Goal: Task Accomplishment & Management: Use online tool/utility

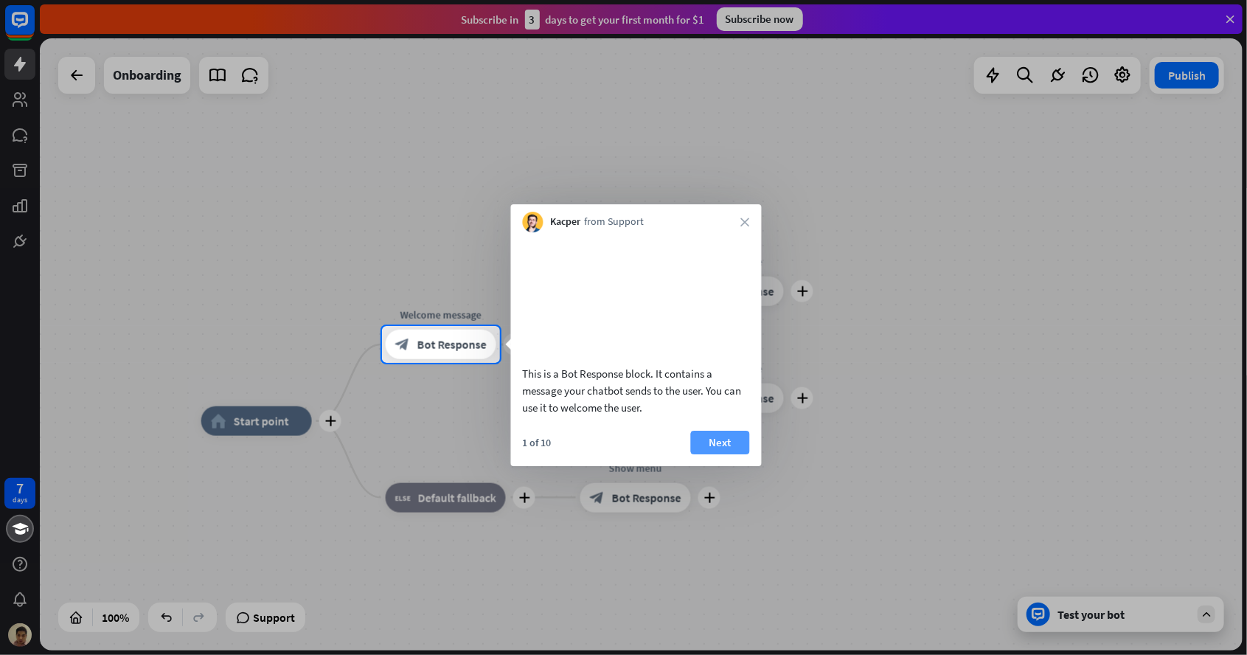
click at [724, 454] on button "Next" at bounding box center [720, 443] width 59 height 24
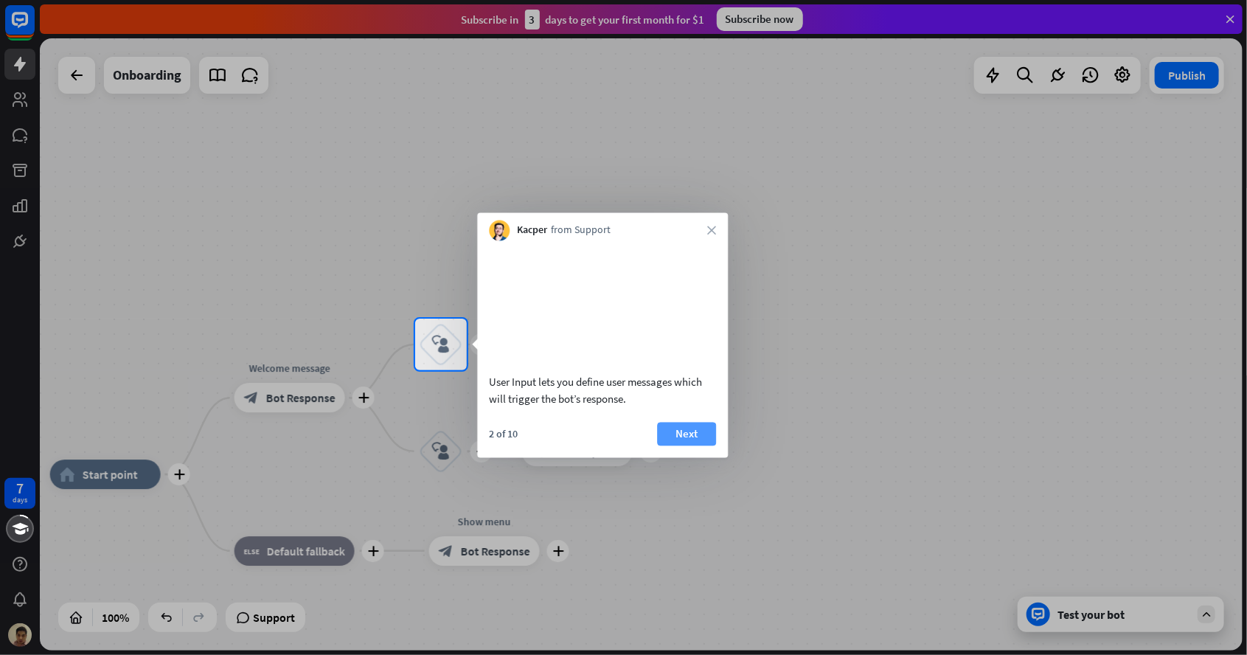
click at [695, 445] on button "Next" at bounding box center [686, 434] width 59 height 24
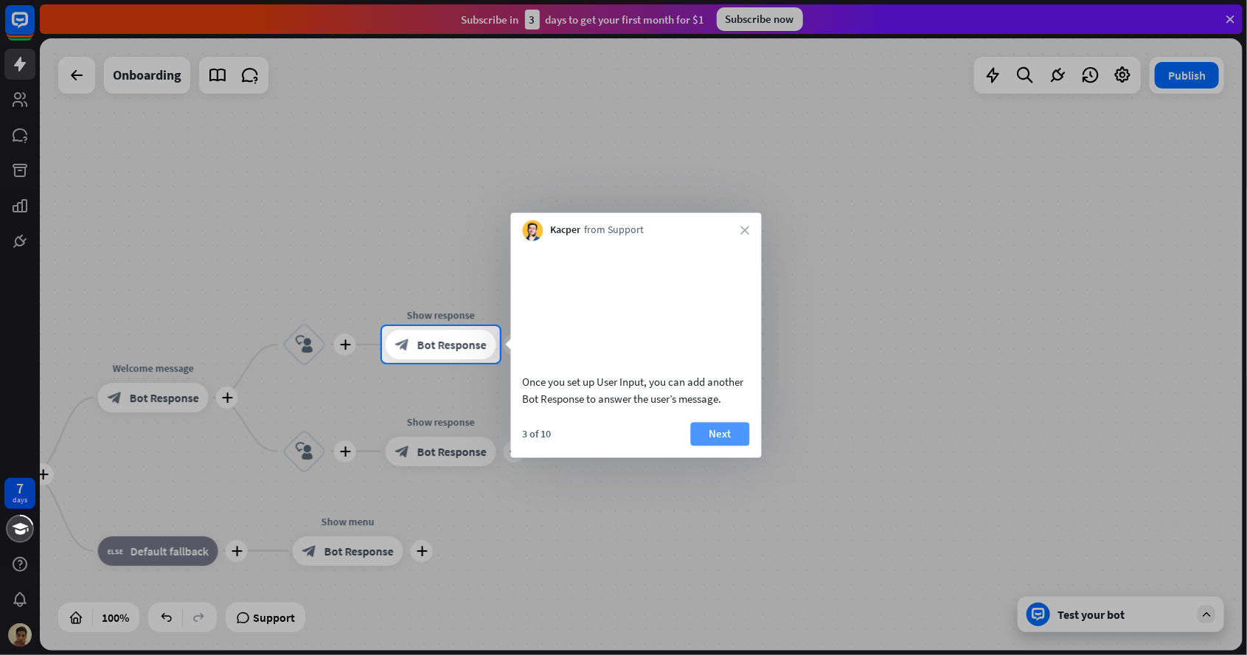
click at [715, 445] on button "Next" at bounding box center [720, 434] width 59 height 24
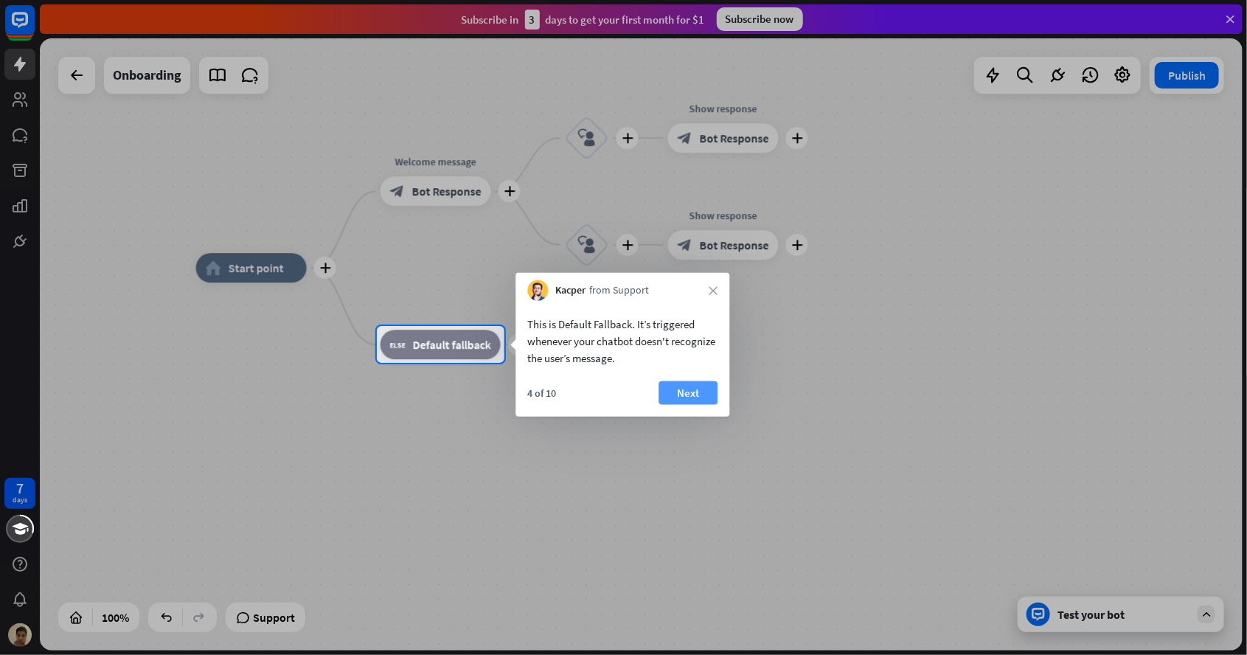
click at [681, 389] on button "Next" at bounding box center [688, 393] width 59 height 24
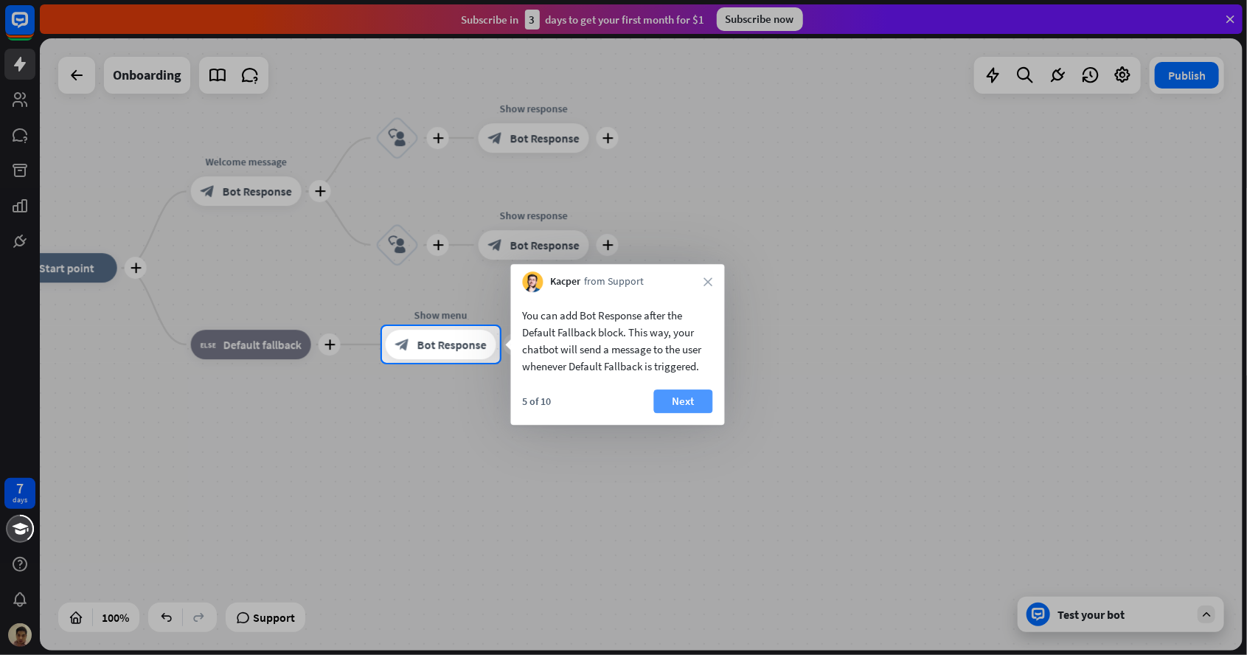
click at [678, 406] on button "Next" at bounding box center [683, 401] width 59 height 24
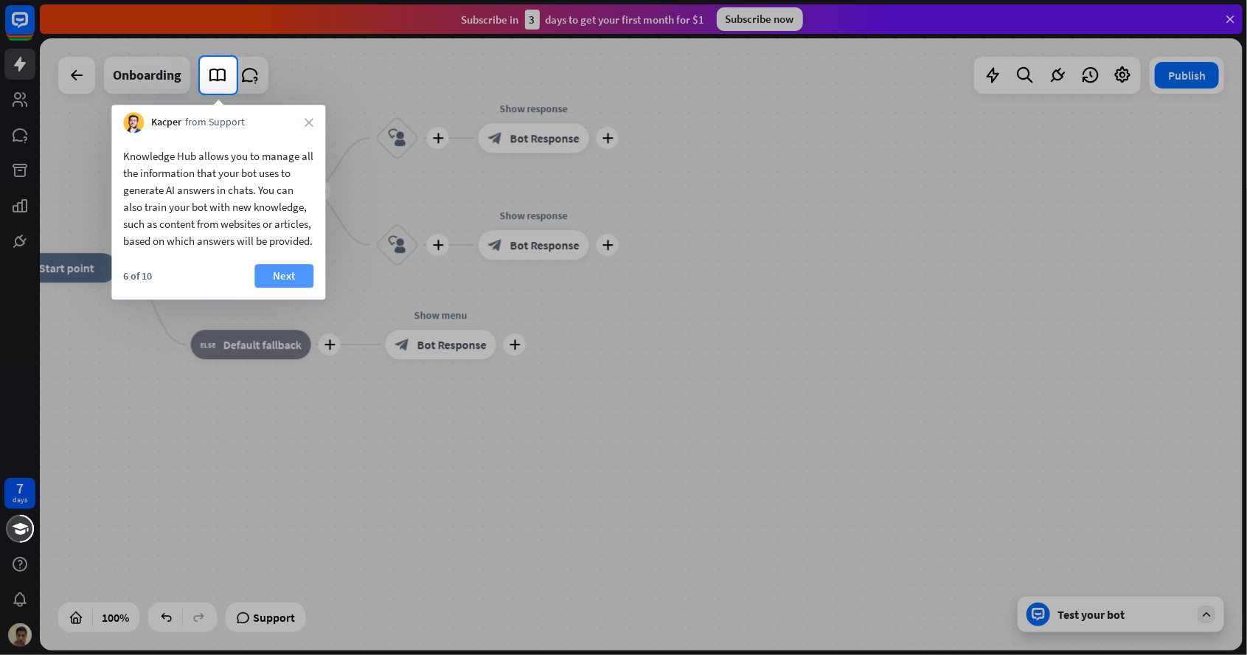
click at [299, 288] on button "Next" at bounding box center [283, 276] width 59 height 24
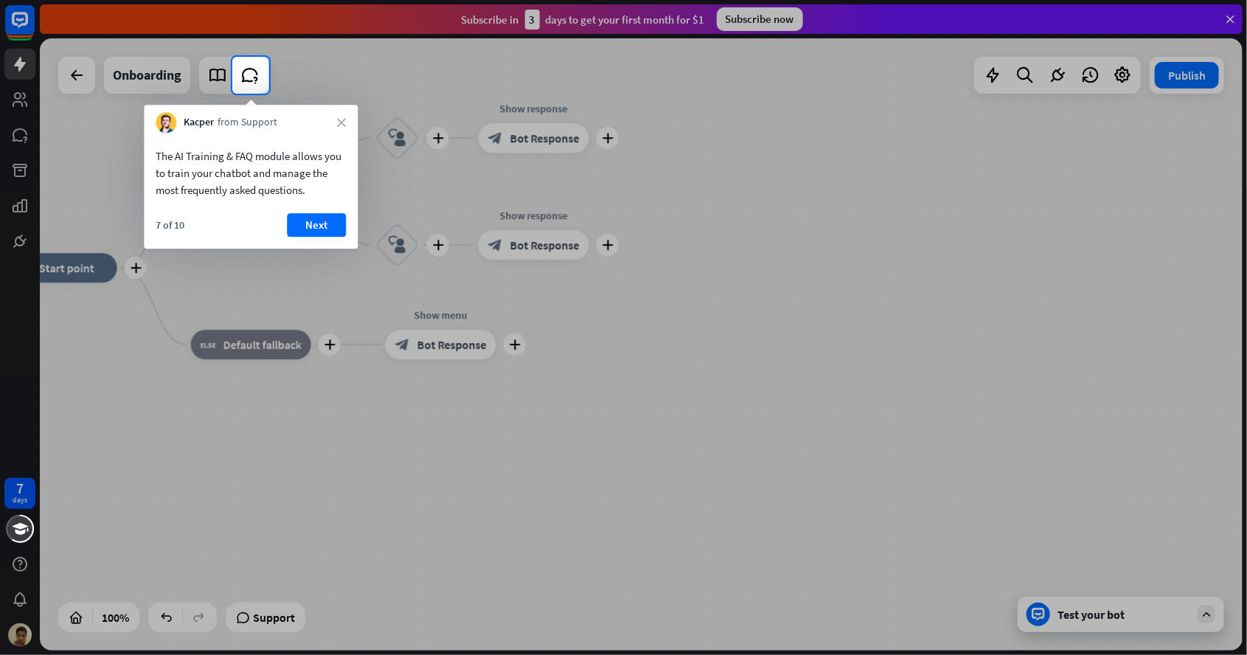
click at [316, 244] on div "7 of 10 Next" at bounding box center [251, 230] width 214 height 35
click at [322, 226] on button "Next" at bounding box center [316, 225] width 59 height 24
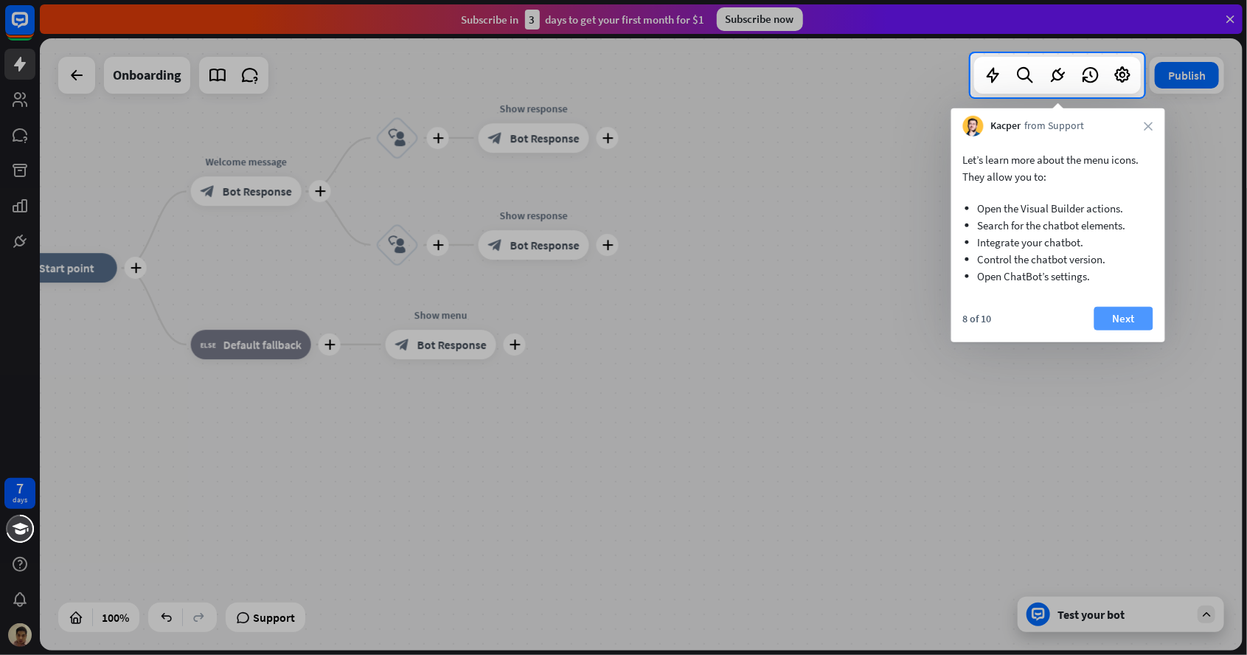
click at [1128, 314] on button "Next" at bounding box center [1123, 319] width 59 height 24
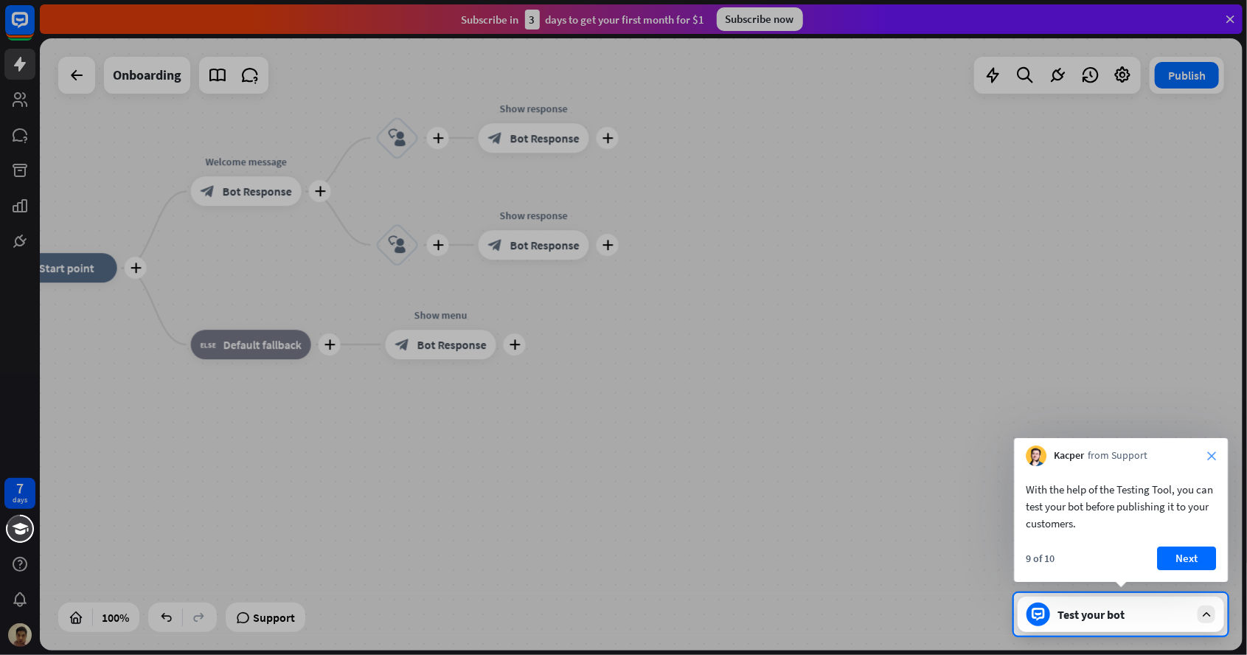
click at [1209, 454] on icon "close" at bounding box center [1211, 455] width 9 height 9
click at [1178, 553] on button "Yes, leave" at bounding box center [1170, 556] width 91 height 24
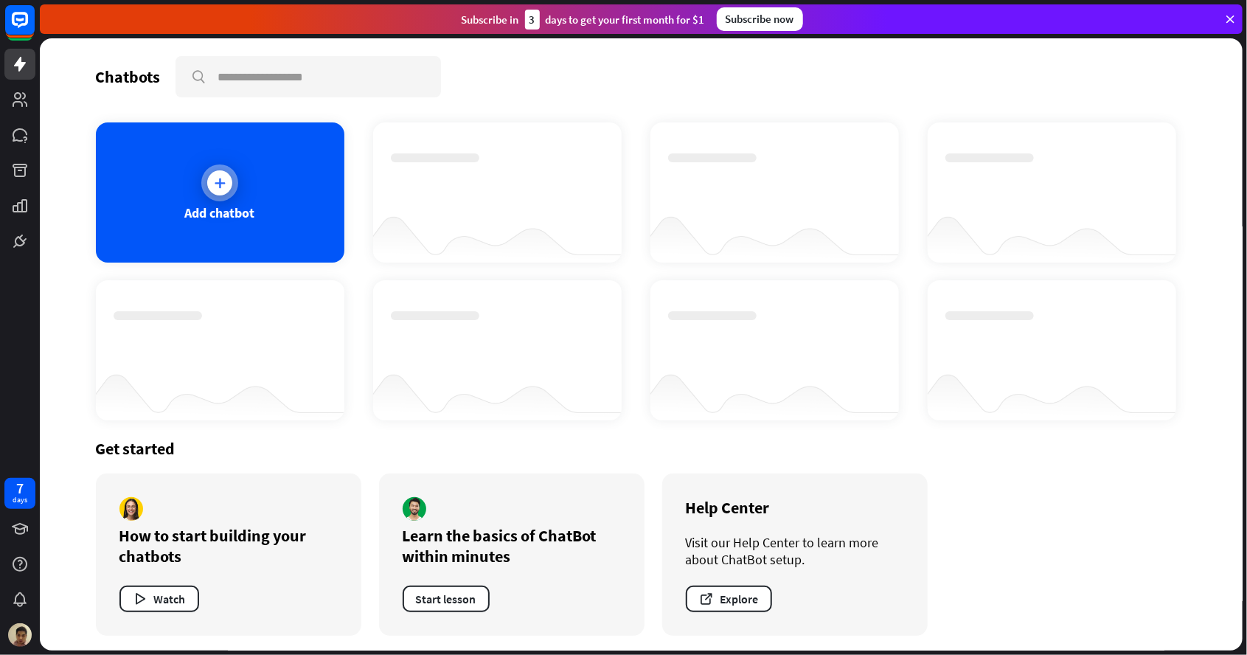
click at [220, 177] on icon at bounding box center [219, 183] width 15 height 15
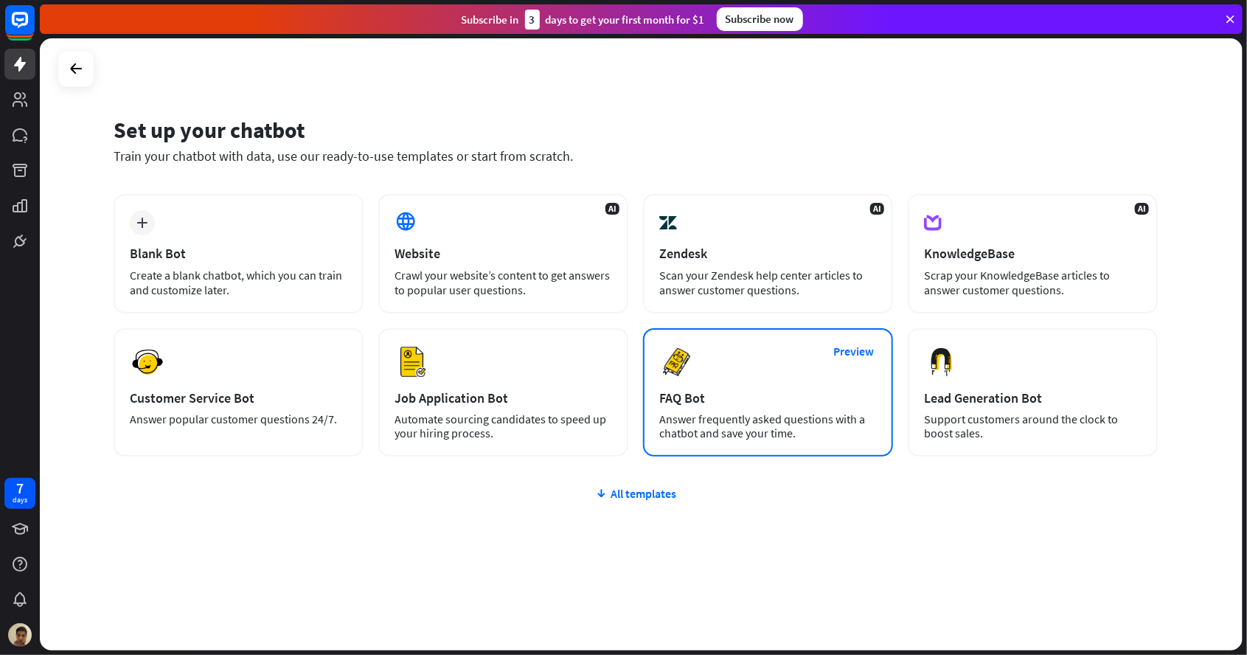
click at [831, 415] on div "Answer frequently asked questions with a chatbot and save your time." at bounding box center [768, 426] width 218 height 28
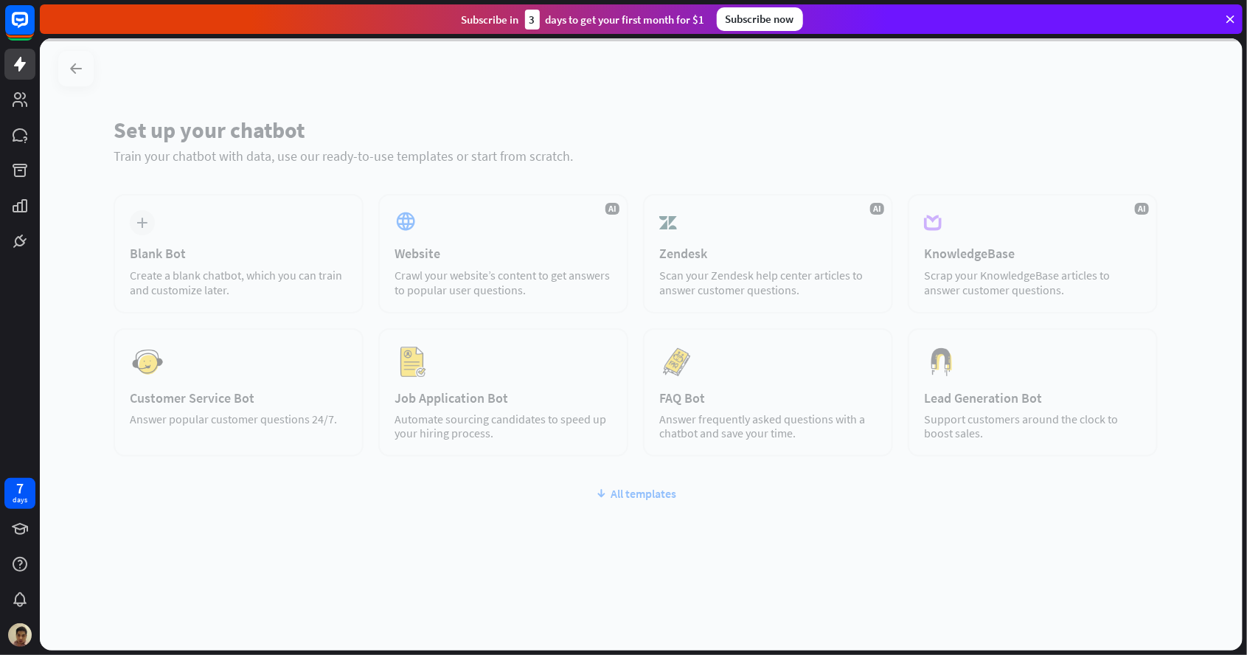
click at [755, 390] on div at bounding box center [641, 344] width 1203 height 612
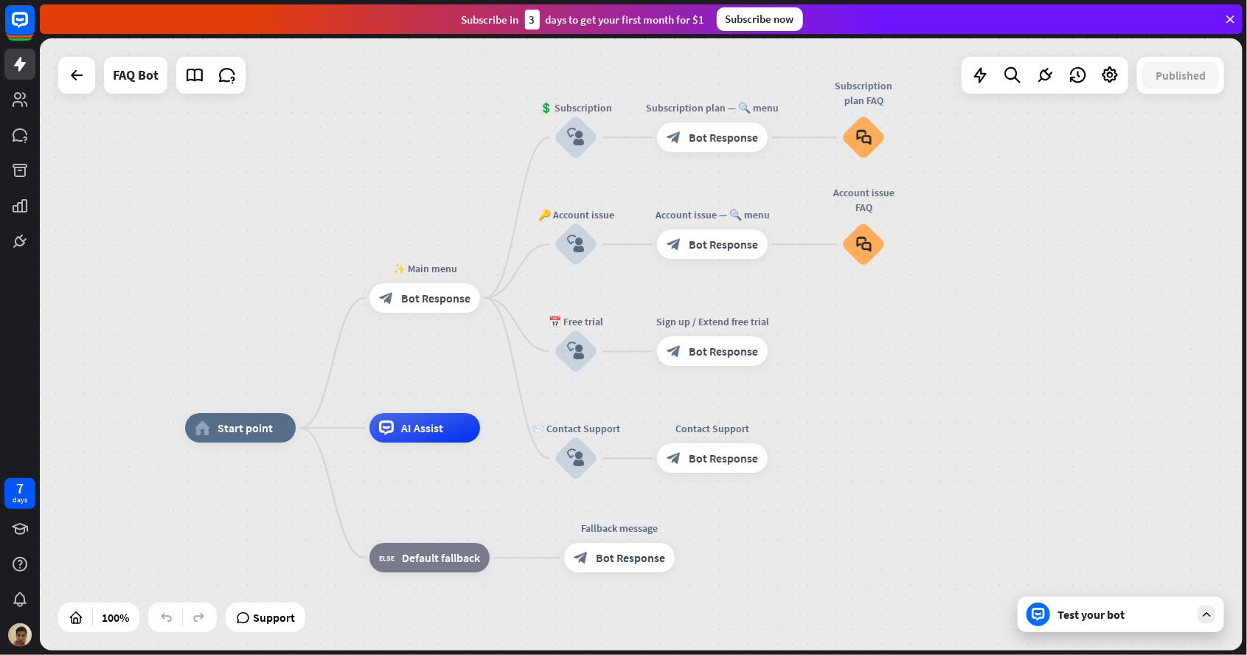
click at [430, 432] on span "AI Assist" at bounding box center [422, 427] width 42 height 15
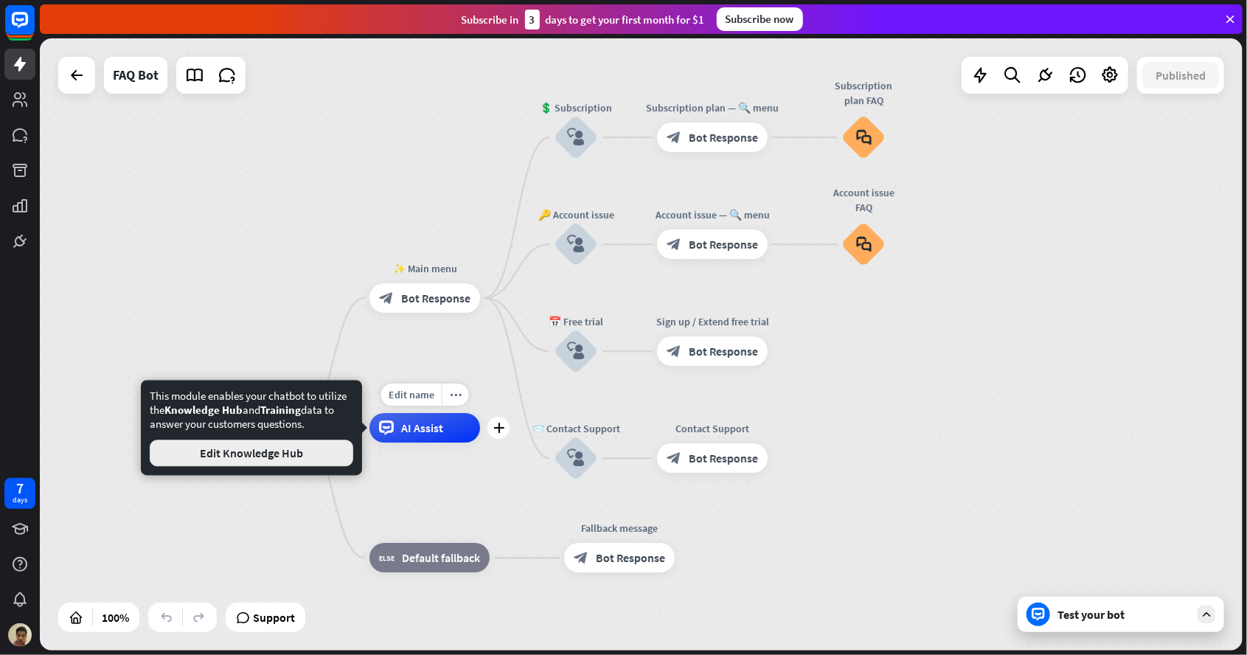
click at [249, 465] on button "Edit Knowledge Hub" at bounding box center [252, 453] width 204 height 27
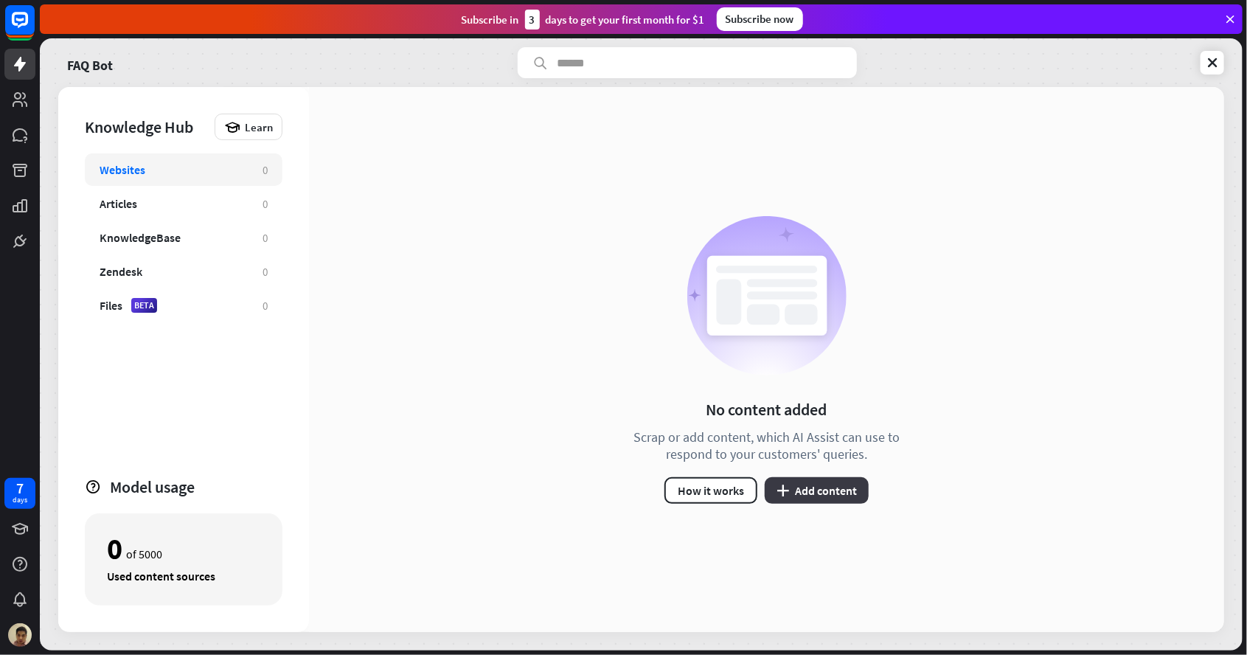
click at [837, 493] on button "plus Add content" at bounding box center [817, 490] width 104 height 27
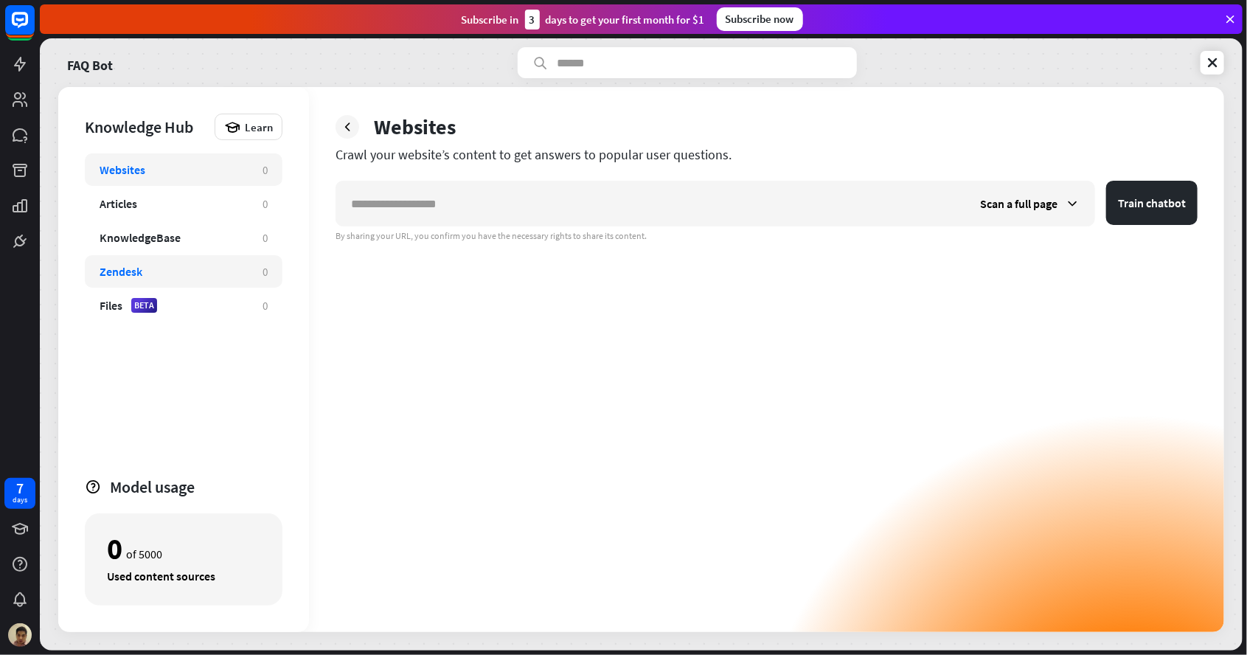
click at [191, 255] on div "Zendesk 0" at bounding box center [184, 271] width 198 height 32
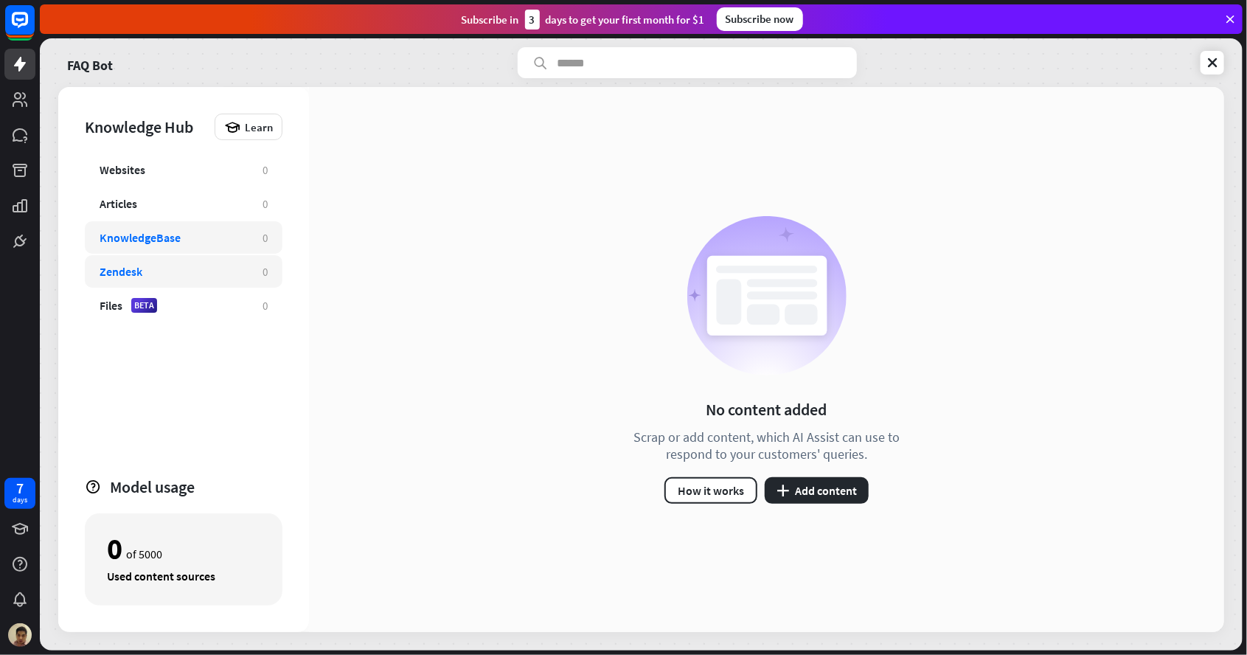
click at [181, 242] on div "KnowledgeBase" at bounding box center [174, 237] width 148 height 15
click at [855, 493] on button "plus Add content" at bounding box center [817, 490] width 104 height 27
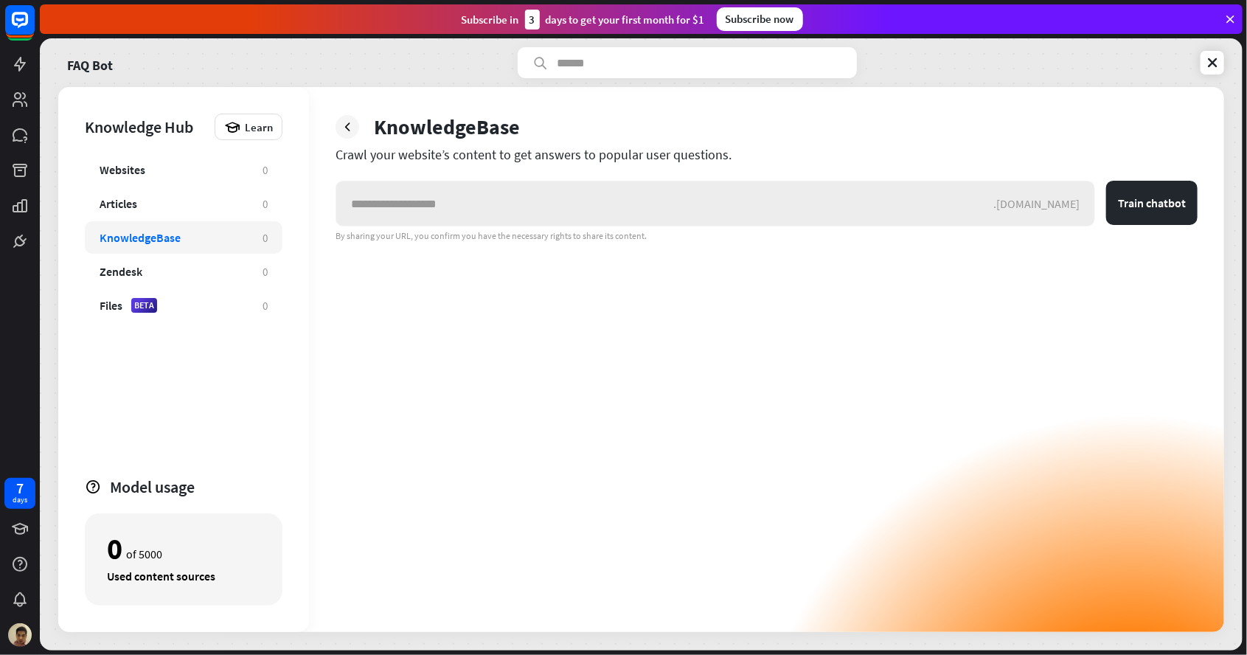
click at [900, 207] on input "text" at bounding box center [664, 203] width 657 height 44
click at [133, 168] on div "Websites" at bounding box center [123, 169] width 46 height 15
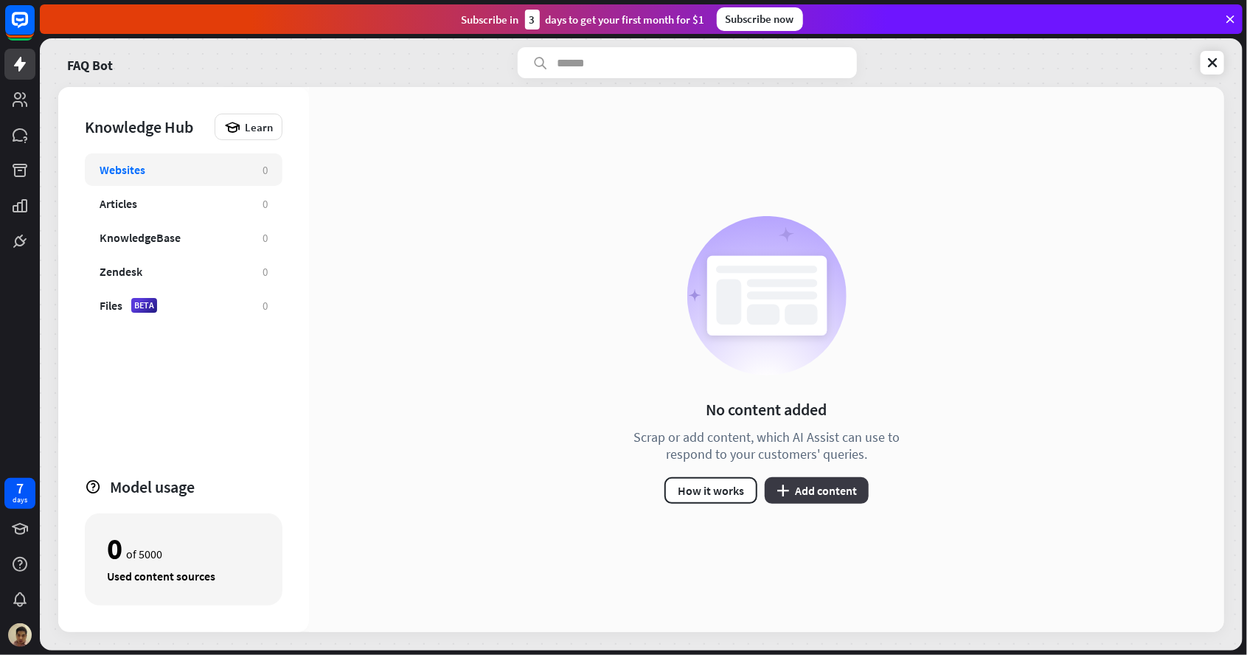
click at [824, 494] on button "plus Add content" at bounding box center [817, 490] width 104 height 27
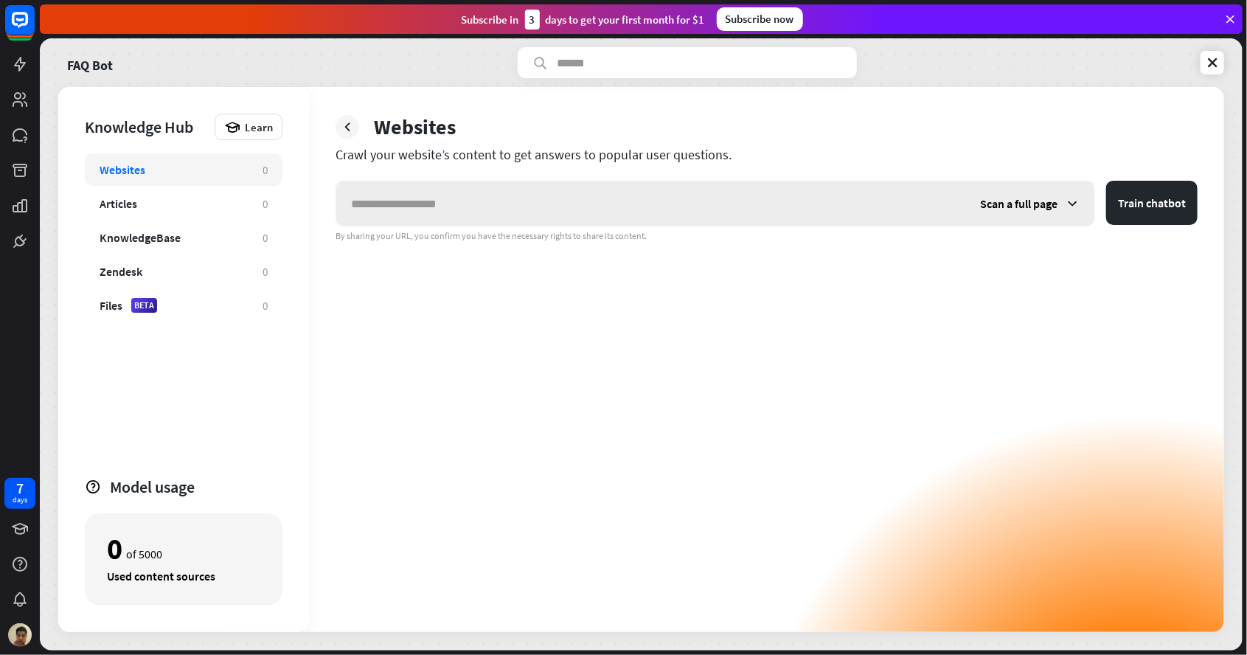
click at [1042, 189] on div "Scan a full page" at bounding box center [1029, 203] width 129 height 44
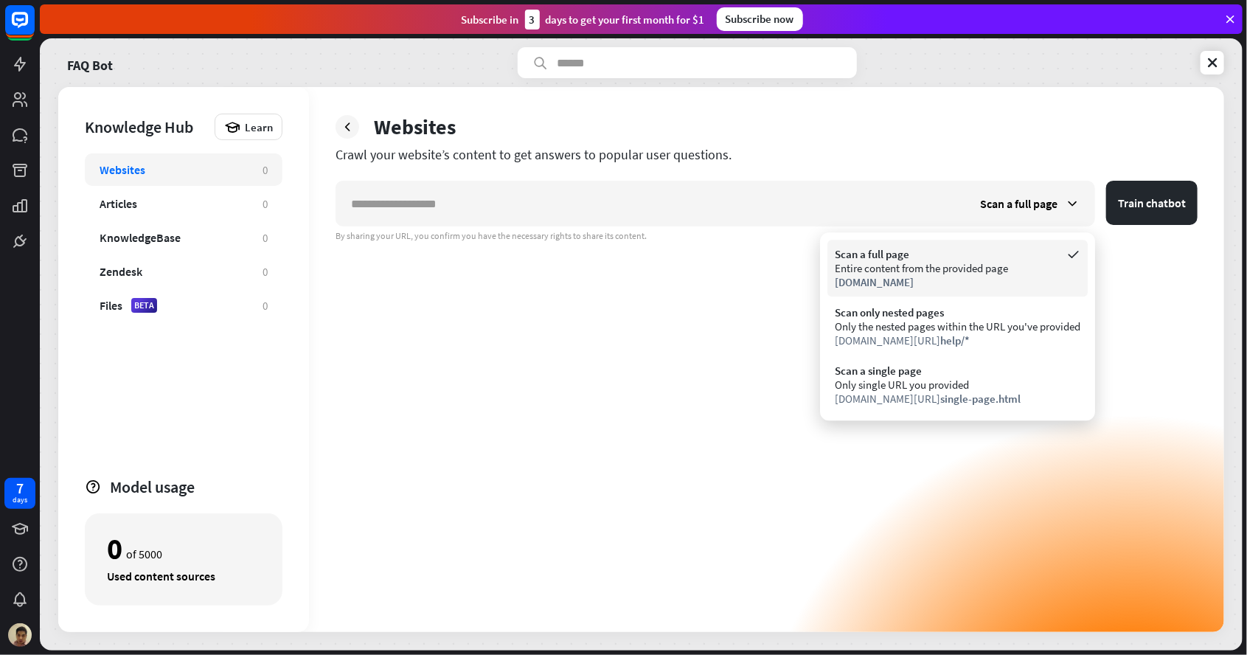
click at [896, 266] on div "Entire content from the provided page" at bounding box center [958, 268] width 246 height 14
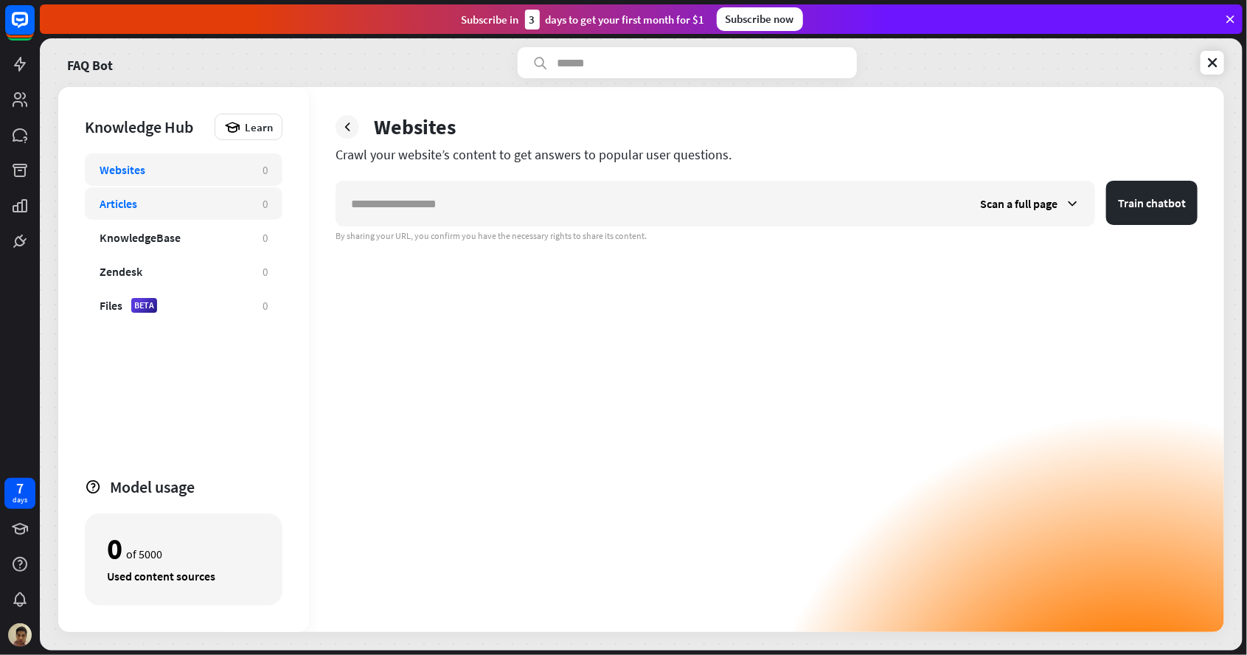
click at [187, 206] on div "Articles" at bounding box center [174, 203] width 148 height 15
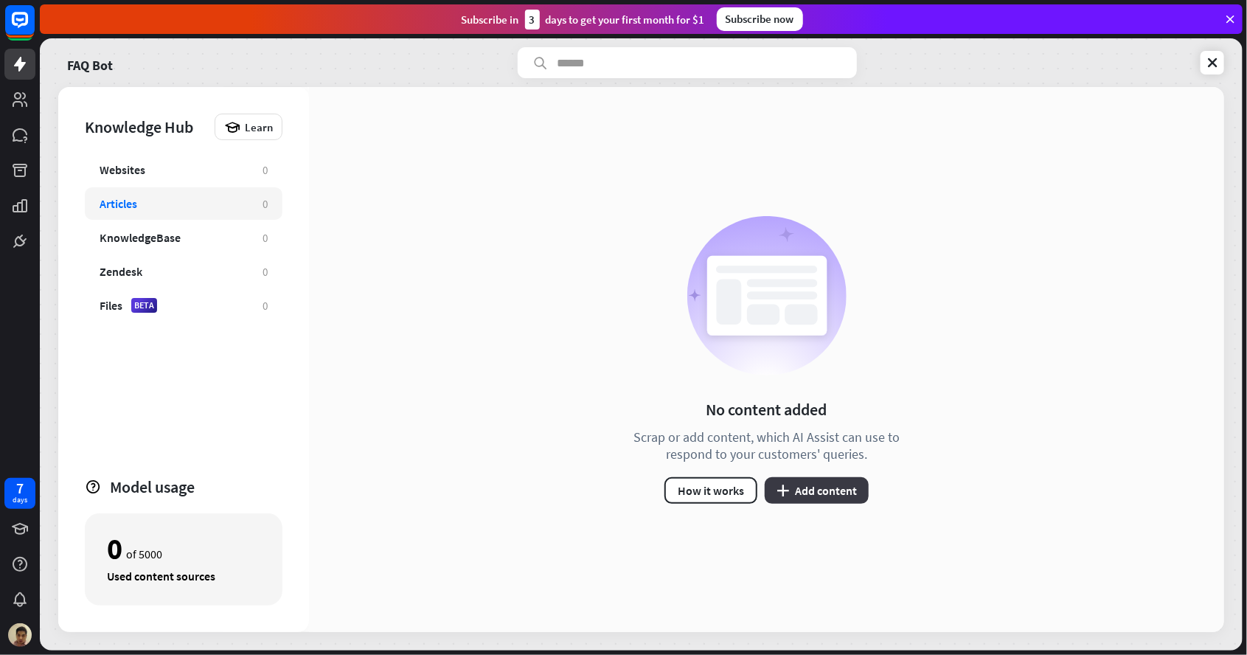
click at [847, 493] on button "plus Add content" at bounding box center [817, 490] width 104 height 27
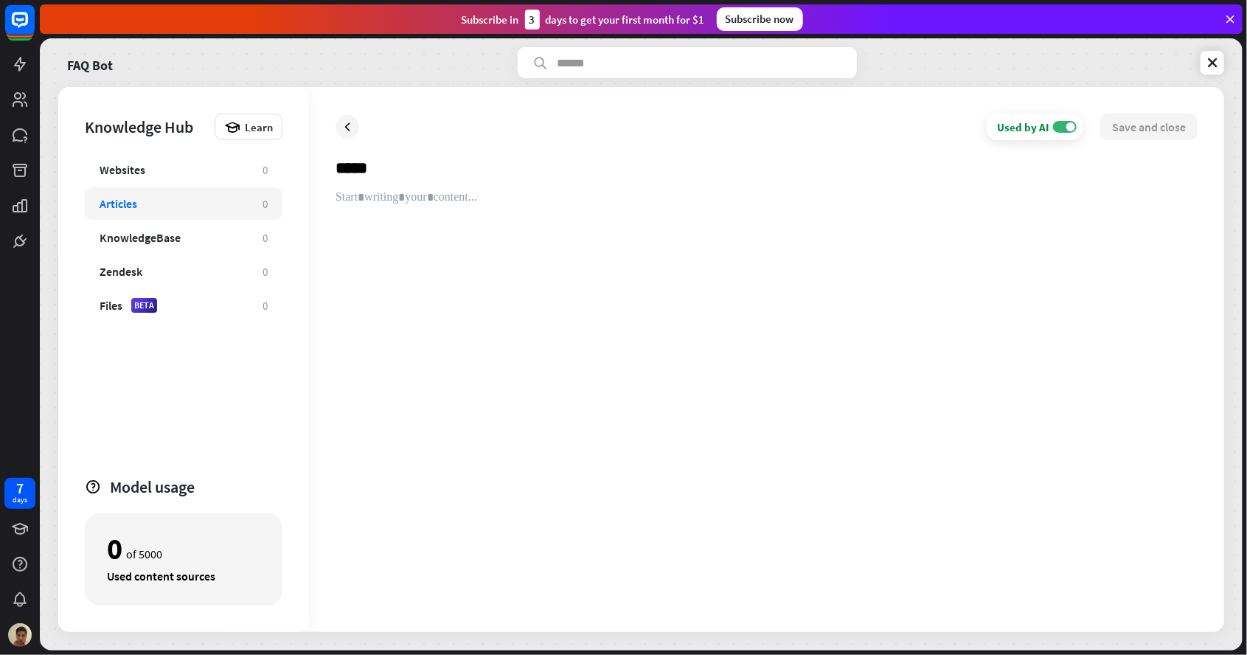
type input "*****"
click at [159, 332] on div "Websites 0 Articles 0 KnowledgeBase 0 Zendesk 0 Files BETA 0" at bounding box center [184, 308] width 198 height 310
click at [170, 310] on div "Files BETA" at bounding box center [174, 305] width 148 height 15
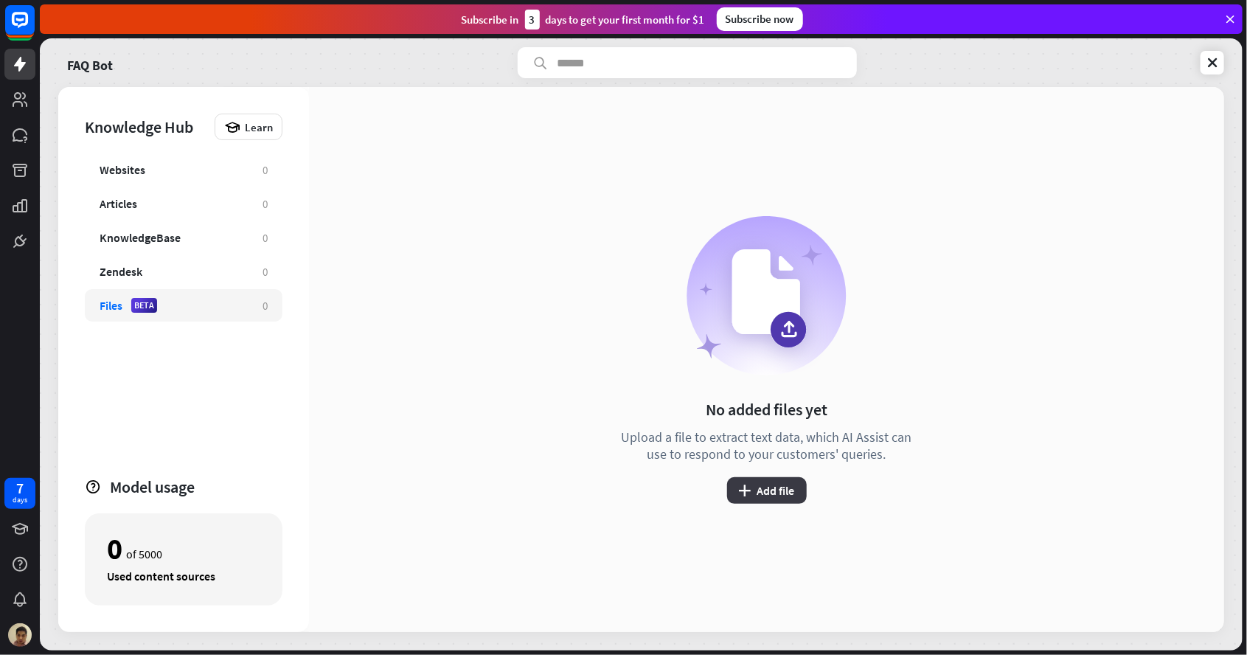
click at [793, 490] on button "plus Add file" at bounding box center [767, 490] width 80 height 27
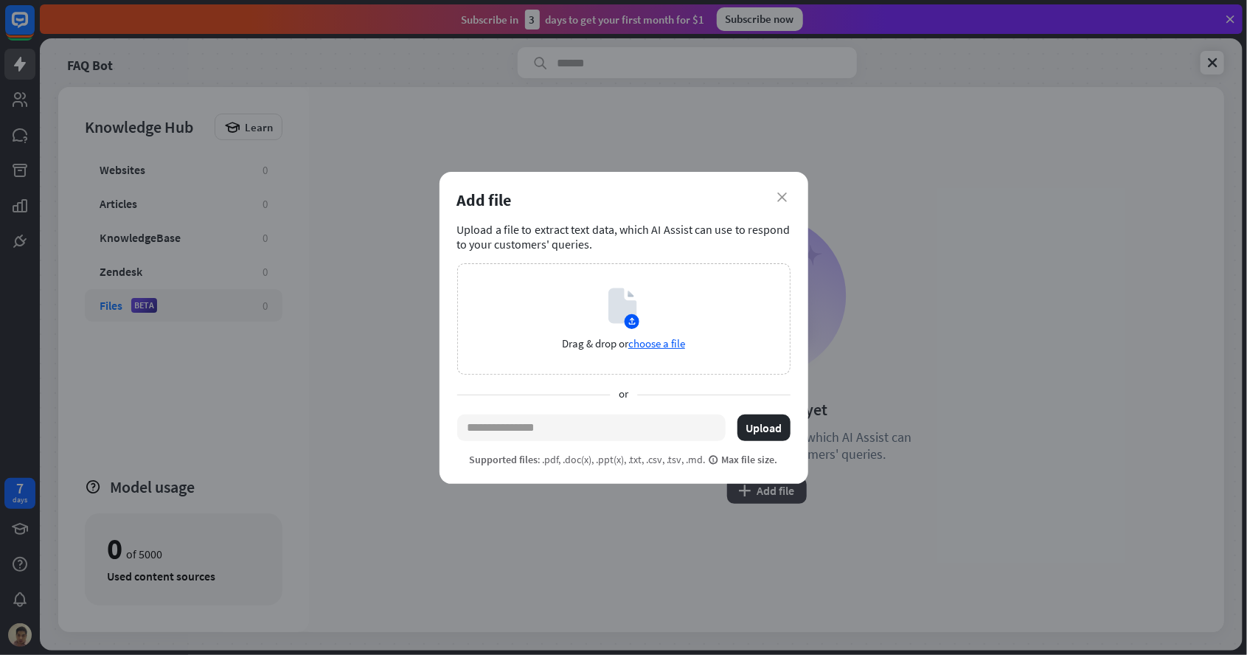
click at [727, 477] on button "plus Add file" at bounding box center [767, 490] width 80 height 27
click at [667, 334] on div "Drag & drop or choose a file" at bounding box center [623, 318] width 333 height 111
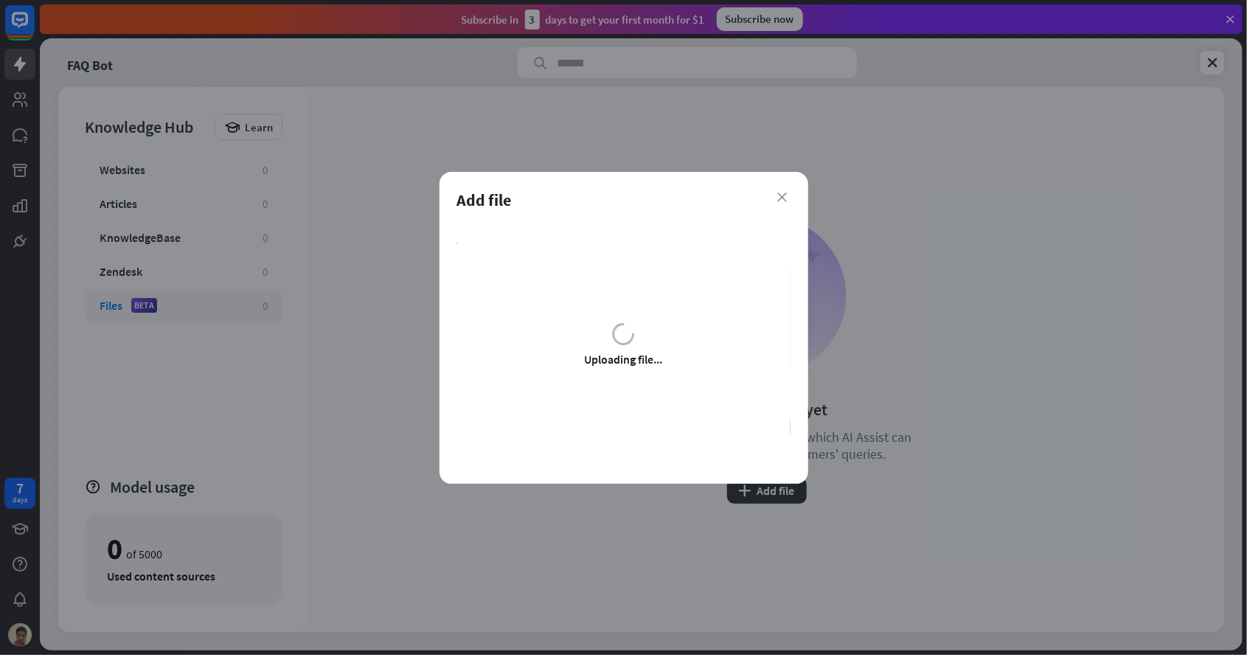
click at [521, 277] on div "Uploading file..." at bounding box center [623, 344] width 333 height 244
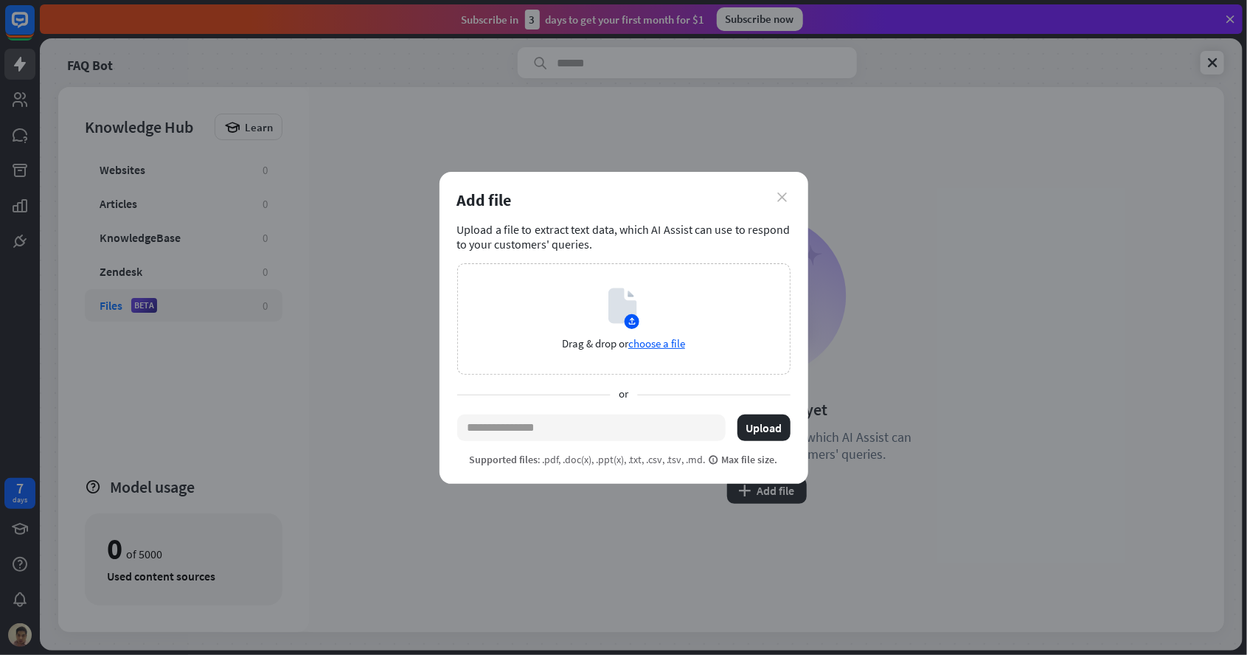
click at [784, 199] on icon "close" at bounding box center [783, 197] width 10 height 10
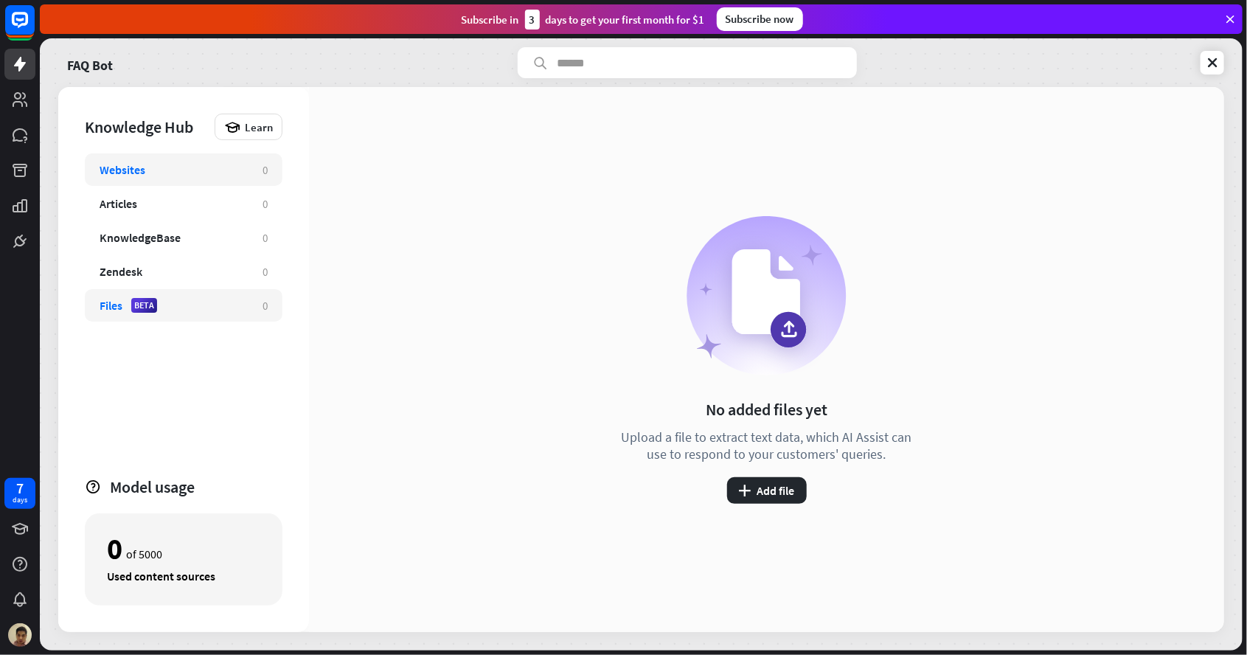
click at [193, 164] on div "Websites" at bounding box center [174, 169] width 148 height 15
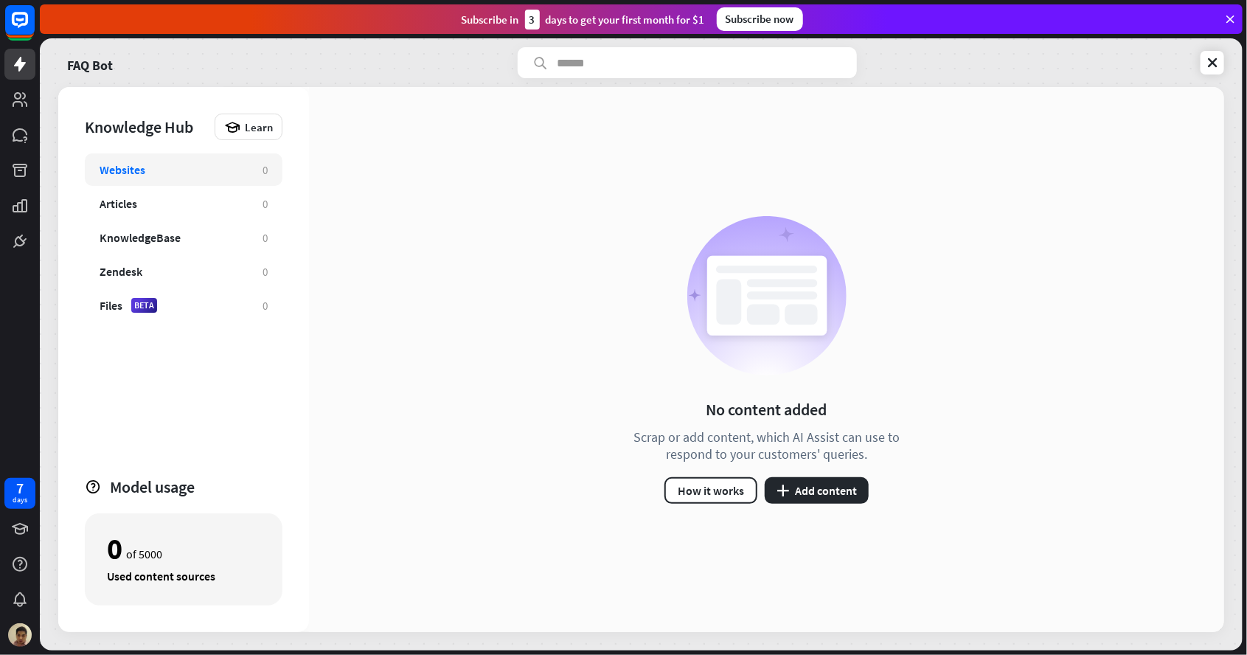
click at [228, 167] on div "Websites" at bounding box center [174, 169] width 148 height 15
click at [231, 182] on div "Websites 0" at bounding box center [184, 169] width 198 height 32
click at [228, 175] on div "Websites" at bounding box center [174, 169] width 148 height 15
click at [827, 487] on button "plus Add content" at bounding box center [817, 490] width 104 height 27
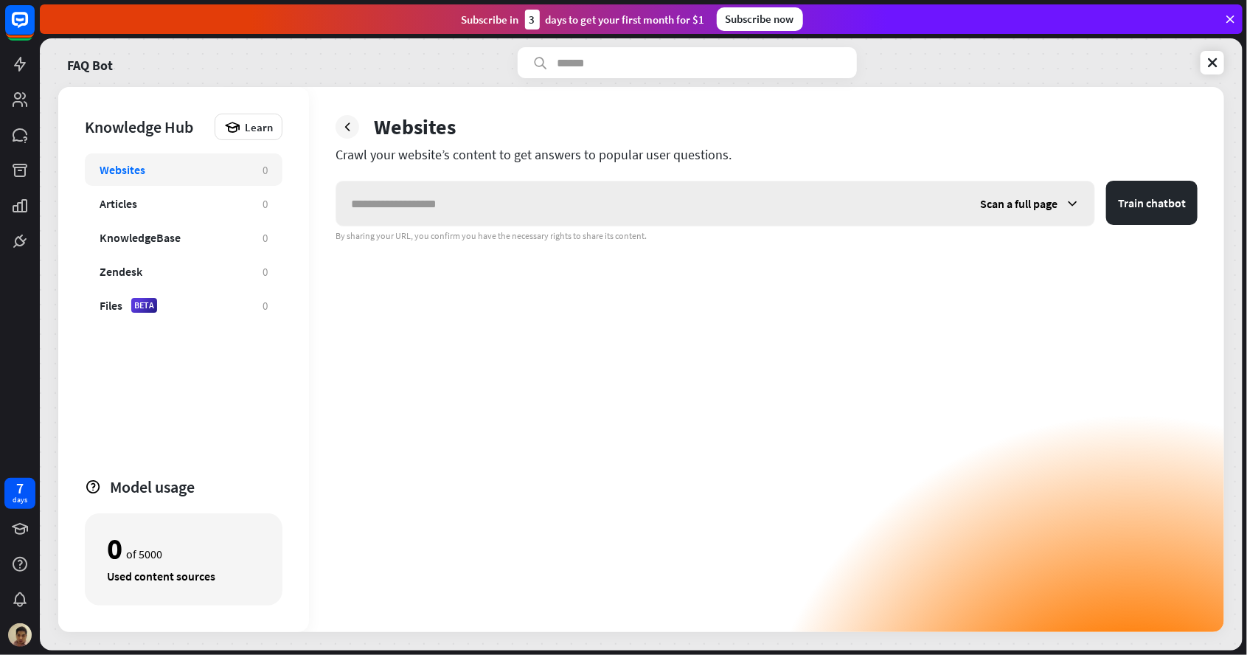
click at [412, 207] on input "text" at bounding box center [650, 203] width 629 height 44
click at [1202, 86] on div "FAQ Bot Knowledge Hub Learn Websites 0 Articles 0 KnowledgeBase 0 Zendesk 0 Fil…" at bounding box center [641, 344] width 1203 height 612
click at [1215, 73] on link at bounding box center [1213, 63] width 24 height 24
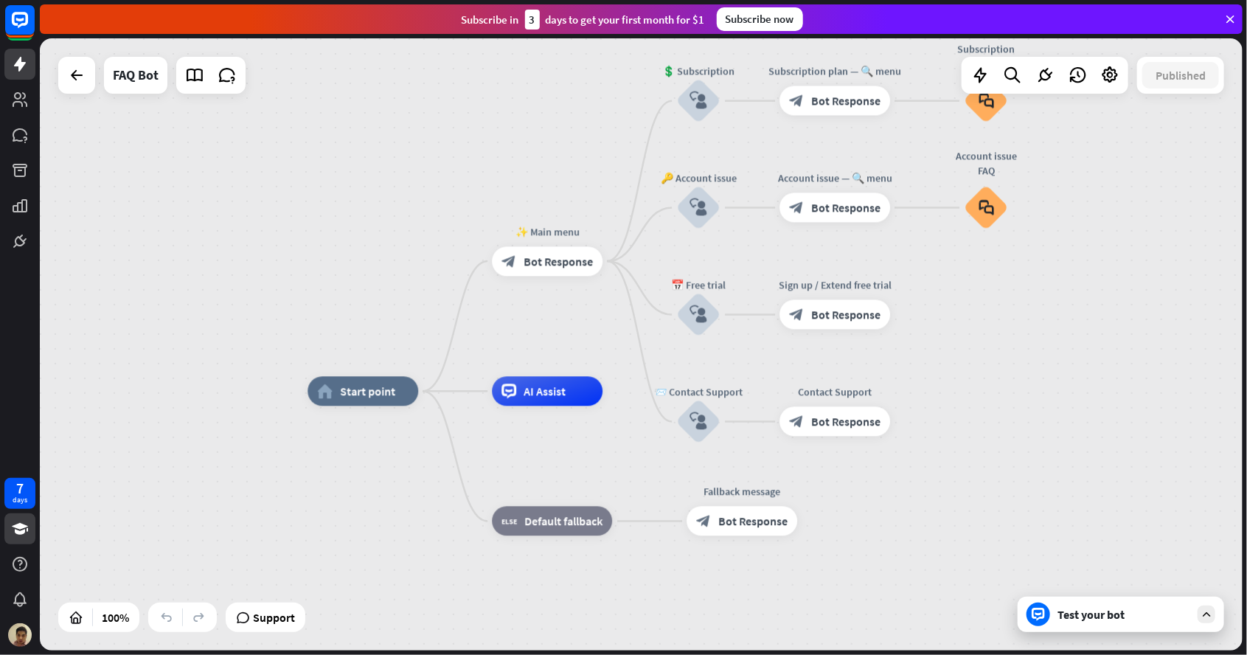
click at [15, 529] on icon at bounding box center [20, 529] width 18 height 18
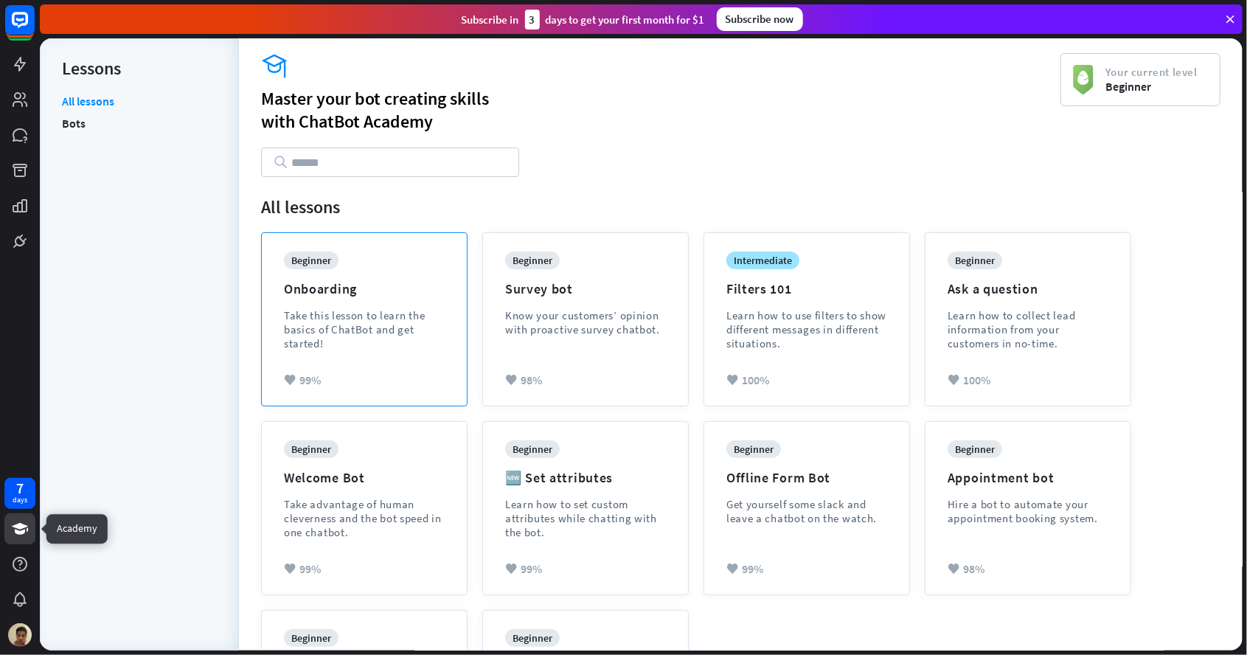
click at [391, 331] on div "Take this lesson to learn the basics of ChatBot and get started!" at bounding box center [364, 329] width 161 height 42
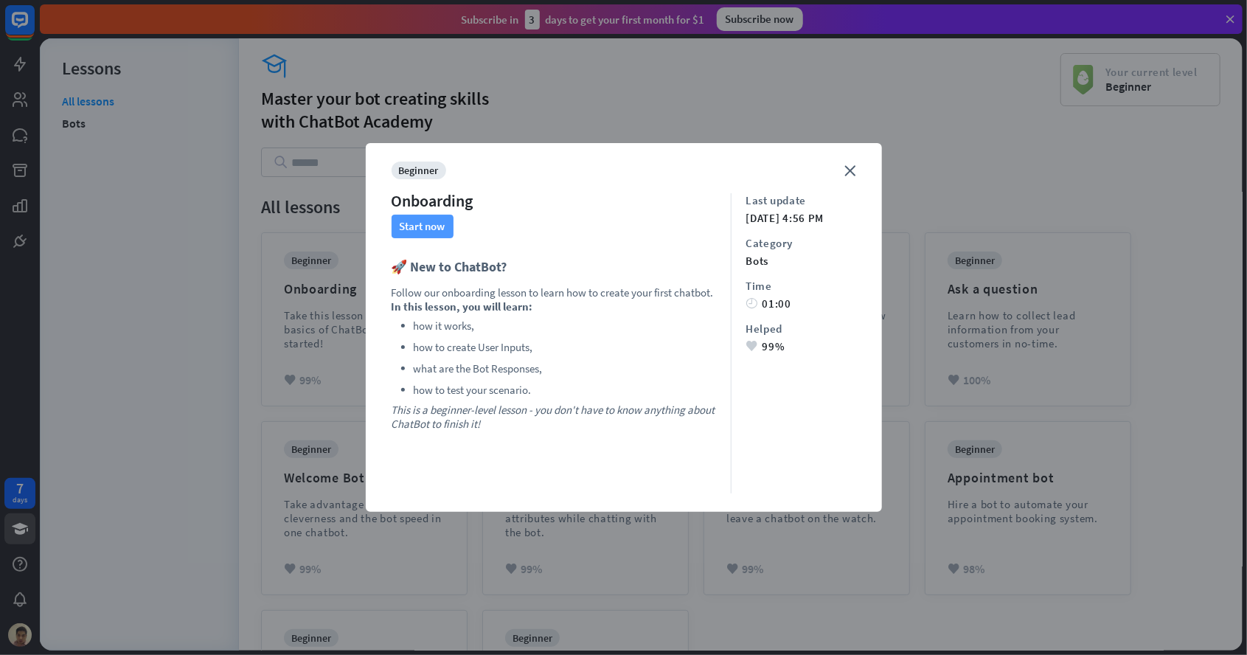
click at [426, 226] on button "Start now" at bounding box center [423, 227] width 62 height 24
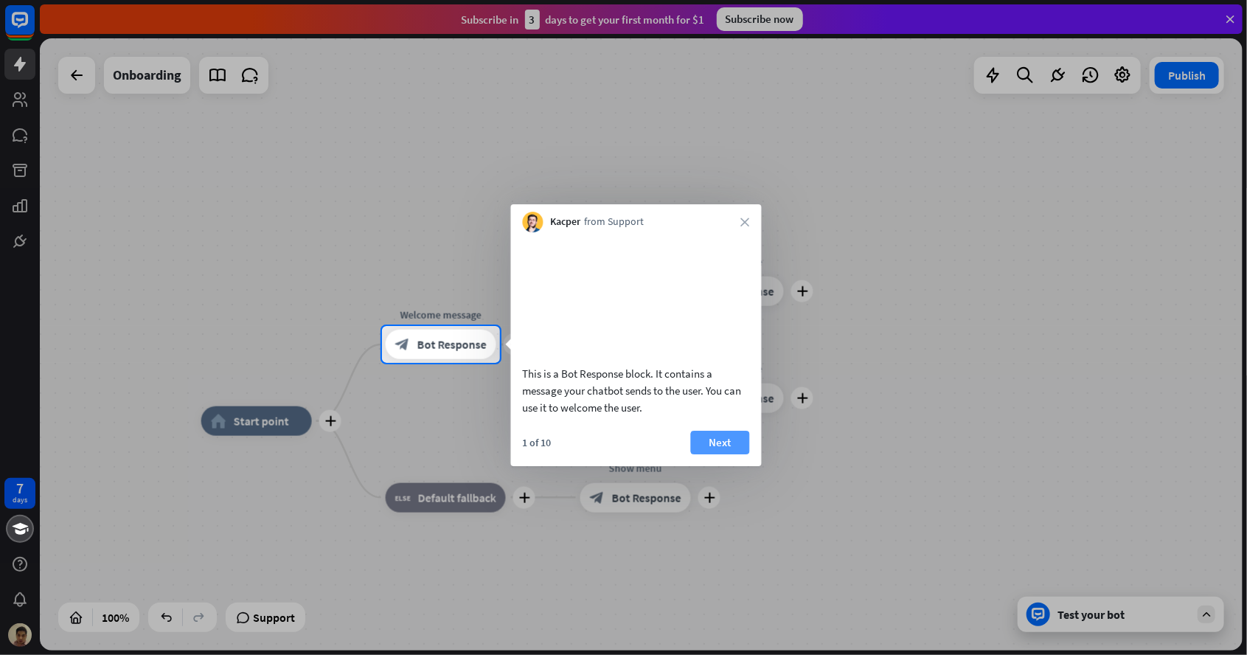
click at [730, 454] on button "Next" at bounding box center [720, 443] width 59 height 24
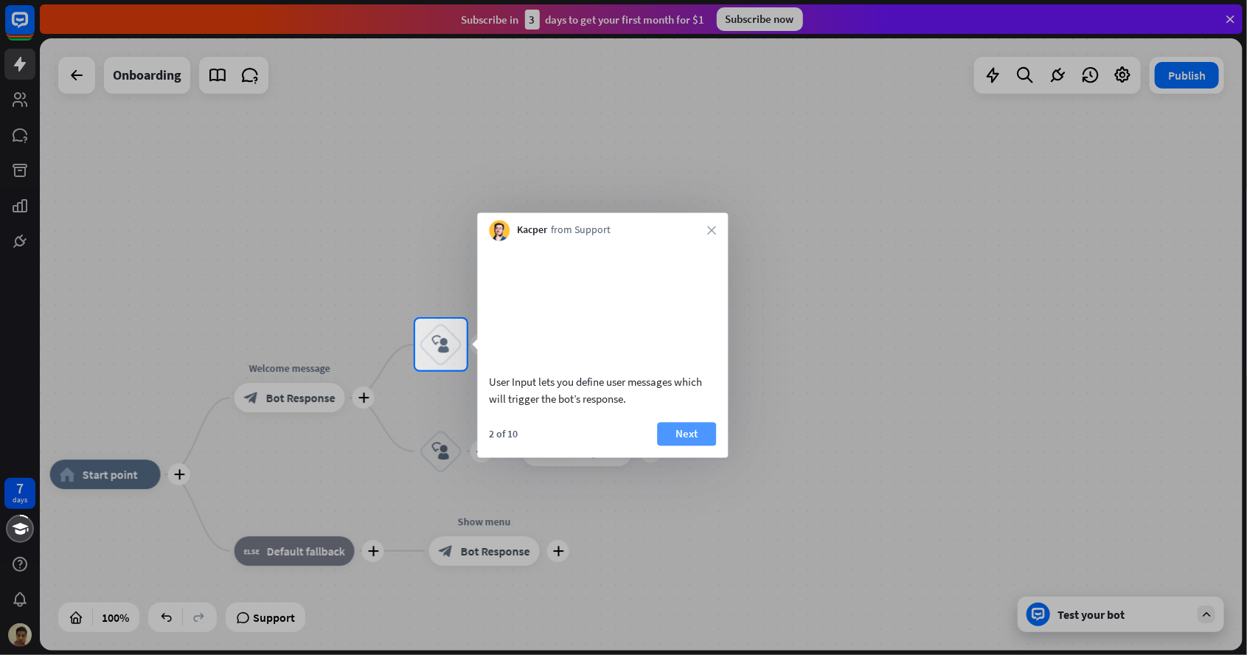
click at [686, 445] on button "Next" at bounding box center [686, 434] width 59 height 24
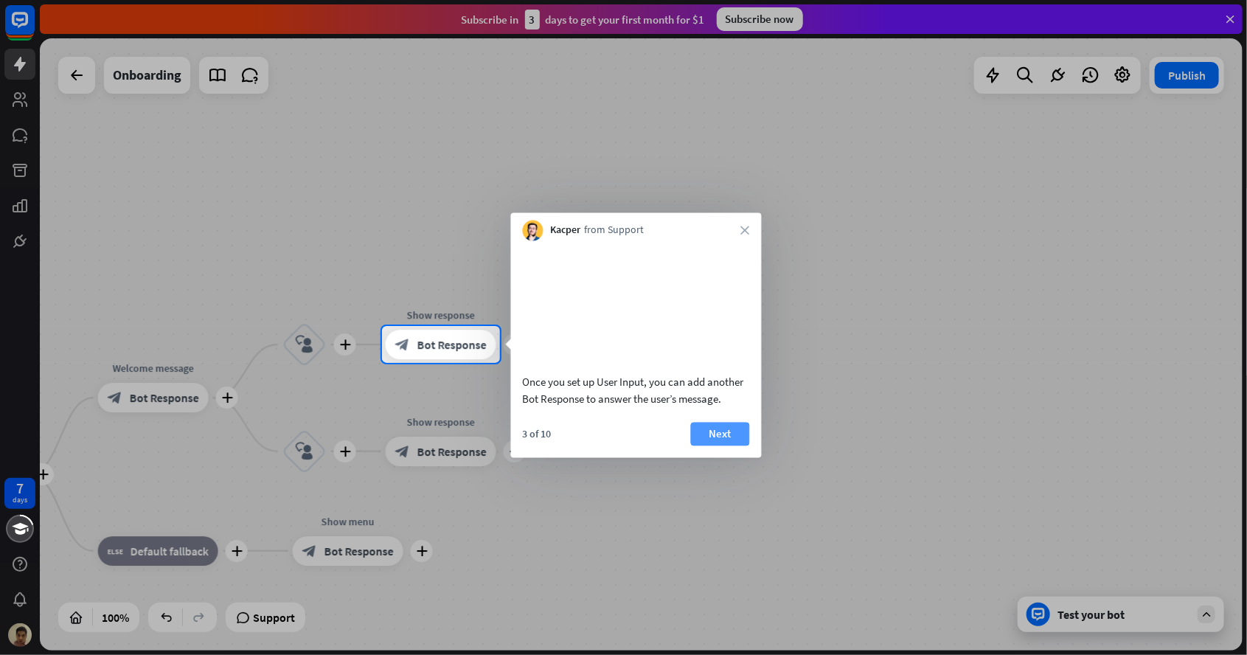
click at [723, 445] on button "Next" at bounding box center [720, 434] width 59 height 24
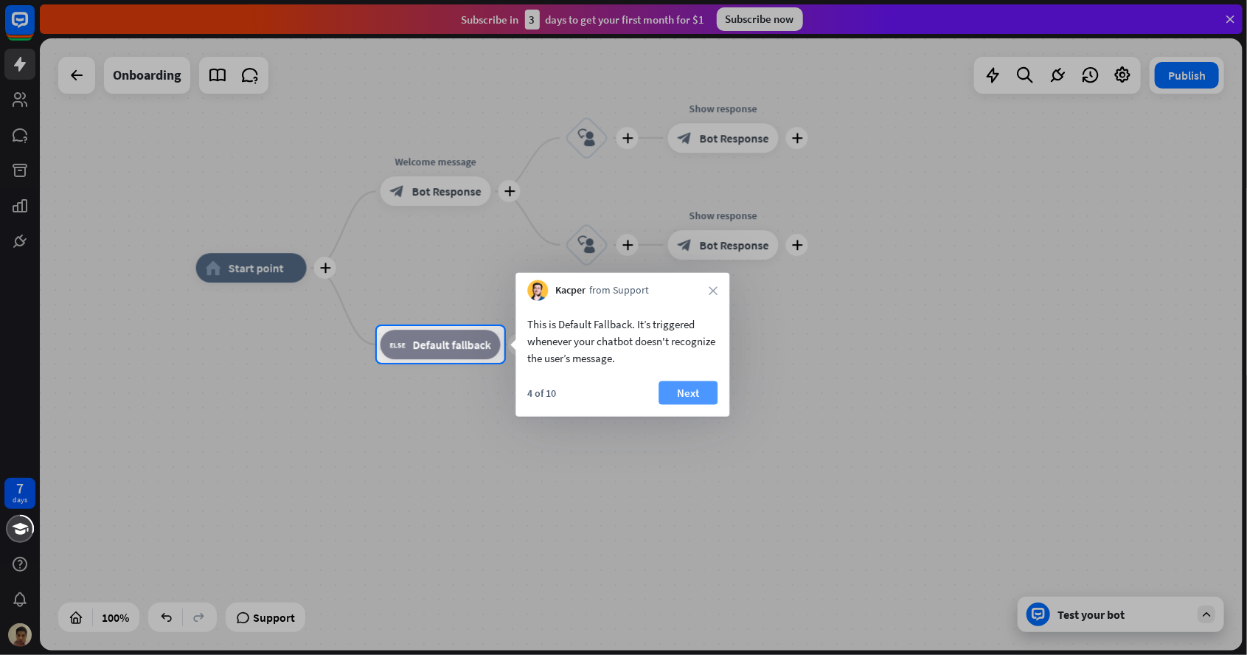
click at [687, 402] on button "Next" at bounding box center [688, 393] width 59 height 24
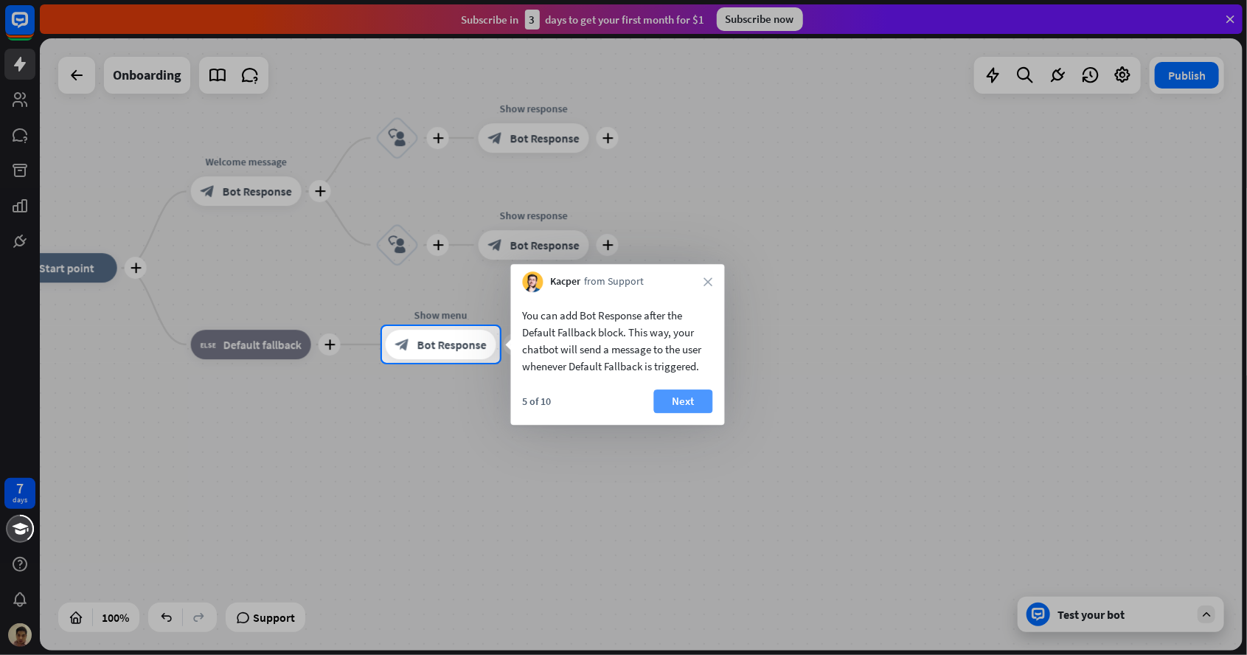
click at [706, 398] on button "Next" at bounding box center [683, 401] width 59 height 24
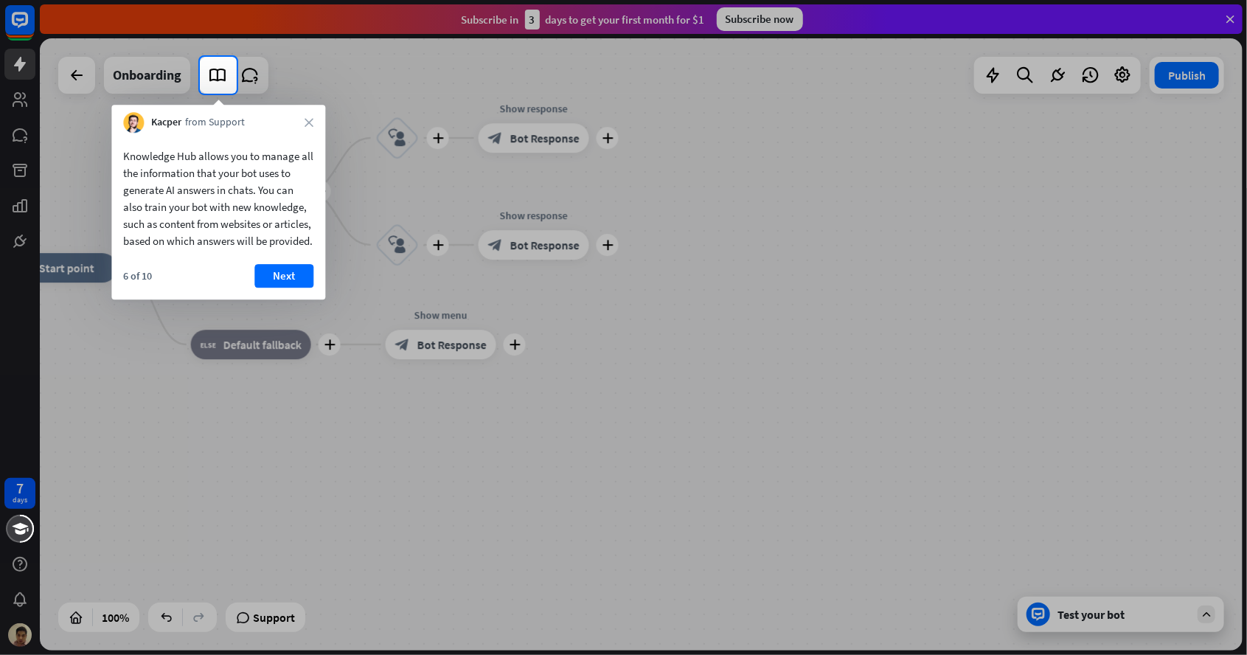
click at [289, 288] on button "Next" at bounding box center [283, 276] width 59 height 24
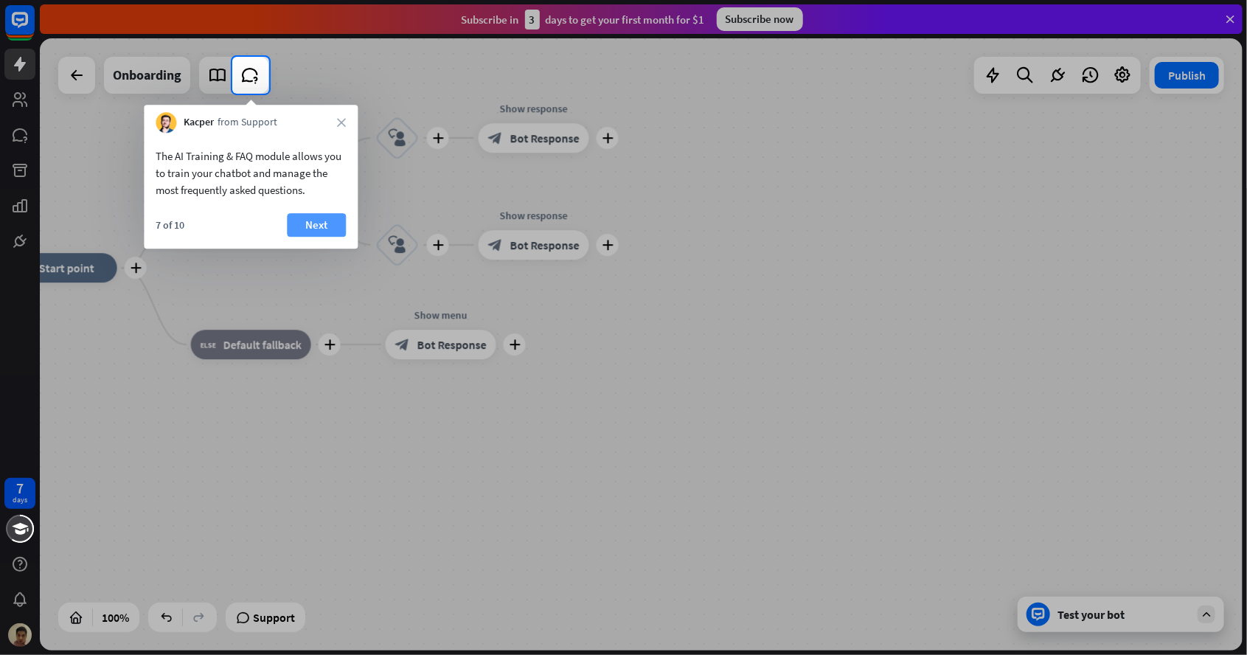
click at [310, 226] on button "Next" at bounding box center [316, 225] width 59 height 24
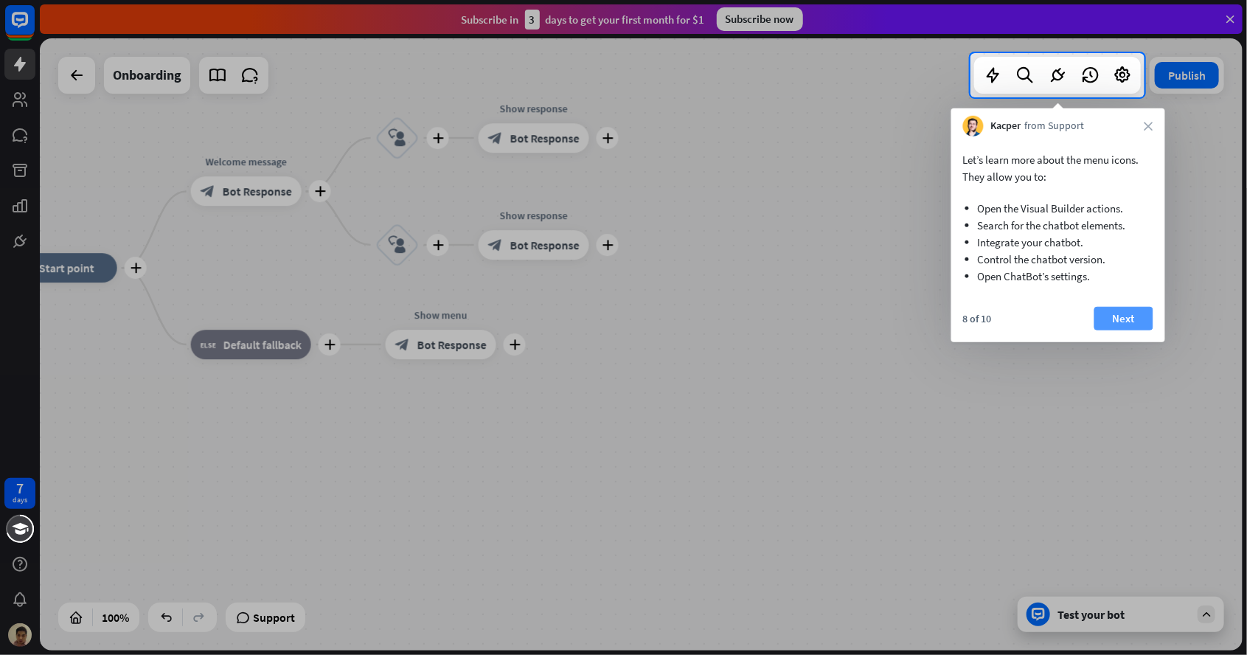
click at [1125, 326] on button "Next" at bounding box center [1123, 319] width 59 height 24
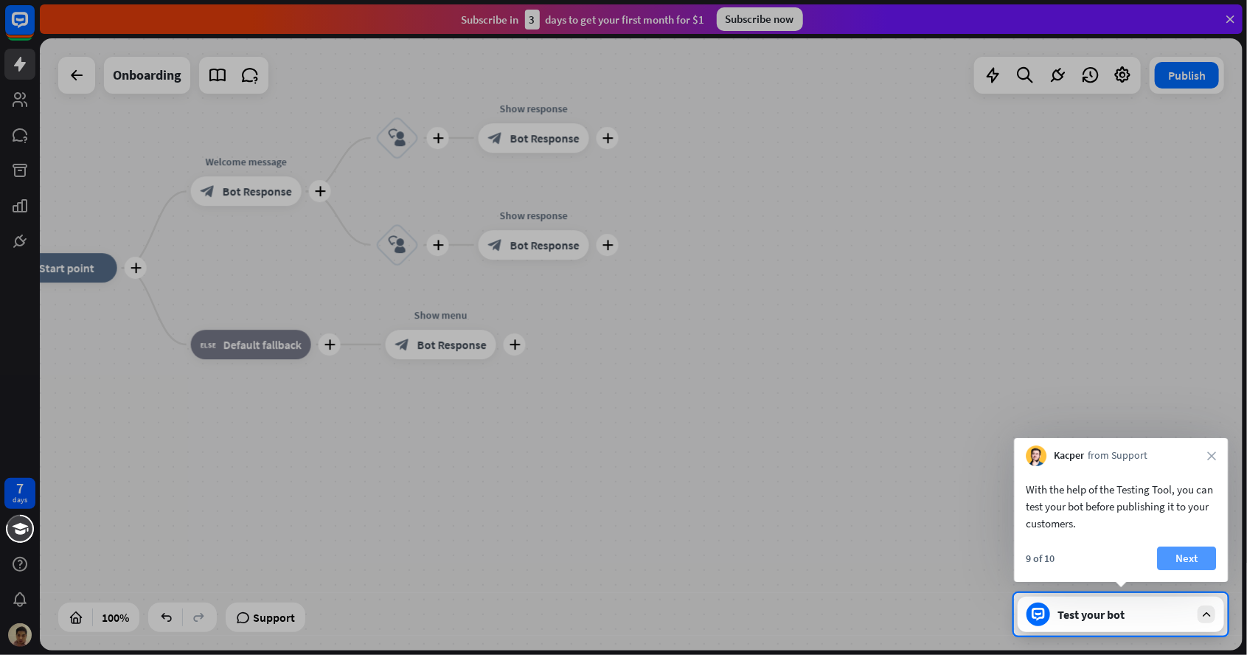
click at [1195, 554] on button "Next" at bounding box center [1186, 558] width 59 height 24
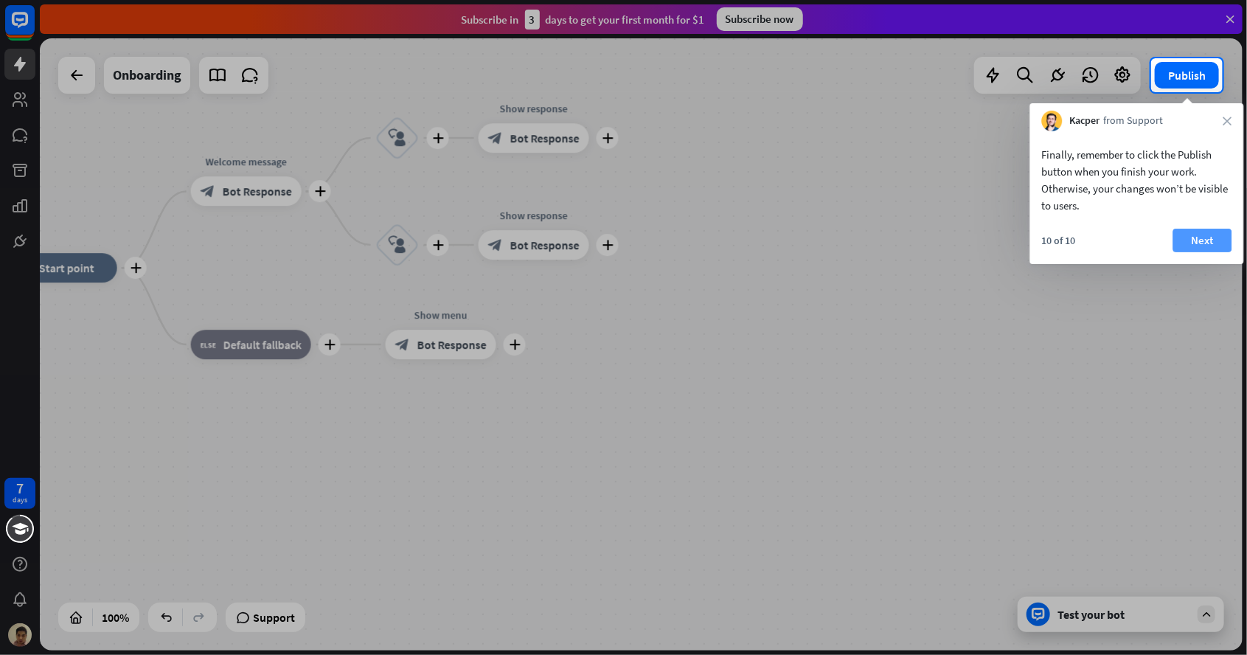
click at [1189, 251] on button "Next" at bounding box center [1202, 241] width 59 height 24
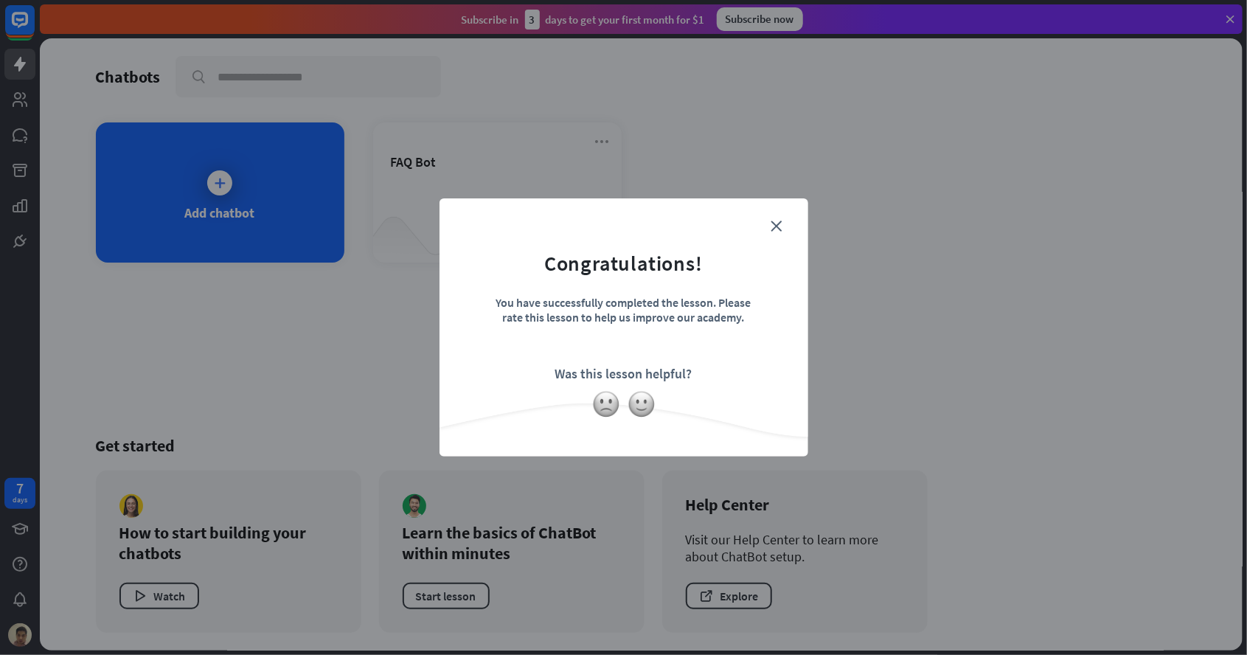
click at [760, 230] on form "Congratulations! You have successfully completed the lesson. Please rate this l…" at bounding box center [624, 305] width 332 height 176
click at [791, 226] on div "close Congratulations! You have successfully completed the lesson. Please rate …" at bounding box center [624, 327] width 369 height 258
click at [774, 228] on icon "close" at bounding box center [776, 225] width 11 height 11
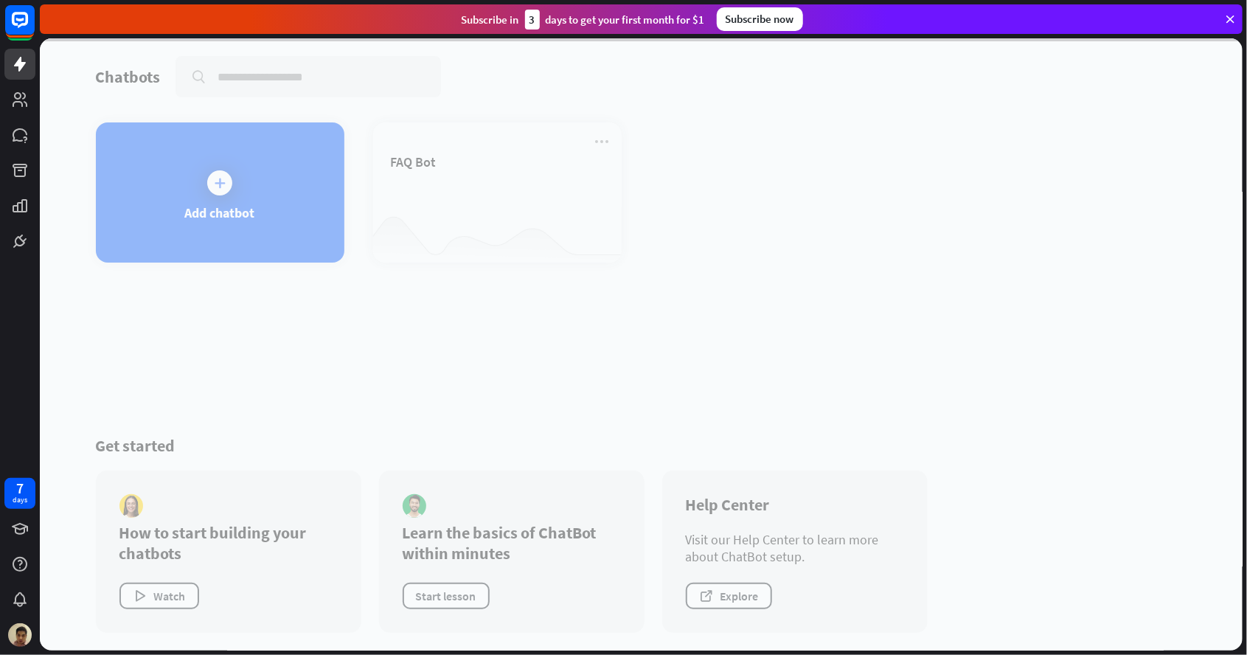
click at [21, 59] on icon at bounding box center [20, 64] width 18 height 18
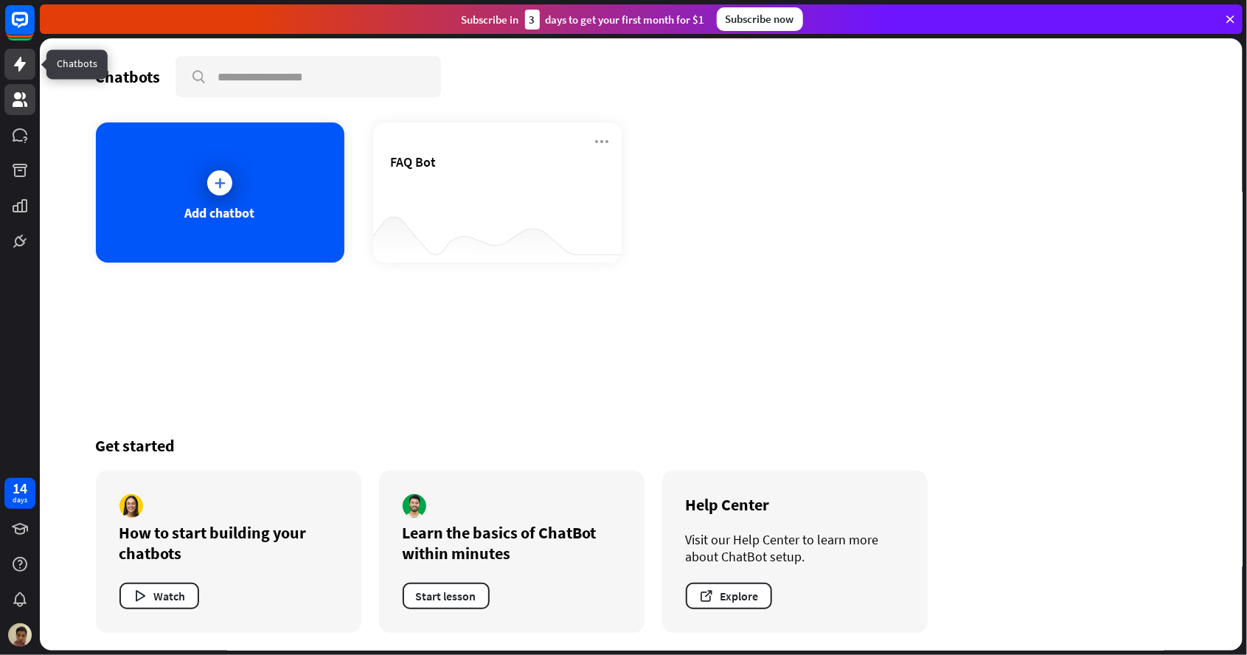
click at [15, 108] on link at bounding box center [19, 99] width 31 height 31
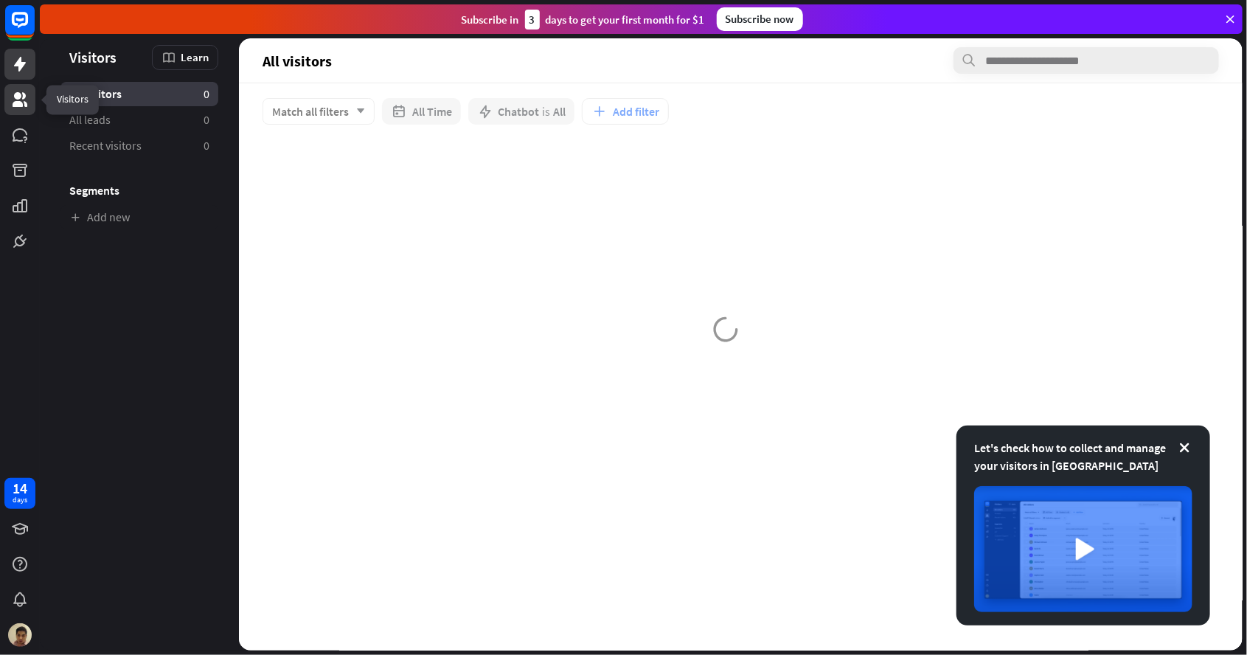
click at [9, 66] on link at bounding box center [19, 64] width 31 height 31
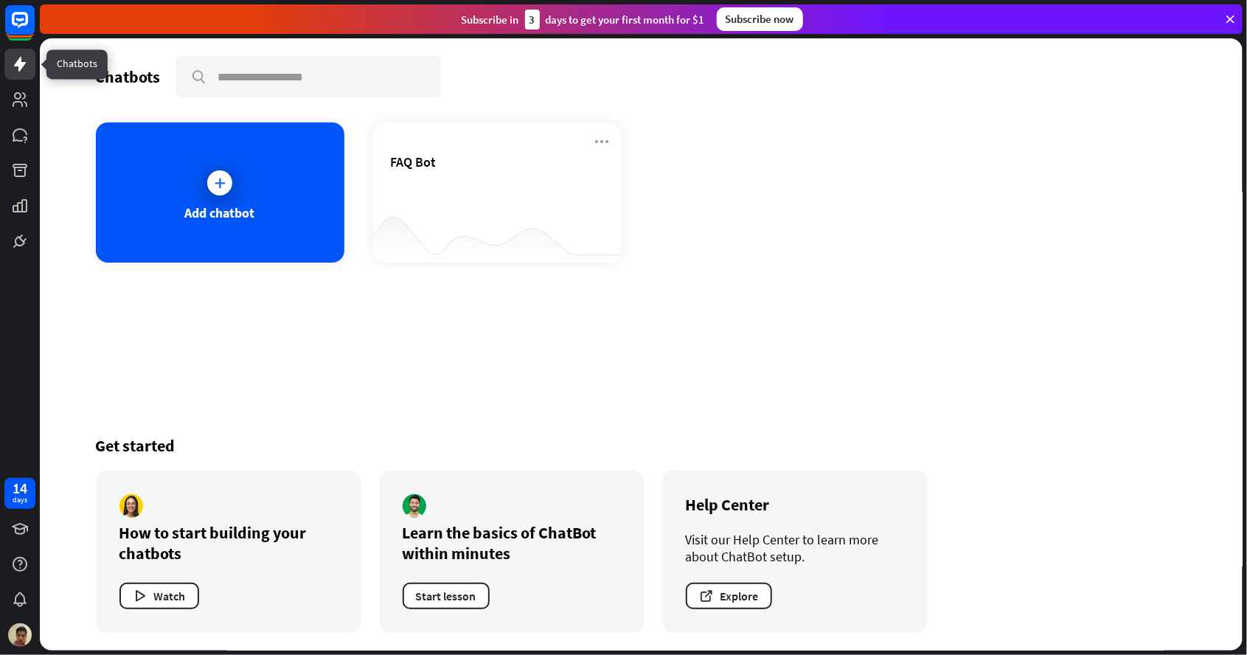
click at [21, 75] on link at bounding box center [19, 64] width 31 height 31
click at [512, 21] on div "Subscribe [DATE] to get your first month for $1" at bounding box center [583, 20] width 243 height 20
click at [24, 485] on div "14" at bounding box center [20, 488] width 15 height 13
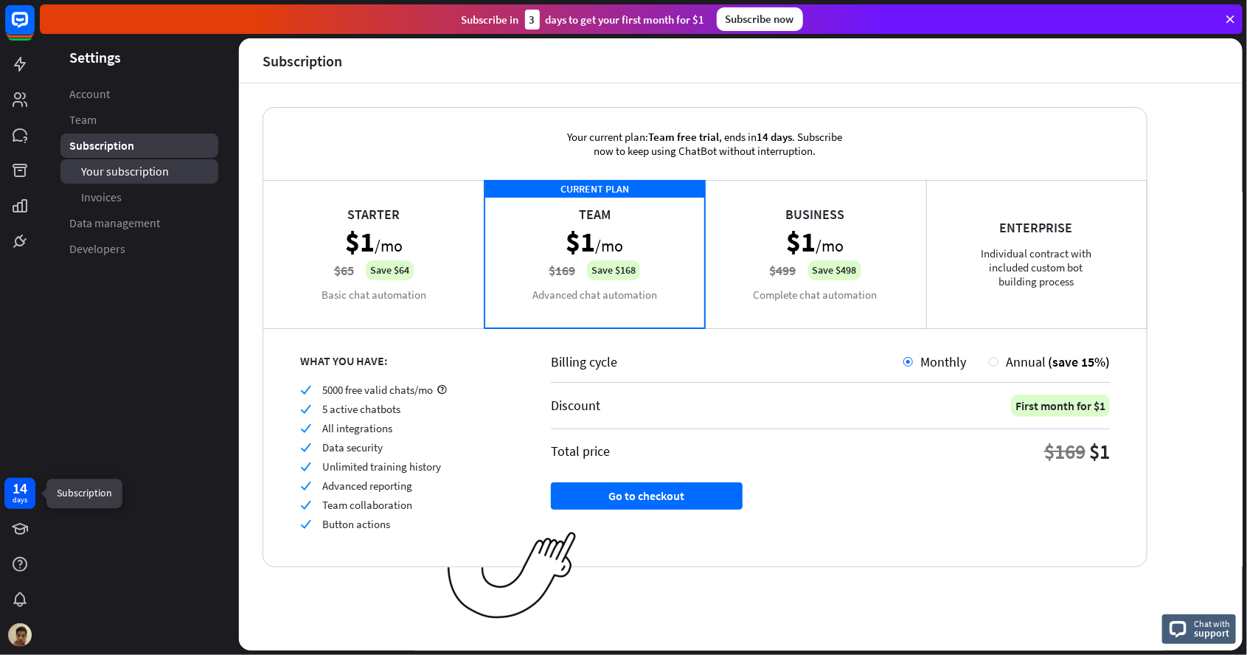
click at [130, 177] on span "Your subscription" at bounding box center [125, 171] width 88 height 15
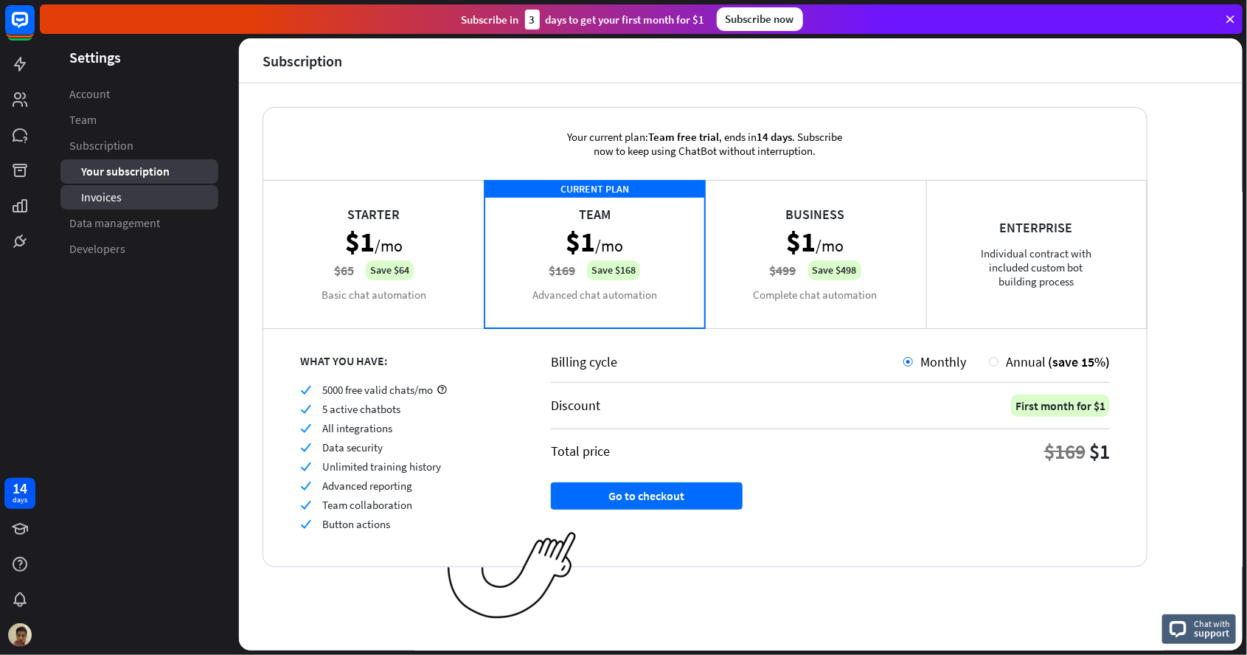
click at [114, 208] on link "Invoices" at bounding box center [139, 197] width 158 height 24
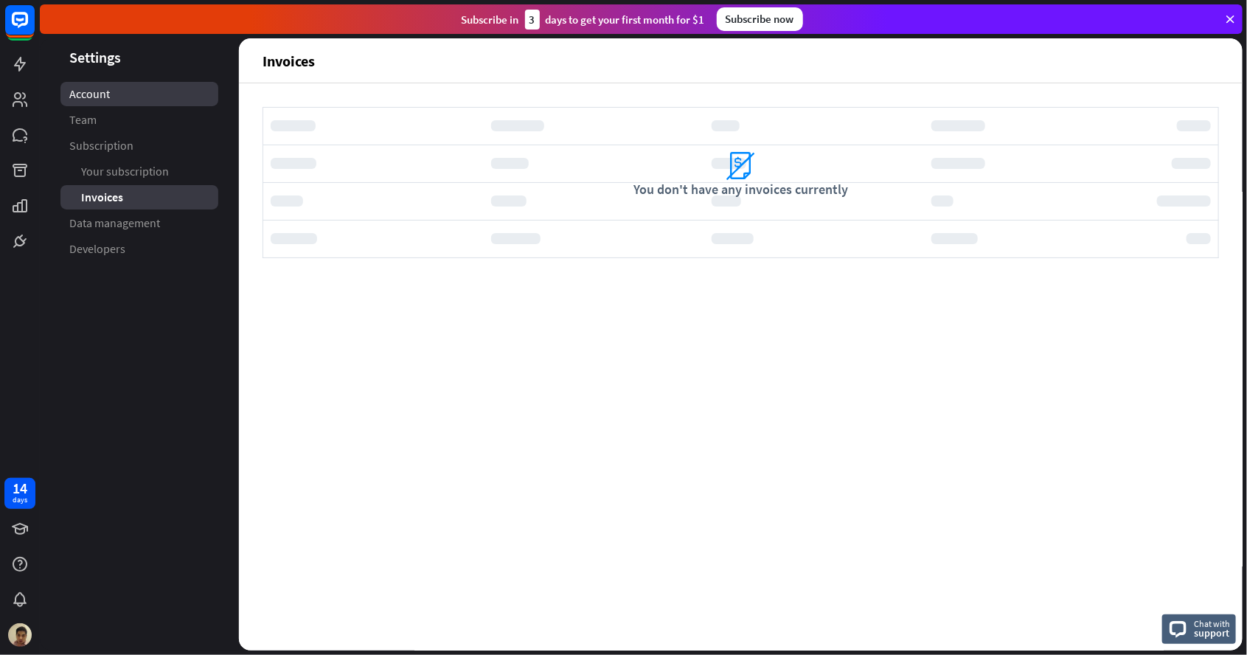
click at [109, 92] on link "Account" at bounding box center [139, 94] width 158 height 24
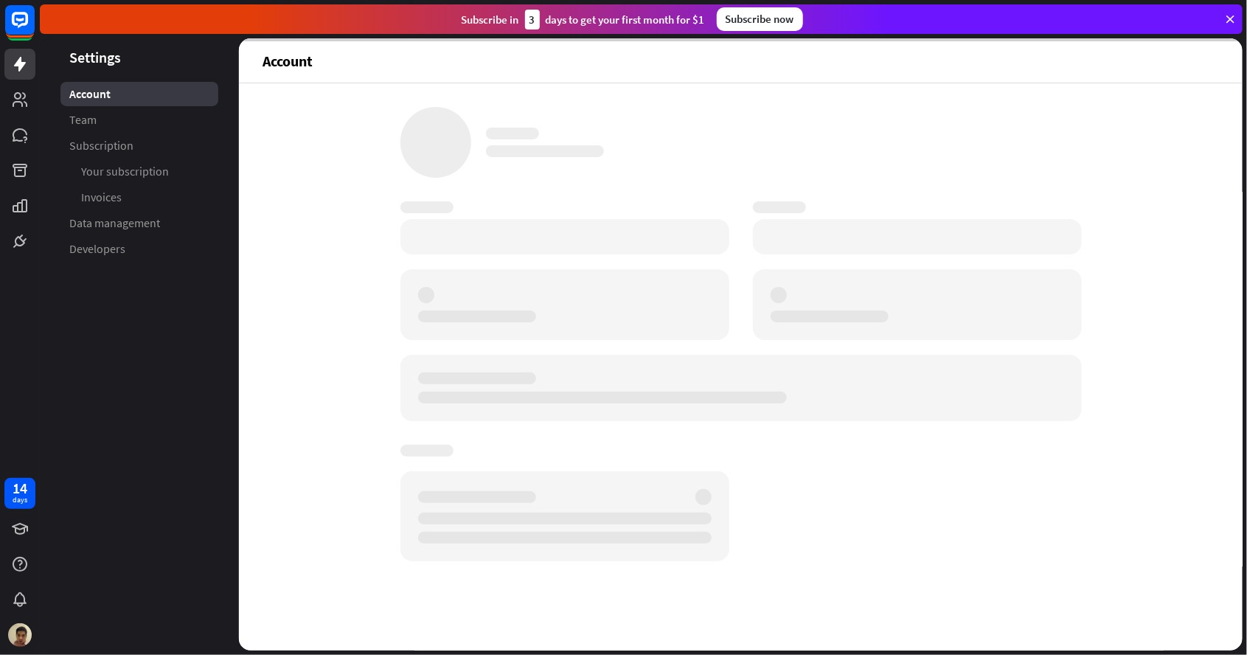
click at [14, 58] on icon at bounding box center [20, 64] width 18 height 18
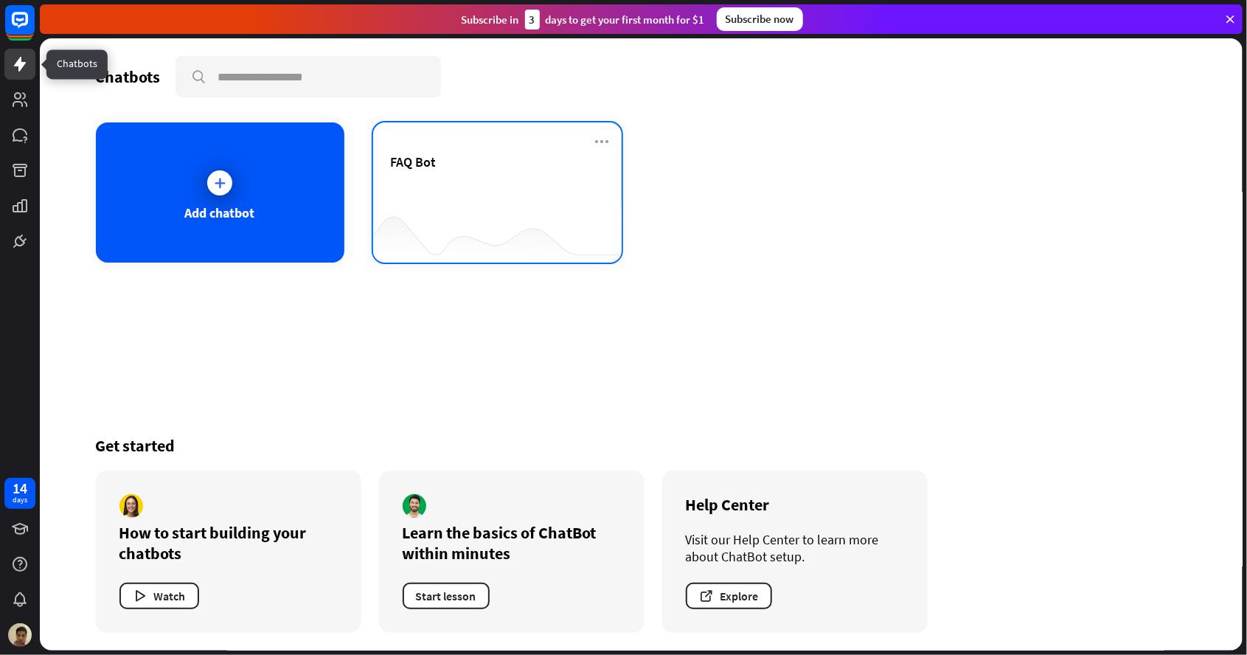
click at [513, 188] on div "FAQ Bot" at bounding box center [497, 179] width 213 height 52
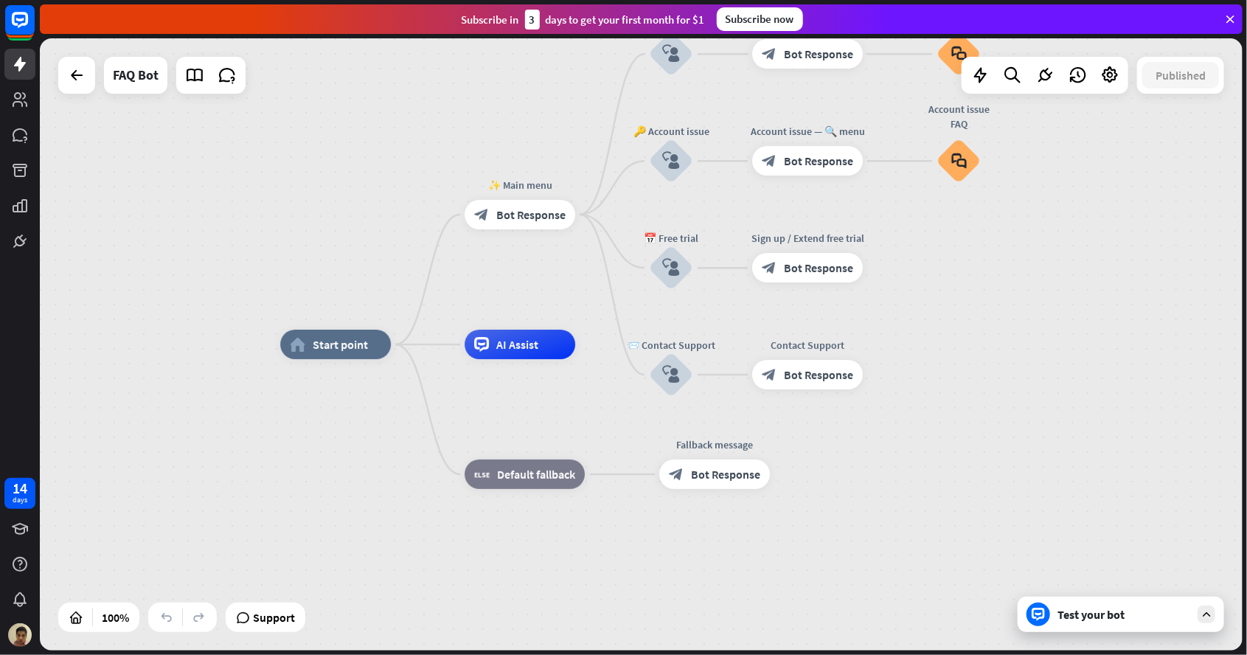
click at [518, 353] on div "AI Assist" at bounding box center [520, 344] width 111 height 29
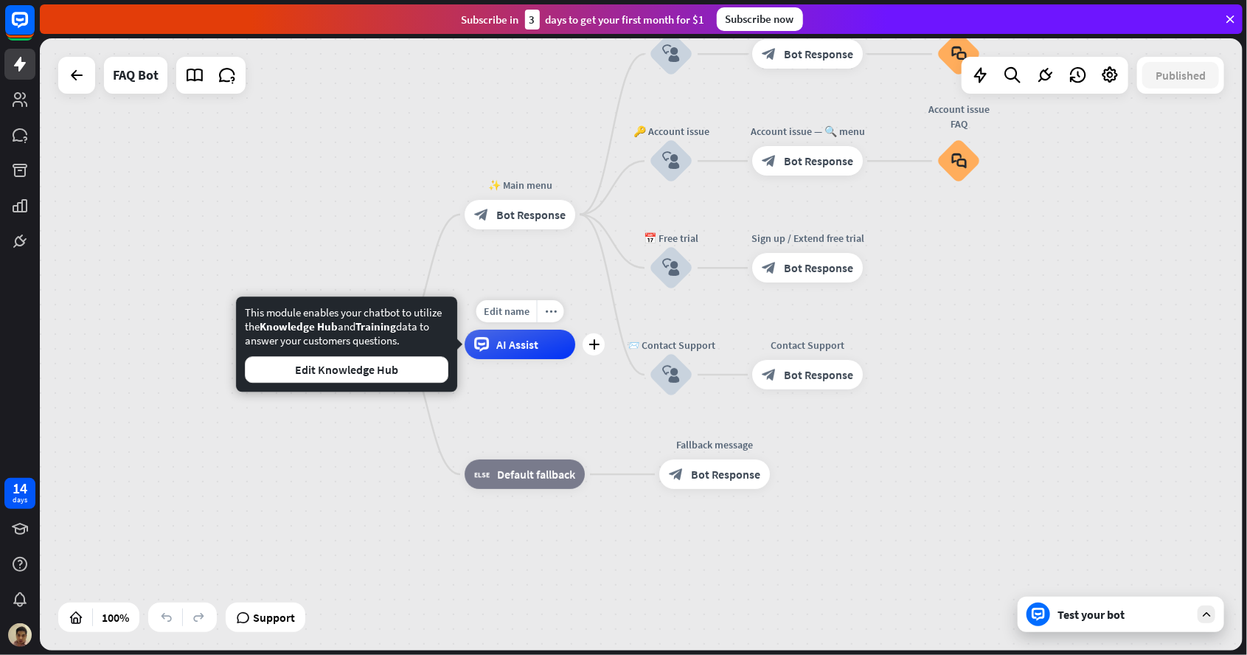
click at [841, 279] on div "block_bot_response Bot Response" at bounding box center [807, 267] width 111 height 29
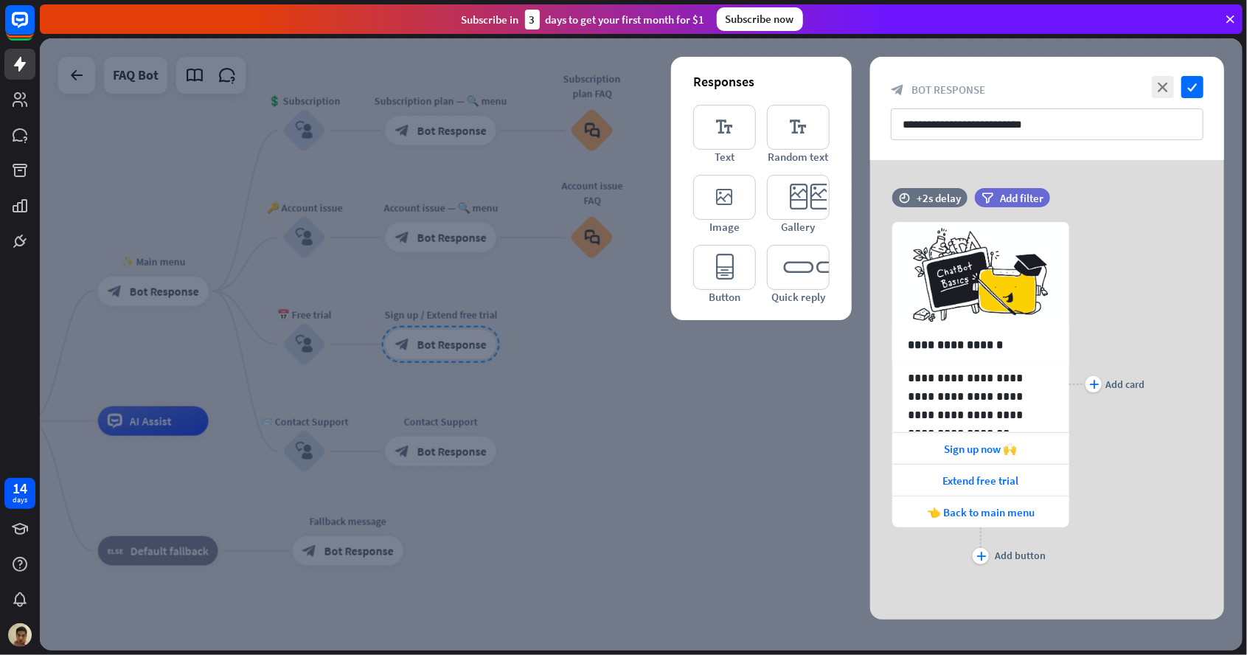
click at [609, 374] on div at bounding box center [641, 344] width 1203 height 612
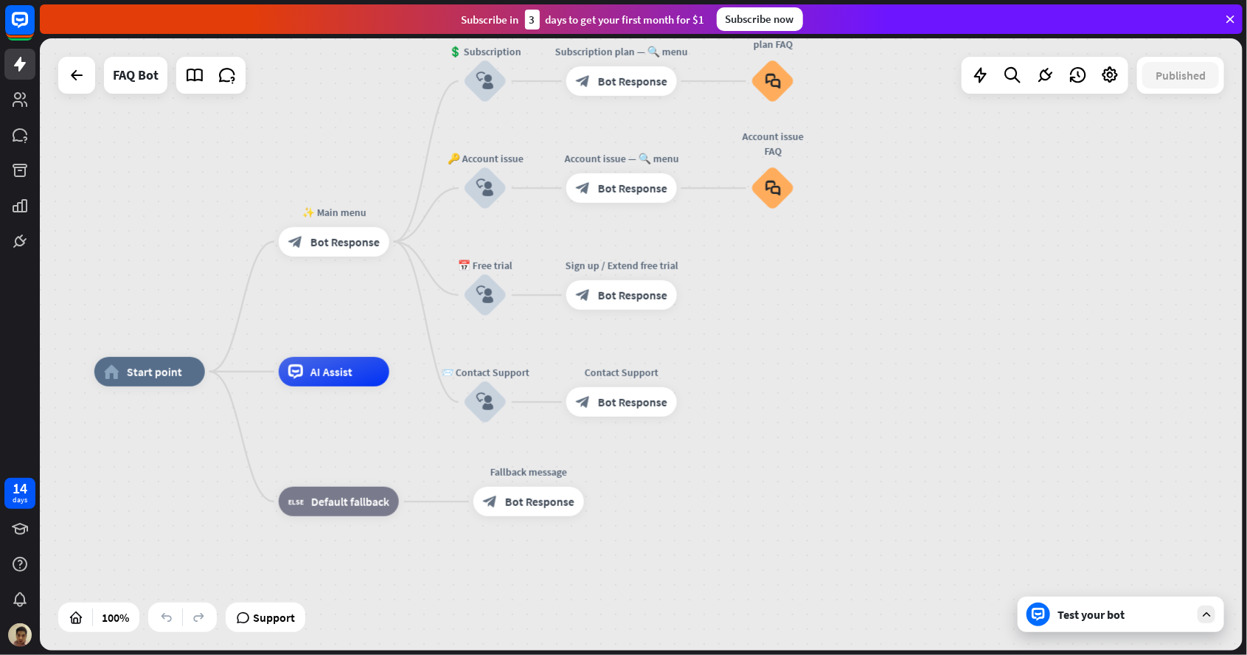
click at [340, 378] on span "AI Assist" at bounding box center [331, 371] width 42 height 15
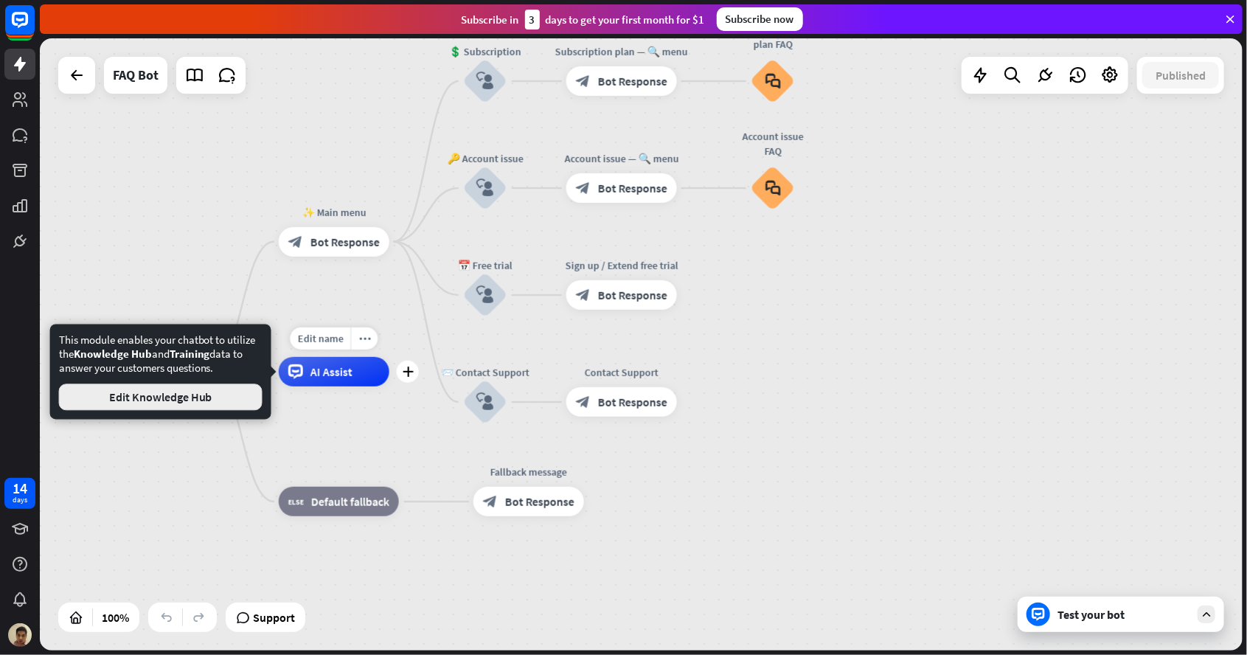
click at [198, 404] on button "Edit Knowledge Hub" at bounding box center [161, 396] width 204 height 27
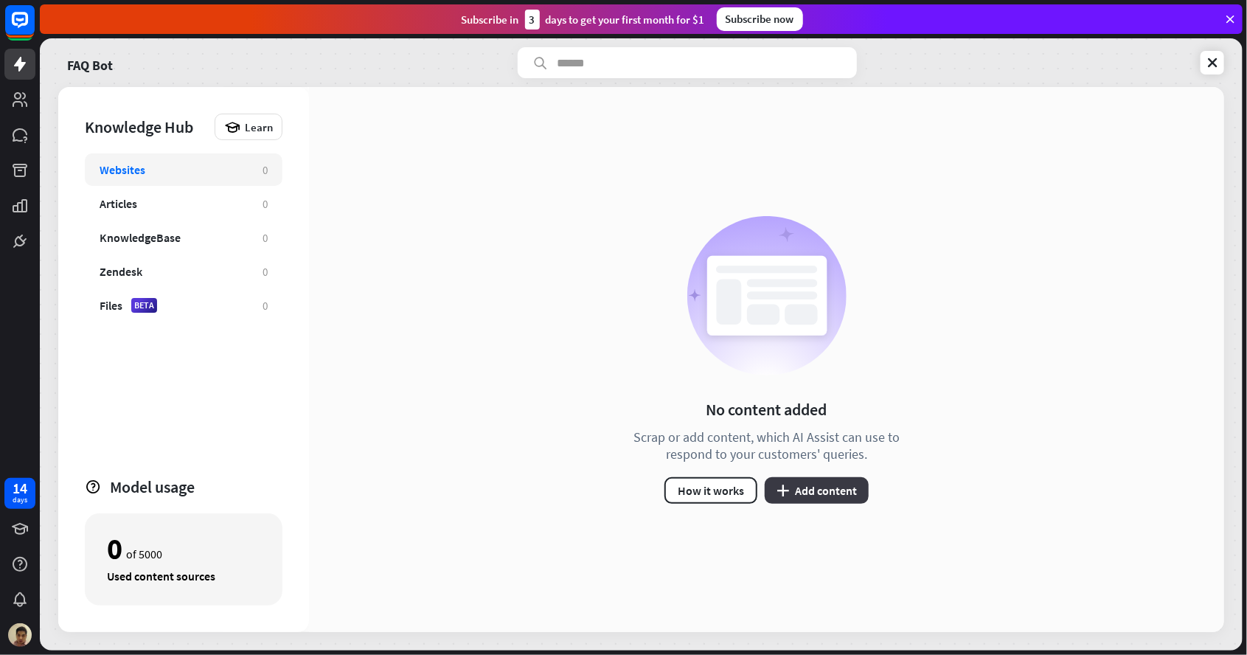
click at [816, 501] on button "plus Add content" at bounding box center [817, 490] width 104 height 27
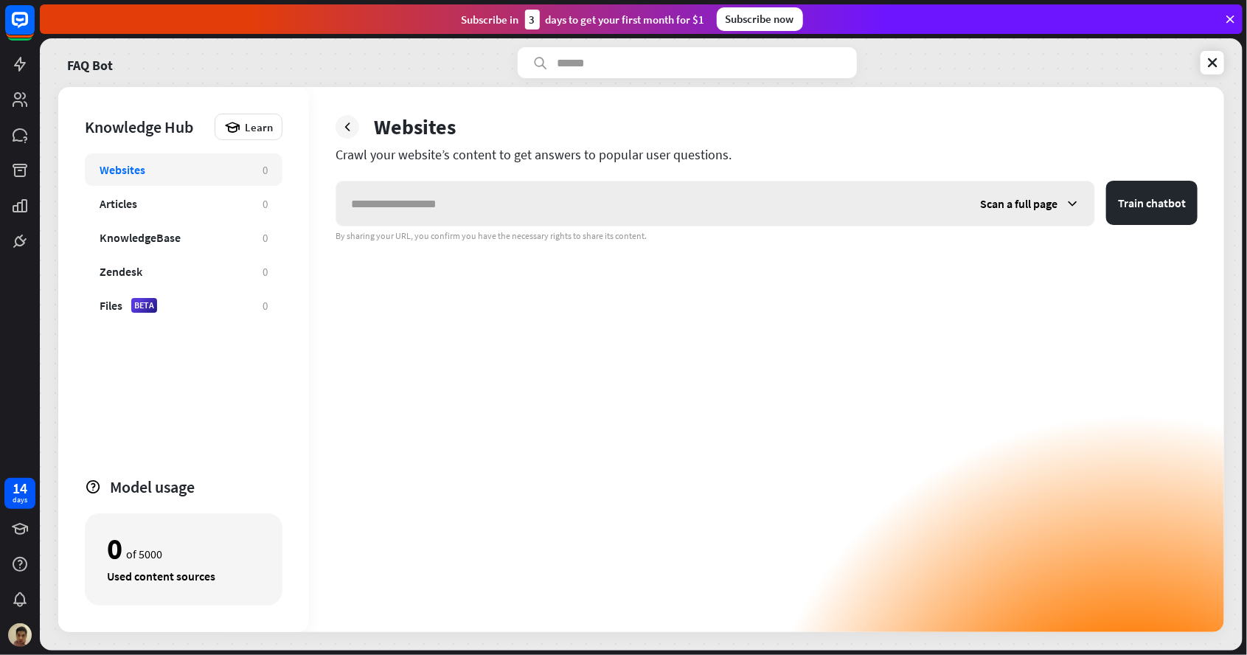
click at [448, 199] on input "text" at bounding box center [650, 203] width 629 height 44
click at [450, 206] on input "text" at bounding box center [650, 203] width 629 height 44
type input "*"
type input "**********"
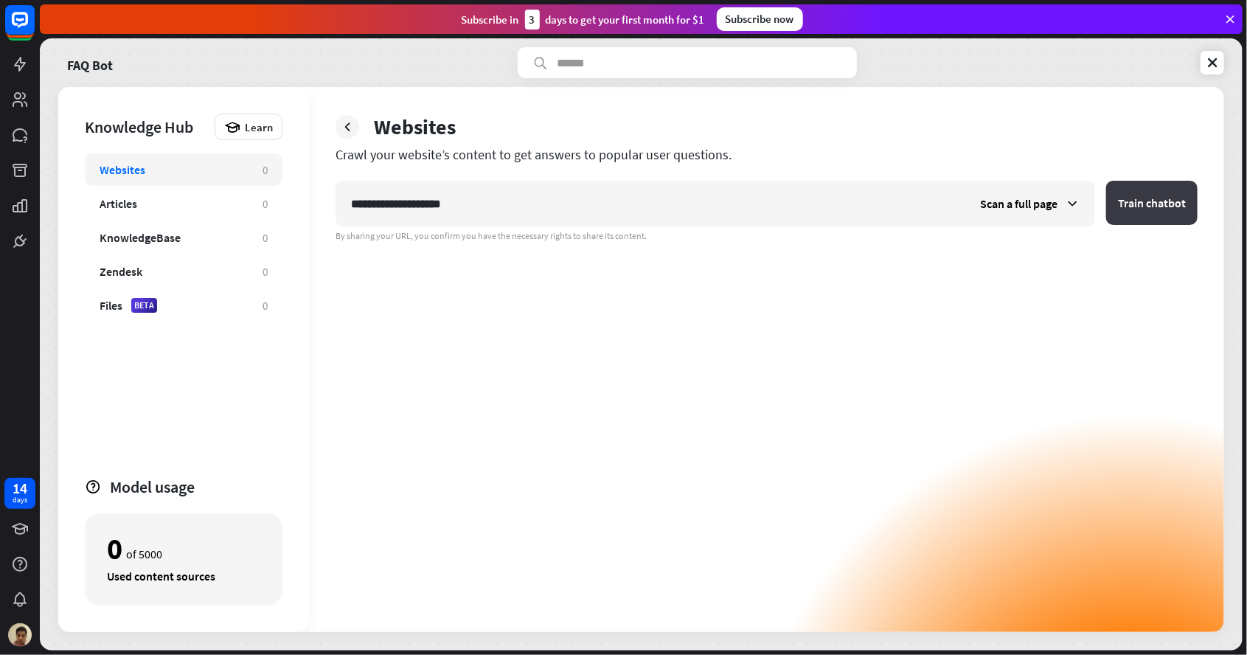
click at [1144, 214] on button "Train chatbot" at bounding box center [1151, 203] width 91 height 44
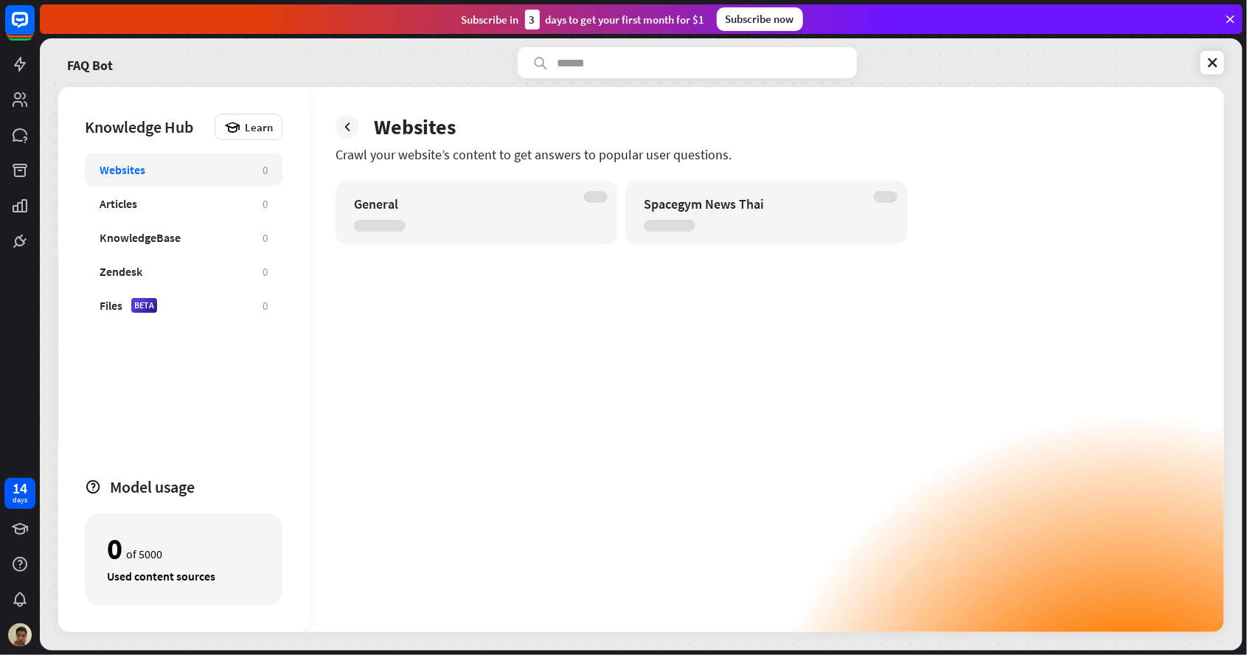
click at [440, 356] on div "General Spacegym News Thai" at bounding box center [767, 406] width 862 height 451
click at [494, 226] on div "General" at bounding box center [477, 212] width 282 height 63
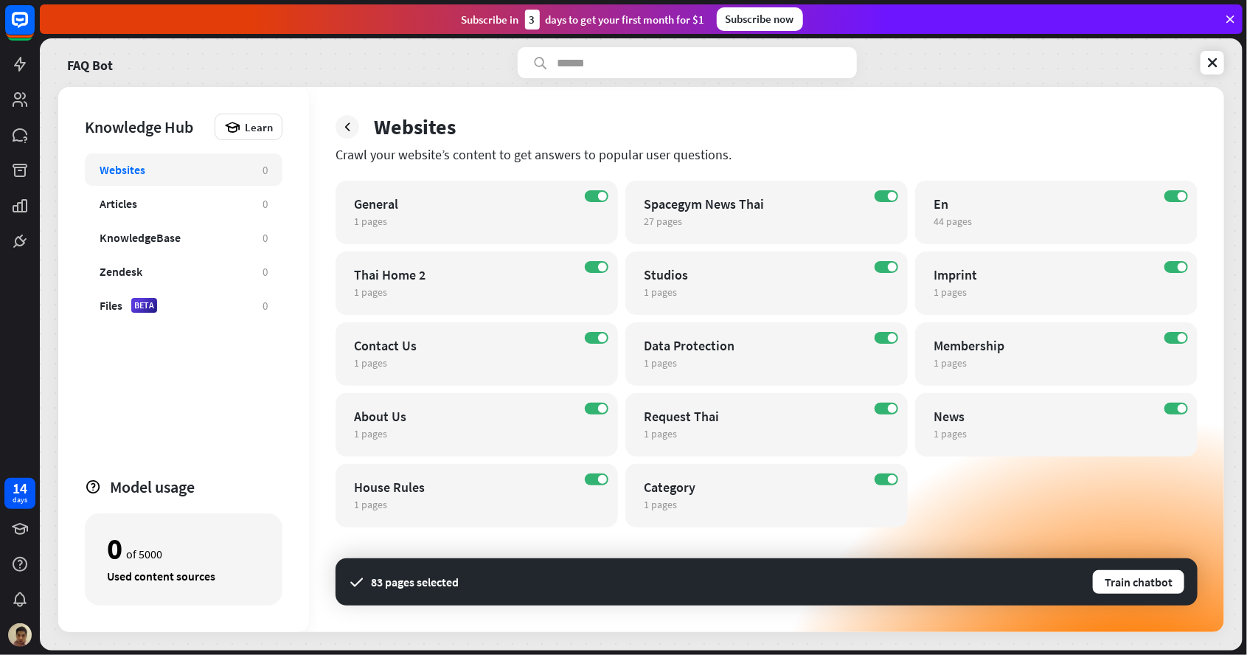
click at [1080, 147] on div "Crawl your website’s content to get answers to popular user questions." at bounding box center [767, 154] width 862 height 17
click at [1145, 578] on button "Train chatbot" at bounding box center [1138, 582] width 94 height 27
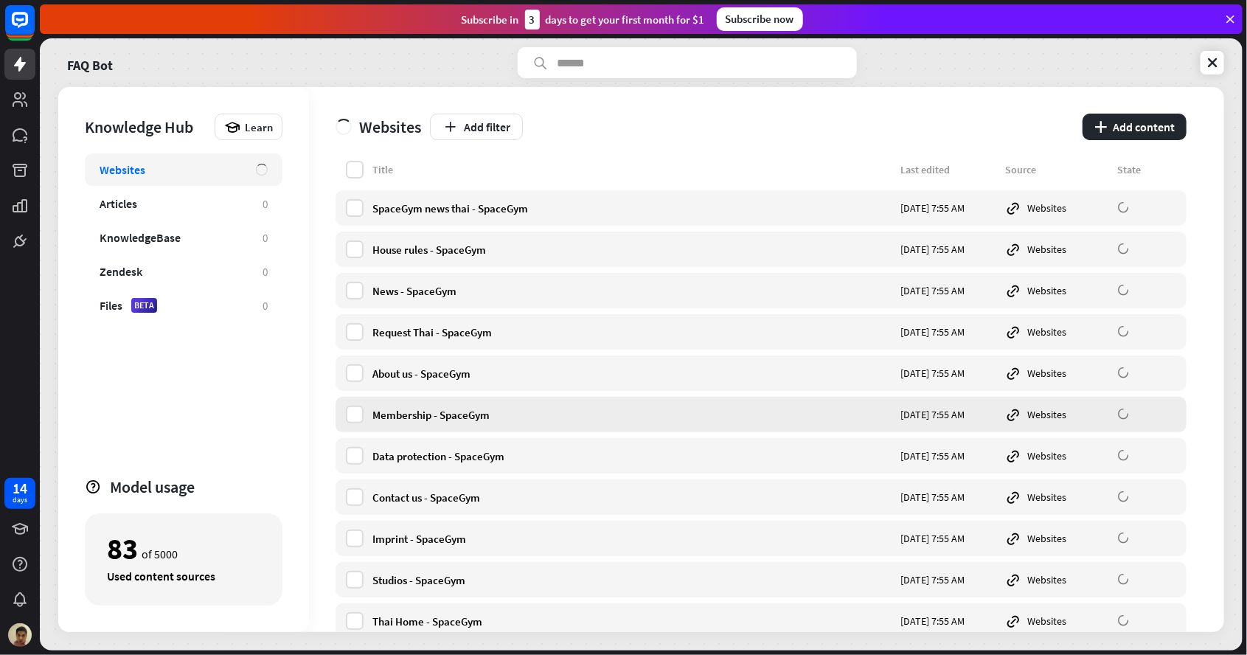
click at [450, 426] on div "Membership - SpaceGym [DATE] 7:55 AM Websites" at bounding box center [761, 414] width 851 height 35
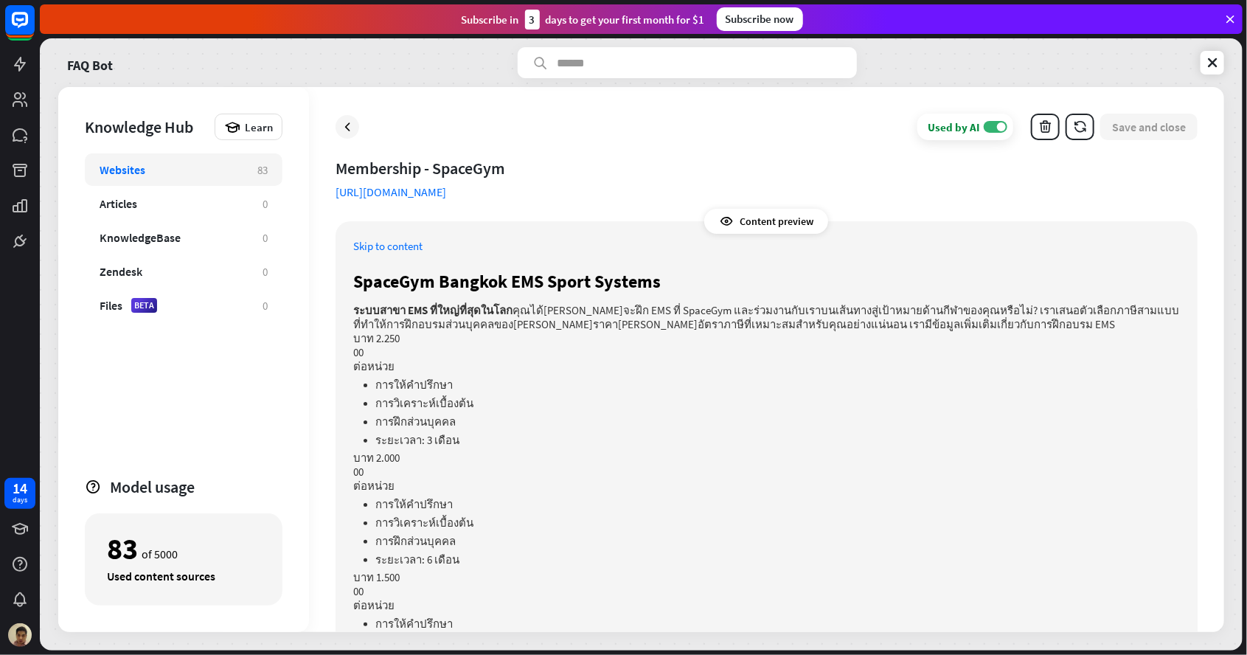
click at [643, 473] on p "00" at bounding box center [766, 472] width 827 height 14
click at [357, 128] on div at bounding box center [348, 127] width 24 height 24
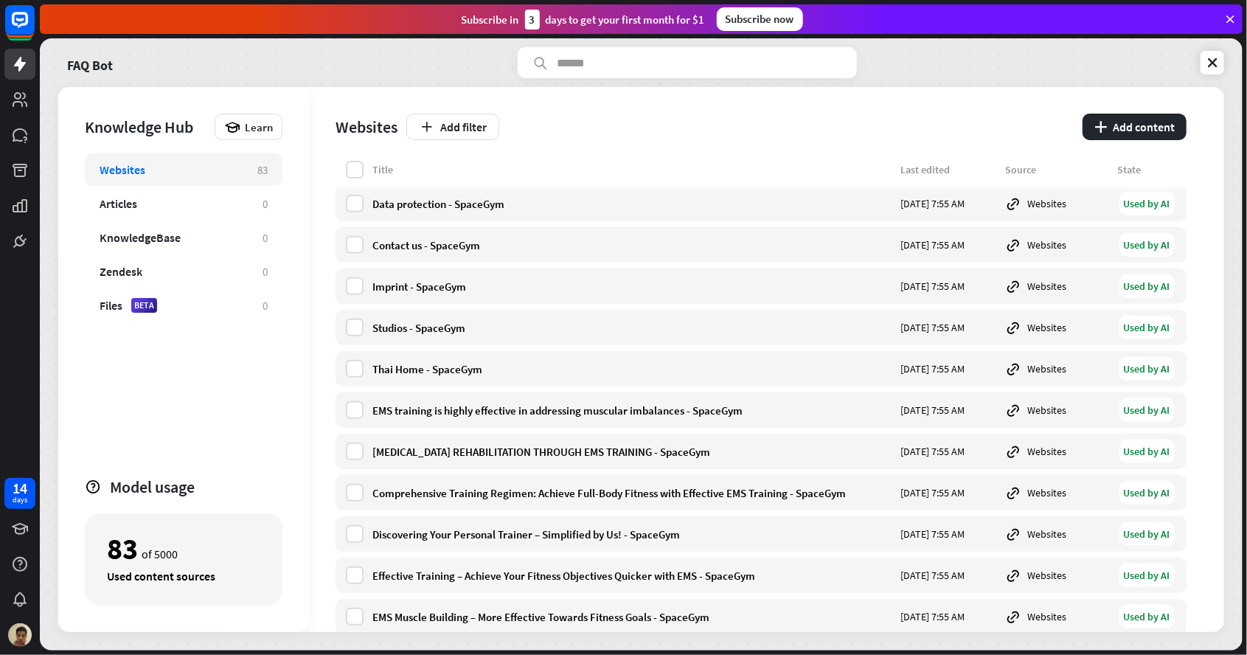
scroll to position [270, 0]
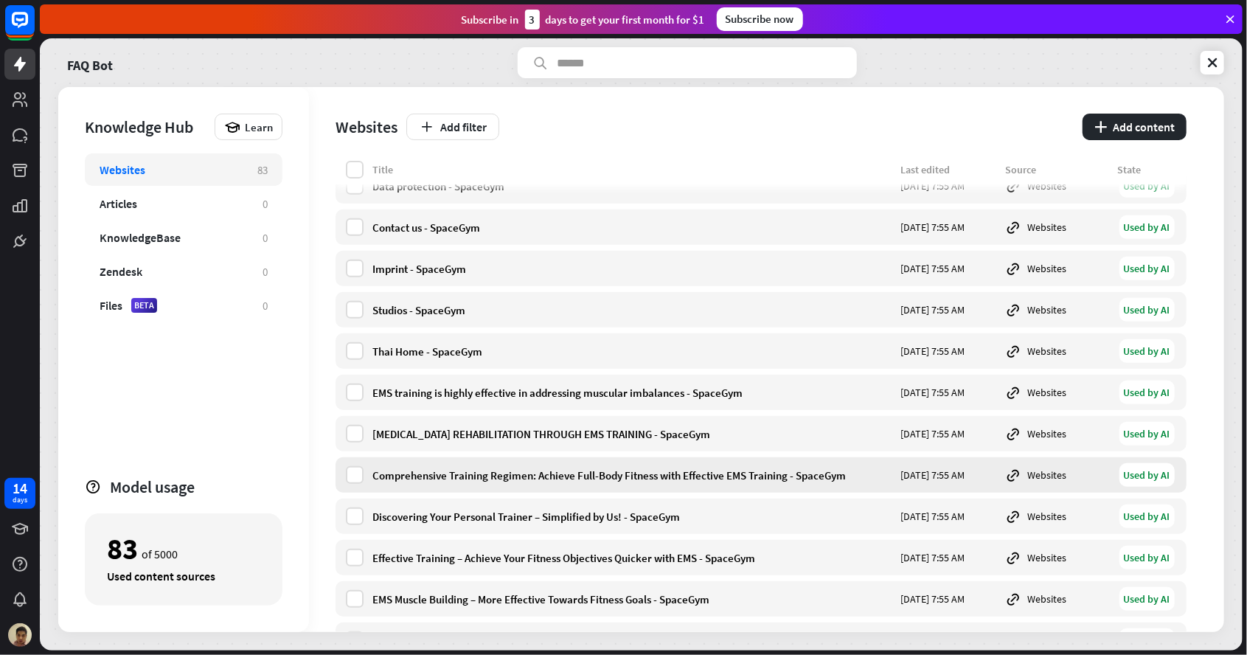
click at [691, 480] on div "Comprehensive Training Regimen: Achieve Full-Body Fitness with Effective EMS Tr…" at bounding box center [631, 475] width 519 height 14
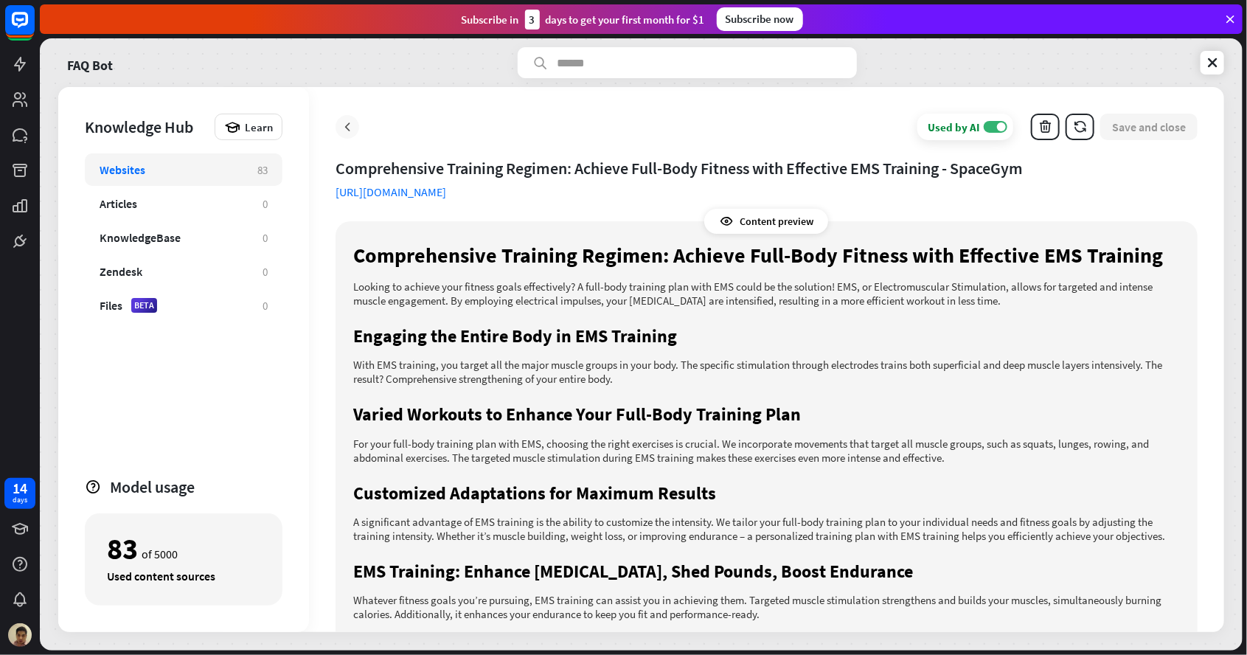
click at [350, 136] on div at bounding box center [348, 127] width 24 height 24
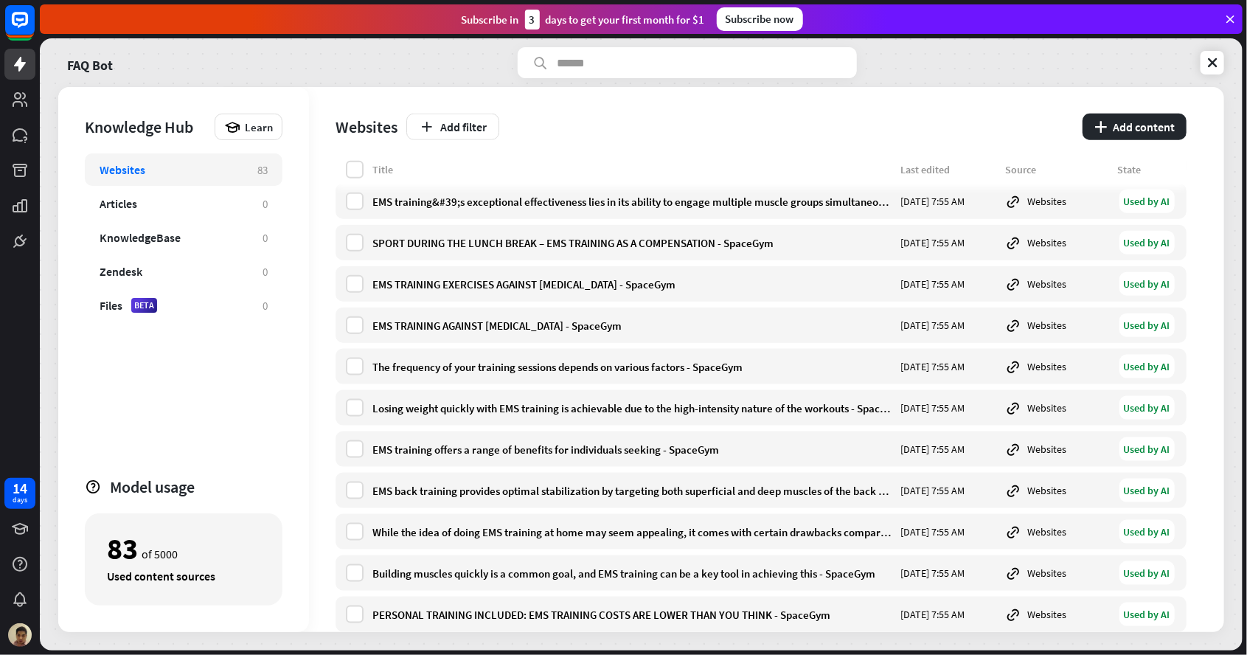
scroll to position [832, 0]
click at [846, 546] on div "While the idea of doing EMS training at home may seem appealing, it comes with …" at bounding box center [761, 532] width 851 height 35
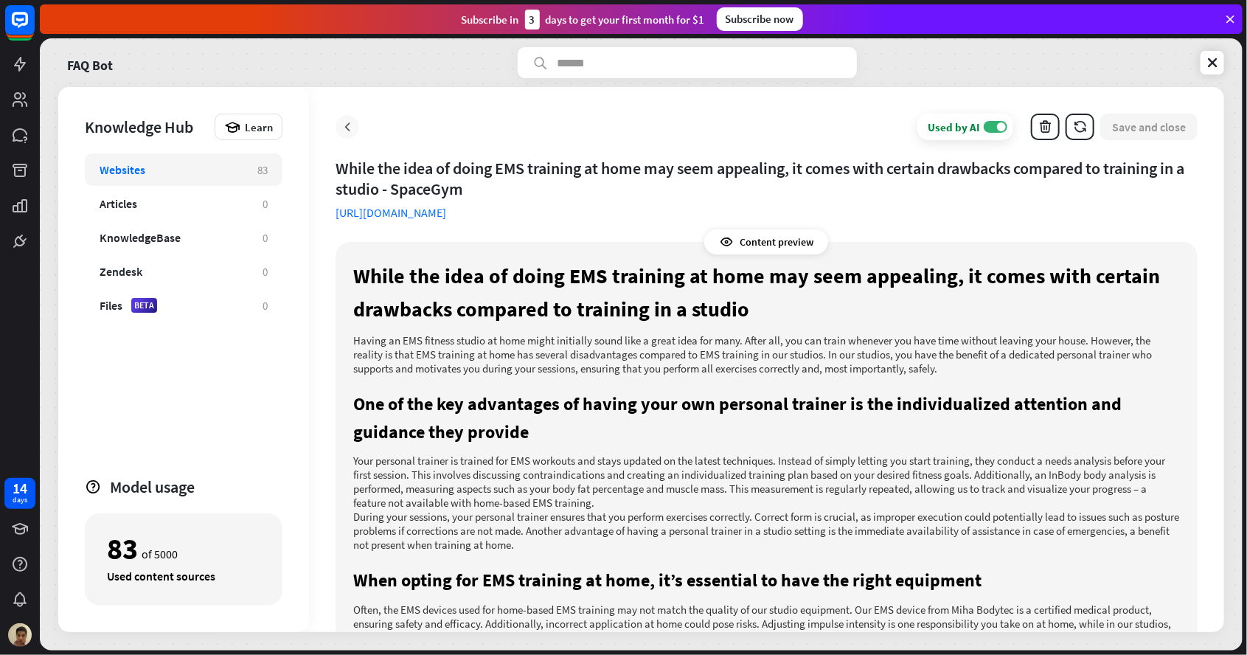
click at [355, 134] on div at bounding box center [348, 127] width 24 height 24
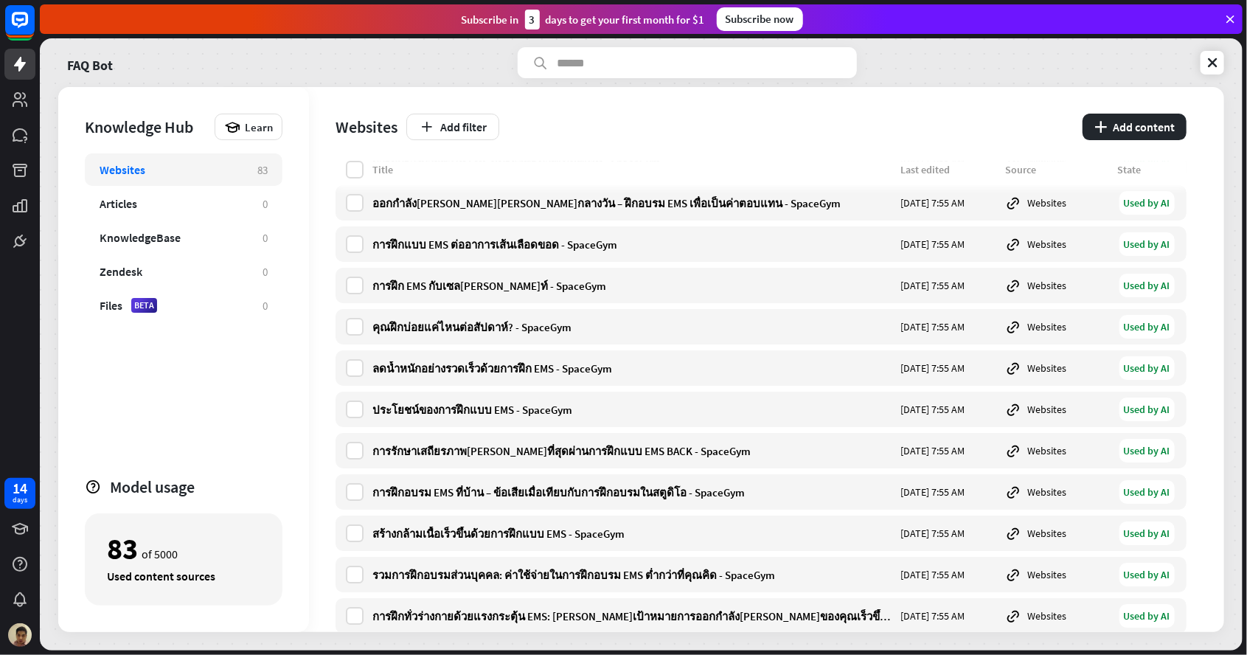
scroll to position [2696, 0]
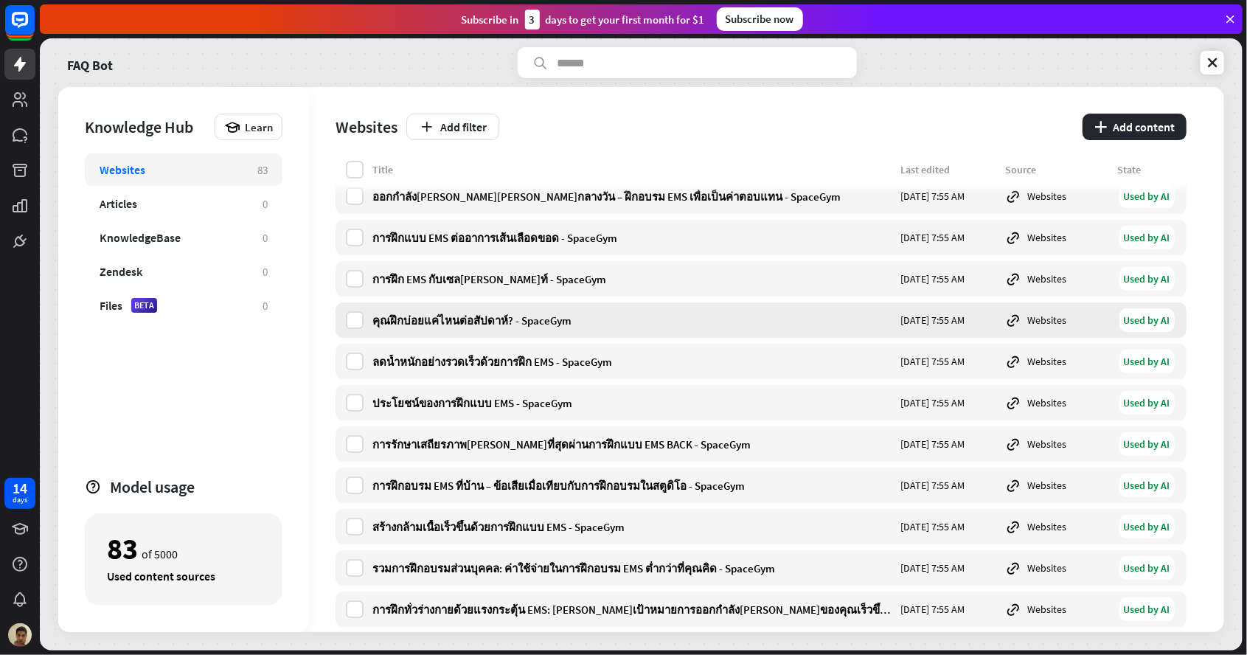
click at [678, 334] on div "คุณฝึกบ่อยแค่ไหนต่อสัปดาห์? - SpaceGym [DATE] 7:55 AM Websites Used by AI" at bounding box center [761, 319] width 851 height 35
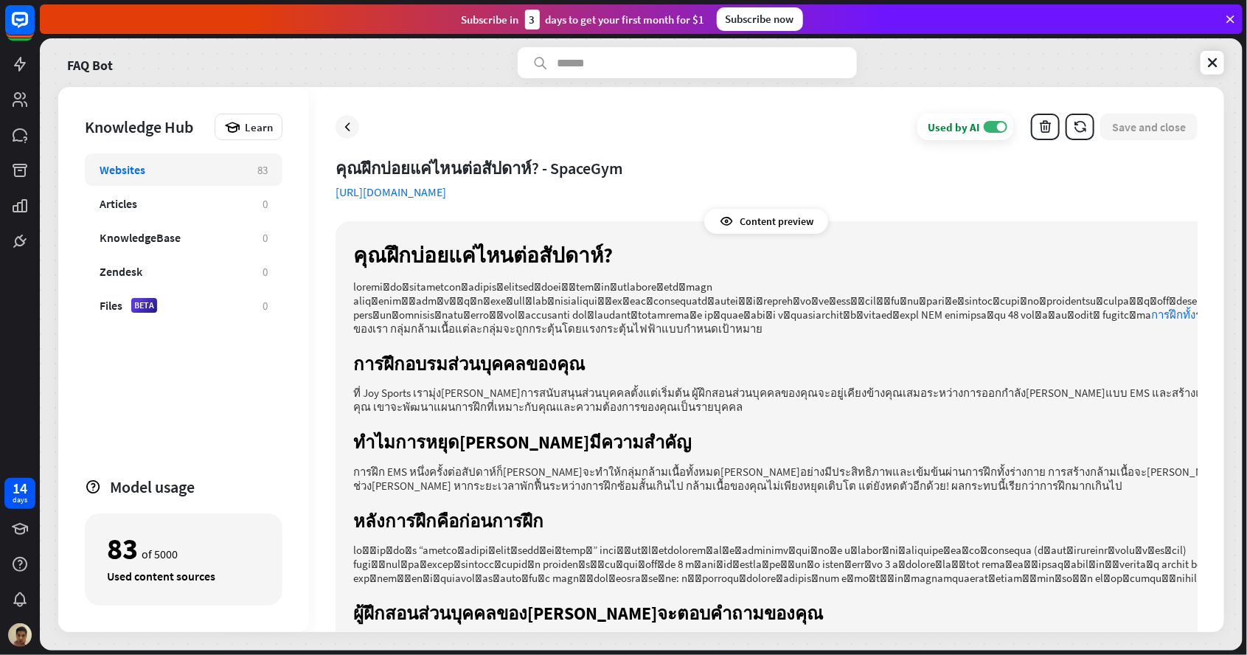
click at [155, 172] on div "Websites" at bounding box center [171, 169] width 143 height 15
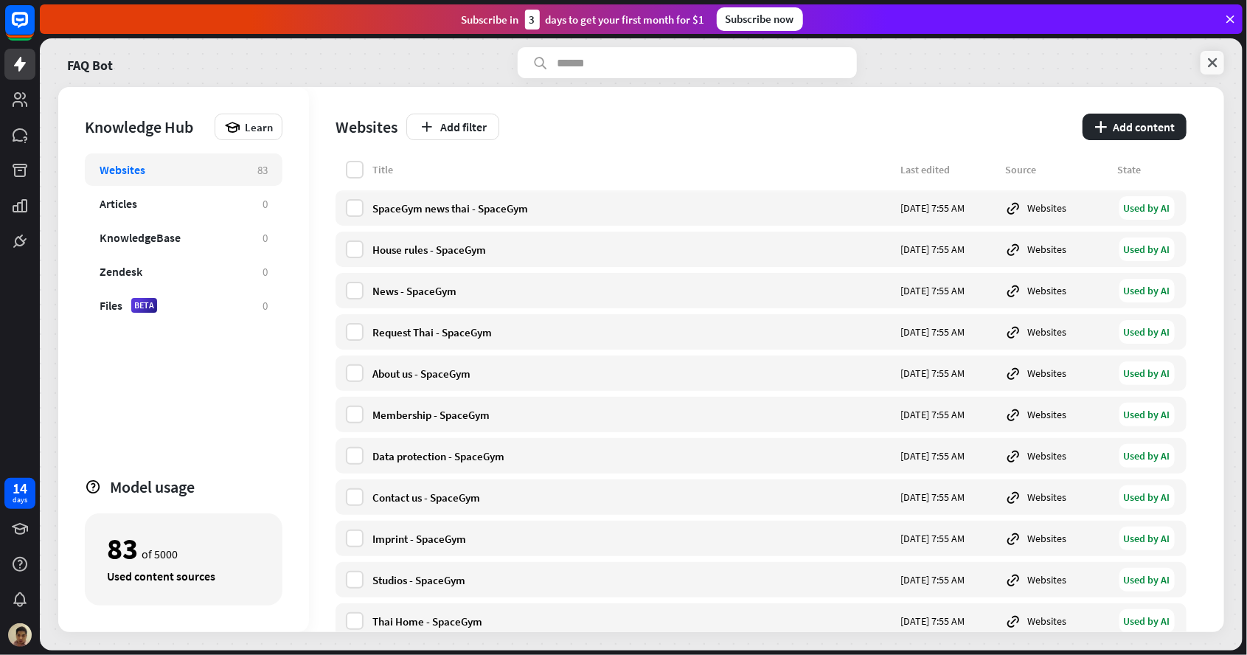
click at [1202, 68] on link at bounding box center [1213, 63] width 24 height 24
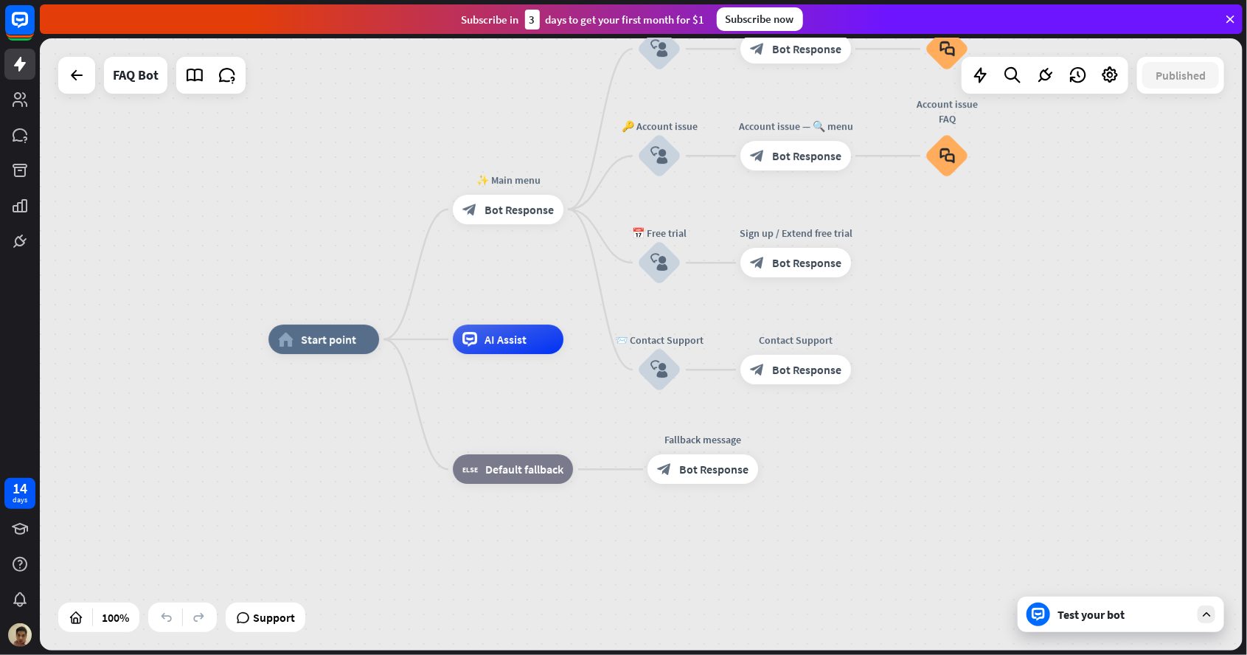
click at [661, 153] on icon "block_user_input" at bounding box center [659, 156] width 18 height 18
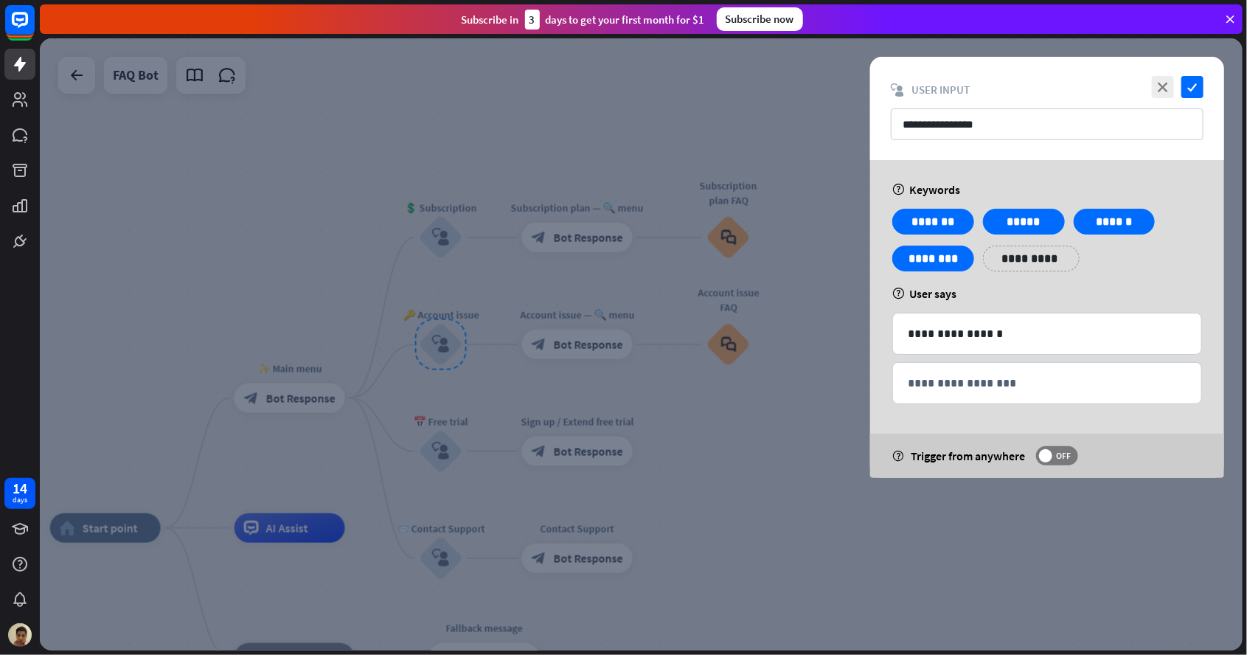
click at [747, 111] on div at bounding box center [641, 344] width 1203 height 612
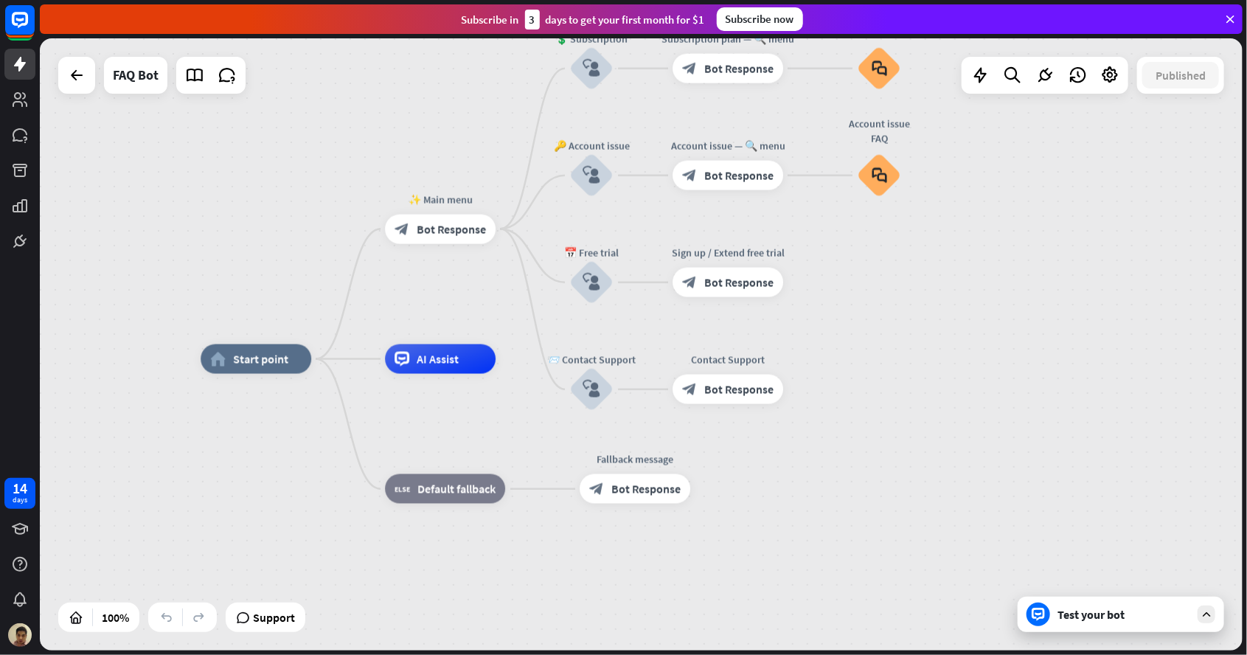
click at [643, 495] on span "Bot Response" at bounding box center [645, 489] width 69 height 15
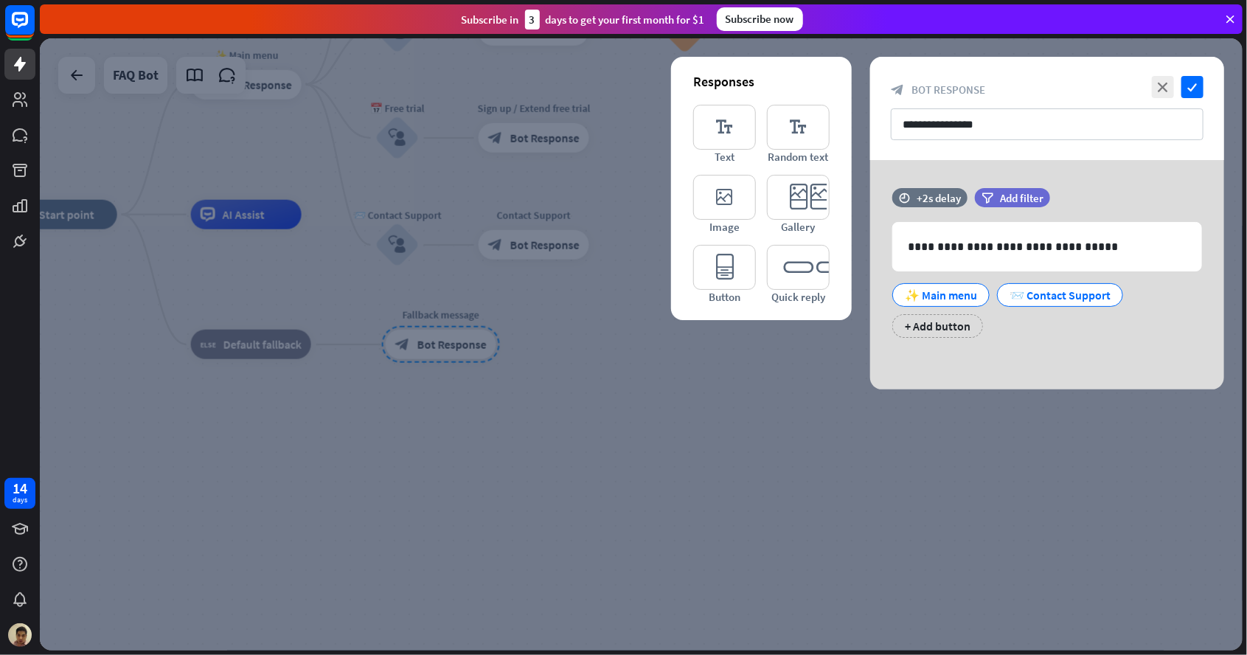
click at [677, 485] on div at bounding box center [641, 344] width 1203 height 612
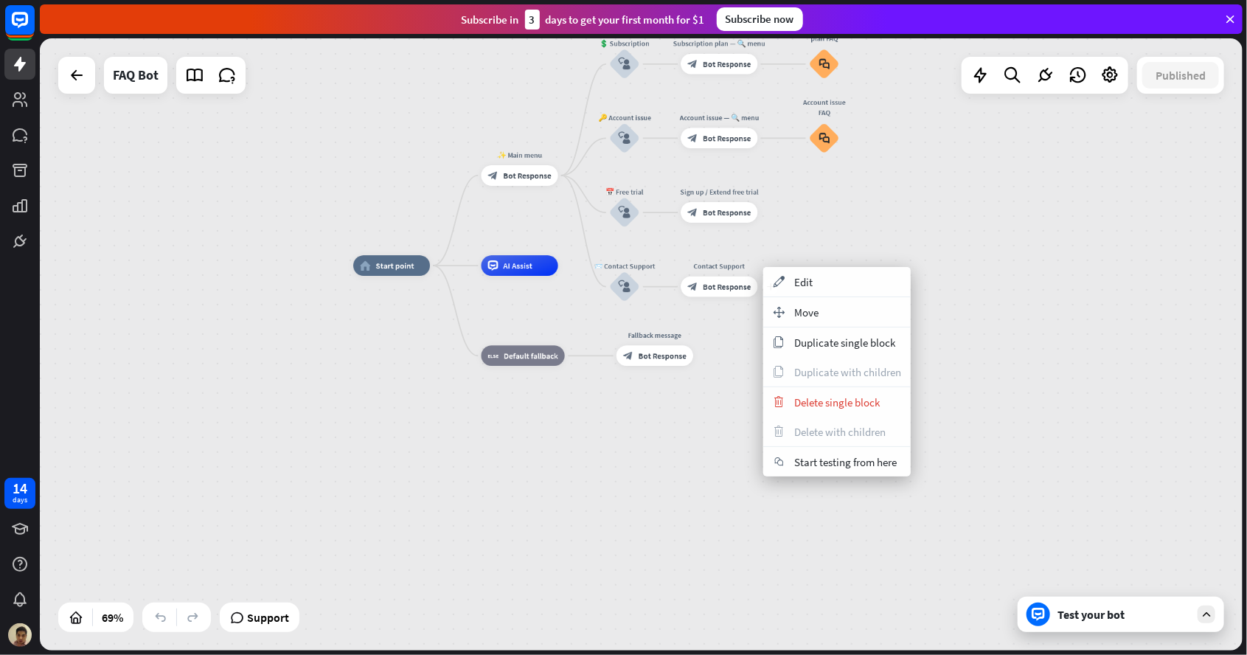
click at [999, 345] on div "home_2 Start point ✨ Main menu block_bot_response Bot Response 💲 Subscription b…" at bounding box center [770, 477] width 835 height 425
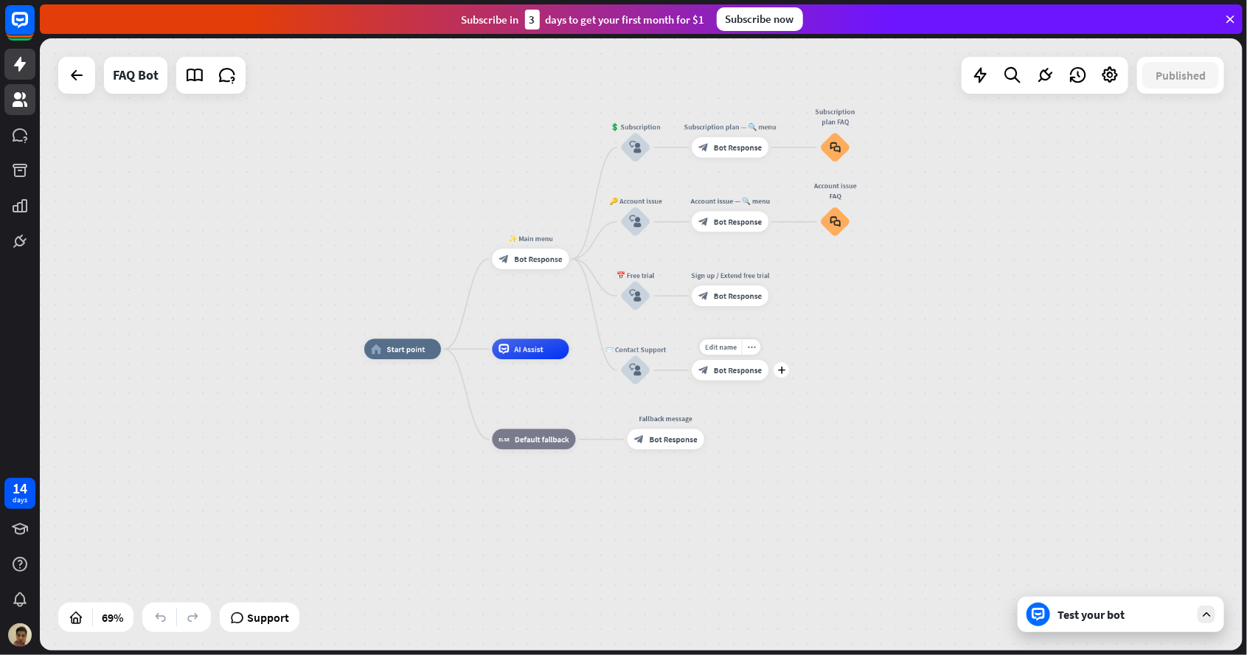
click at [21, 111] on link at bounding box center [19, 99] width 31 height 31
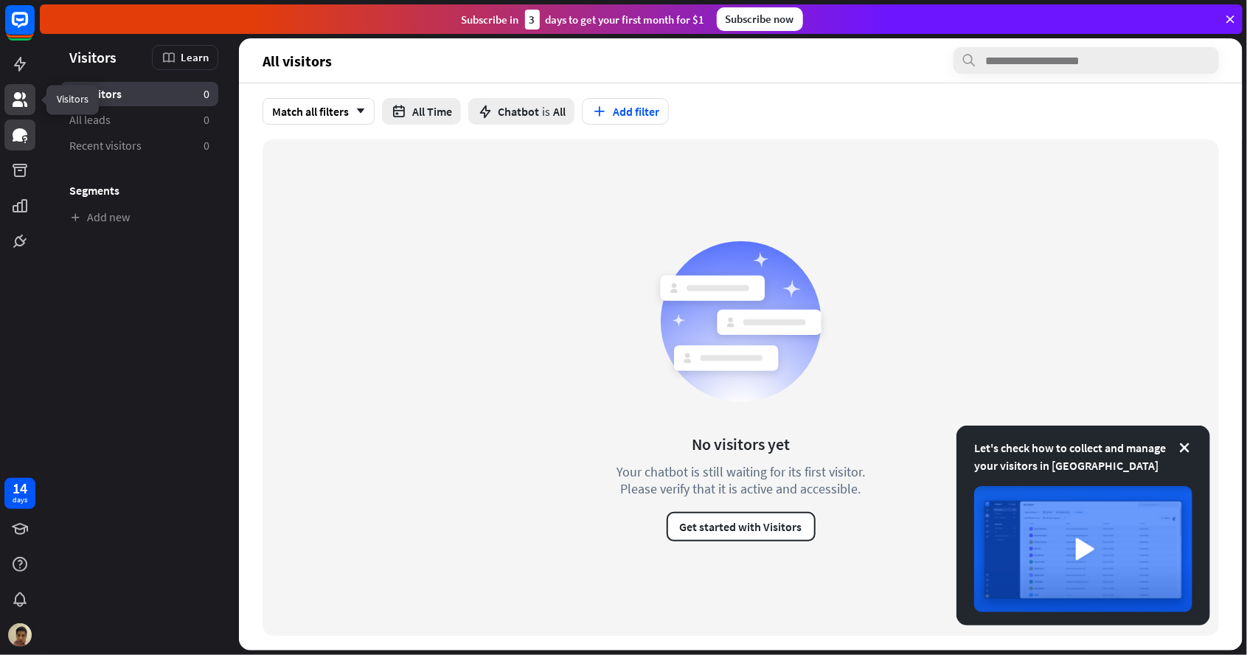
click at [26, 133] on icon at bounding box center [20, 134] width 15 height 13
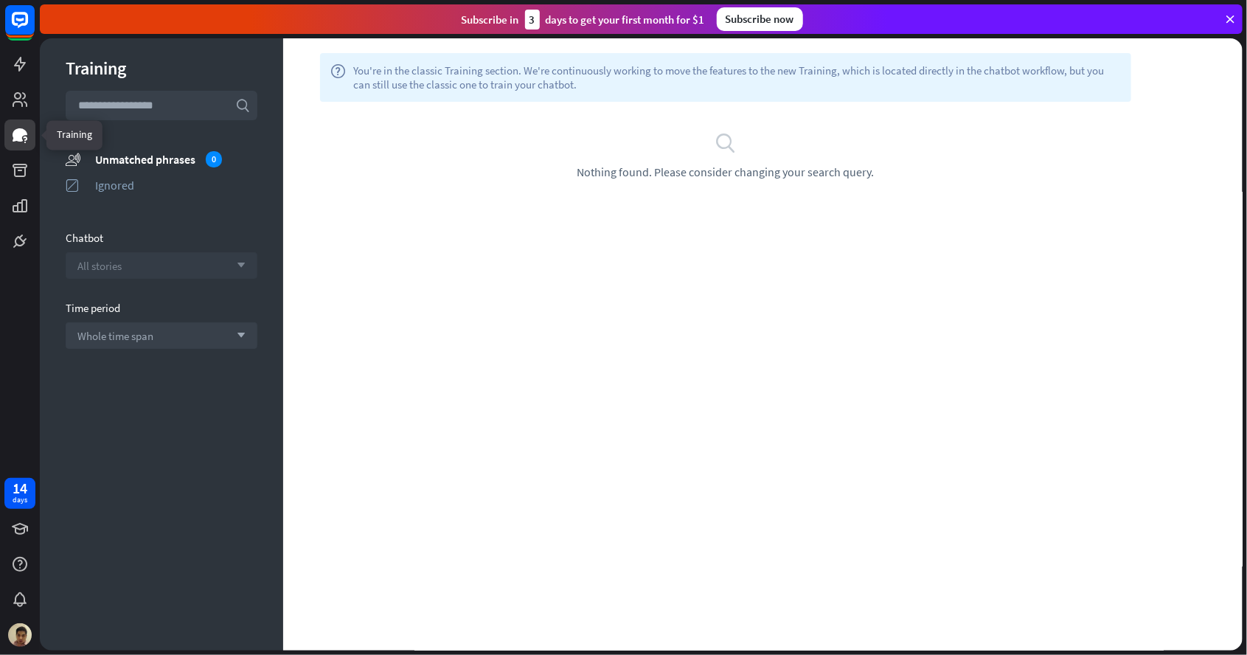
click at [179, 255] on div "All stories arrow_down" at bounding box center [162, 265] width 192 height 27
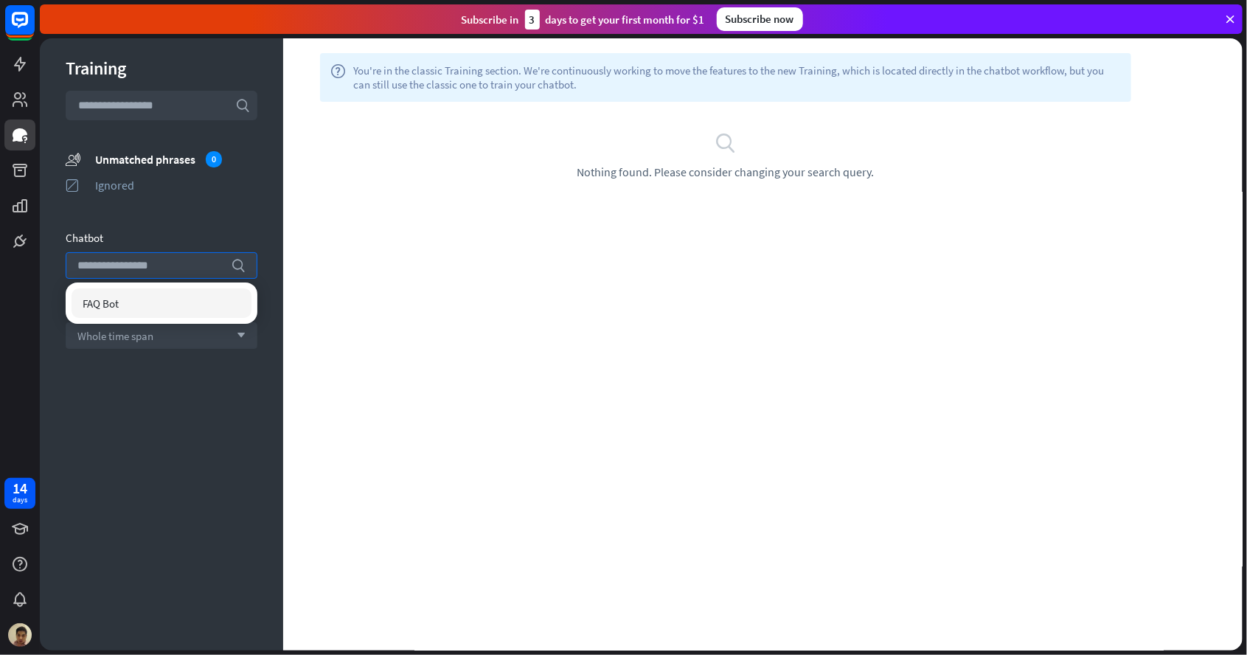
click at [122, 402] on div "Training search unmatched_phrases Unmatched phrases 0 ignored Ignored Chatbot s…" at bounding box center [161, 344] width 243 height 612
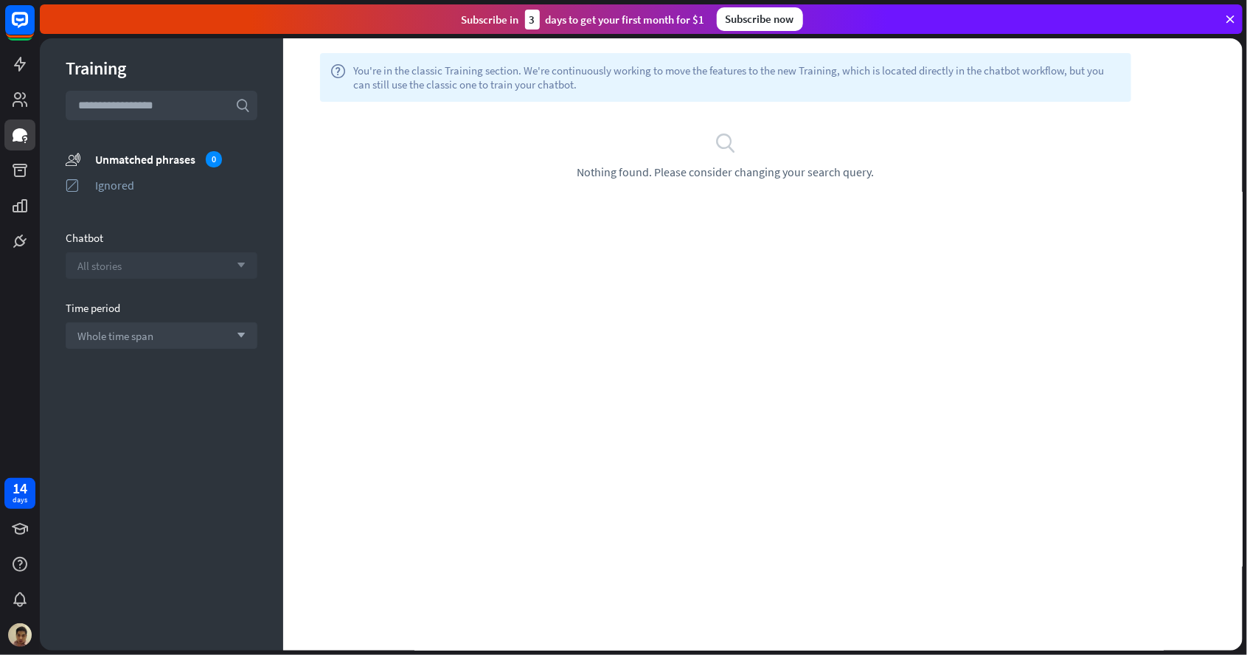
click at [173, 269] on div "All stories arrow_down" at bounding box center [162, 265] width 192 height 27
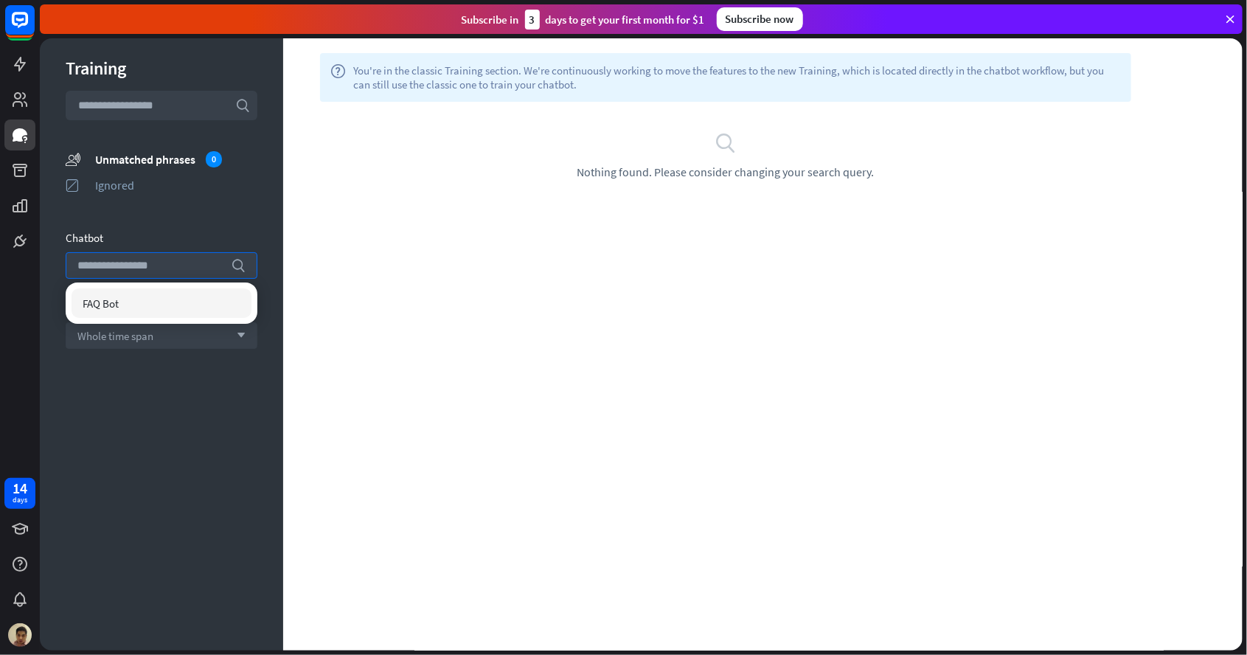
click at [177, 314] on div "FAQ Bot" at bounding box center [162, 302] width 180 height 29
click at [149, 412] on div "Training search unmatched_phrases Unmatched phrases 0 ignored Ignored Chatbot s…" at bounding box center [161, 344] width 243 height 612
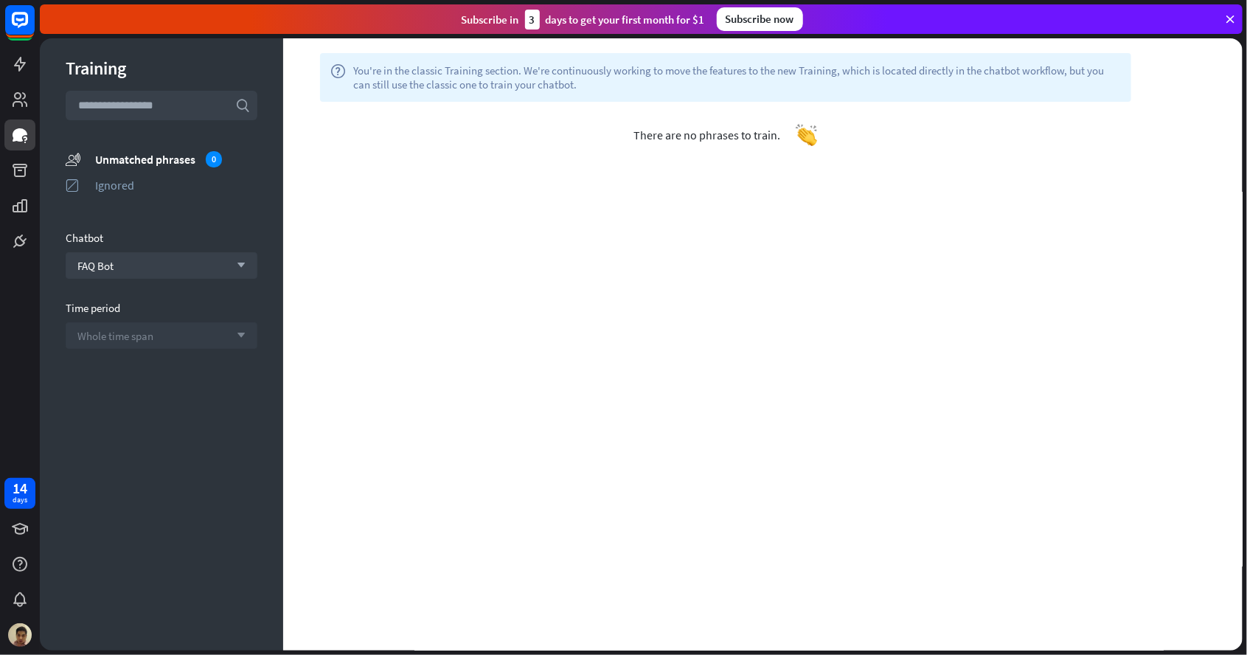
click at [187, 334] on div "Whole time span arrow_down" at bounding box center [162, 335] width 192 height 27
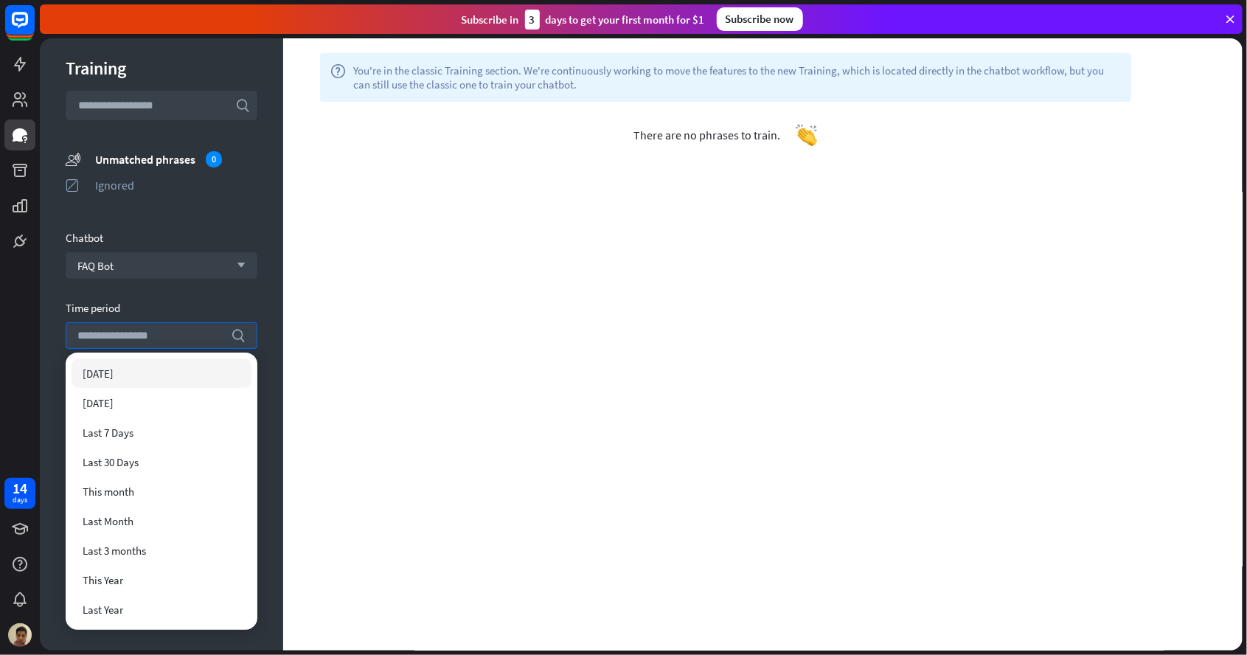
click at [314, 281] on div "help You're in the classic Training section. We're continuously working to move…" at bounding box center [762, 344] width 959 height 612
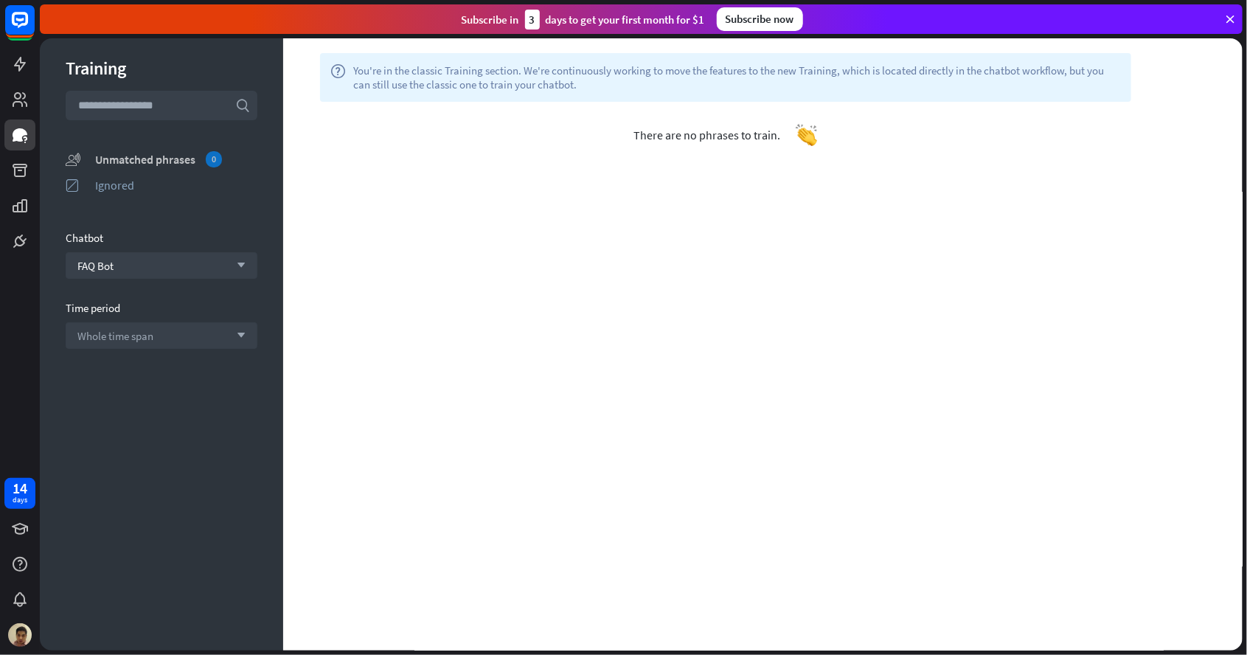
click at [167, 164] on div "Unmatched phrases 0" at bounding box center [176, 159] width 162 height 16
click at [173, 267] on div "FAQ Bot arrow_down" at bounding box center [162, 265] width 192 height 27
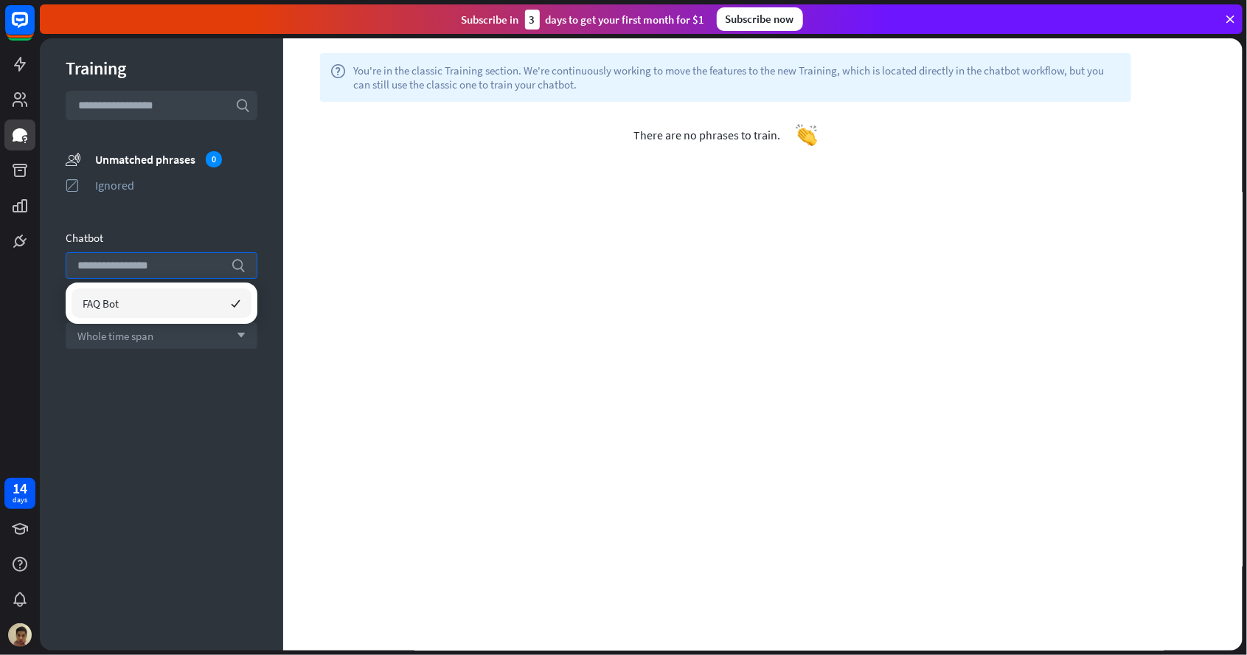
click at [162, 313] on div "FAQ Bot checked" at bounding box center [162, 302] width 180 height 29
click at [681, 156] on div "search Nothing found. Please consider changing your search query." at bounding box center [725, 155] width 841 height 48
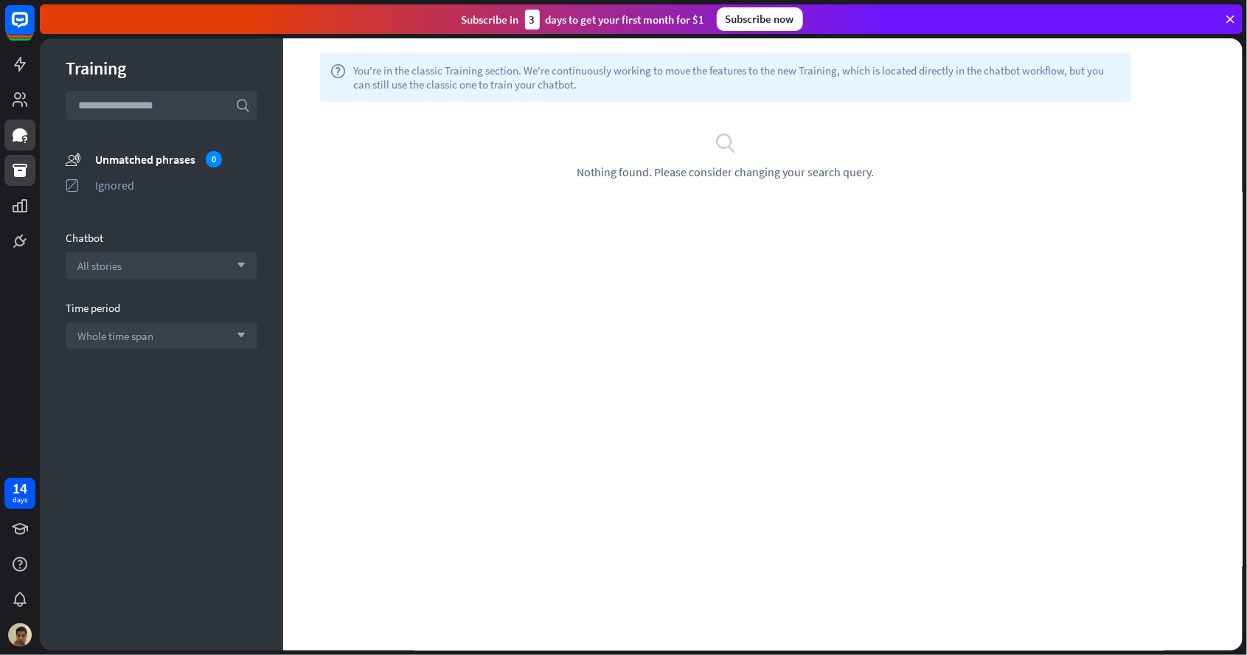
click at [17, 173] on icon at bounding box center [20, 170] width 15 height 13
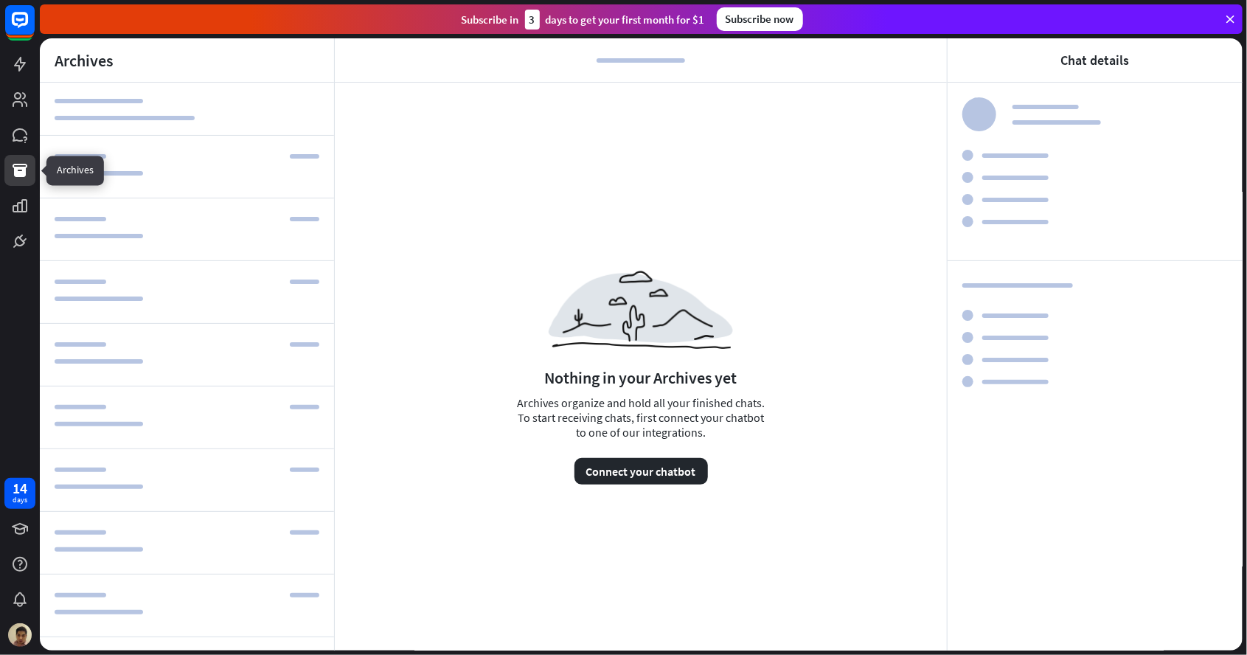
click at [507, 190] on div "Nothing in your Archives yet Archives organize and hold all your finished chats…" at bounding box center [641, 369] width 612 height 572
click at [642, 473] on button "Connect your chatbot" at bounding box center [640, 471] width 133 height 27
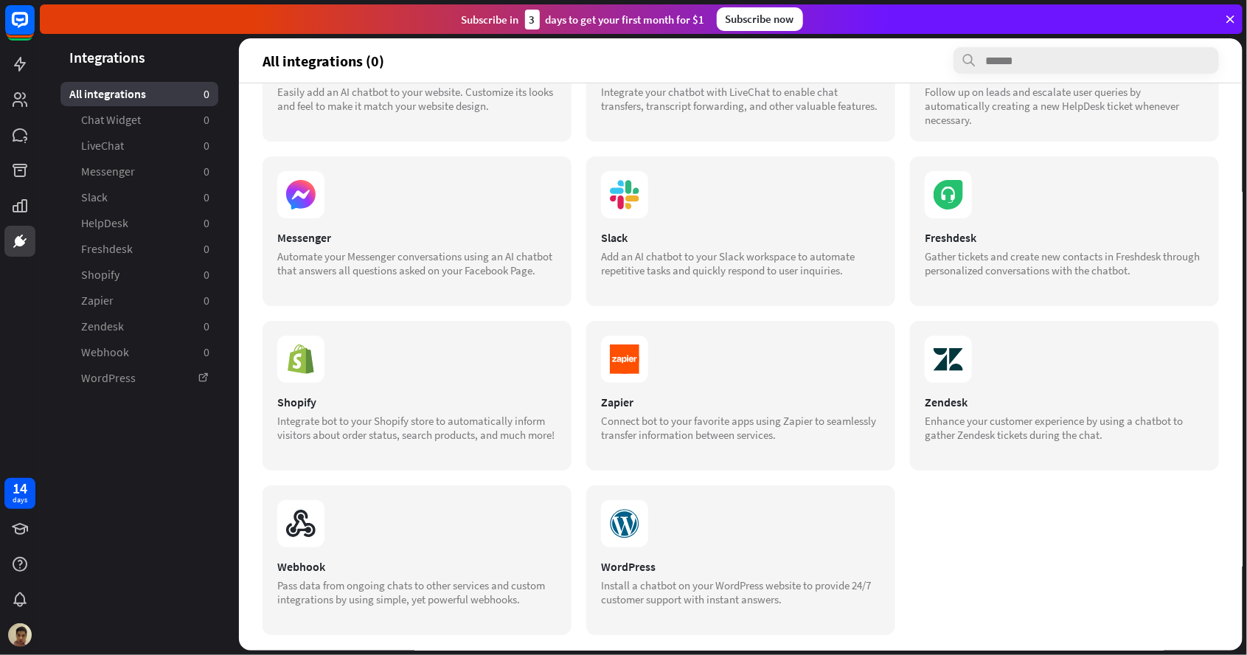
scroll to position [122, 0]
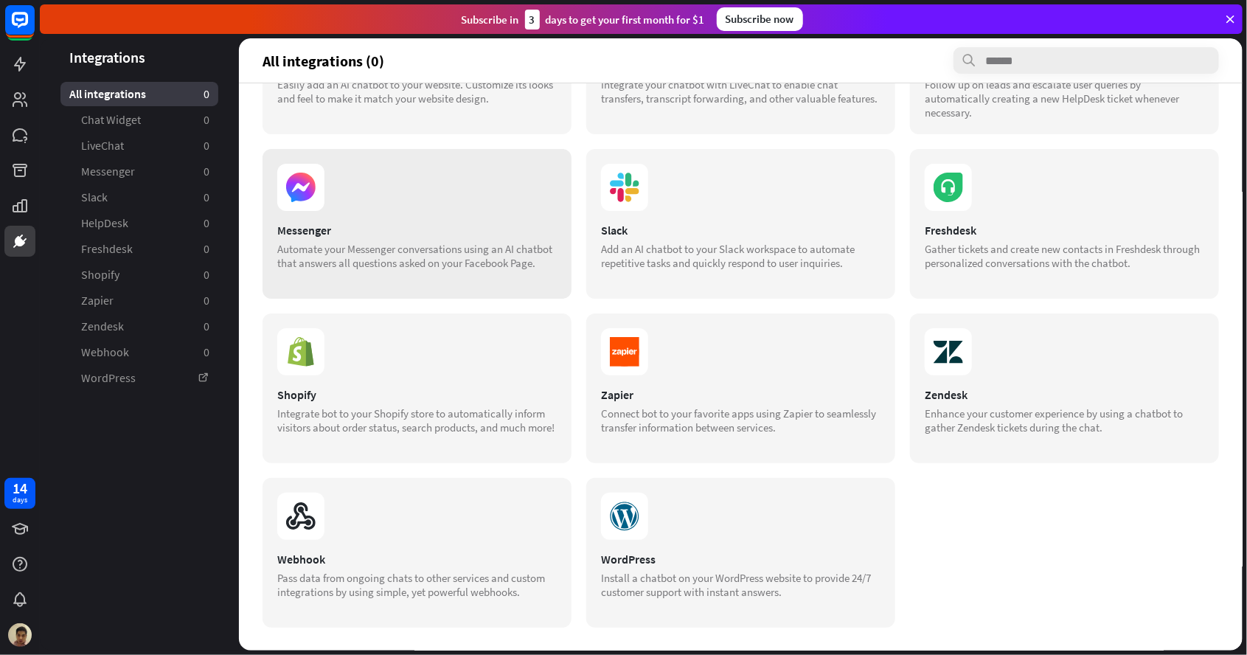
click at [373, 215] on div "Messenger Automate your Messenger conversations using an AI chatbot that answer…" at bounding box center [417, 224] width 309 height 150
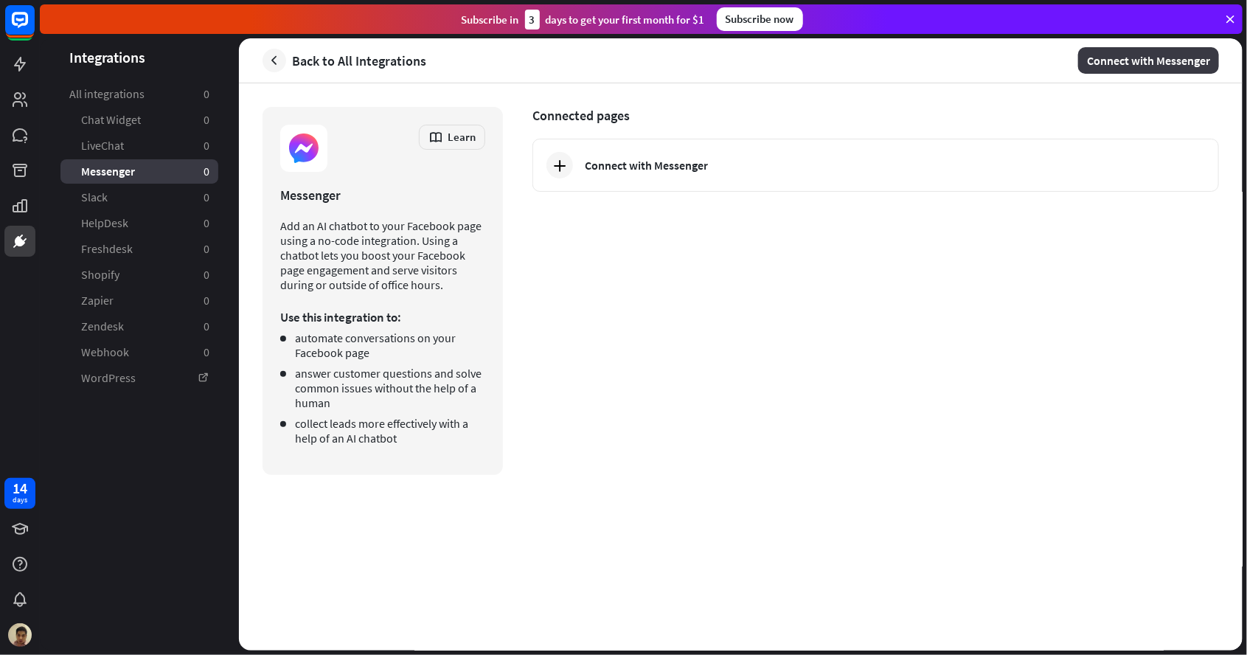
click at [1150, 69] on button "Connect with Messenger" at bounding box center [1148, 60] width 141 height 27
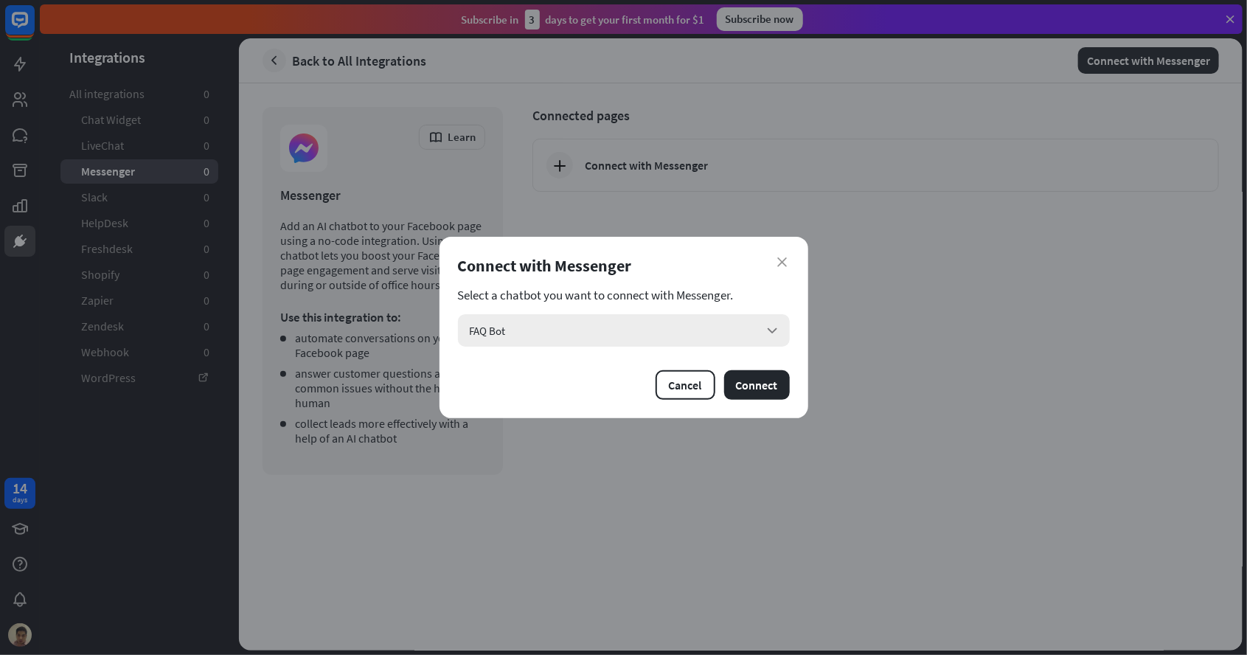
click at [781, 344] on div "FAQ Bot arrow_down" at bounding box center [624, 330] width 332 height 32
click at [673, 383] on div "FAQ Bot checked" at bounding box center [624, 370] width 320 height 29
click at [774, 387] on button "Connect" at bounding box center [757, 384] width 66 height 29
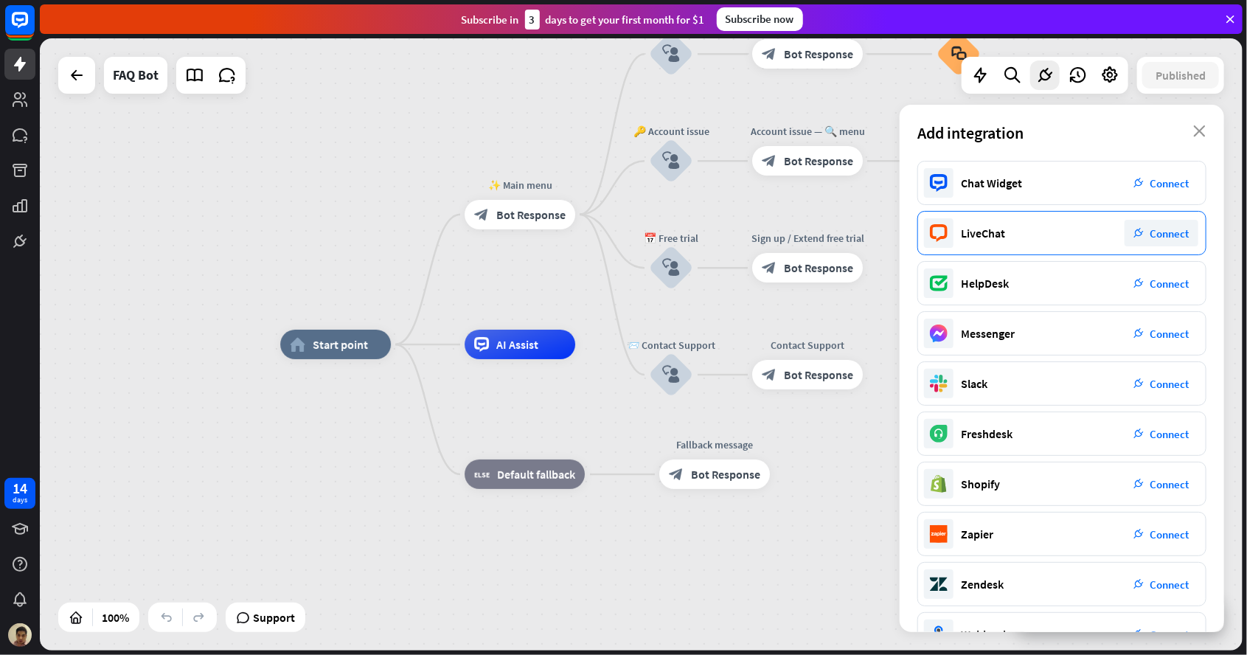
click at [1015, 241] on div "LiveChat plug_integration Connect" at bounding box center [1061, 233] width 289 height 44
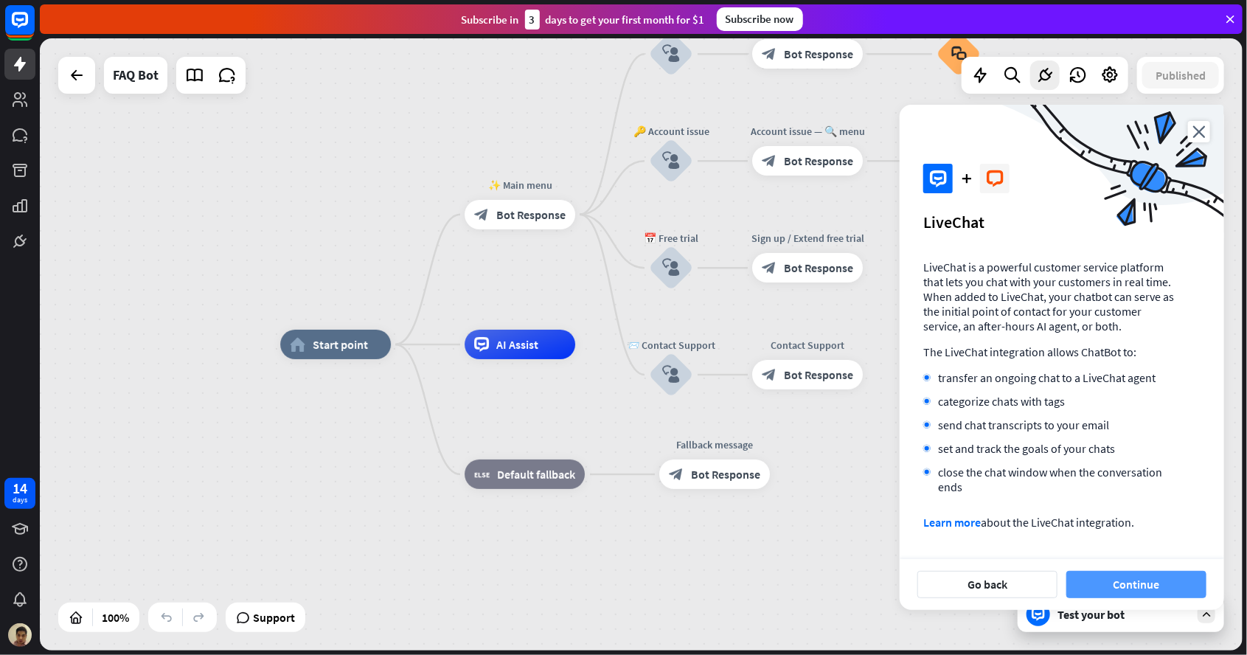
click at [1131, 591] on button "Continue" at bounding box center [1136, 584] width 140 height 27
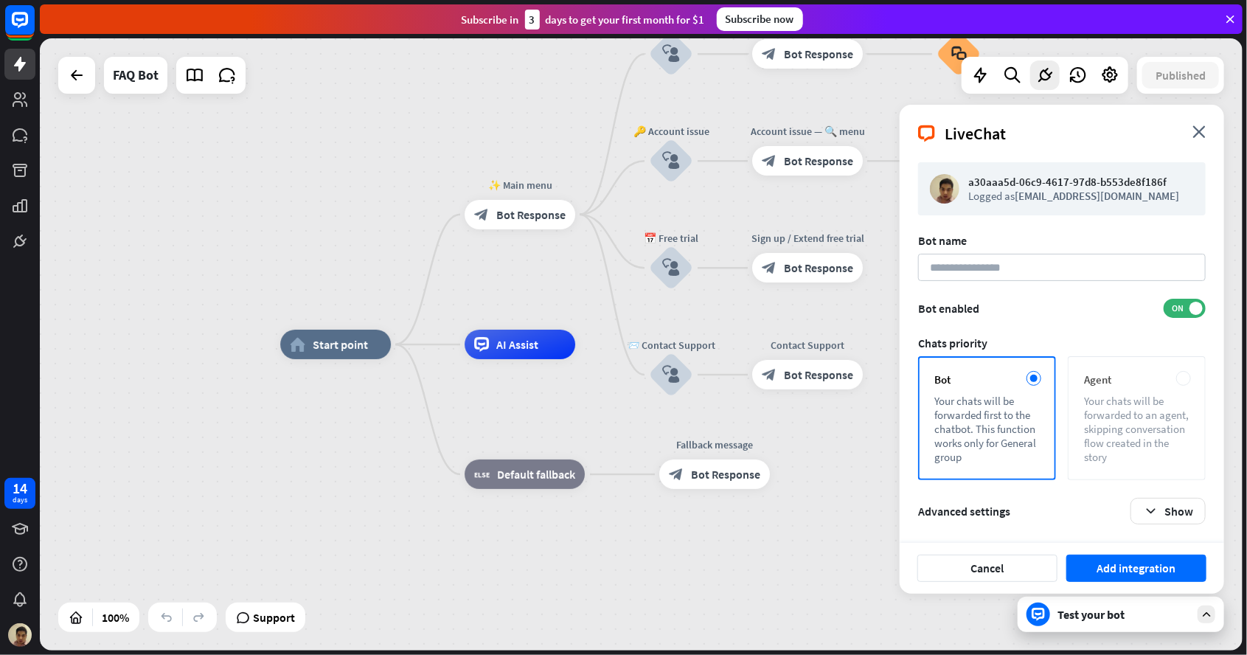
click at [1115, 443] on div "Your chats will be forwarded to an agent, skipping conversation flow created in…" at bounding box center [1136, 429] width 105 height 70
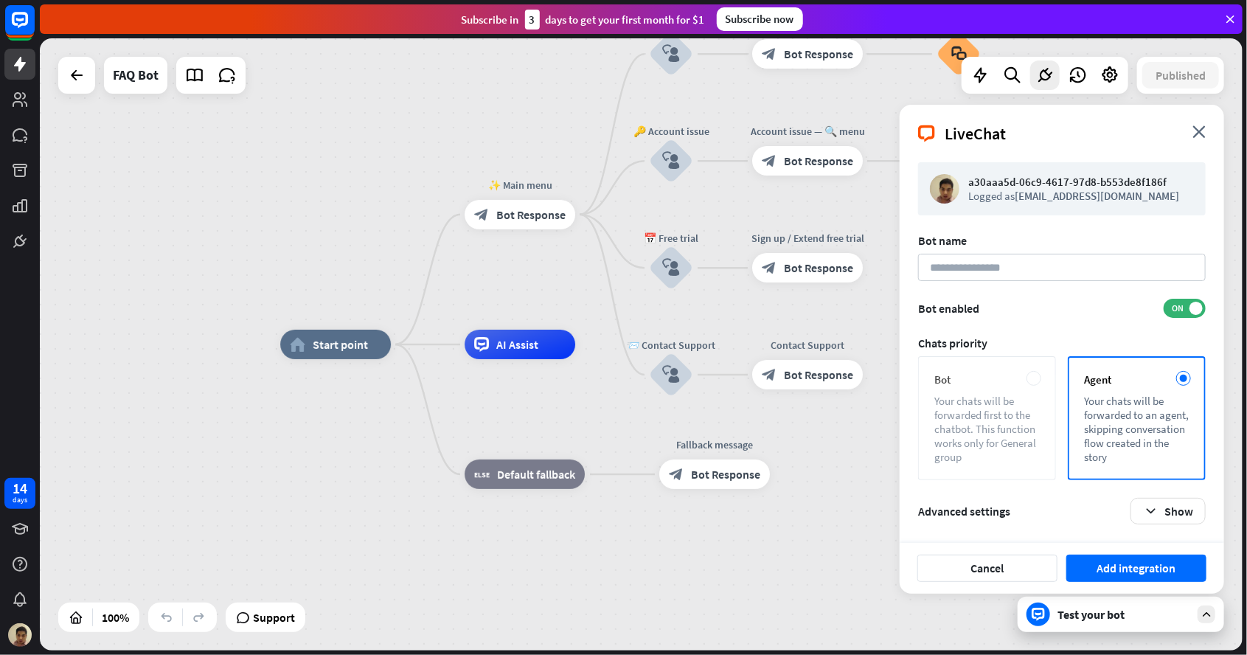
click at [951, 420] on div "Your chats will be forwarded first to the chatbot. This function works only for…" at bounding box center [986, 429] width 105 height 70
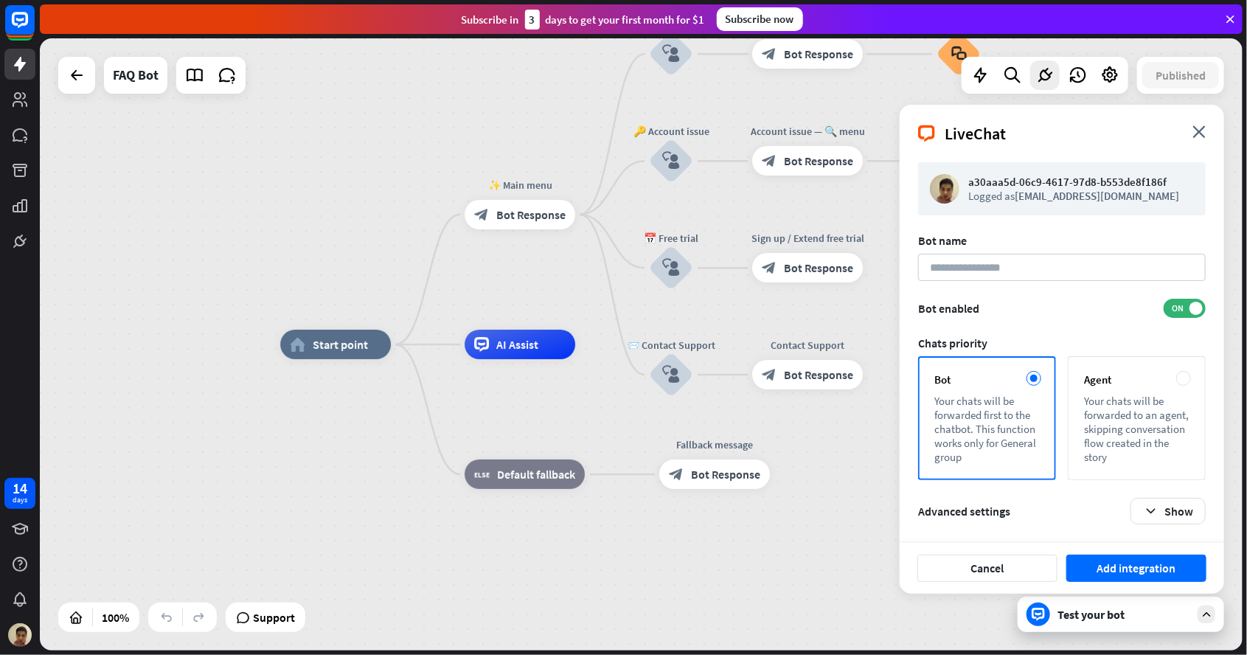
click at [279, 291] on div "home_2 Start point ✨ Main menu block_bot_response Bot Response 💲 Subscription b…" at bounding box center [641, 344] width 1203 height 612
click at [1201, 134] on icon "close" at bounding box center [1198, 131] width 13 height 13
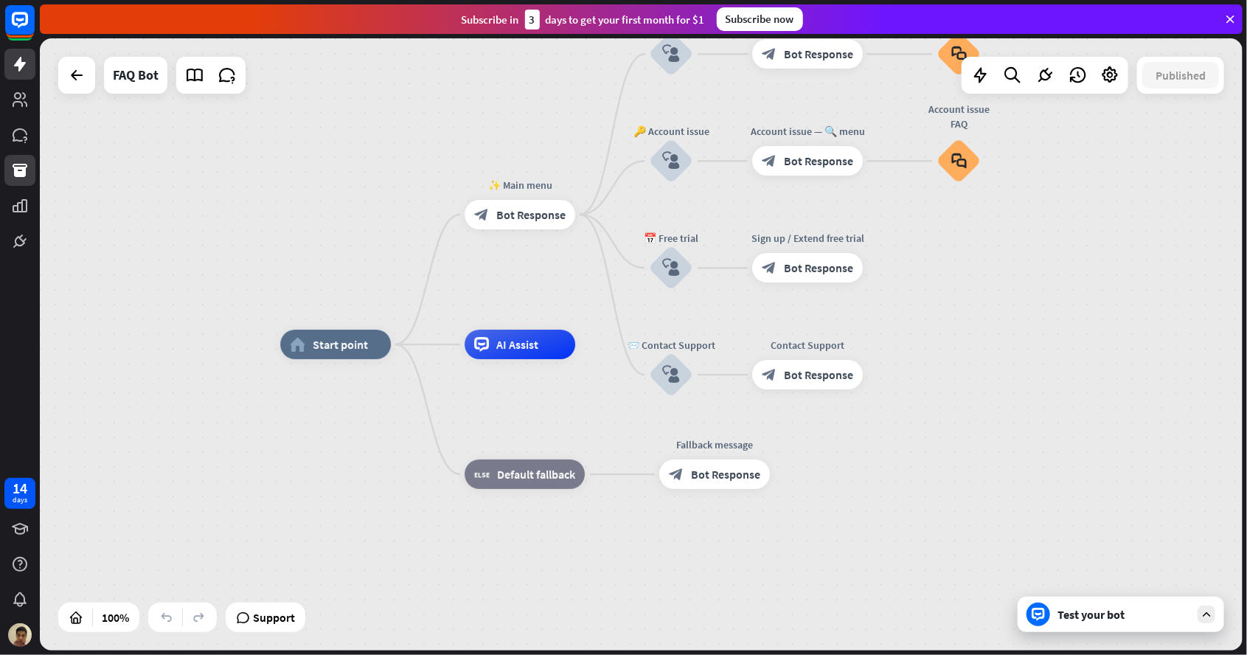
click at [10, 172] on link at bounding box center [19, 170] width 31 height 31
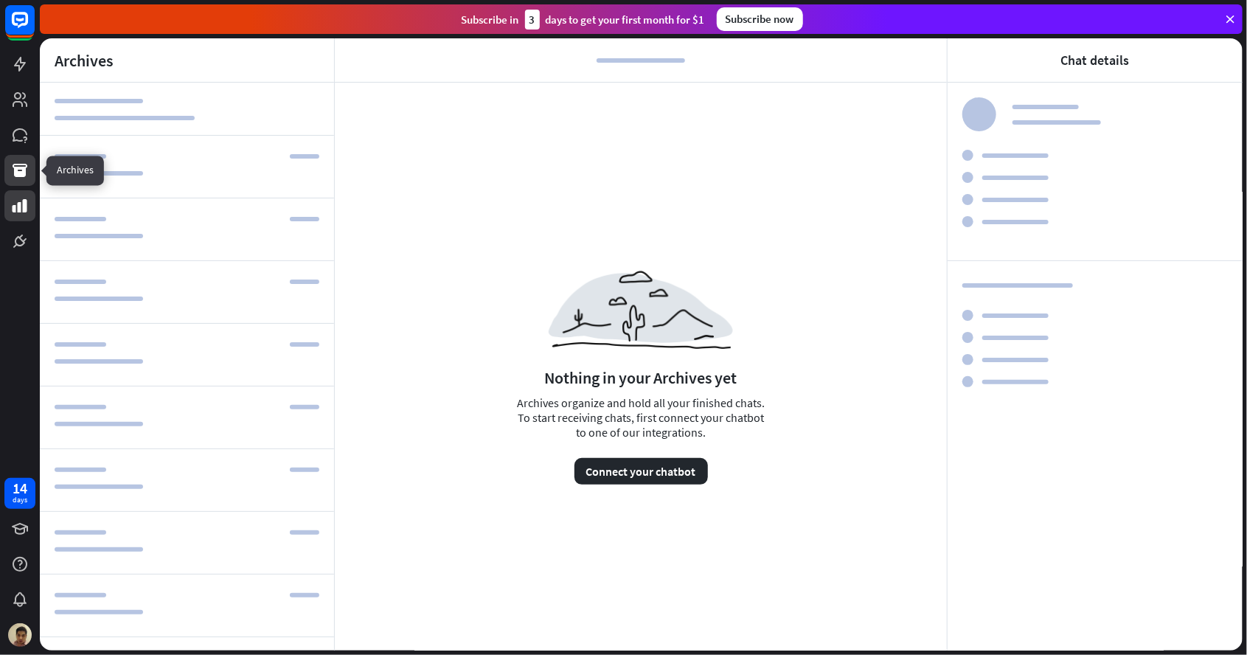
click at [13, 204] on icon at bounding box center [20, 206] width 18 height 18
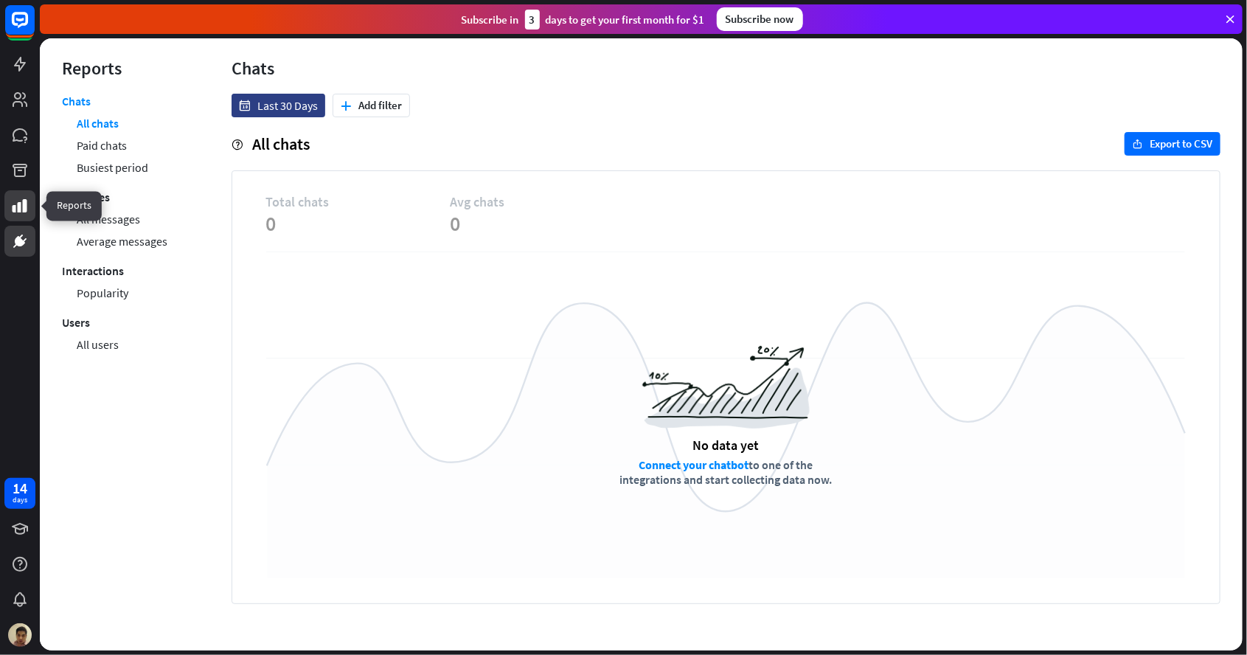
click at [19, 243] on icon at bounding box center [19, 241] width 9 height 9
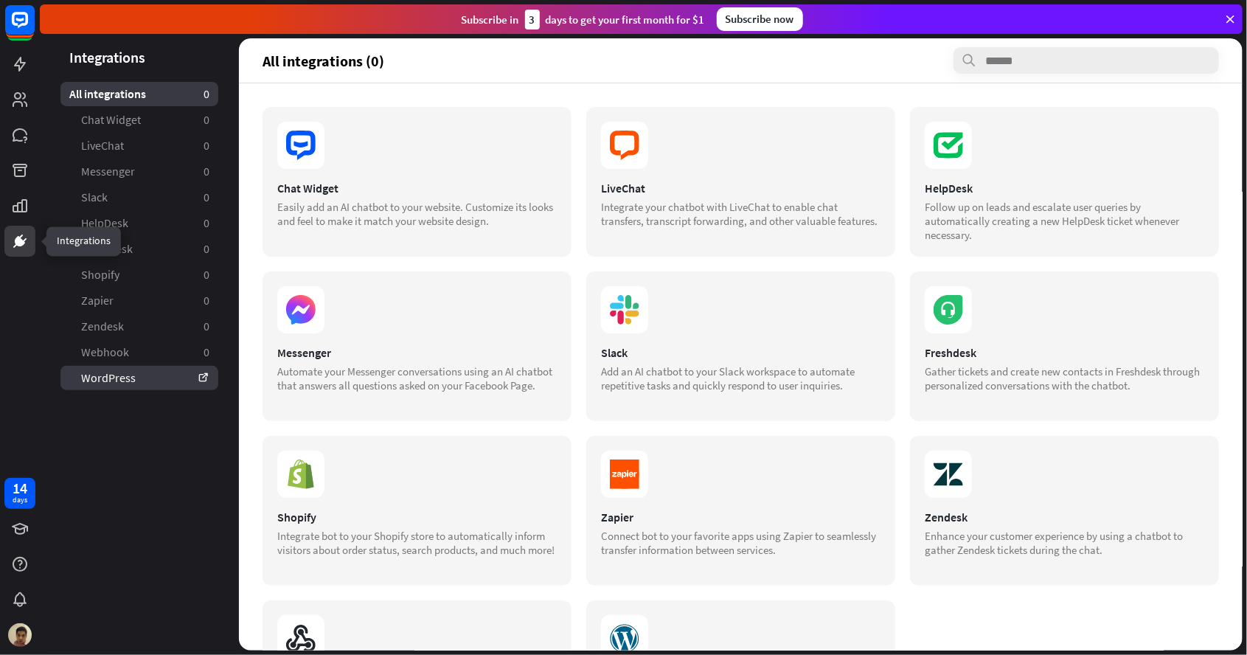
click at [122, 378] on link "WordPress" at bounding box center [139, 378] width 158 height 24
click at [131, 175] on span "Messenger" at bounding box center [108, 171] width 54 height 15
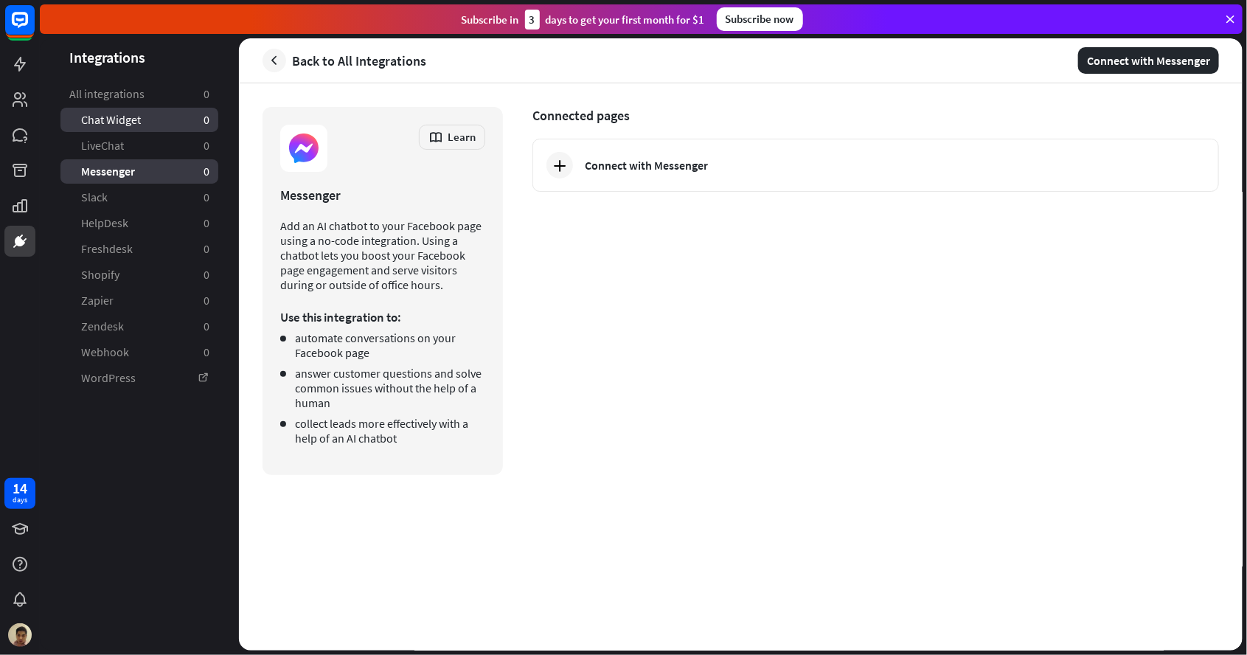
click at [129, 110] on link "Chat Widget 0" at bounding box center [139, 120] width 158 height 24
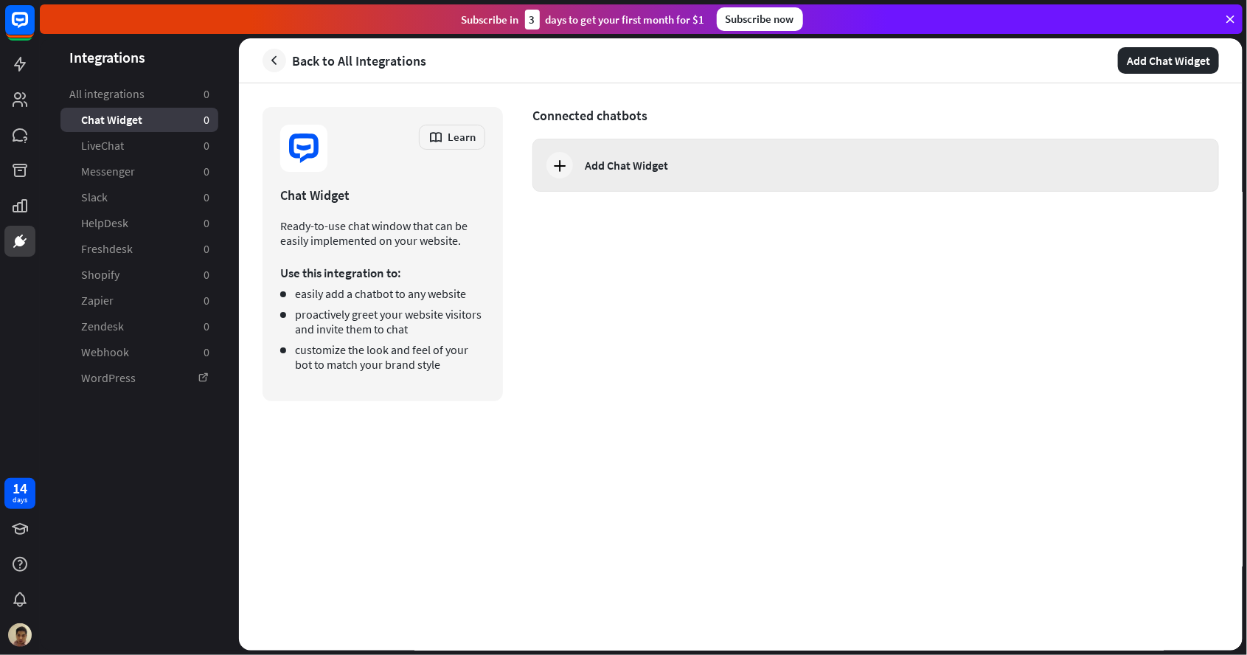
click at [574, 154] on div "Add Chat Widget" at bounding box center [875, 165] width 687 height 53
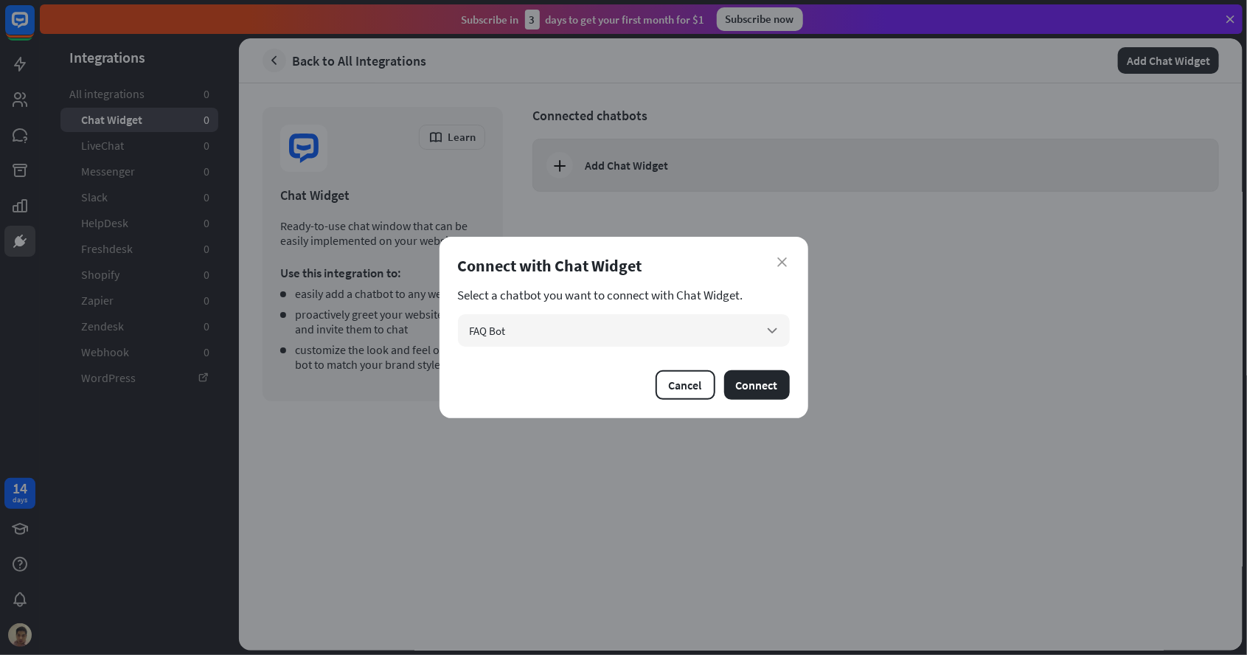
click at [776, 389] on button "Connect" at bounding box center [757, 384] width 66 height 29
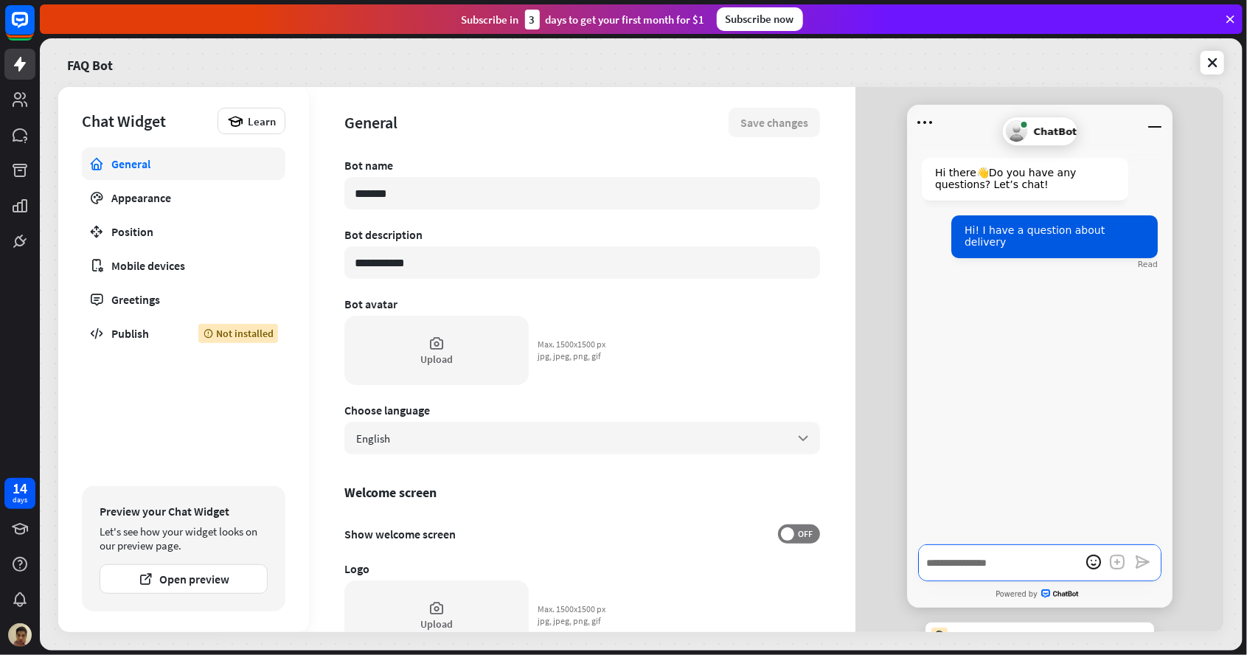
click at [1001, 568] on textarea "Write a message…" at bounding box center [1039, 562] width 243 height 37
type textarea "*"
type textarea "**"
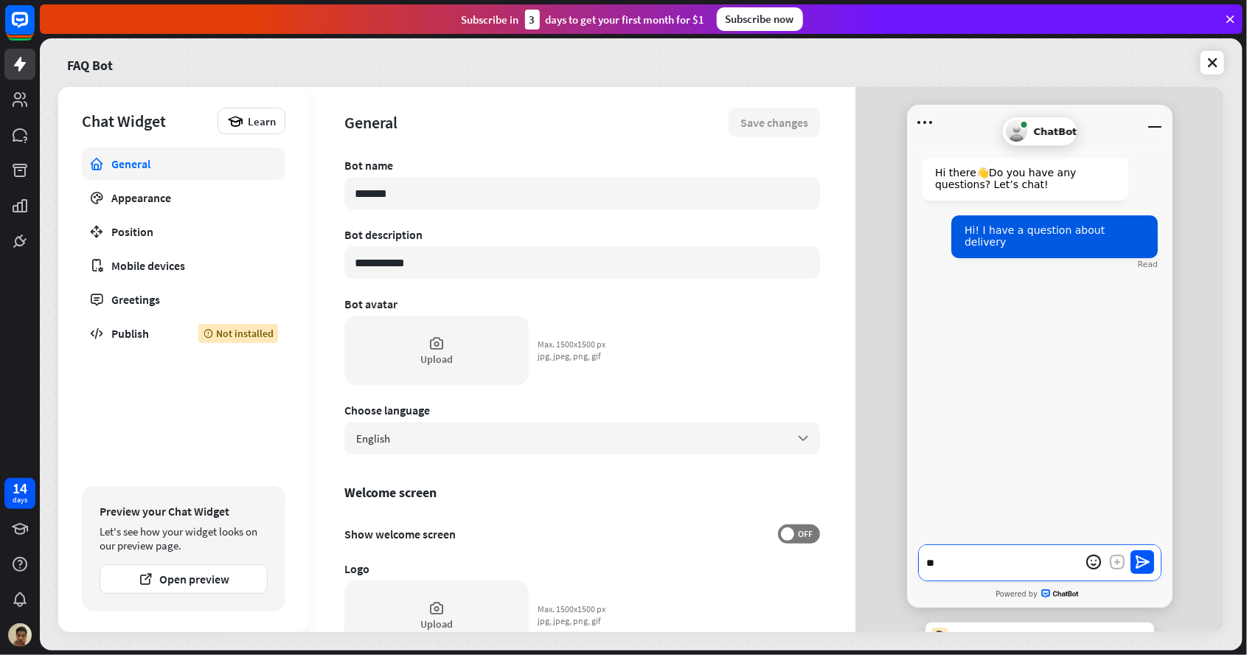
type textarea "*"
type textarea "**"
type textarea "*"
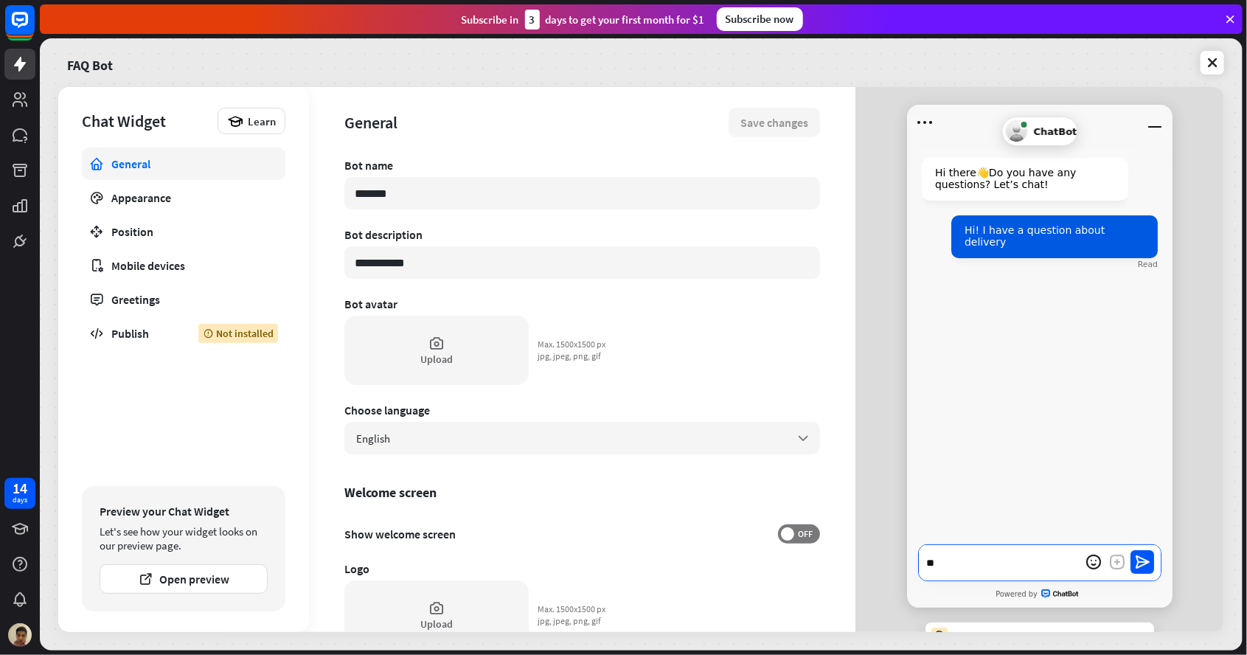
type textarea "***"
type textarea "*"
type textarea "***"
type textarea "*"
type textarea "***"
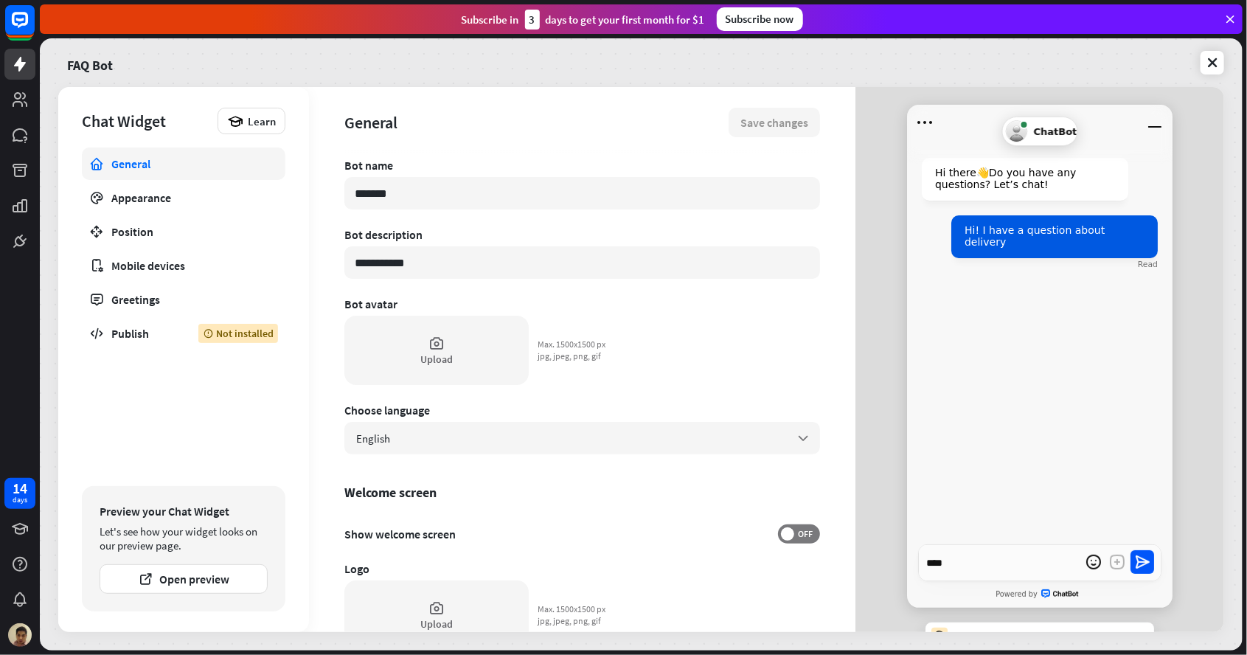
click at [1147, 580] on div at bounding box center [1118, 562] width 72 height 37
click at [1142, 566] on icon "Send a message" at bounding box center [1143, 561] width 14 height 13
type textarea "*"
click at [738, 369] on div "**********" at bounding box center [582, 395] width 476 height 474
type textarea "*"
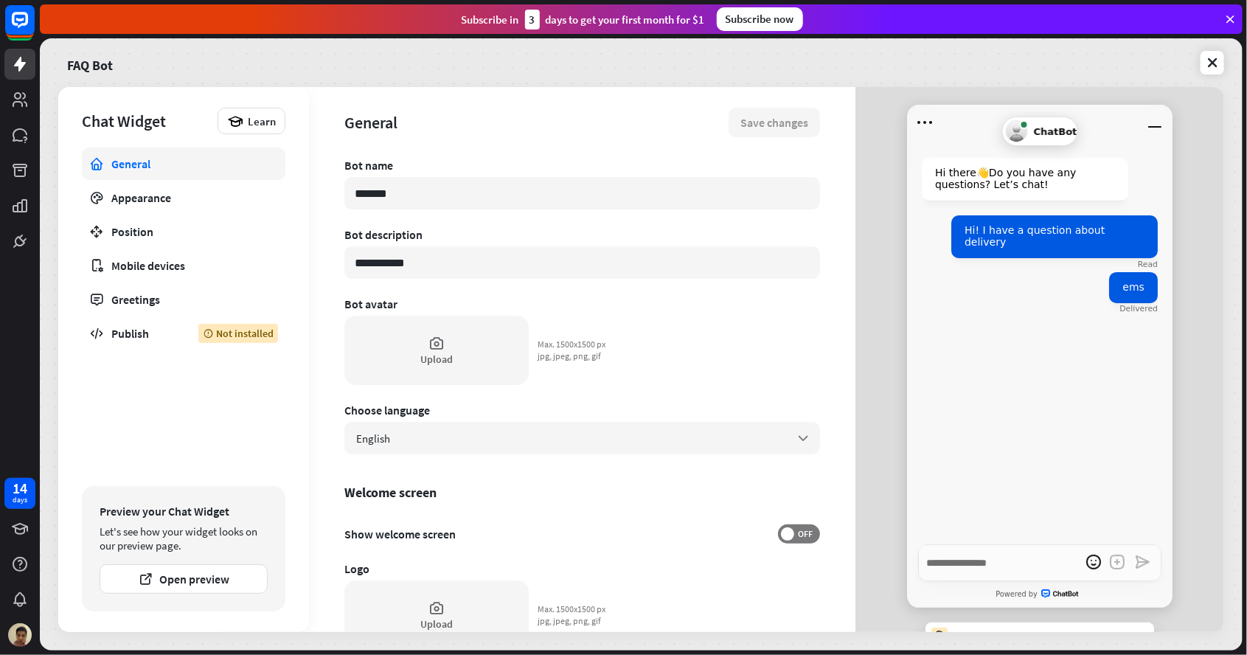
click at [25, 506] on div "14 days" at bounding box center [19, 493] width 31 height 31
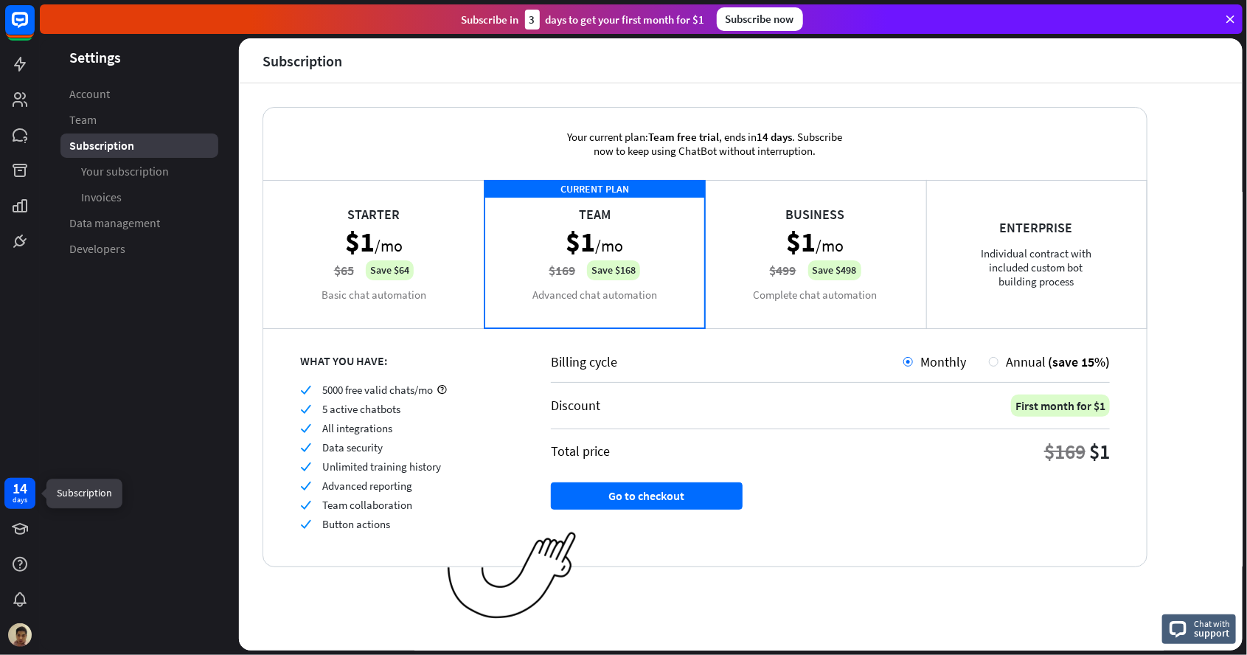
click at [867, 265] on div "Business $1 /mo $499 Save $498 Complete chat automation" at bounding box center [815, 253] width 221 height 147
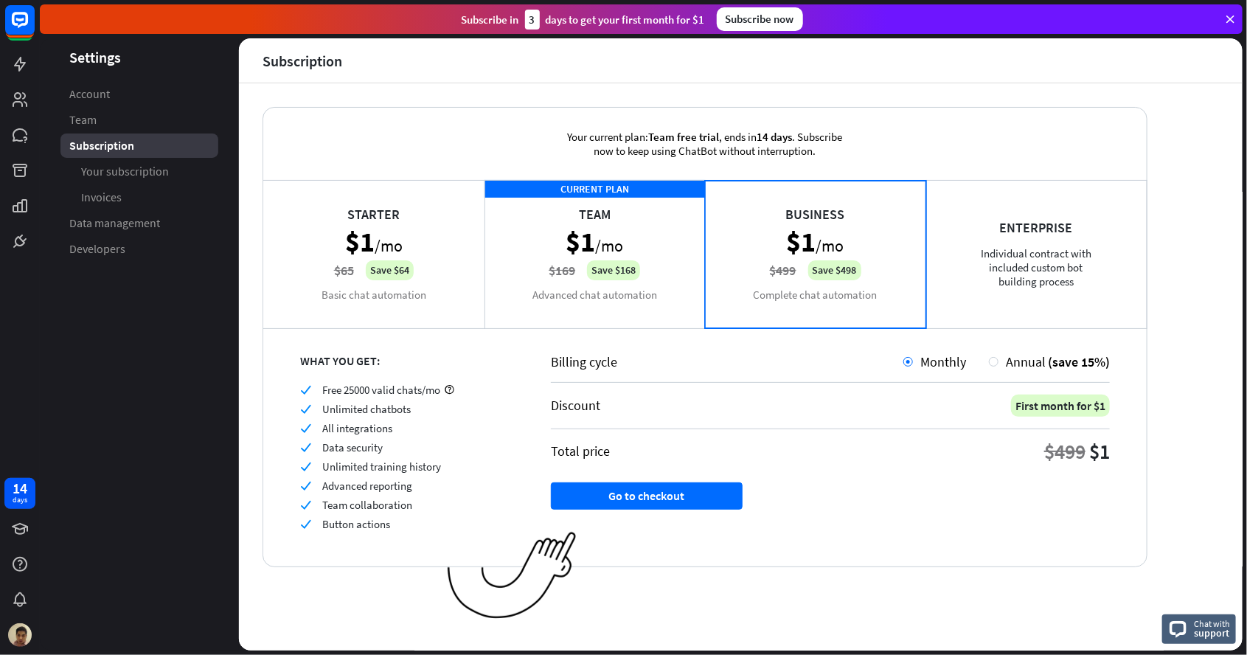
click at [574, 260] on div "CURRENT PLAN Team $1 /mo $169 Save $168 Advanced chat automation" at bounding box center [595, 253] width 221 height 147
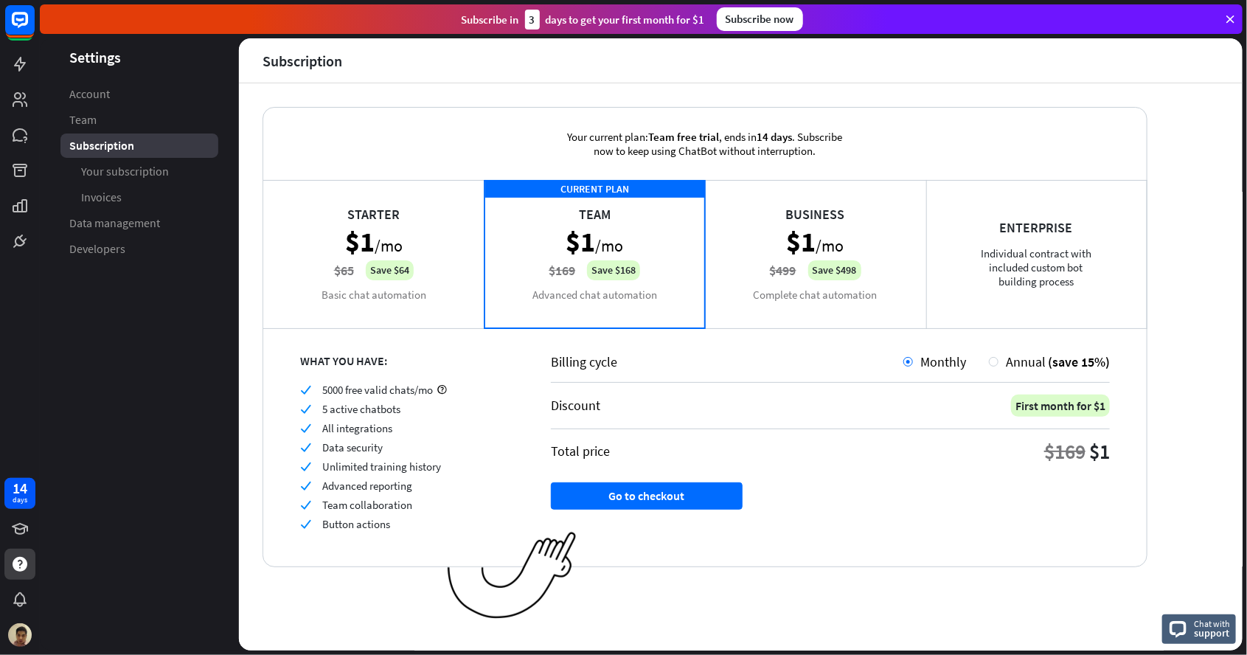
click at [15, 576] on div at bounding box center [19, 564] width 31 height 31
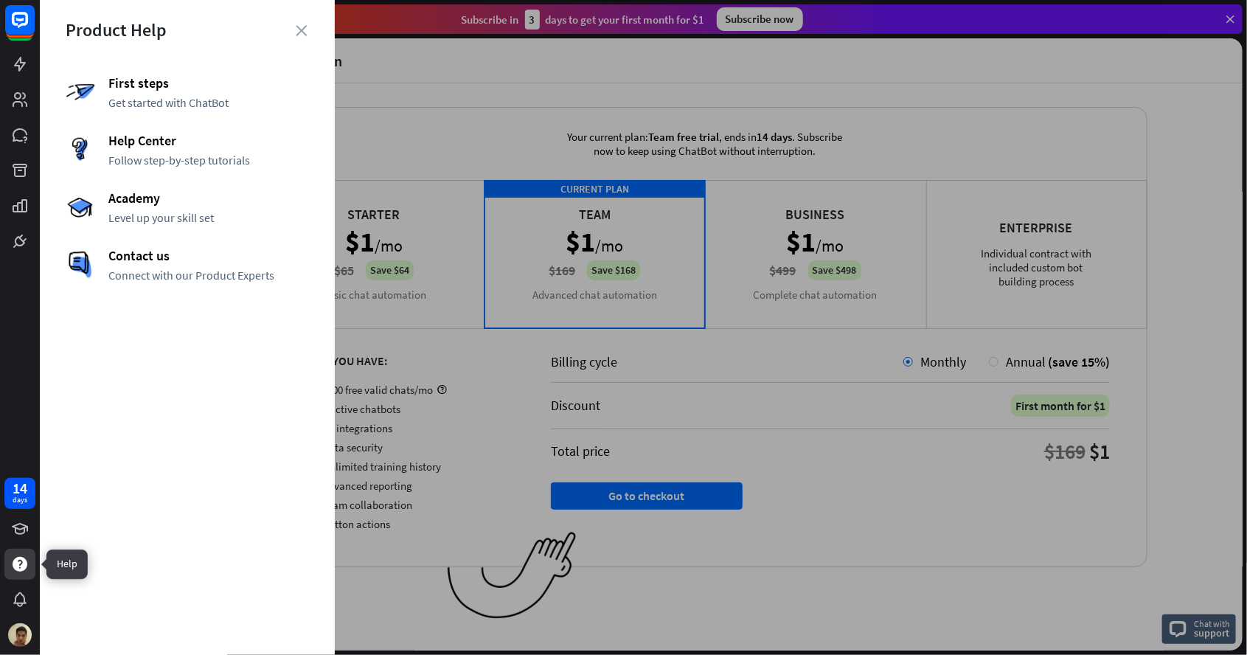
click at [881, 525] on div at bounding box center [643, 327] width 1207 height 655
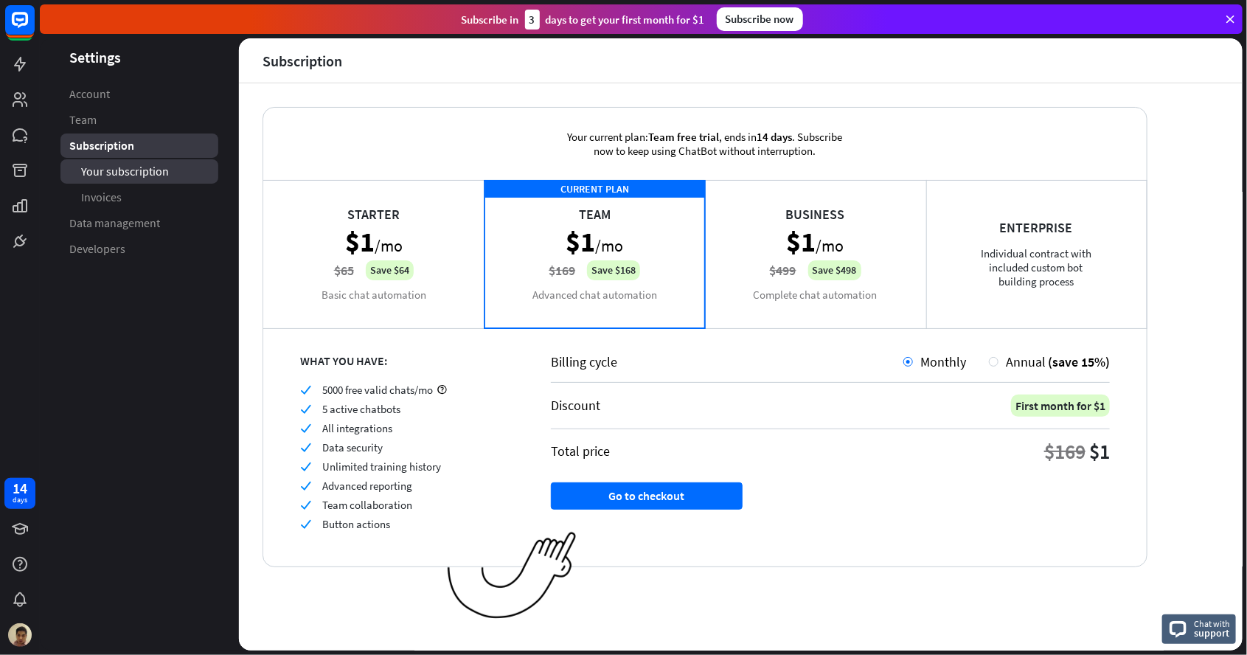
click at [128, 180] on link "Your subscription" at bounding box center [139, 171] width 158 height 24
click at [109, 198] on span "Invoices" at bounding box center [101, 197] width 41 height 15
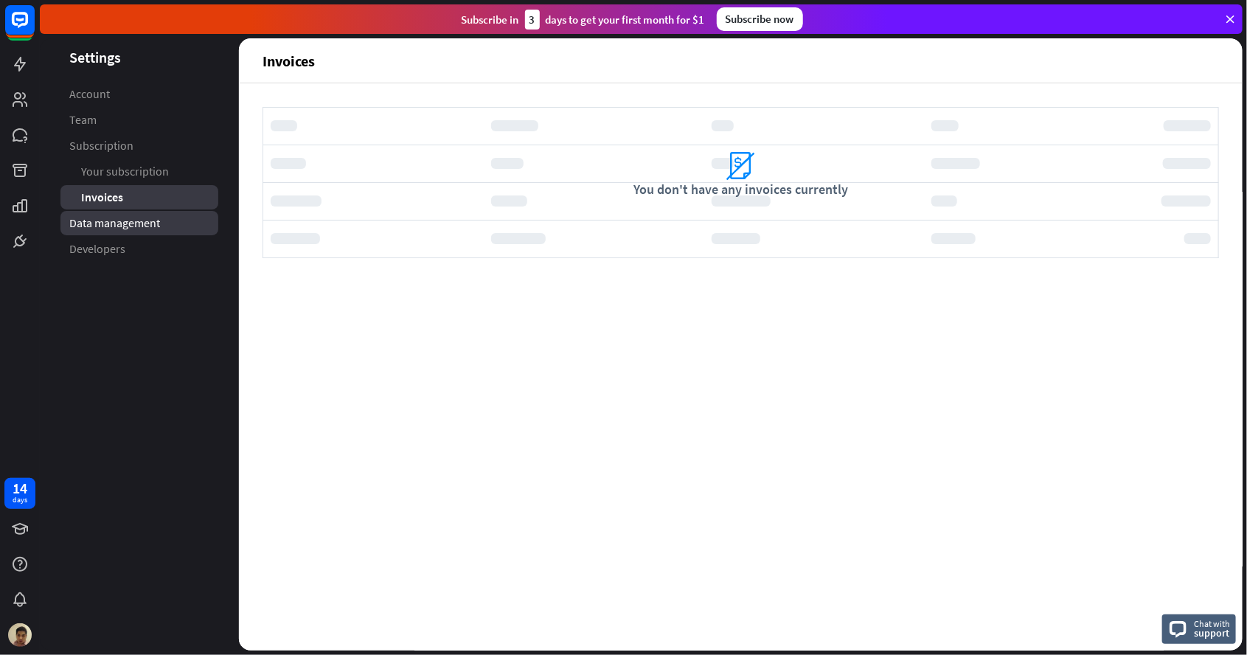
click at [142, 226] on span "Data management" at bounding box center [114, 222] width 91 height 15
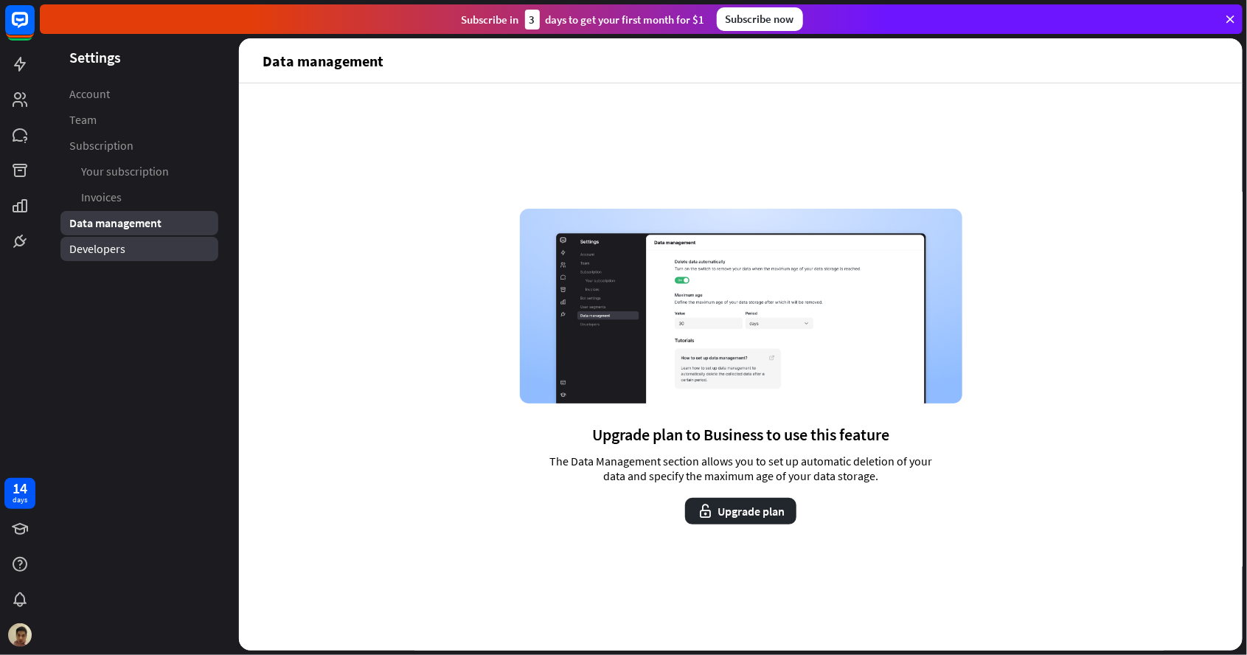
click at [139, 257] on link "Developers" at bounding box center [139, 249] width 158 height 24
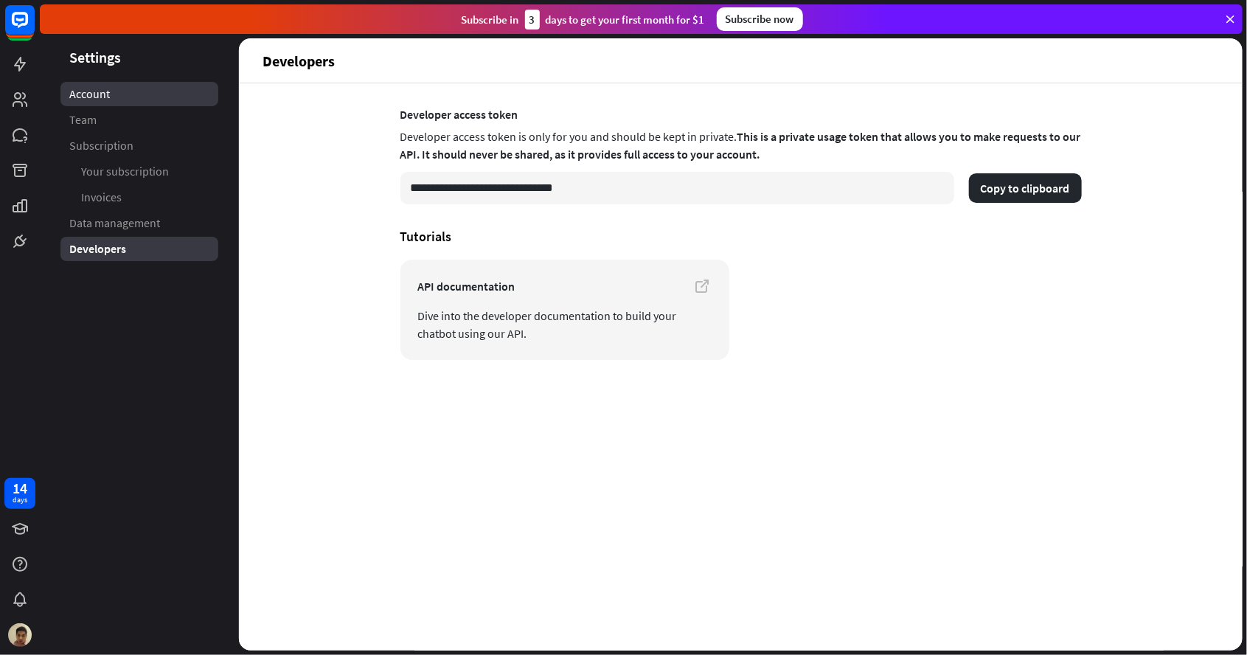
click at [130, 90] on link "Account" at bounding box center [139, 94] width 158 height 24
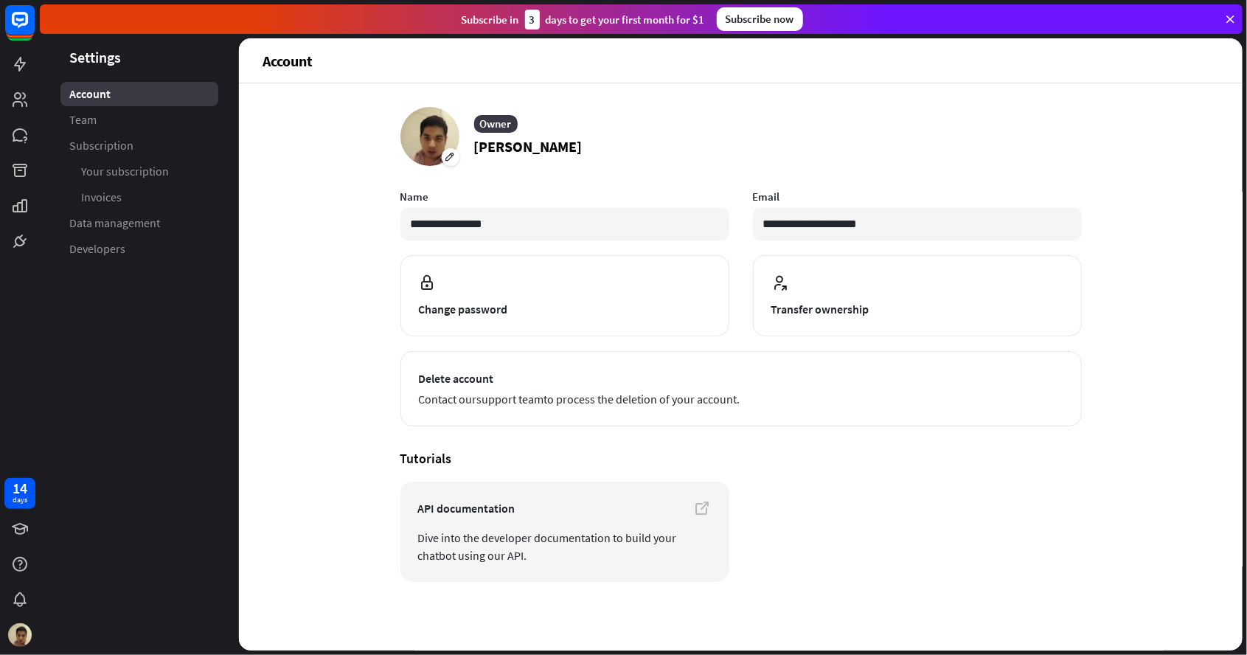
click at [110, 66] on header "Settings" at bounding box center [139, 57] width 199 height 20
click at [122, 60] on header "Settings" at bounding box center [139, 57] width 199 height 20
click at [113, 136] on link "Subscription" at bounding box center [139, 145] width 158 height 24
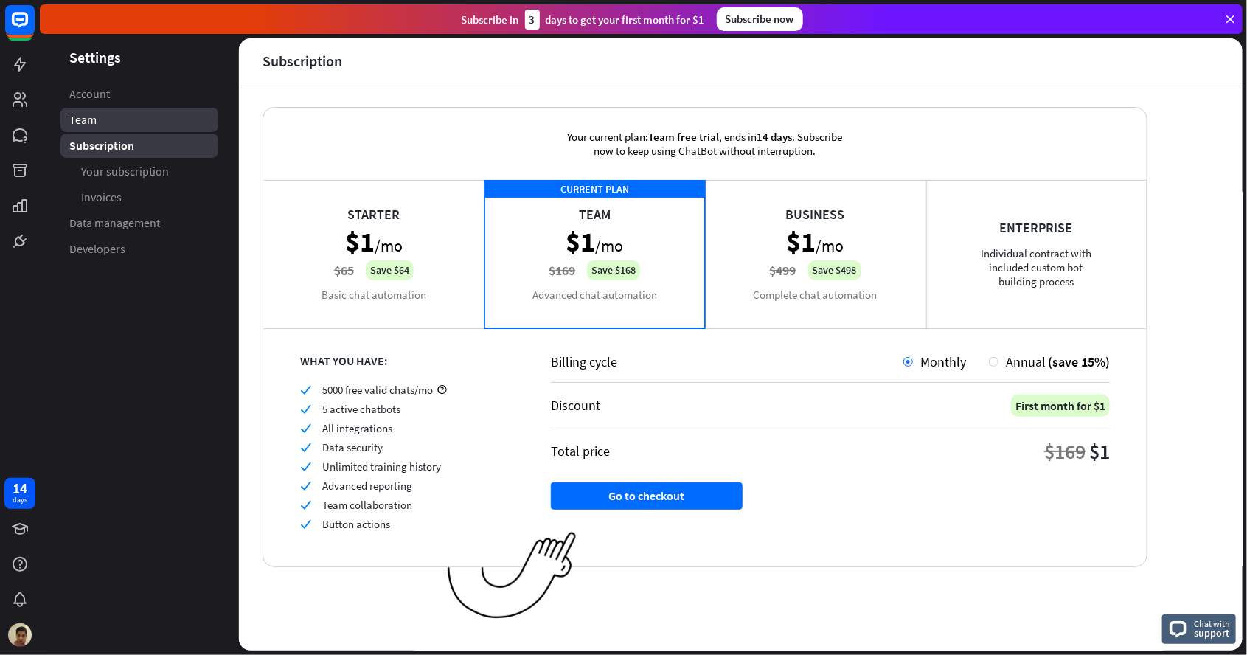
click at [101, 122] on link "Team" at bounding box center [139, 120] width 158 height 24
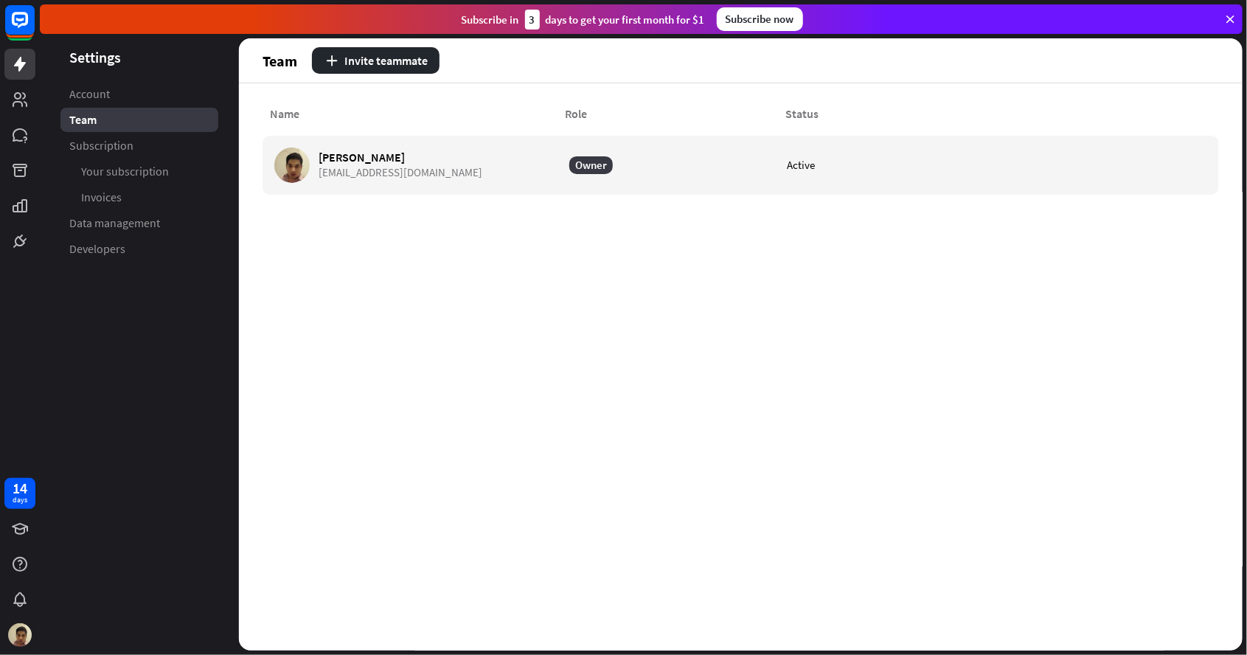
click at [7, 72] on link at bounding box center [19, 64] width 31 height 31
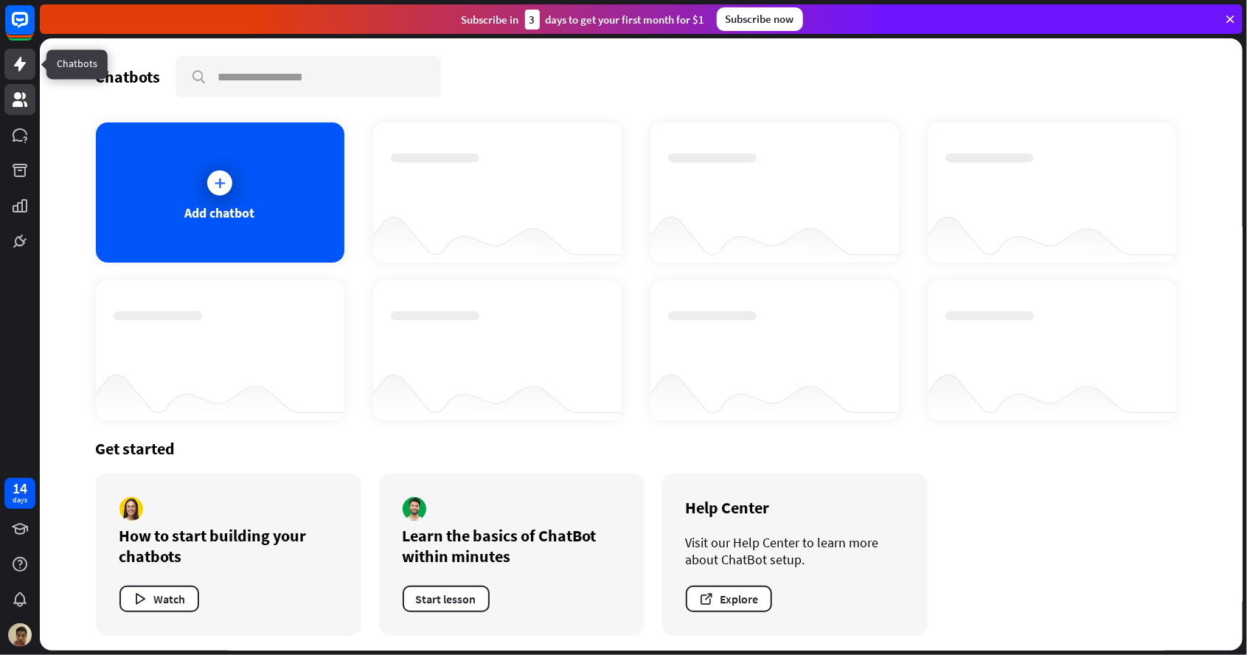
click at [15, 101] on icon at bounding box center [20, 99] width 15 height 15
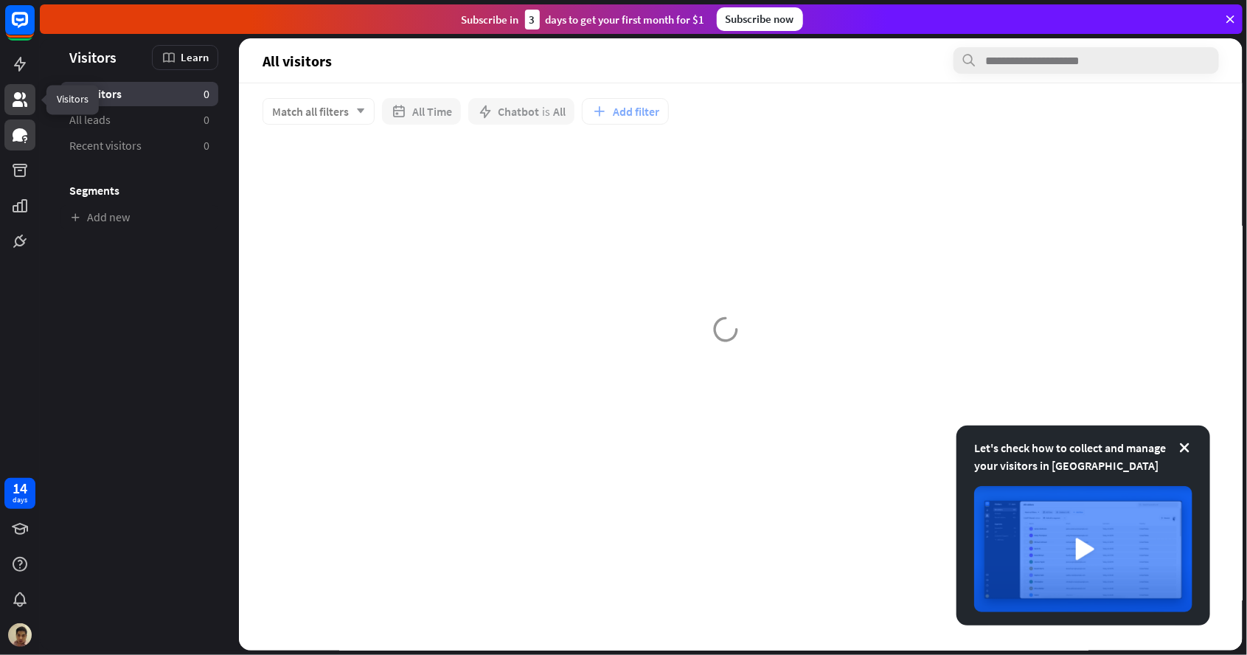
click at [13, 147] on link at bounding box center [19, 134] width 31 height 31
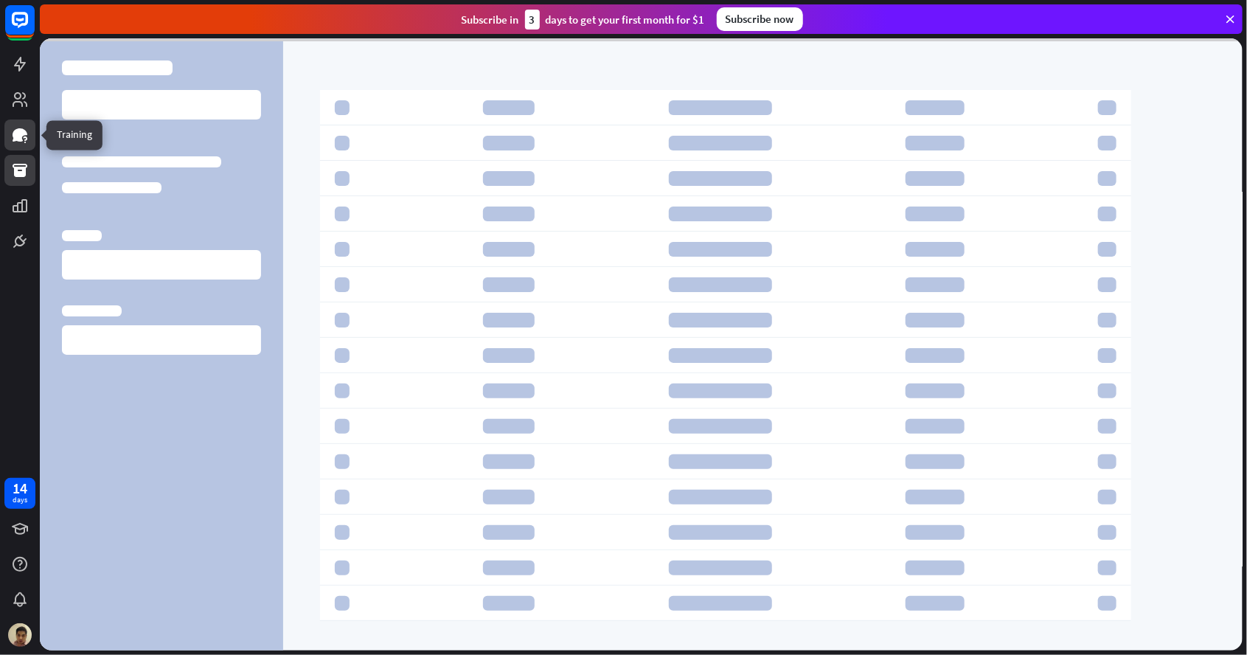
click at [7, 179] on link at bounding box center [19, 170] width 31 height 31
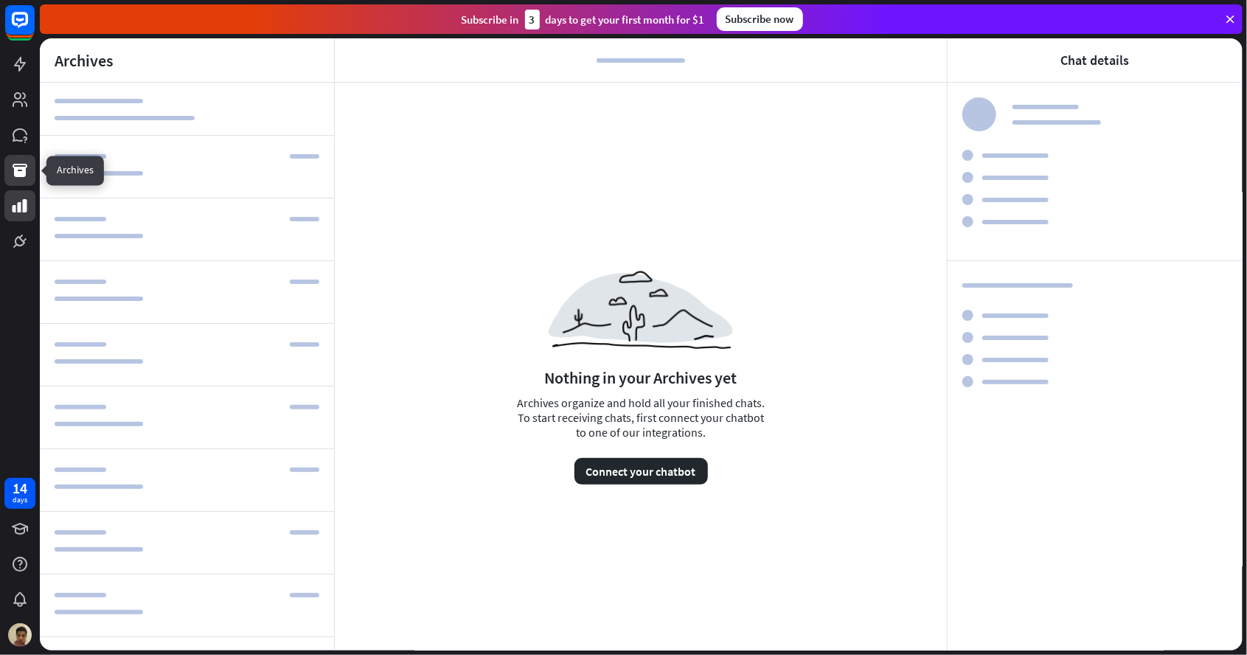
click at [13, 212] on icon at bounding box center [20, 206] width 18 height 18
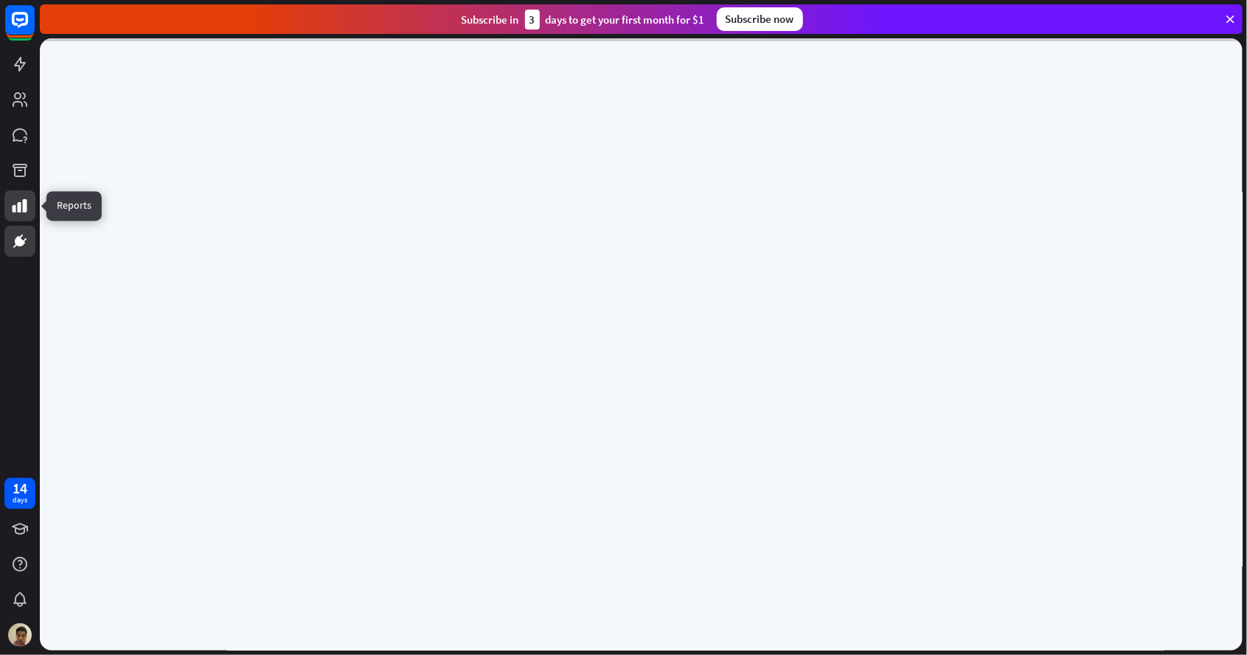
click at [7, 255] on link at bounding box center [19, 241] width 31 height 31
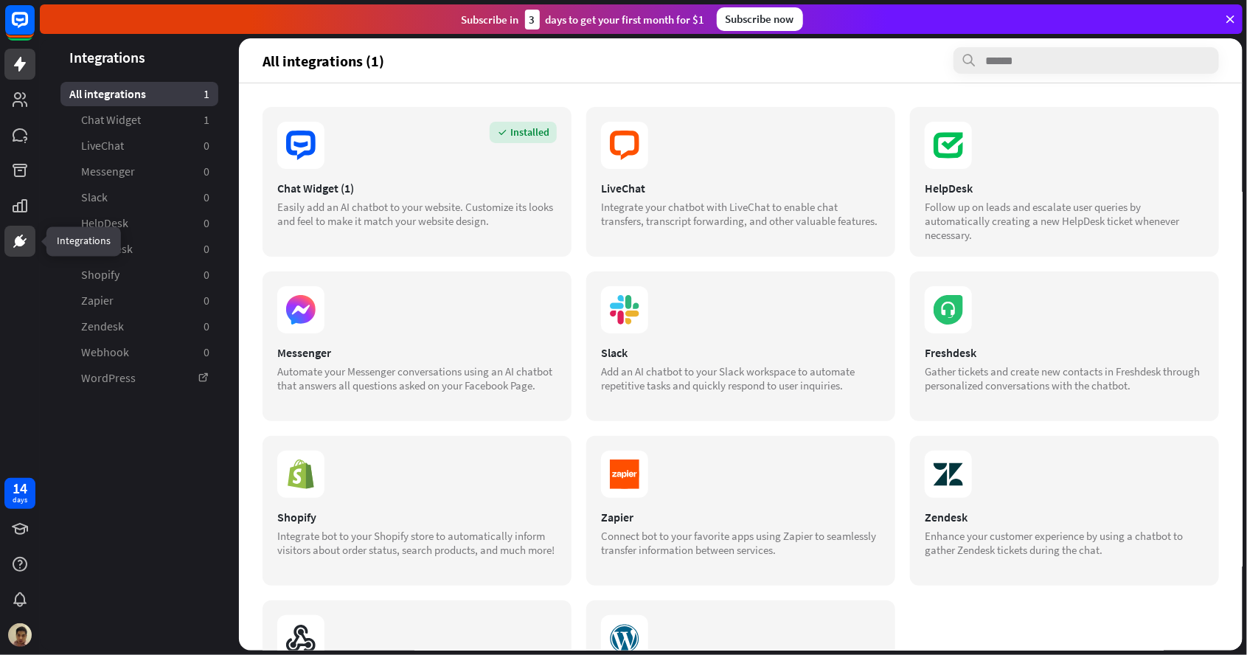
click at [5, 53] on link at bounding box center [19, 64] width 31 height 31
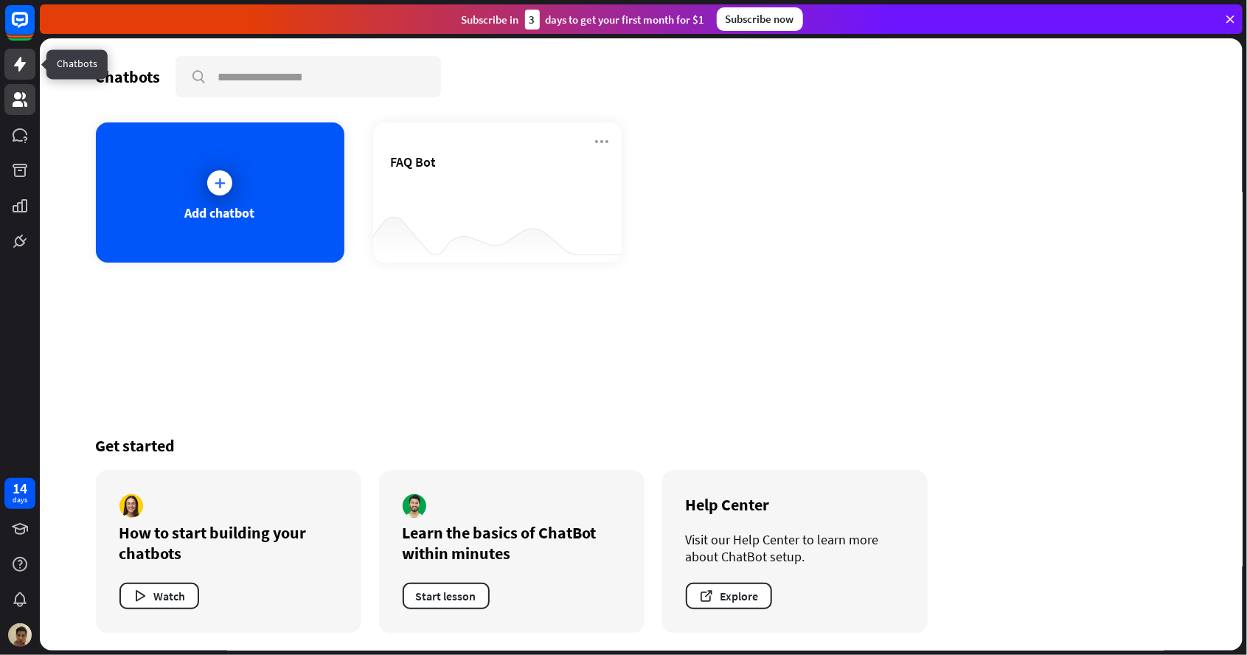
click at [7, 94] on link at bounding box center [19, 99] width 31 height 31
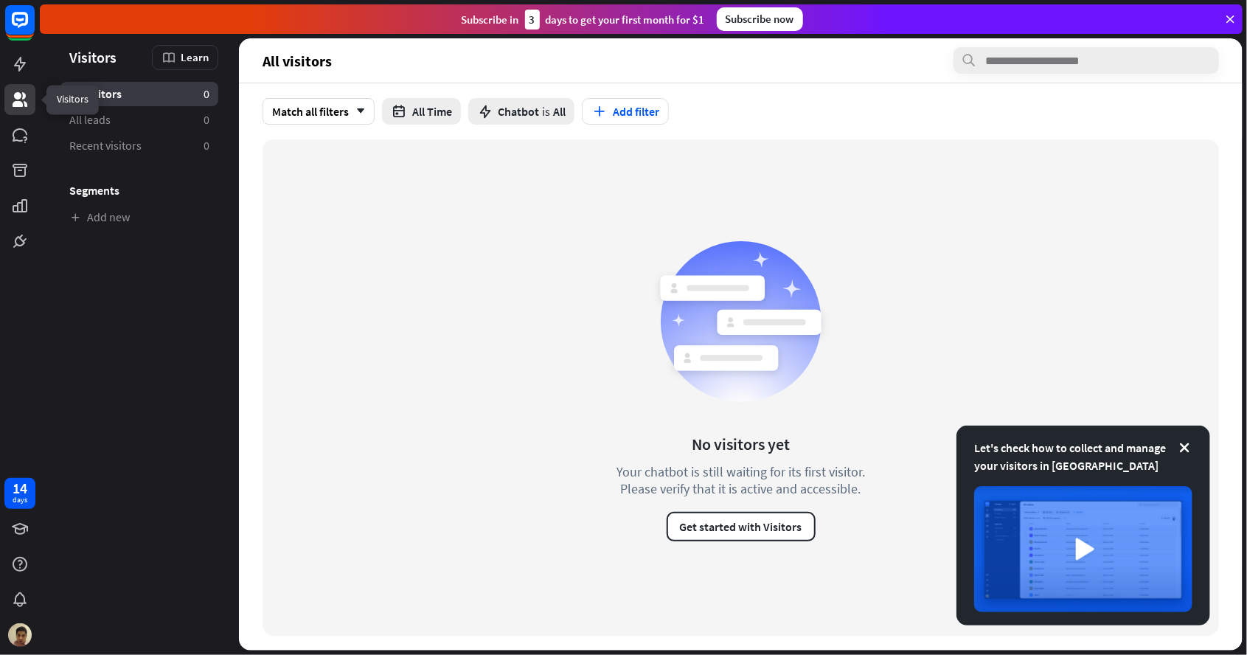
click at [1231, 19] on icon at bounding box center [1229, 19] width 13 height 13
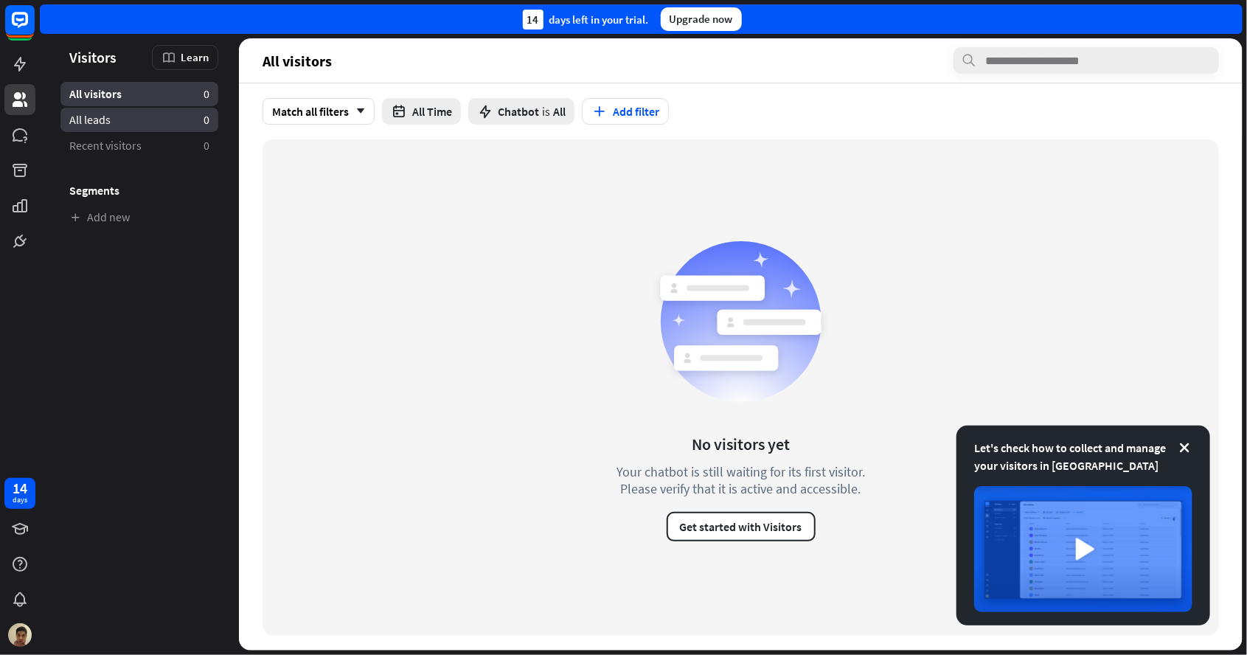
click at [133, 118] on link "All leads 0" at bounding box center [139, 120] width 158 height 24
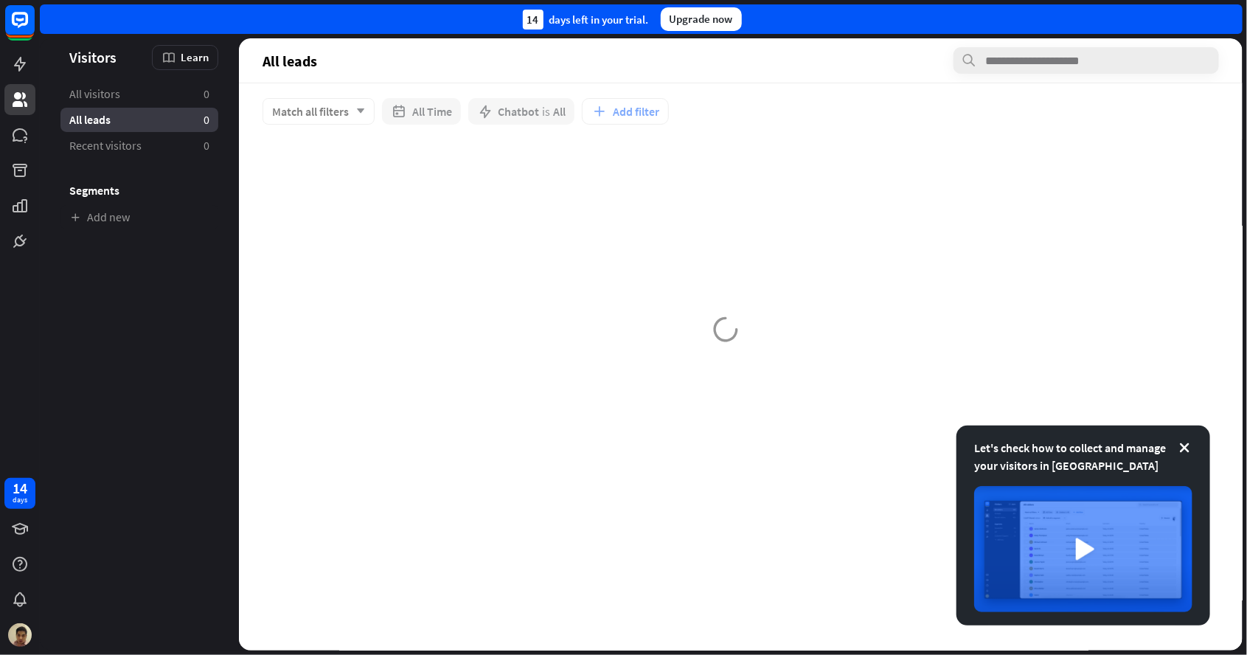
click at [125, 162] on li "Segments" at bounding box center [139, 181] width 158 height 44
click at [138, 154] on link "Recent visitors 0" at bounding box center [139, 145] width 158 height 24
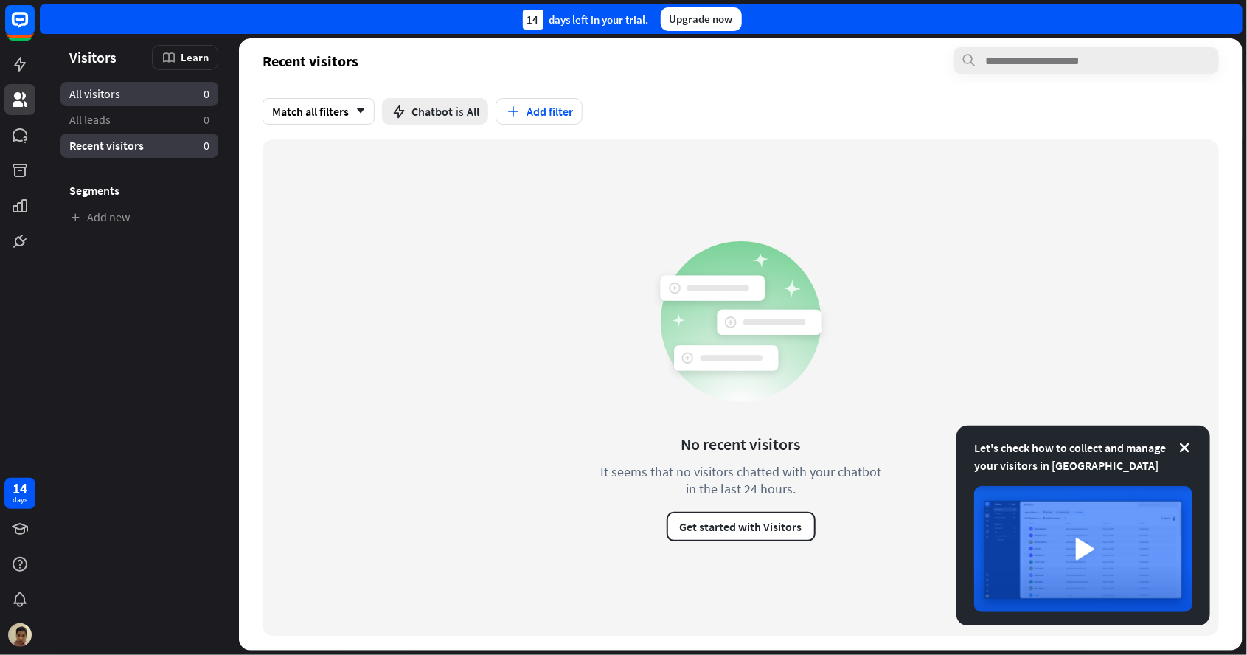
click at [146, 83] on link "All visitors 0" at bounding box center [139, 94] width 158 height 24
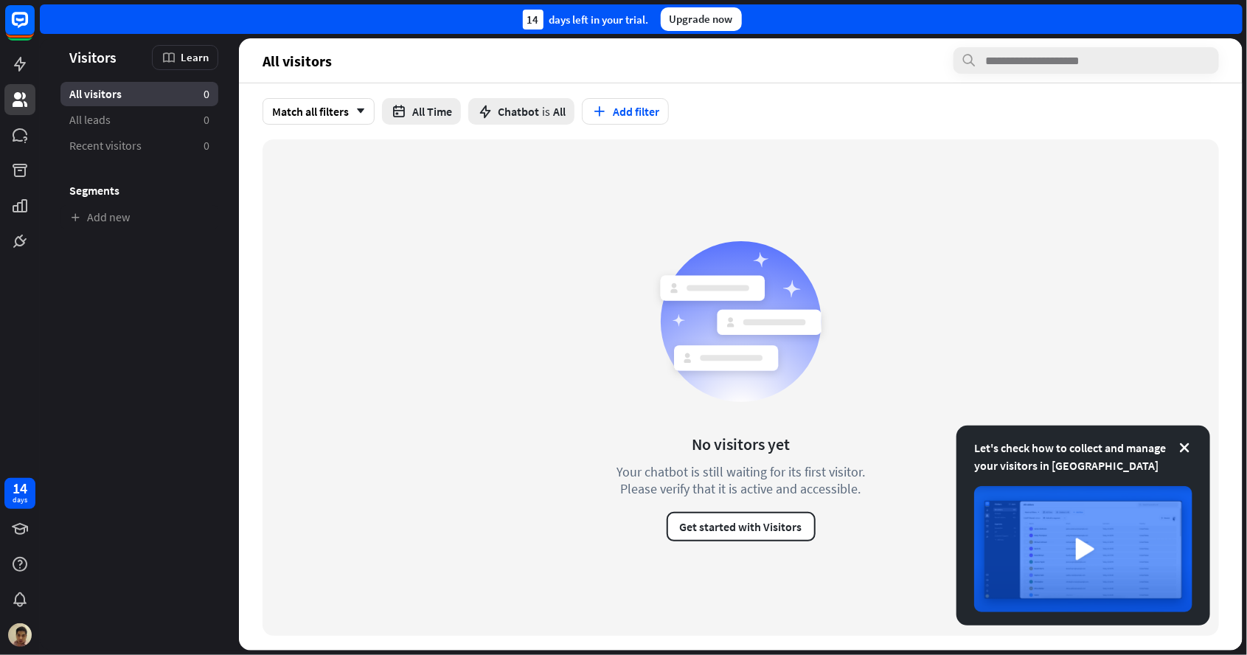
click at [164, 102] on div "All visitors 0" at bounding box center [139, 94] width 158 height 24
click at [156, 122] on link "All leads 0" at bounding box center [139, 120] width 158 height 24
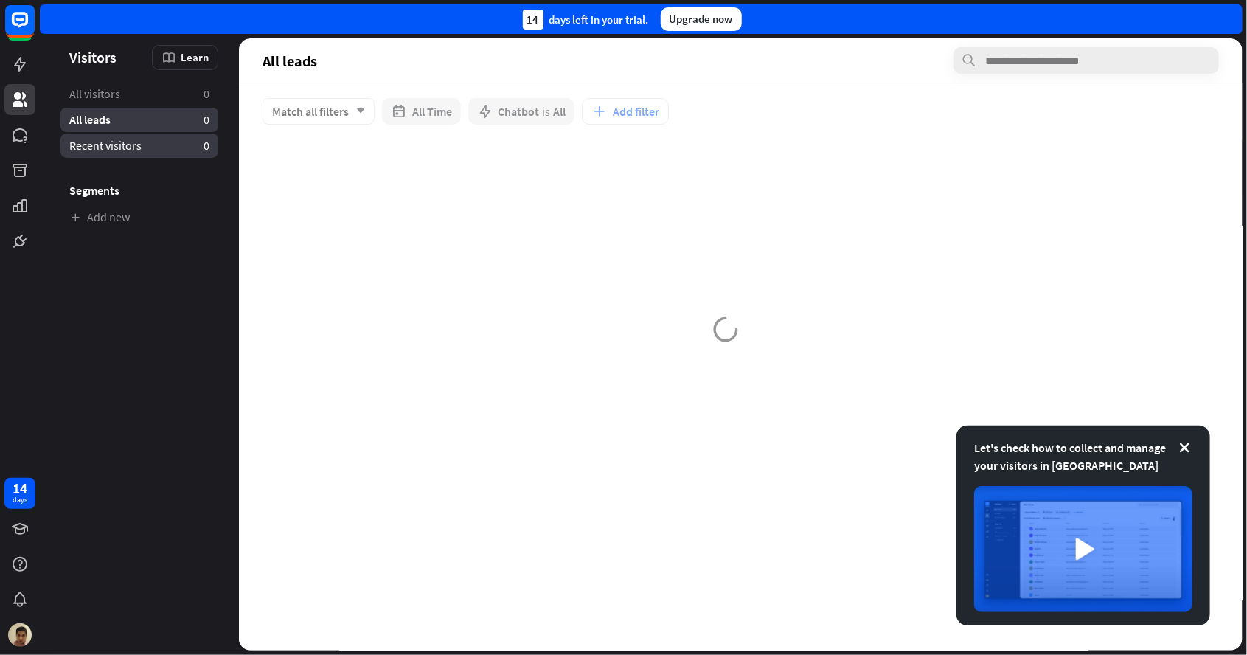
click at [148, 146] on link "Recent visitors 0" at bounding box center [139, 145] width 158 height 24
click at [137, 92] on link "All visitors 0" at bounding box center [139, 94] width 158 height 24
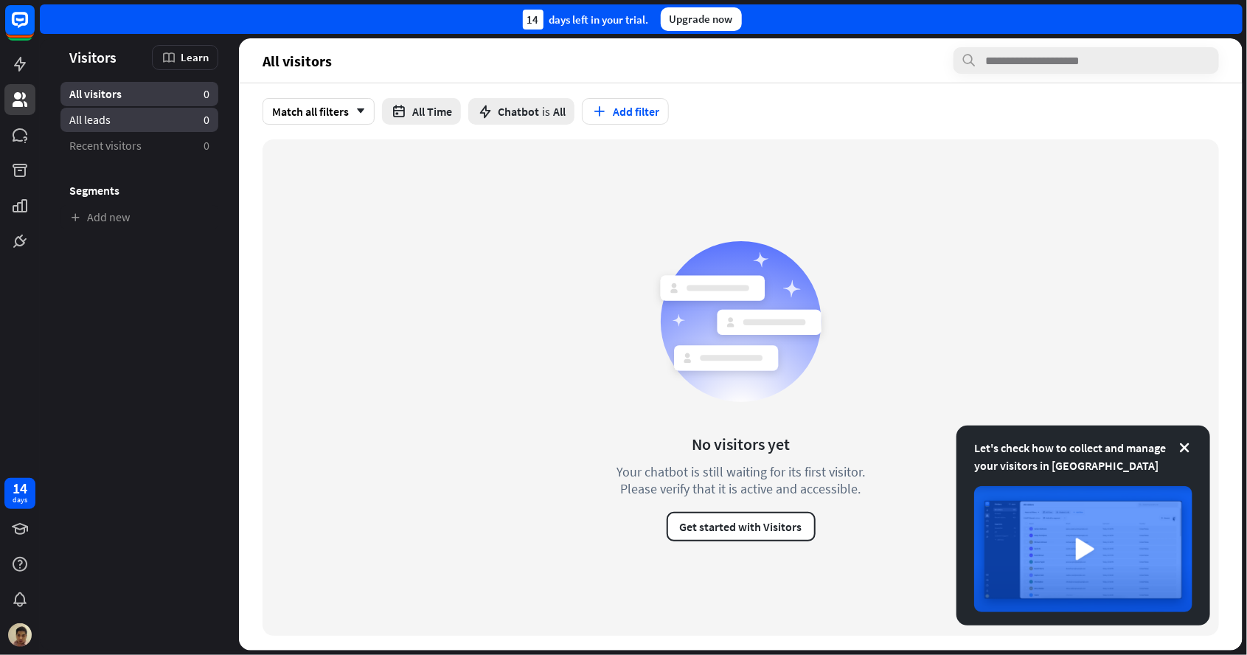
click at [137, 111] on link "All leads 0" at bounding box center [139, 120] width 158 height 24
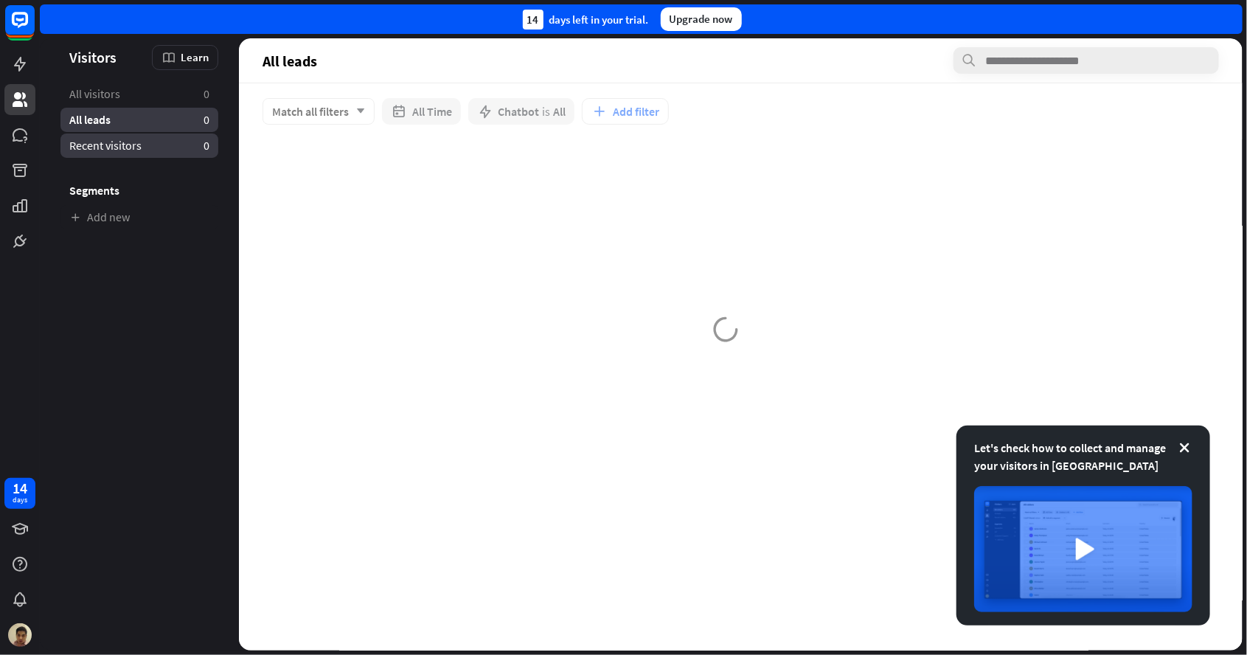
click at [146, 144] on link "Recent visitors 0" at bounding box center [139, 145] width 158 height 24
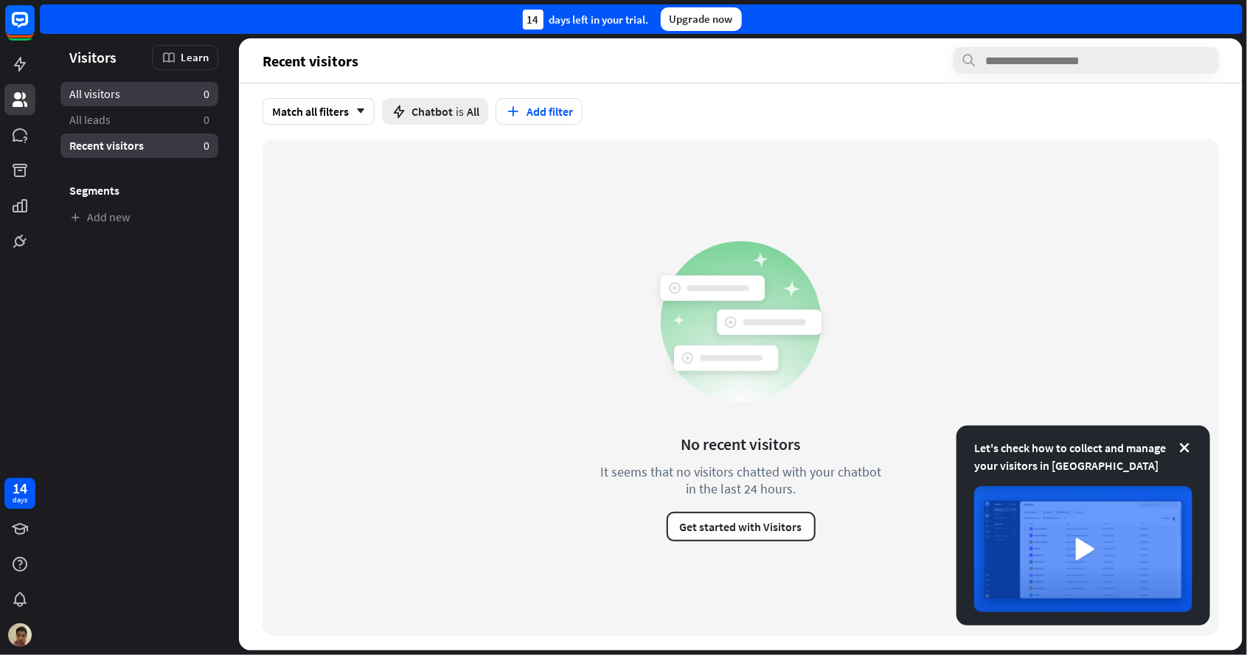
click at [120, 99] on link "All visitors 0" at bounding box center [139, 94] width 158 height 24
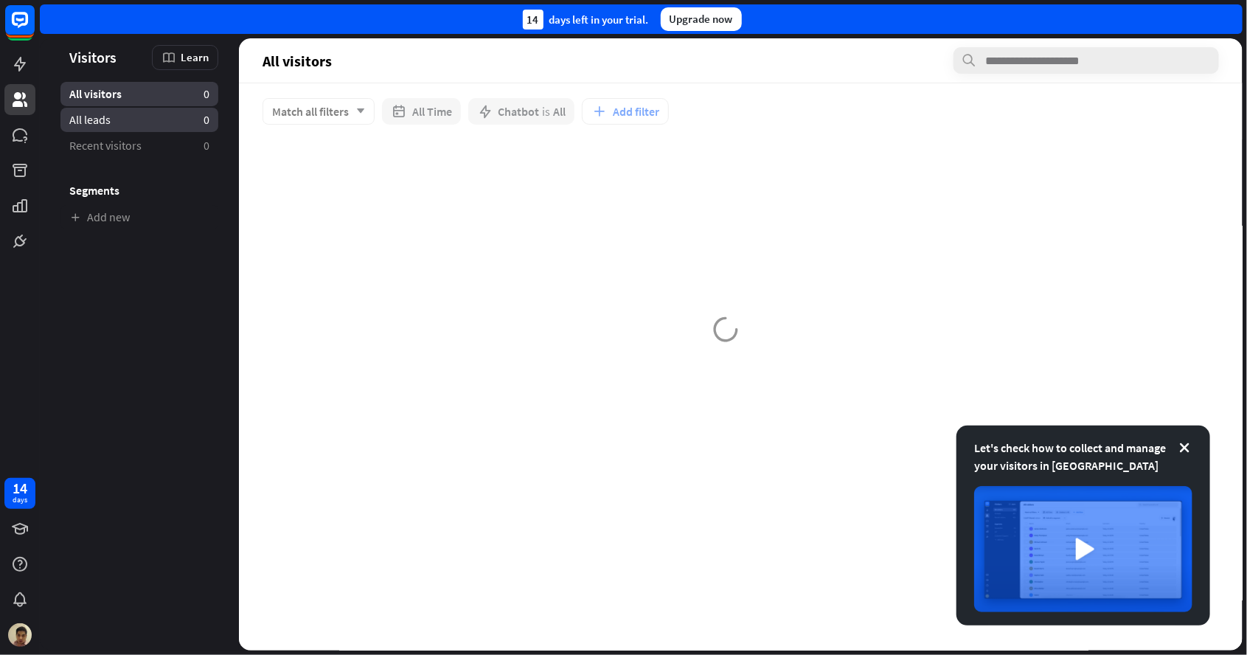
click at [139, 119] on link "All leads 0" at bounding box center [139, 120] width 158 height 24
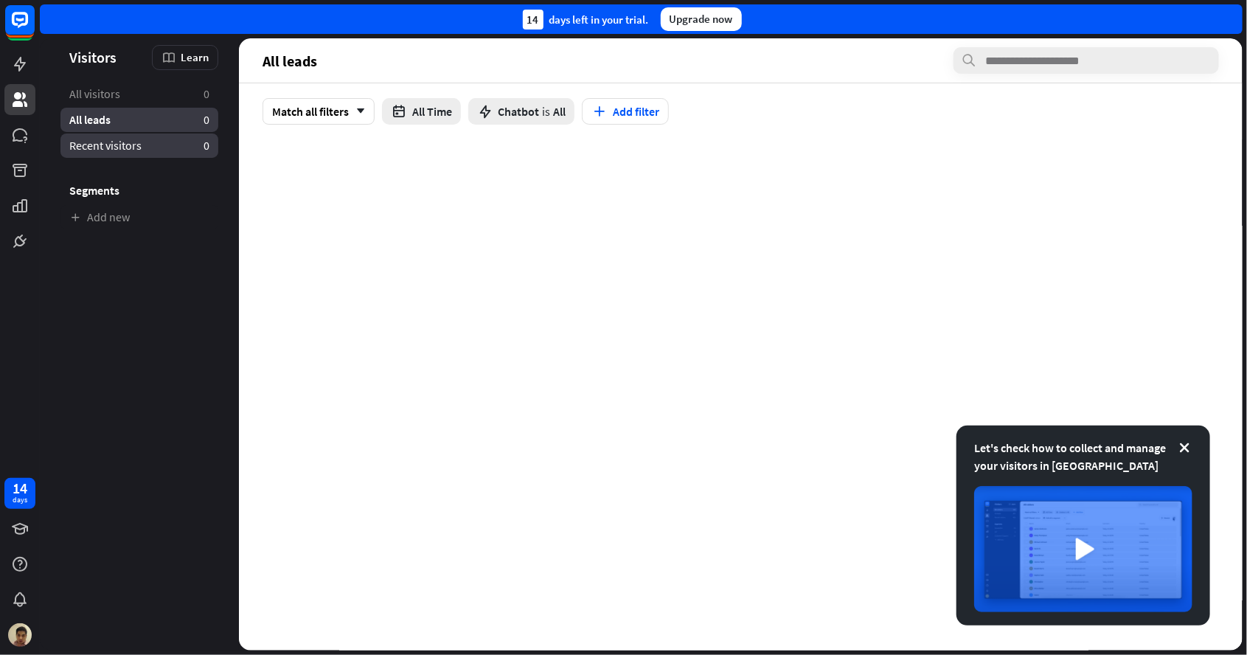
click at [133, 147] on span "Recent visitors" at bounding box center [105, 145] width 72 height 15
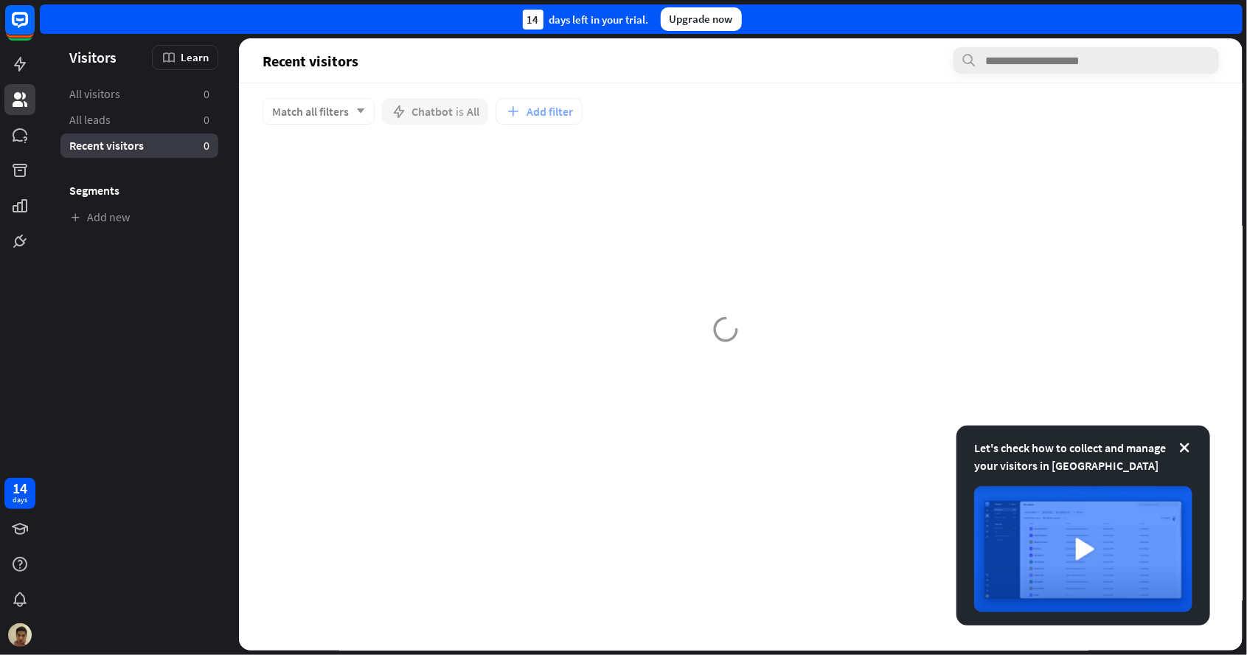
click at [145, 183] on h3 "Segments" at bounding box center [139, 190] width 158 height 15
click at [153, 227] on link "Add new" at bounding box center [139, 217] width 158 height 24
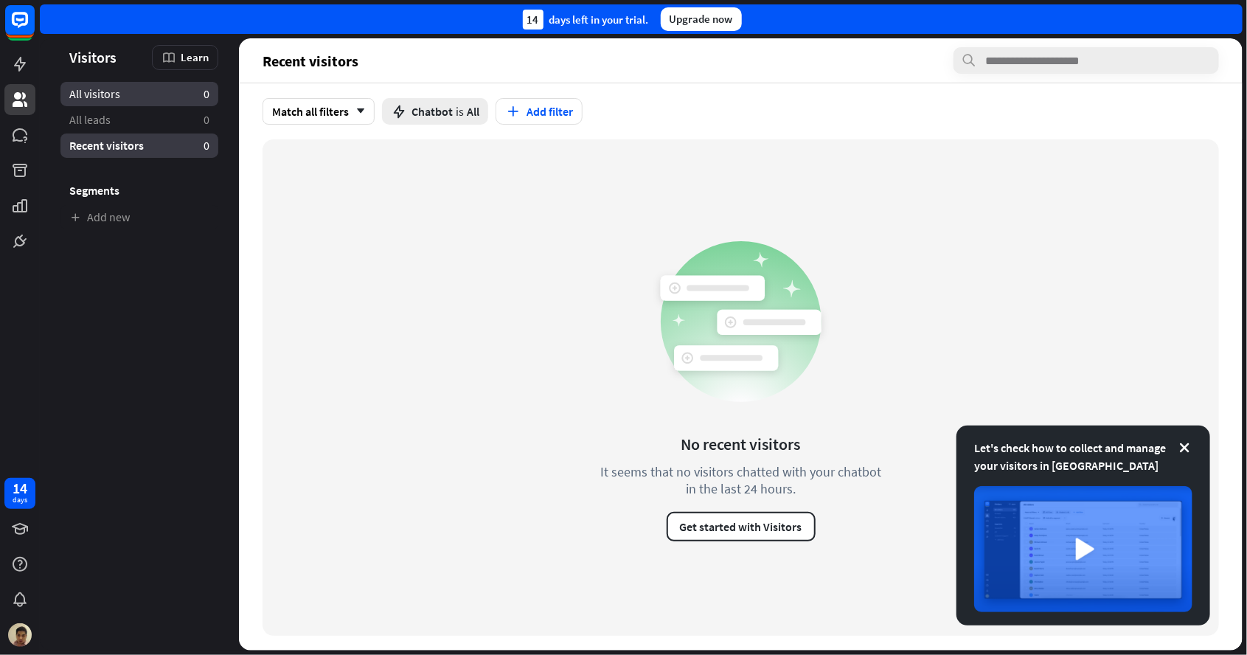
click at [119, 95] on span "All visitors" at bounding box center [94, 93] width 51 height 15
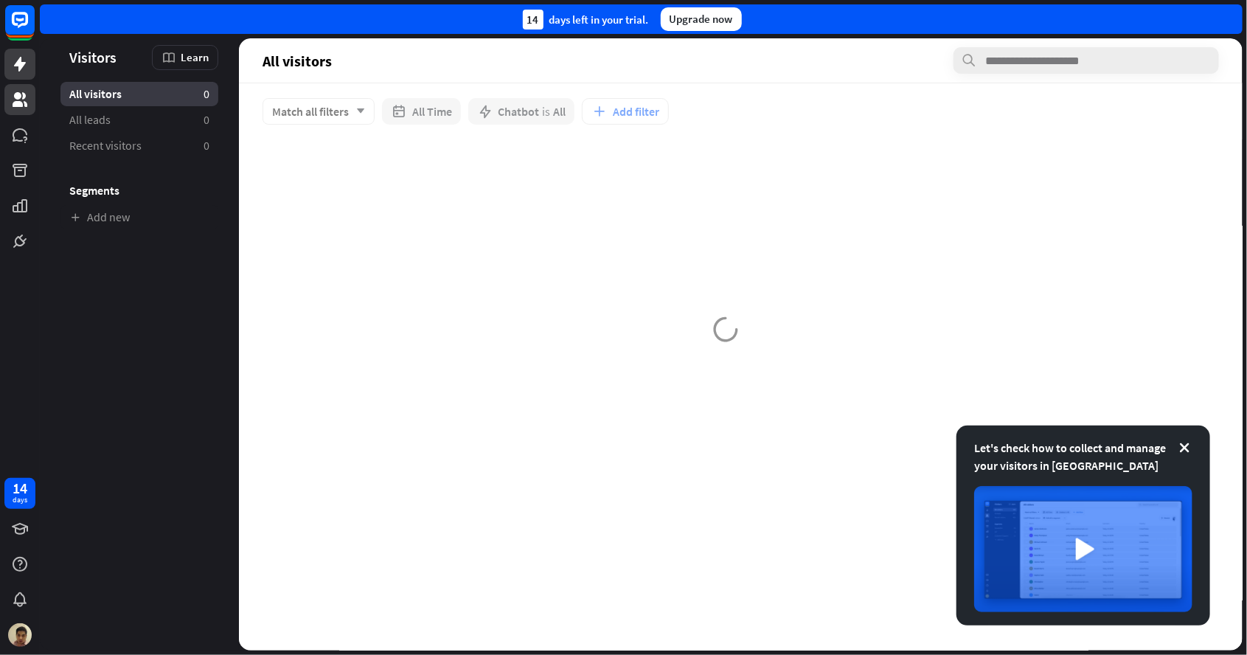
click at [29, 57] on link at bounding box center [19, 64] width 31 height 31
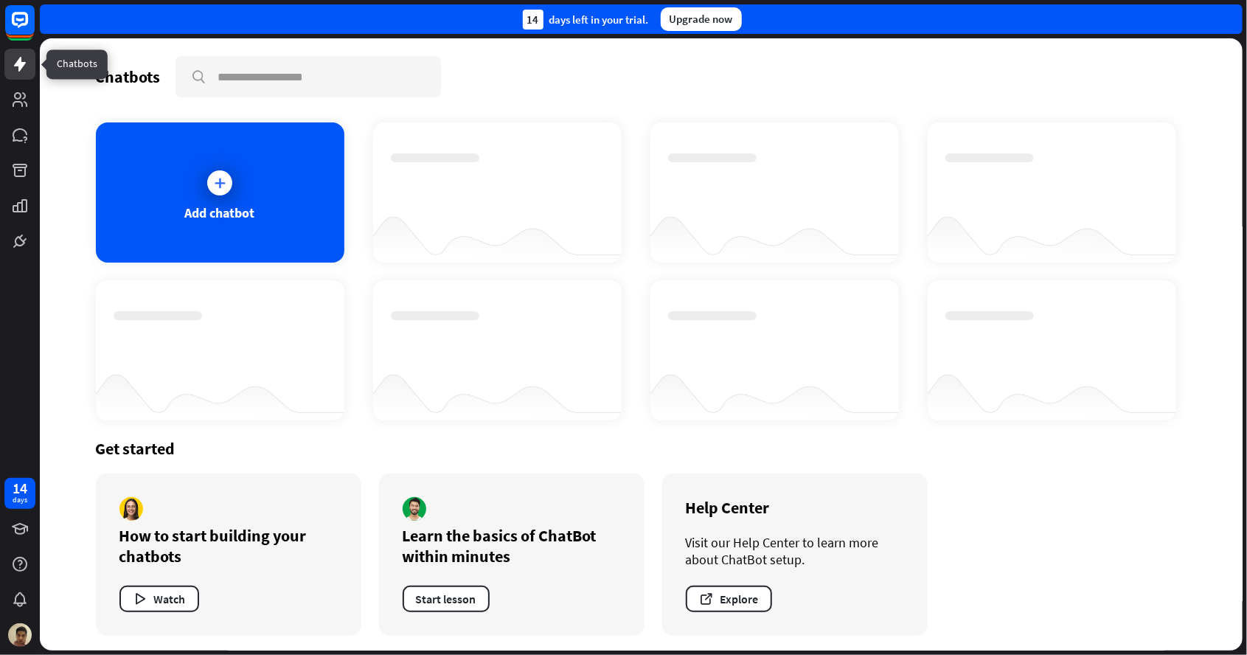
scroll to position [2, 0]
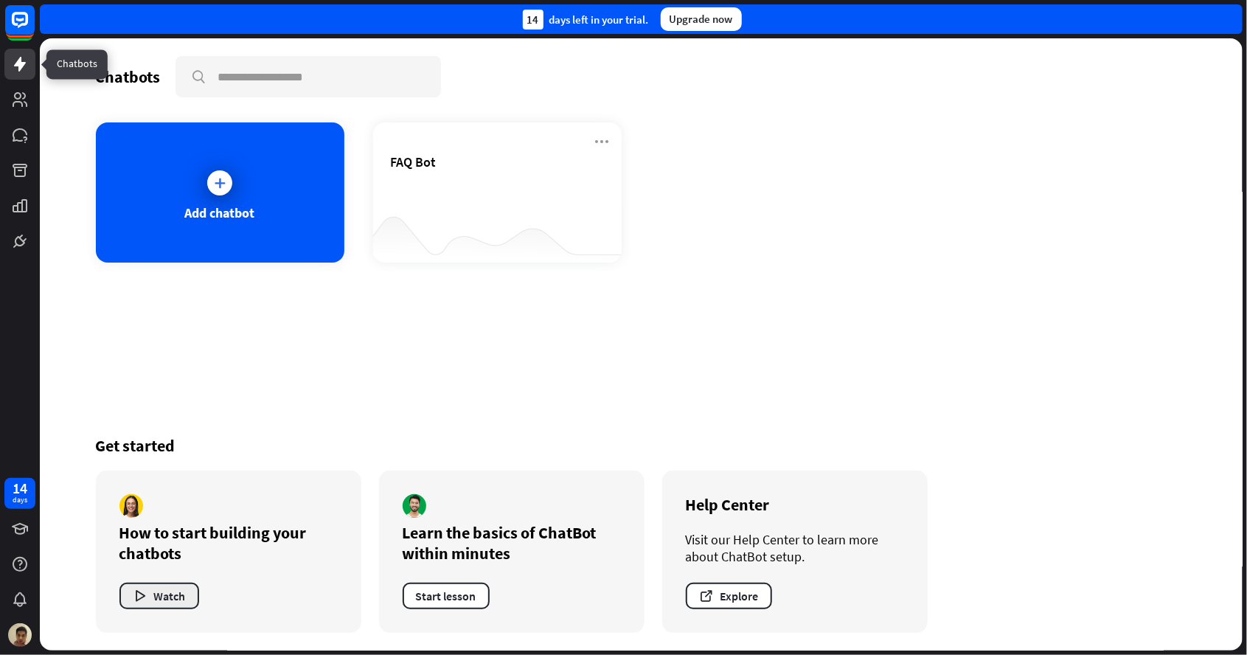
click at [147, 600] on icon "button" at bounding box center [140, 595] width 15 height 15
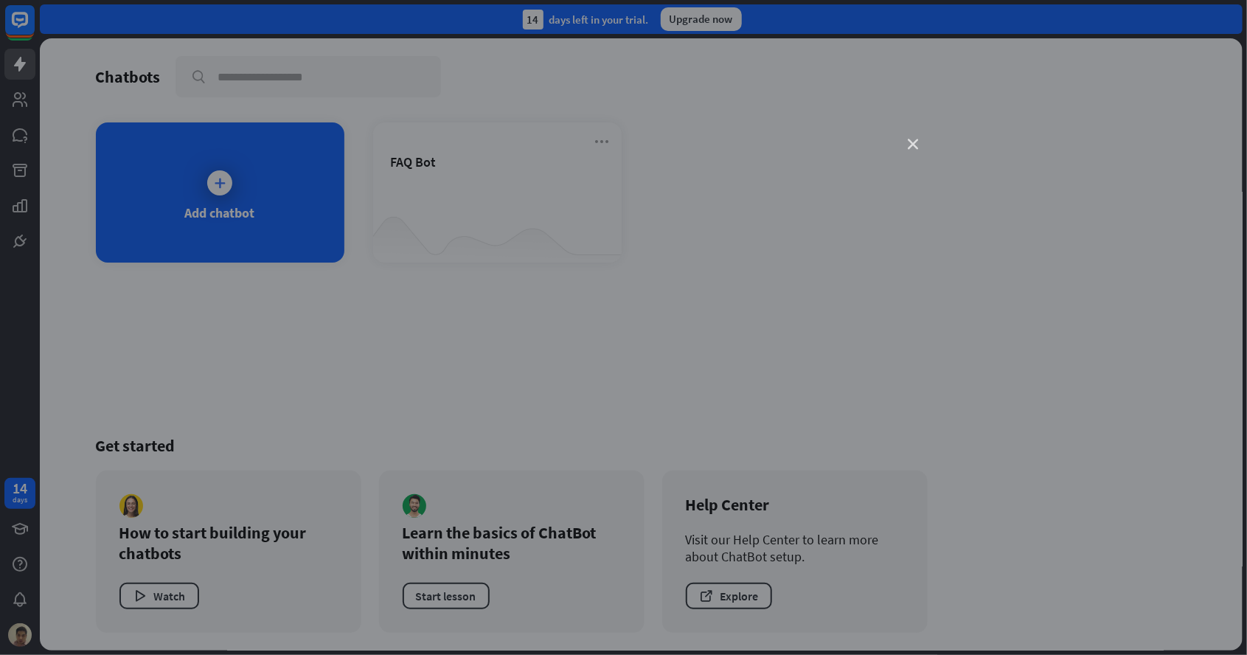
click at [915, 144] on icon "close" at bounding box center [914, 144] width 10 height 10
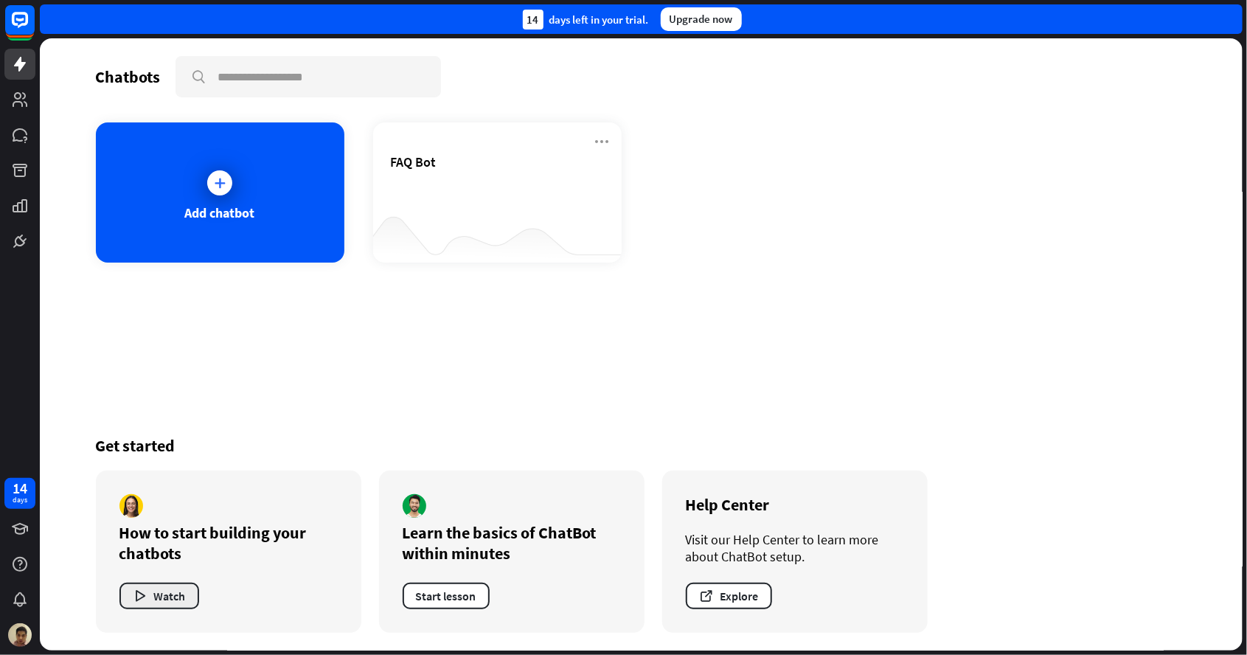
click at [167, 586] on button "Watch" at bounding box center [159, 596] width 80 height 27
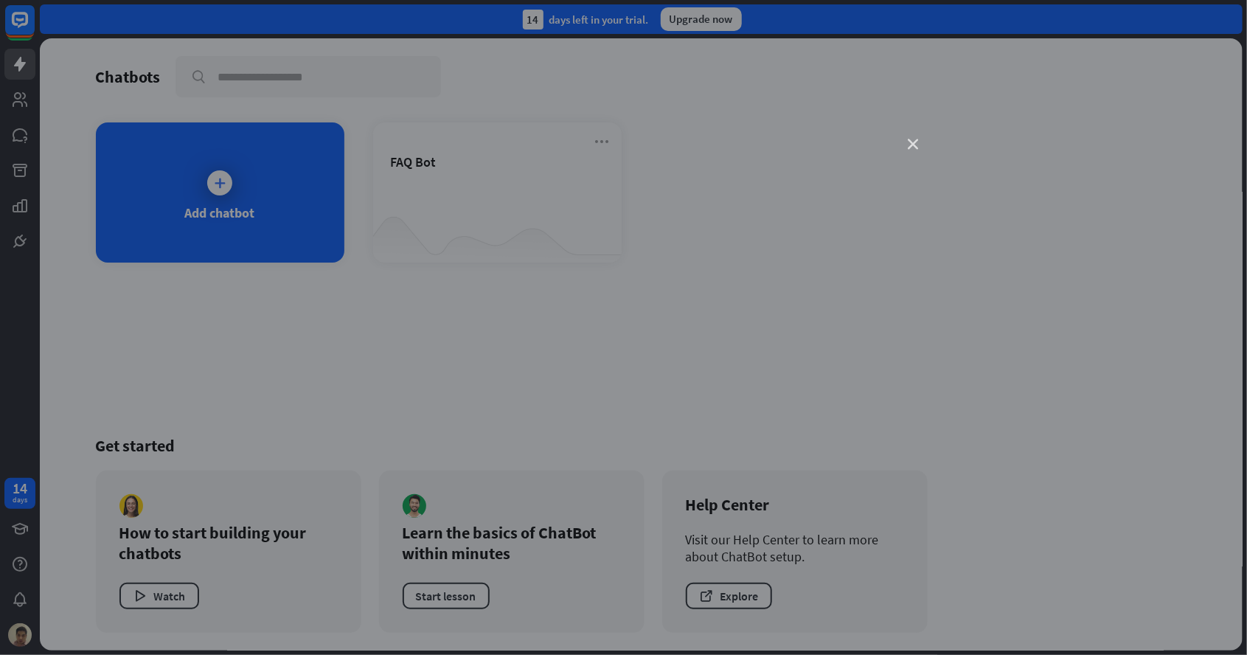
click at [914, 146] on icon "close" at bounding box center [914, 144] width 10 height 10
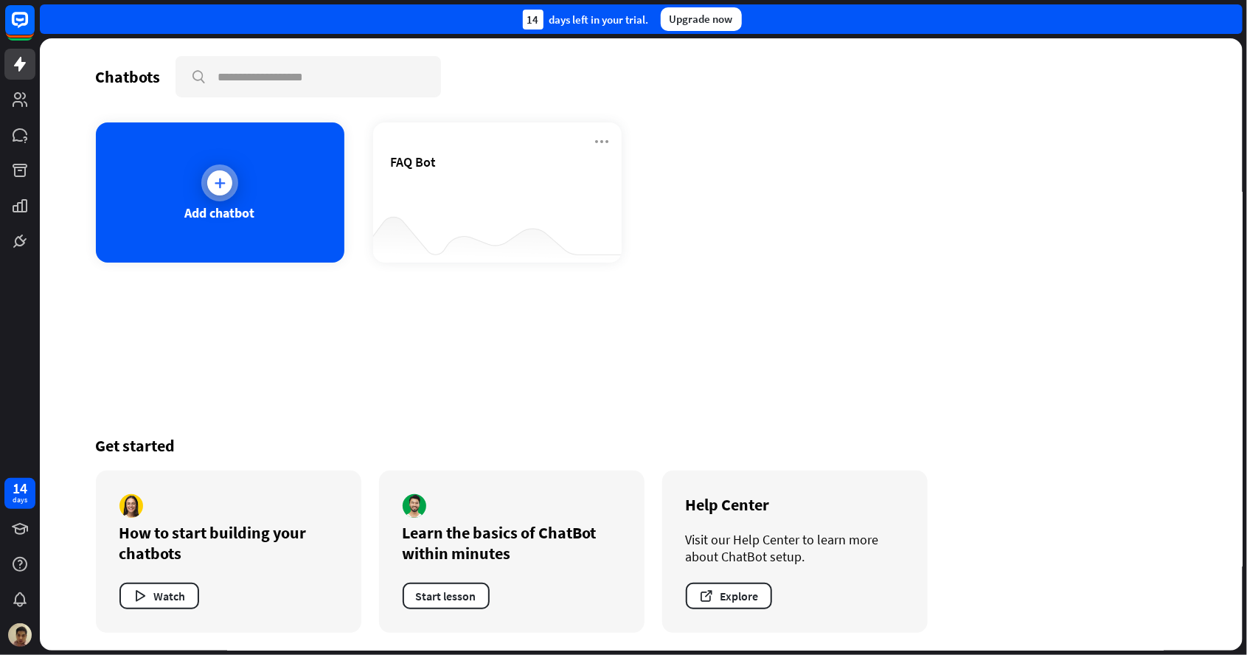
click at [226, 181] on icon at bounding box center [219, 183] width 15 height 15
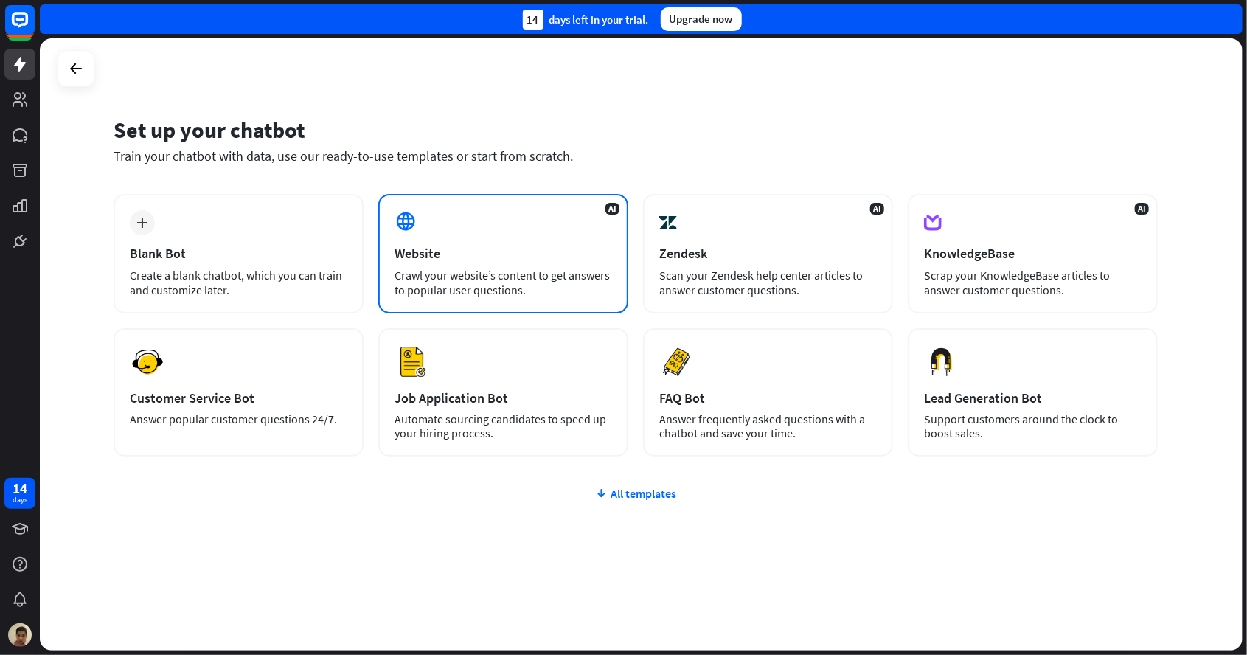
click at [457, 235] on div "AI Website Crawl your website’s content to get answers to popular user question…" at bounding box center [503, 253] width 250 height 119
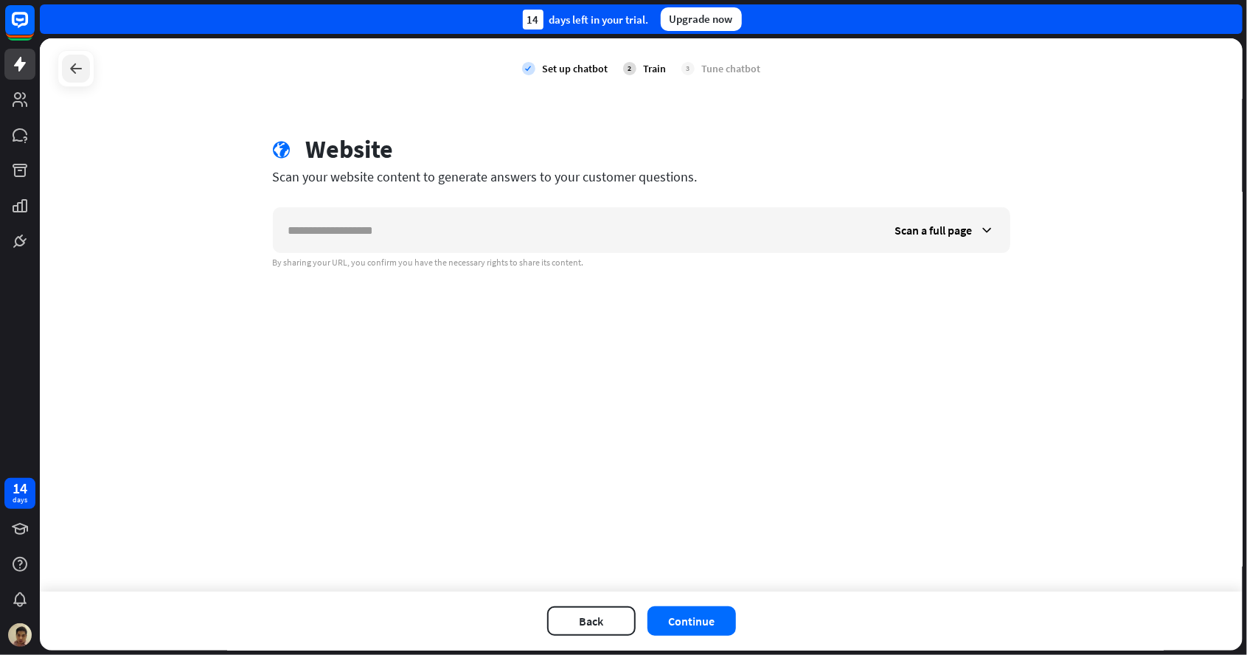
click at [83, 80] on div at bounding box center [76, 69] width 28 height 28
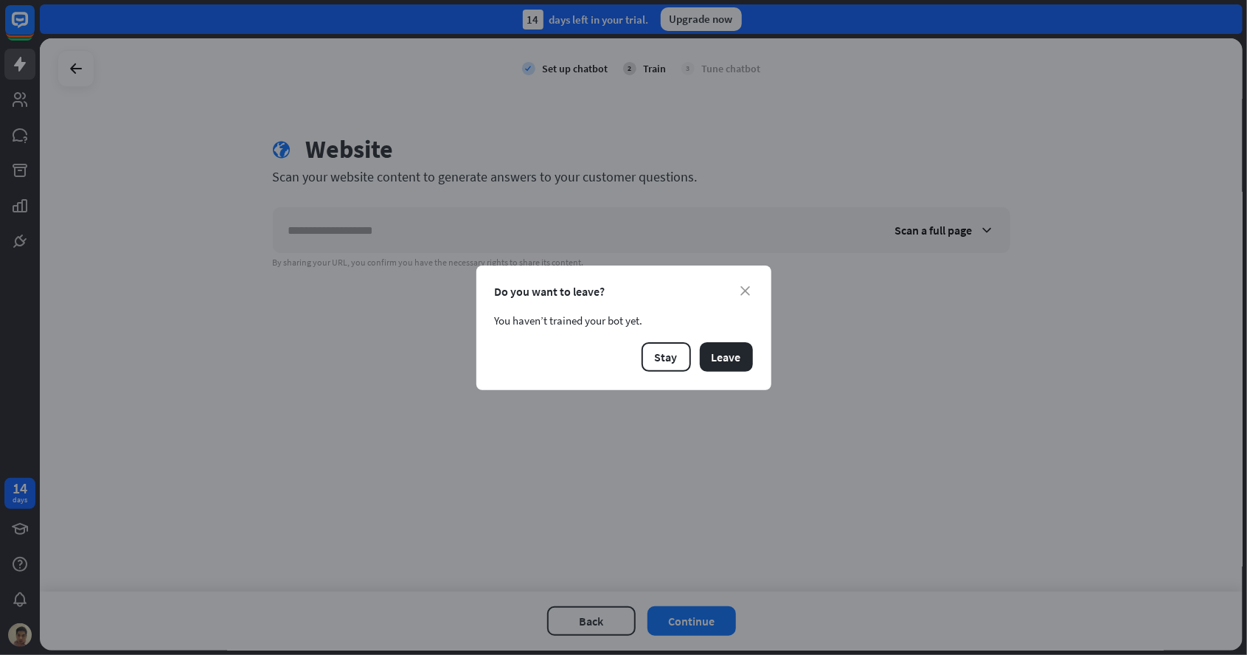
click at [25, 108] on div "close Do you want to leave? You haven’t trained your bot yet. Stay Leave" at bounding box center [623, 327] width 1247 height 655
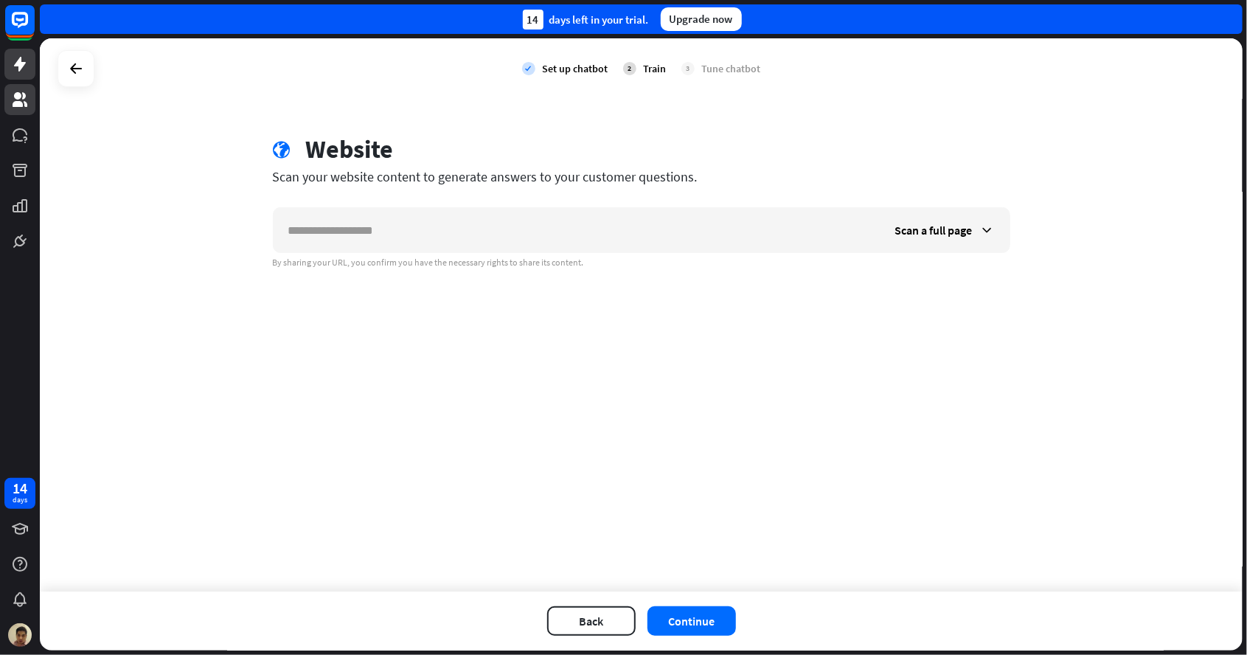
click at [22, 97] on icon at bounding box center [20, 100] width 18 height 18
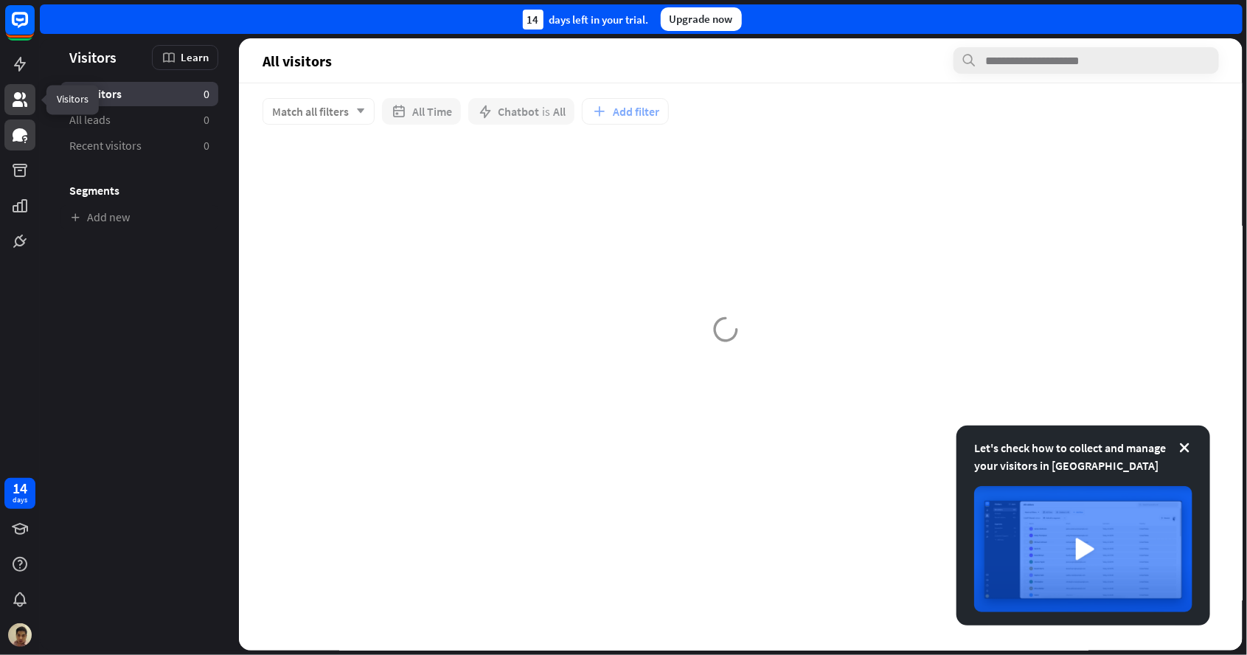
click at [13, 133] on icon at bounding box center [20, 134] width 15 height 13
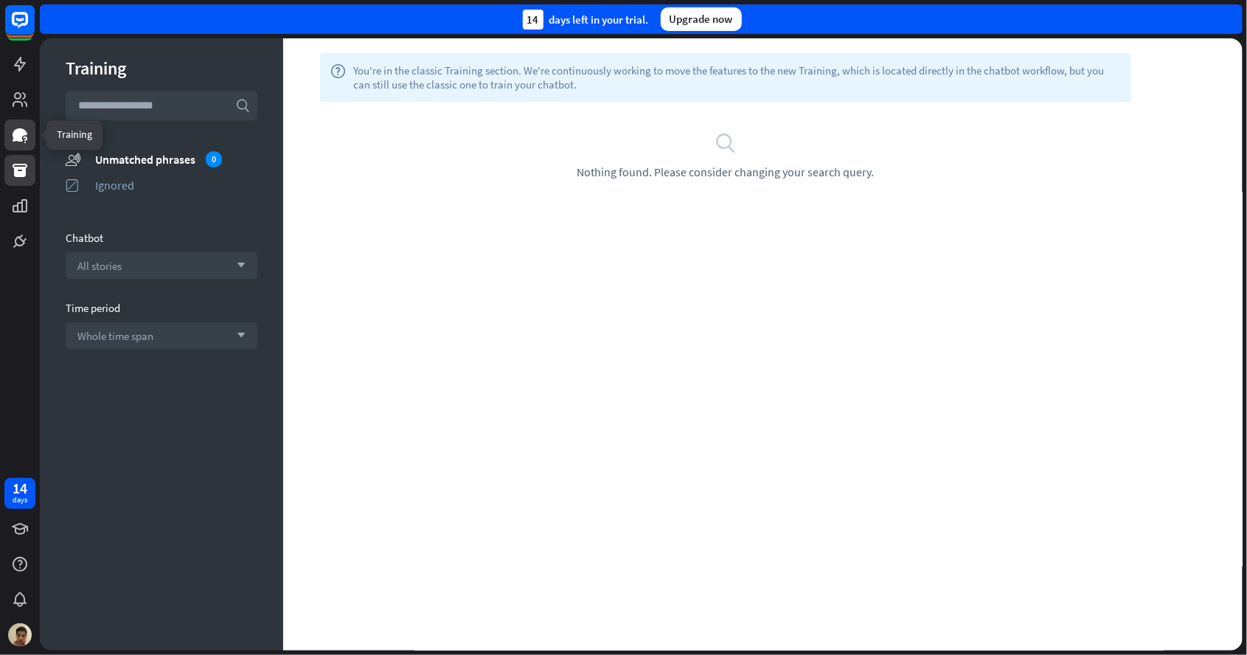
click at [23, 168] on icon at bounding box center [20, 170] width 15 height 13
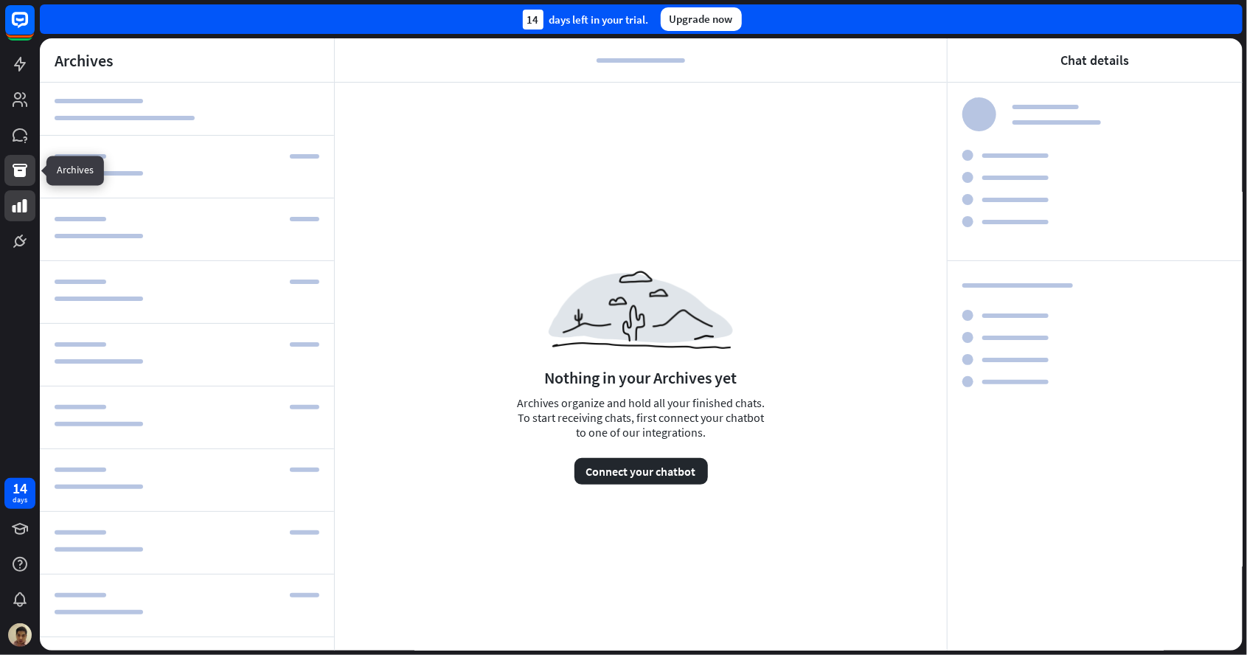
click at [19, 204] on icon at bounding box center [20, 205] width 15 height 13
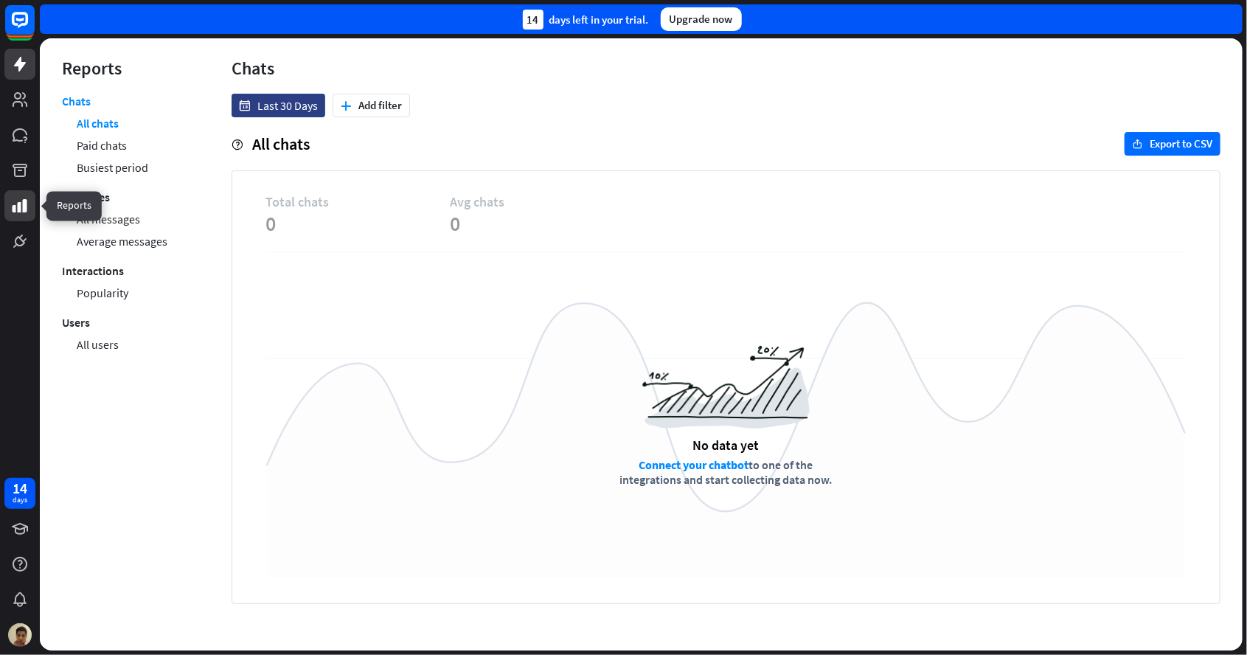
click at [7, 60] on link at bounding box center [19, 64] width 31 height 31
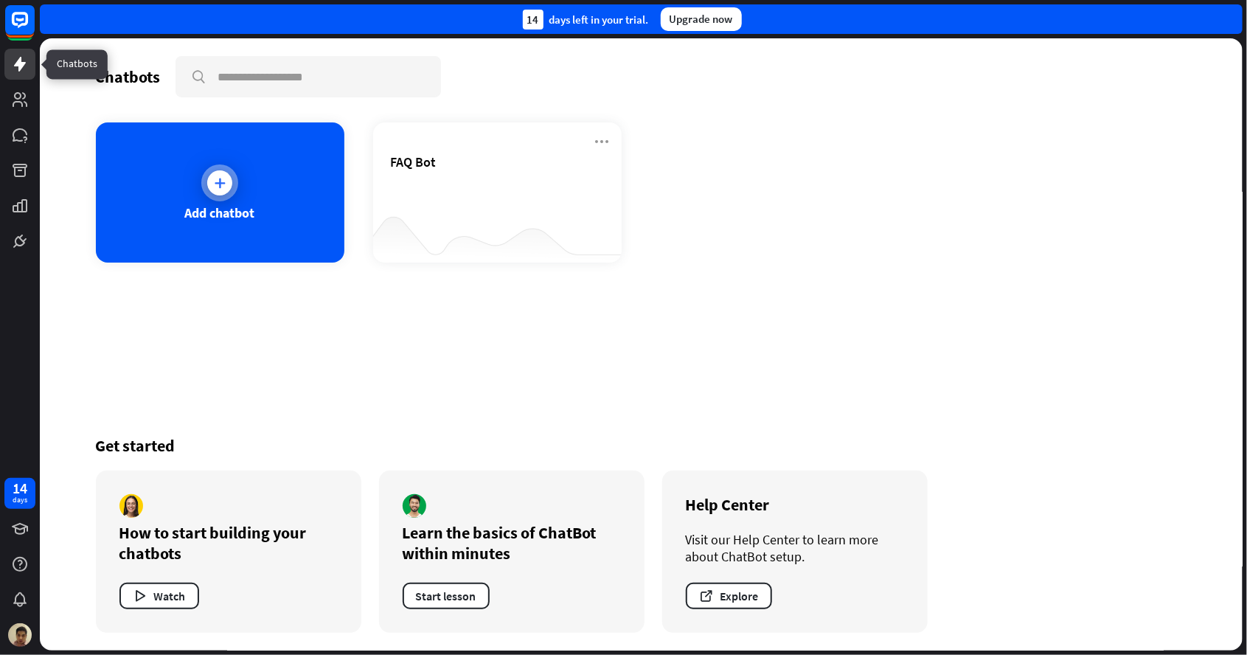
click at [240, 192] on div "Add chatbot" at bounding box center [220, 192] width 249 height 140
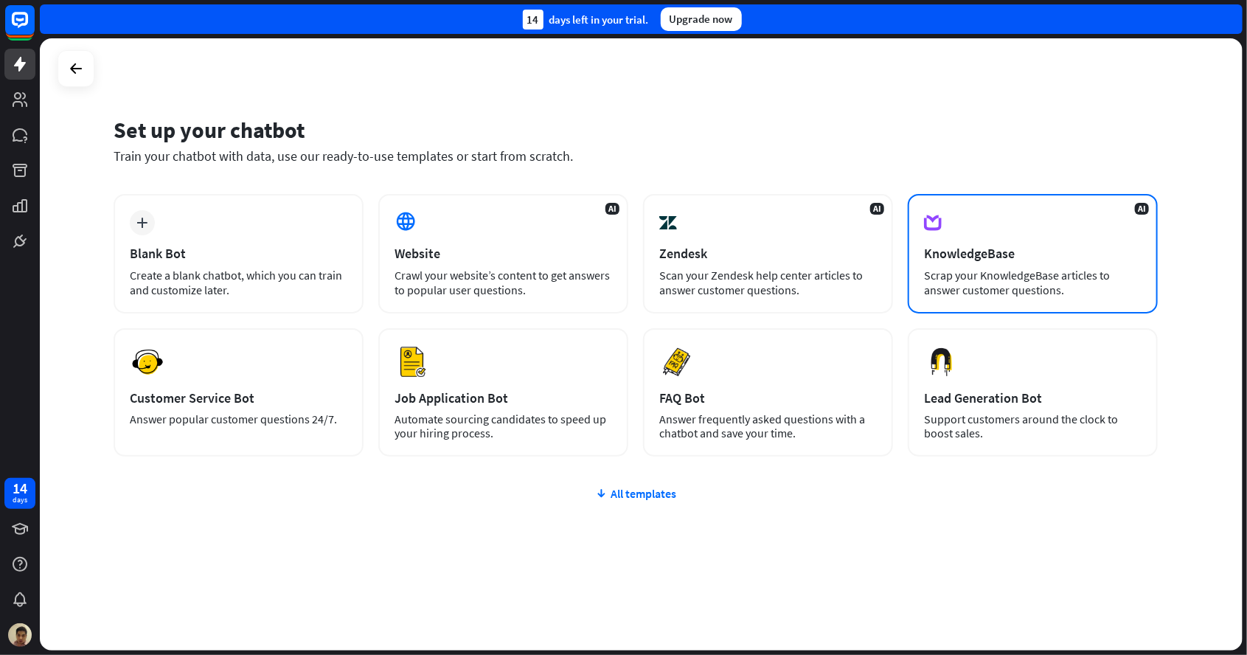
click at [1015, 245] on div "KnowledgeBase" at bounding box center [1033, 253] width 218 height 17
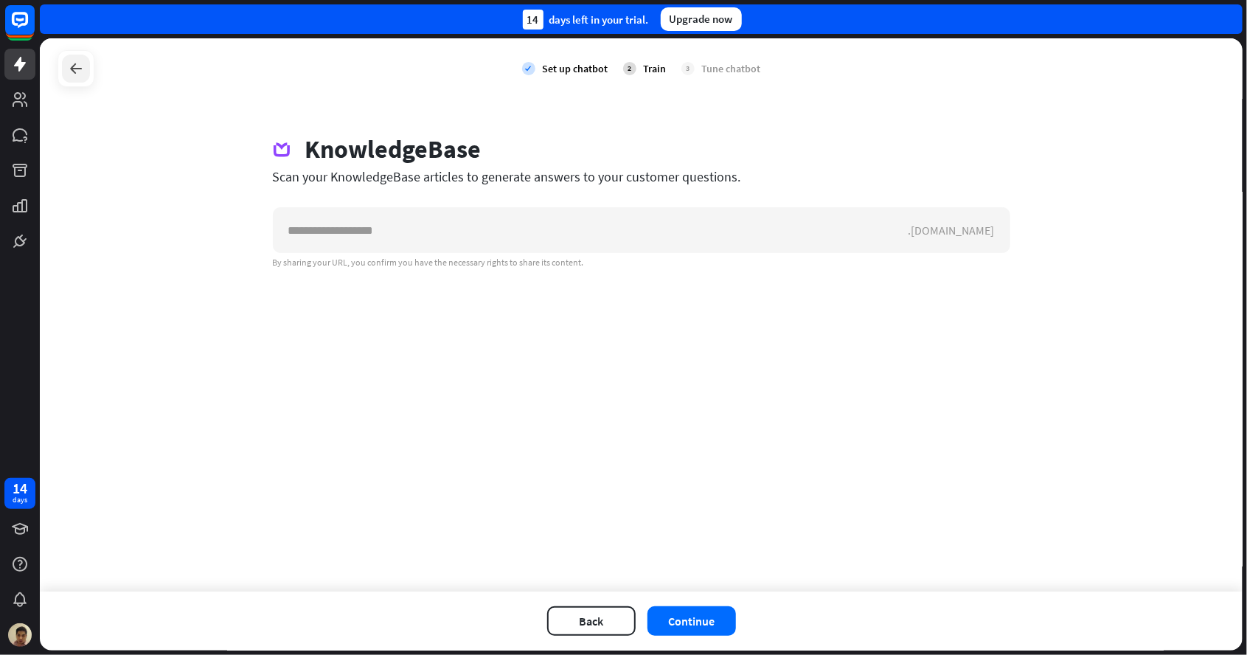
click at [74, 71] on icon at bounding box center [76, 69] width 18 height 18
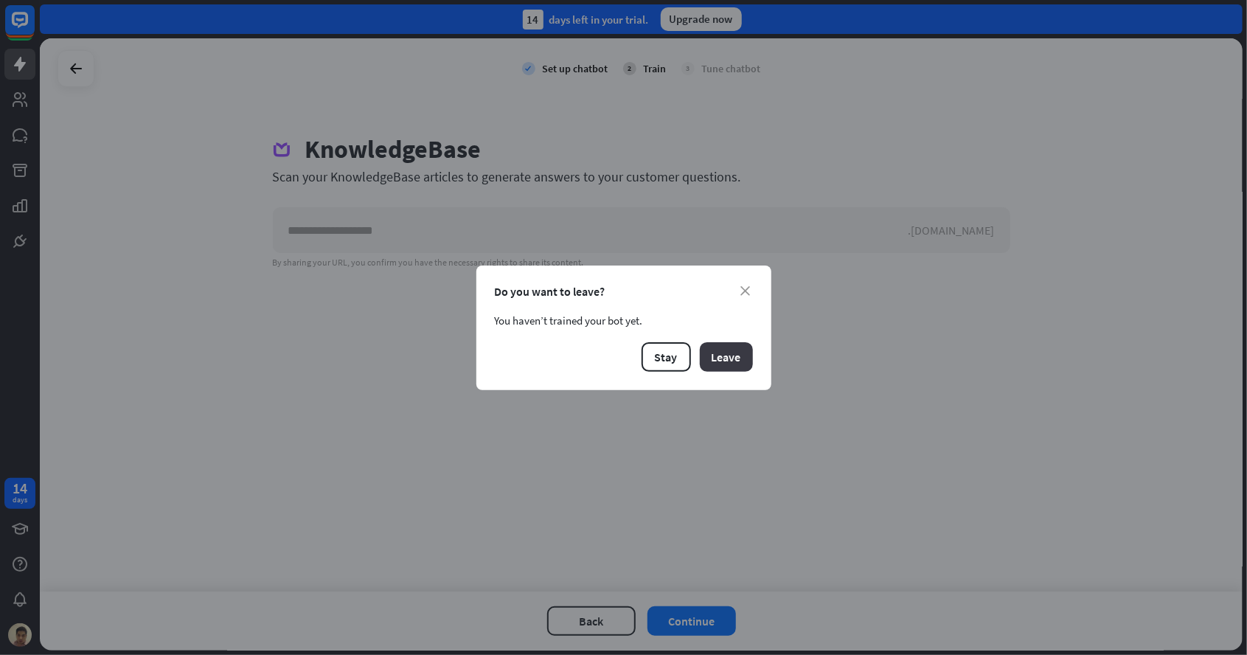
click at [736, 358] on button "Leave" at bounding box center [726, 356] width 53 height 29
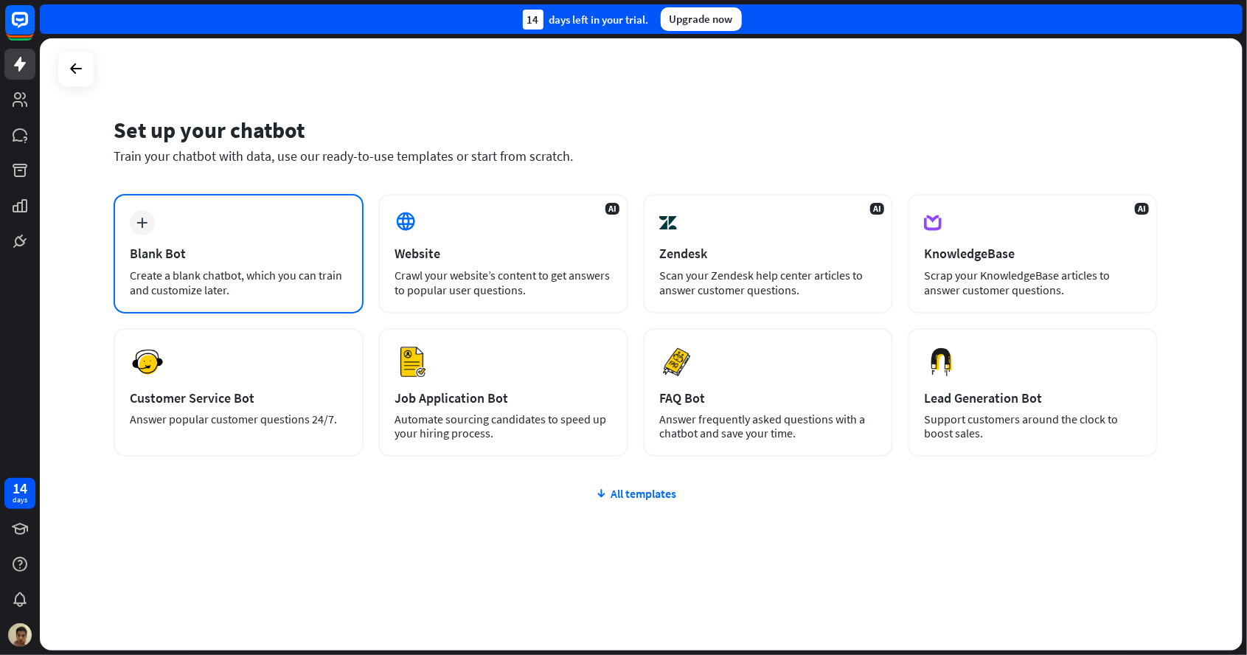
click at [150, 220] on div "plus" at bounding box center [142, 222] width 25 height 25
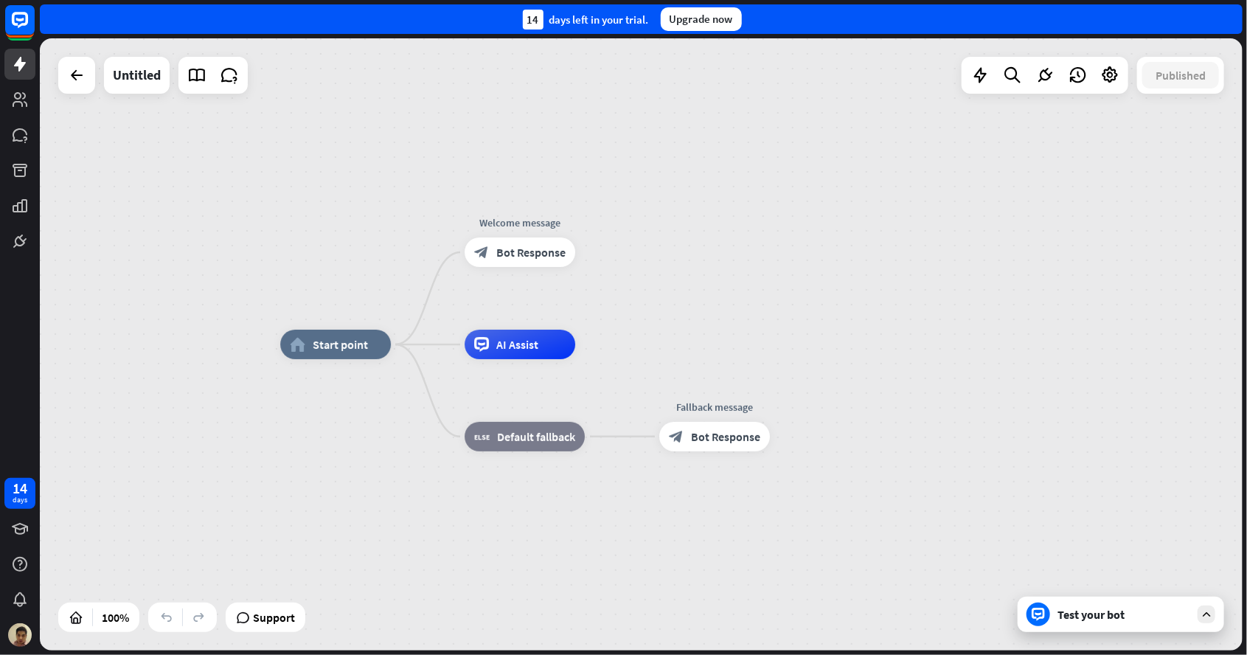
click at [529, 338] on span "AI Assist" at bounding box center [517, 344] width 42 height 15
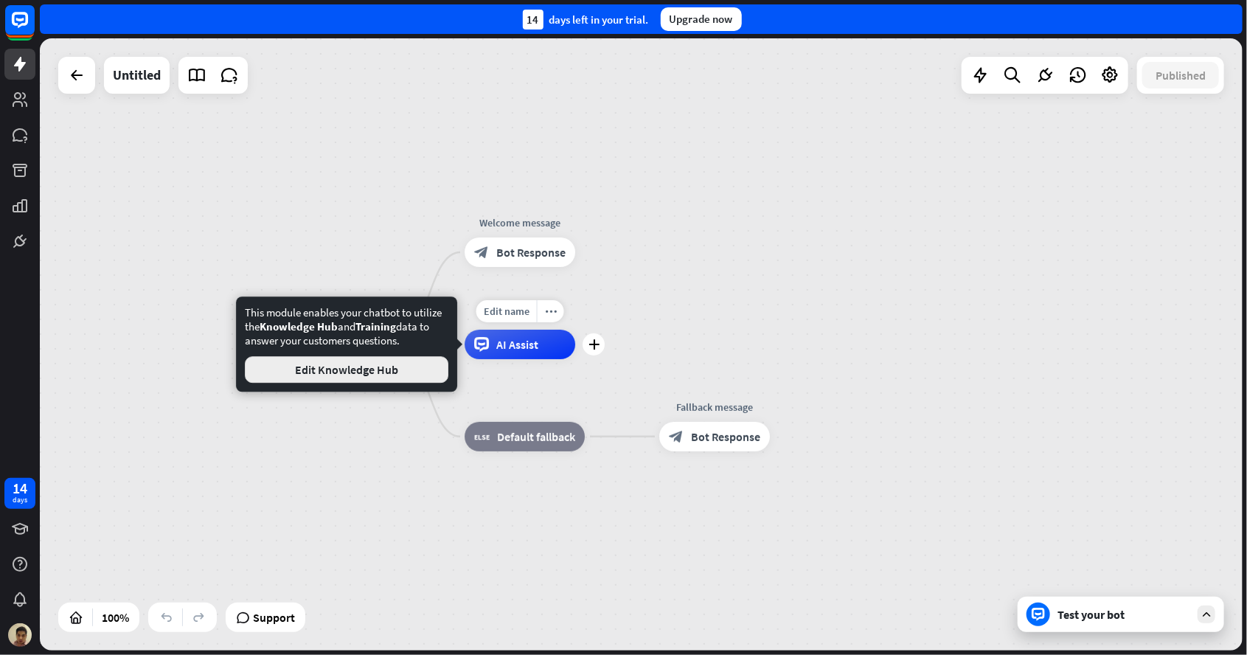
click at [321, 370] on button "Edit Knowledge Hub" at bounding box center [347, 369] width 204 height 27
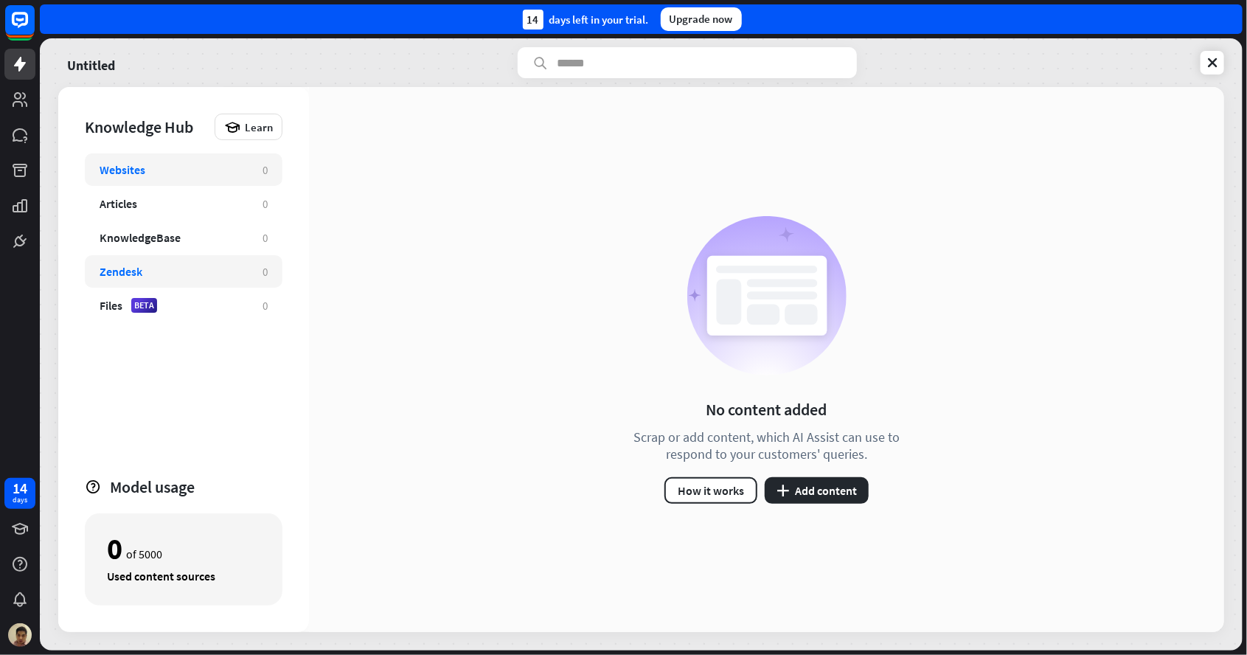
click at [142, 265] on div "Zendesk" at bounding box center [174, 271] width 148 height 15
click at [152, 239] on div "KnowledgeBase" at bounding box center [140, 237] width 81 height 15
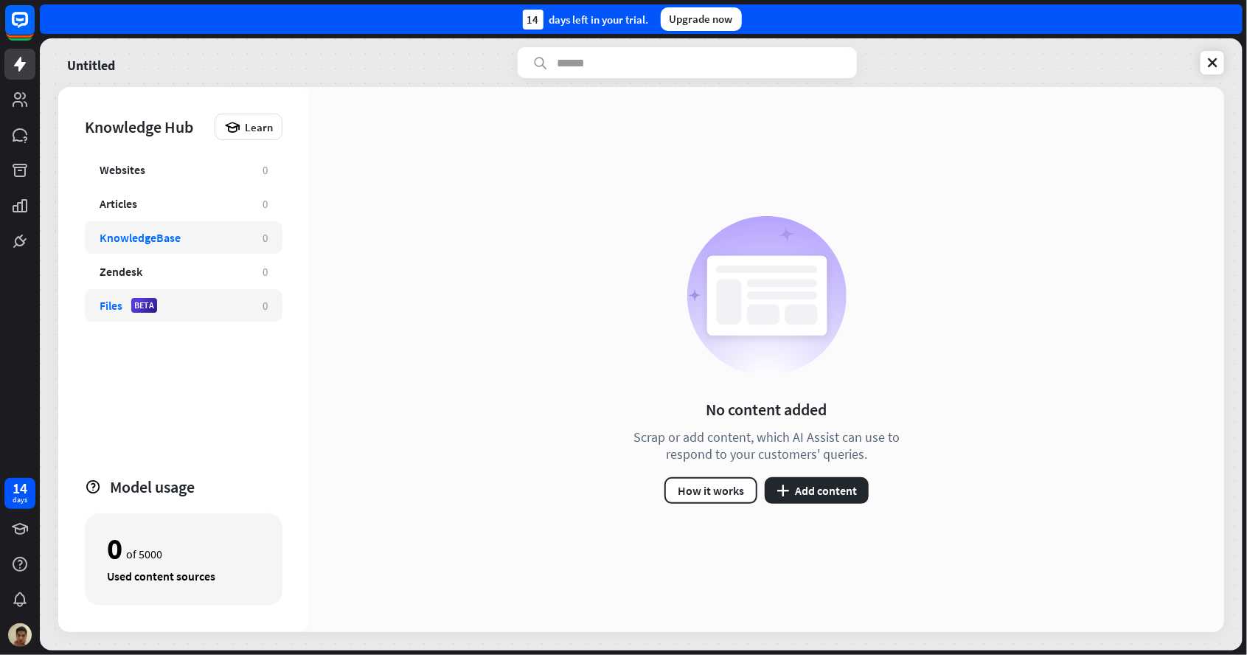
click at [121, 317] on div "Files BETA 0" at bounding box center [184, 305] width 198 height 32
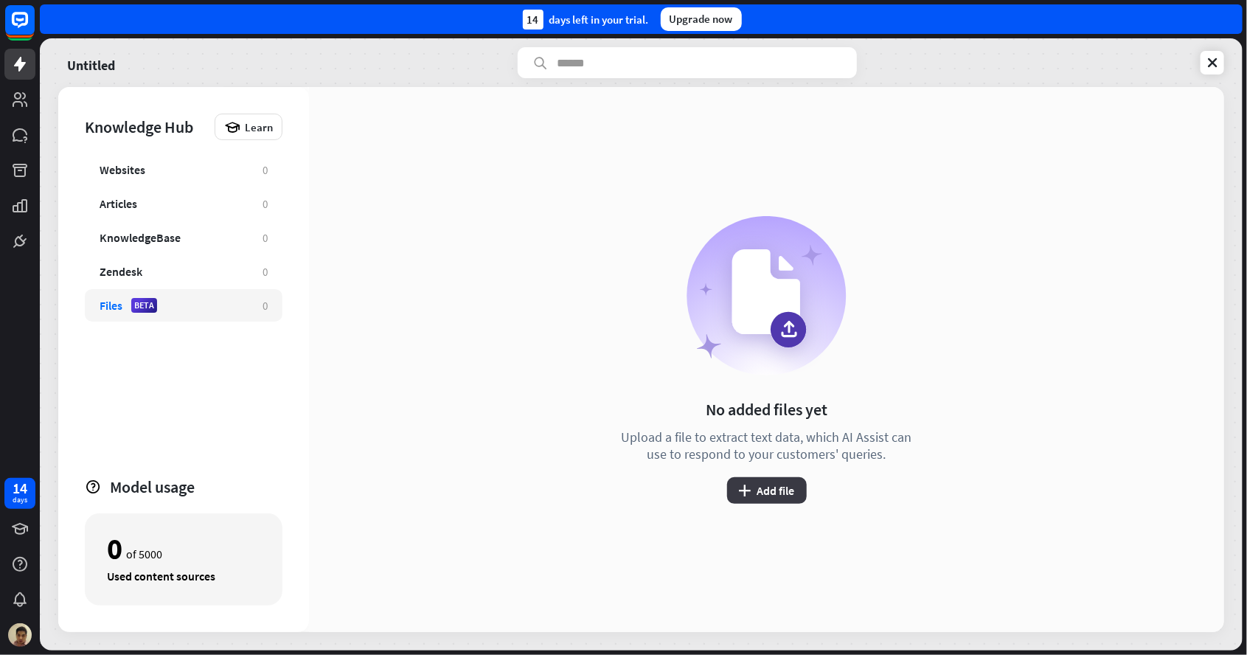
click at [774, 486] on button "plus Add file" at bounding box center [767, 490] width 80 height 27
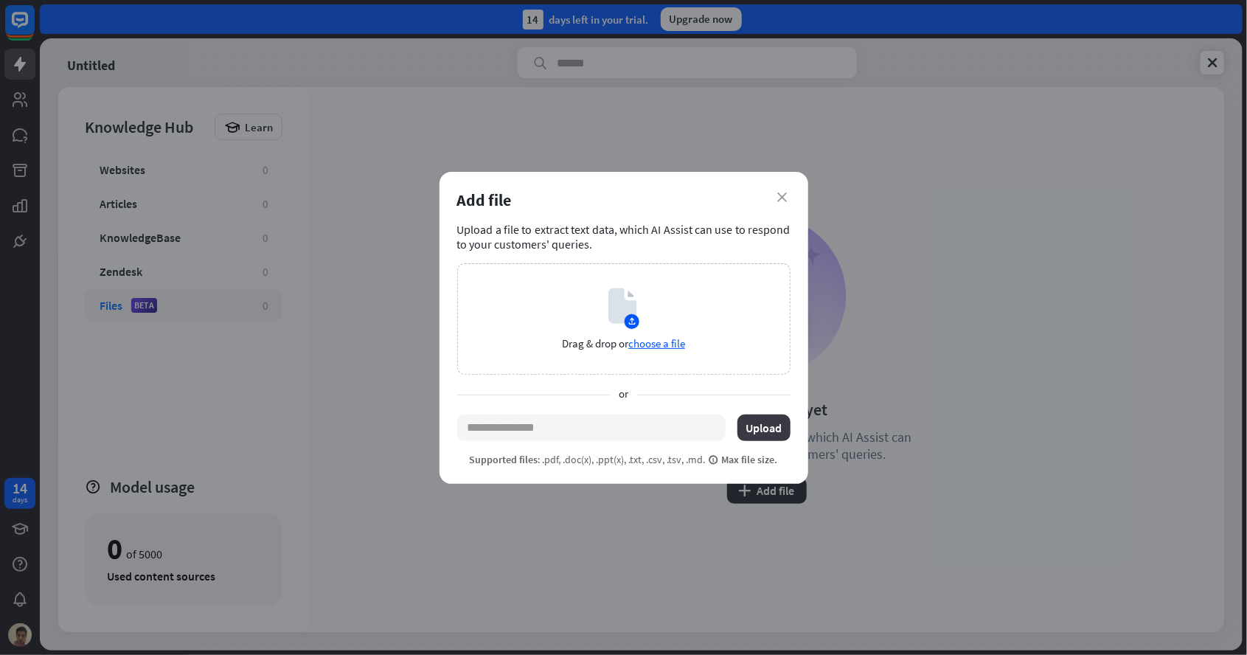
click at [758, 429] on button "Upload" at bounding box center [763, 427] width 53 height 27
click at [639, 319] on circle at bounding box center [631, 320] width 15 height 15
click at [786, 198] on icon "close" at bounding box center [783, 197] width 10 height 10
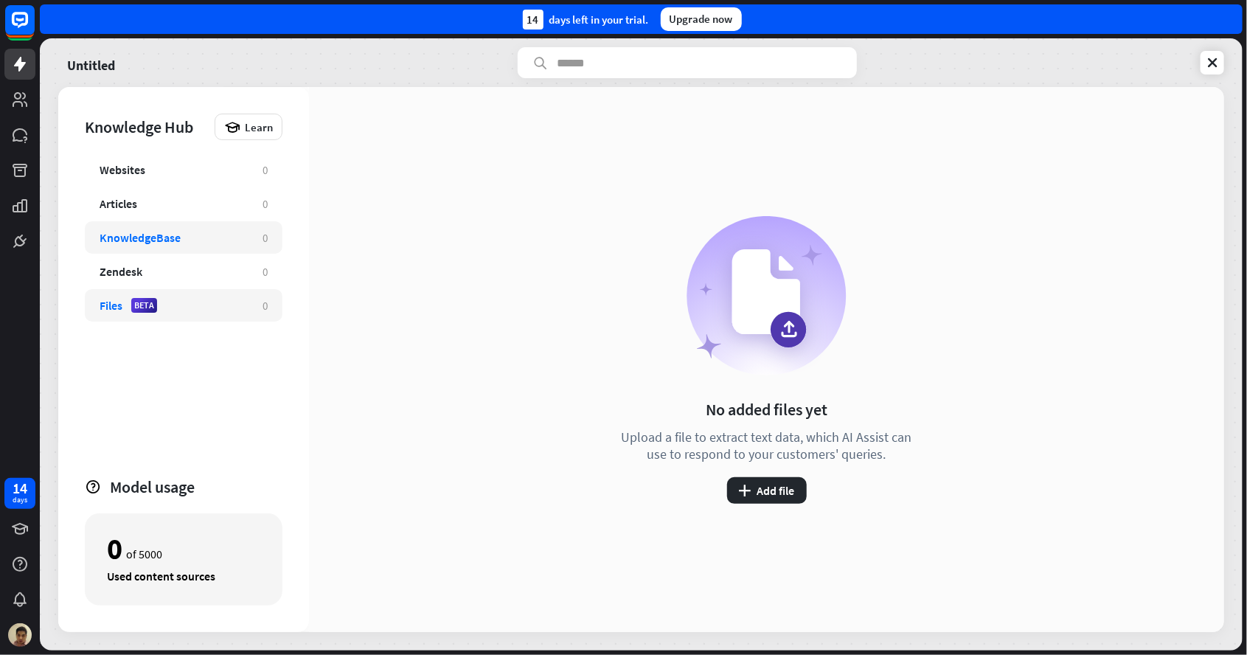
click at [164, 246] on div "KnowledgeBase 0" at bounding box center [184, 237] width 198 height 32
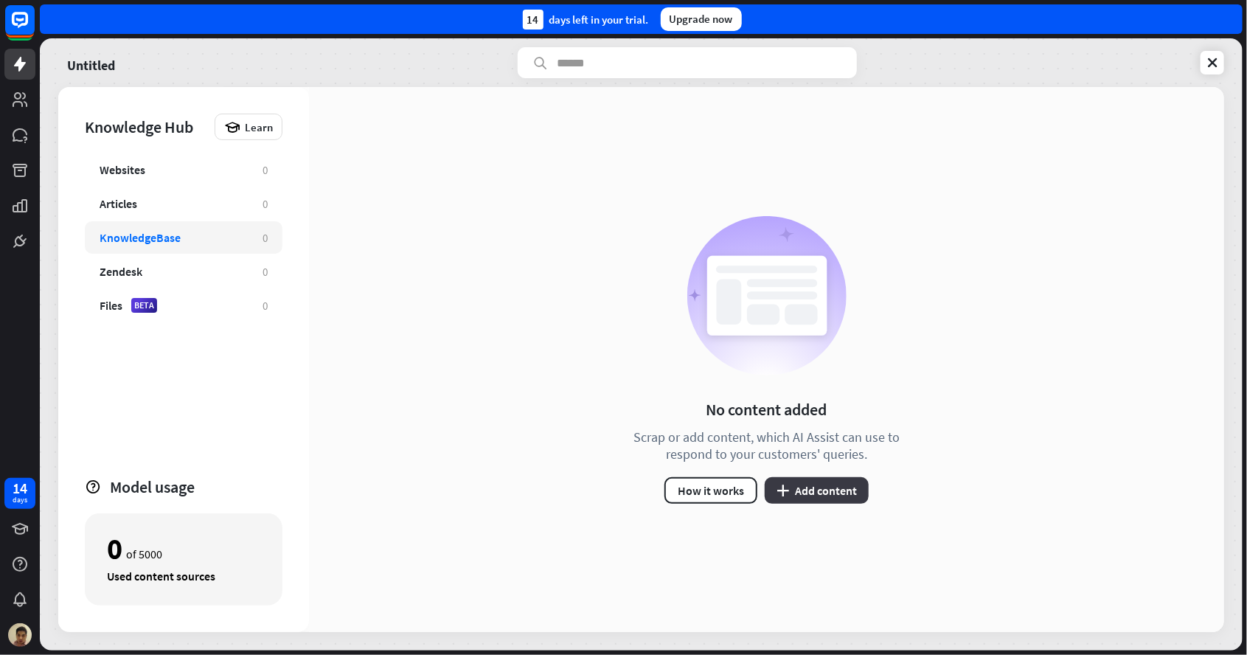
click at [816, 502] on button "plus Add content" at bounding box center [817, 490] width 104 height 27
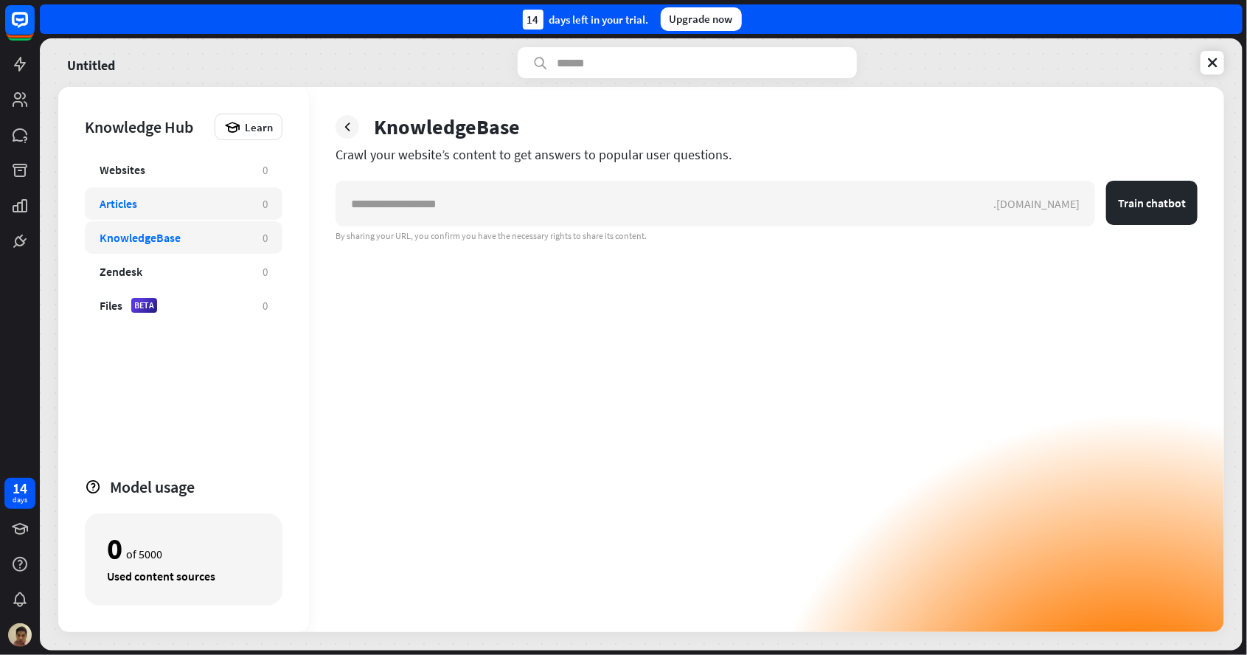
click at [153, 213] on div "Articles 0" at bounding box center [184, 203] width 198 height 32
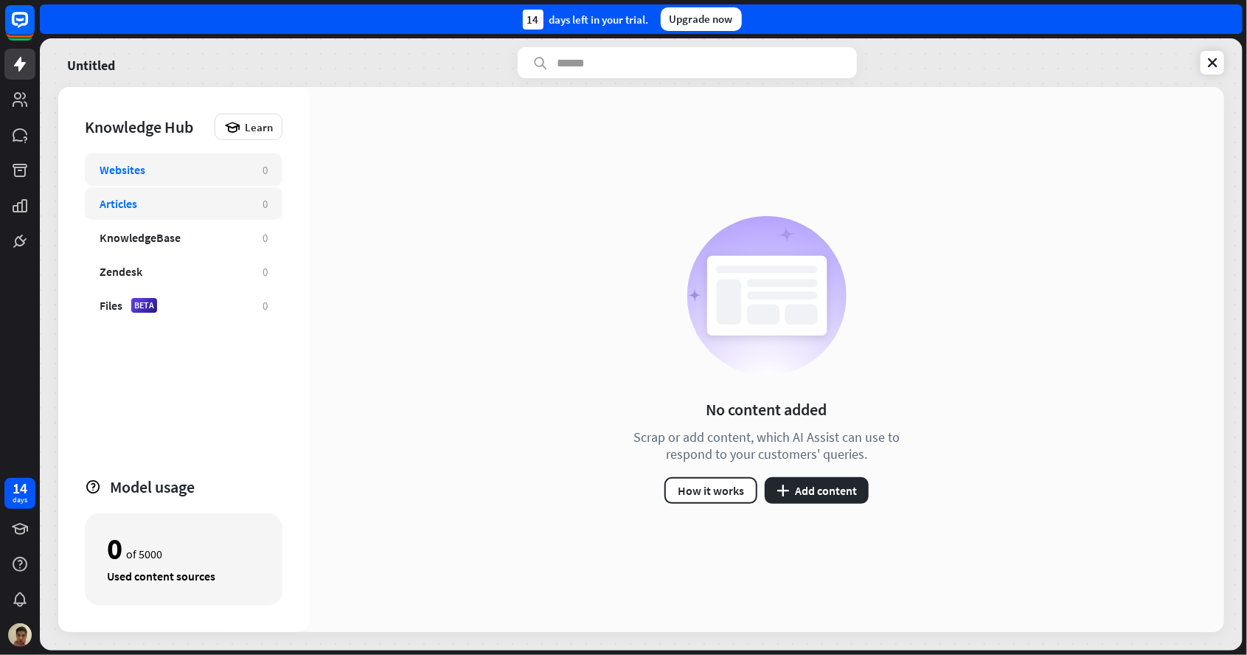
click at [159, 171] on div "Websites" at bounding box center [174, 169] width 148 height 15
click at [145, 162] on div "Websites" at bounding box center [174, 169] width 148 height 15
click at [89, 373] on div "Websites 0 Articles 0 KnowledgeBase 0 Zendesk 0 Files BETA 0" at bounding box center [184, 308] width 198 height 310
click at [67, 374] on div "Knowledge Hub Learn Websites 0 Articles 0 KnowledgeBase 0 Zendesk 0 Files BETA …" at bounding box center [183, 359] width 251 height 545
click at [136, 201] on div "Articles" at bounding box center [119, 203] width 38 height 15
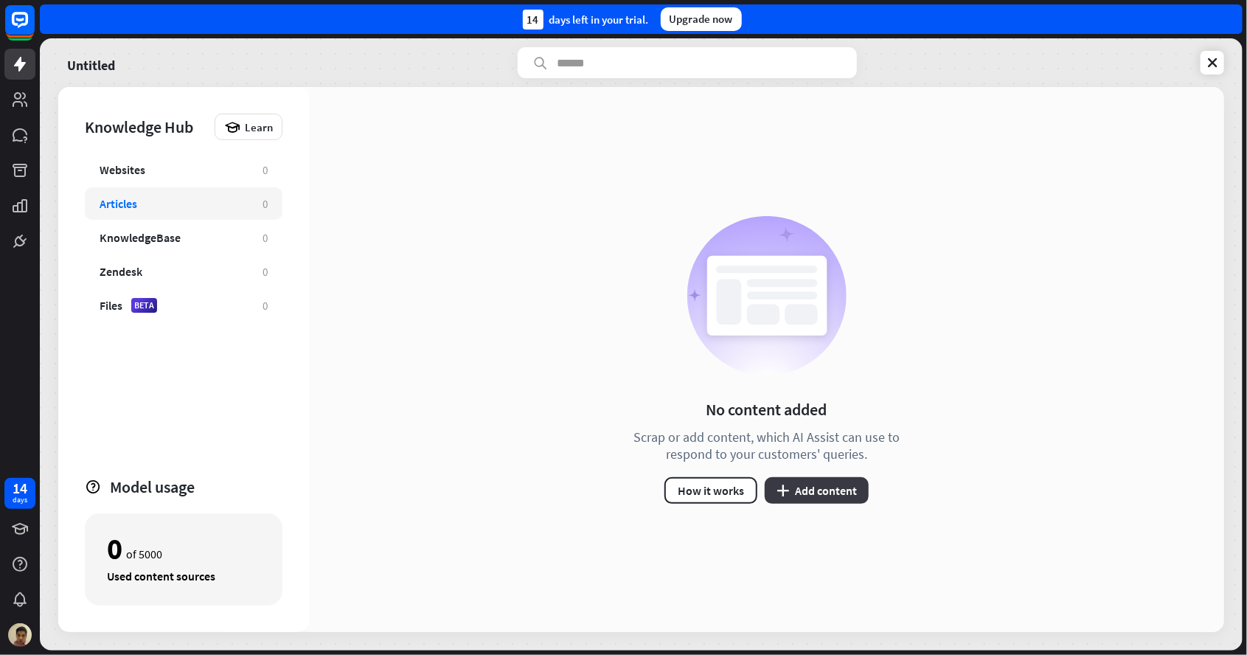
click at [811, 500] on button "plus Add content" at bounding box center [817, 490] width 104 height 27
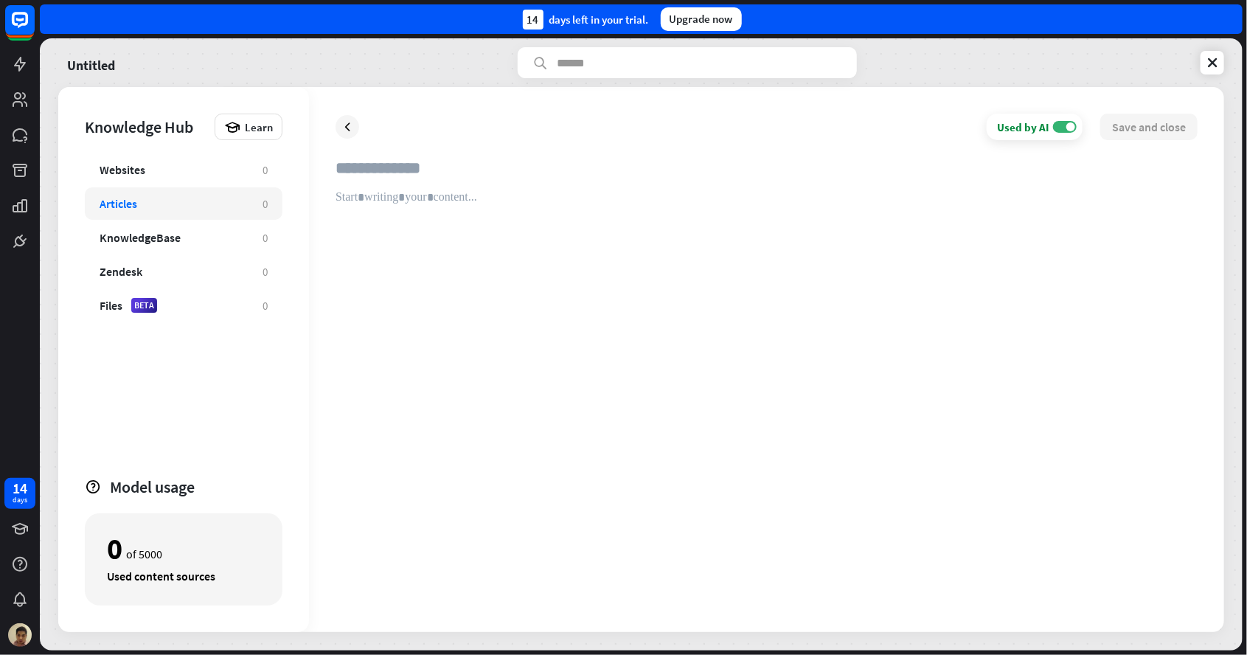
click at [69, 423] on div "Knowledge Hub Learn Websites 0 Articles 0 KnowledgeBase 0 Zendesk 0 Files BETA …" at bounding box center [183, 359] width 251 height 545
click at [139, 222] on div "KnowledgeBase 0" at bounding box center [184, 237] width 198 height 32
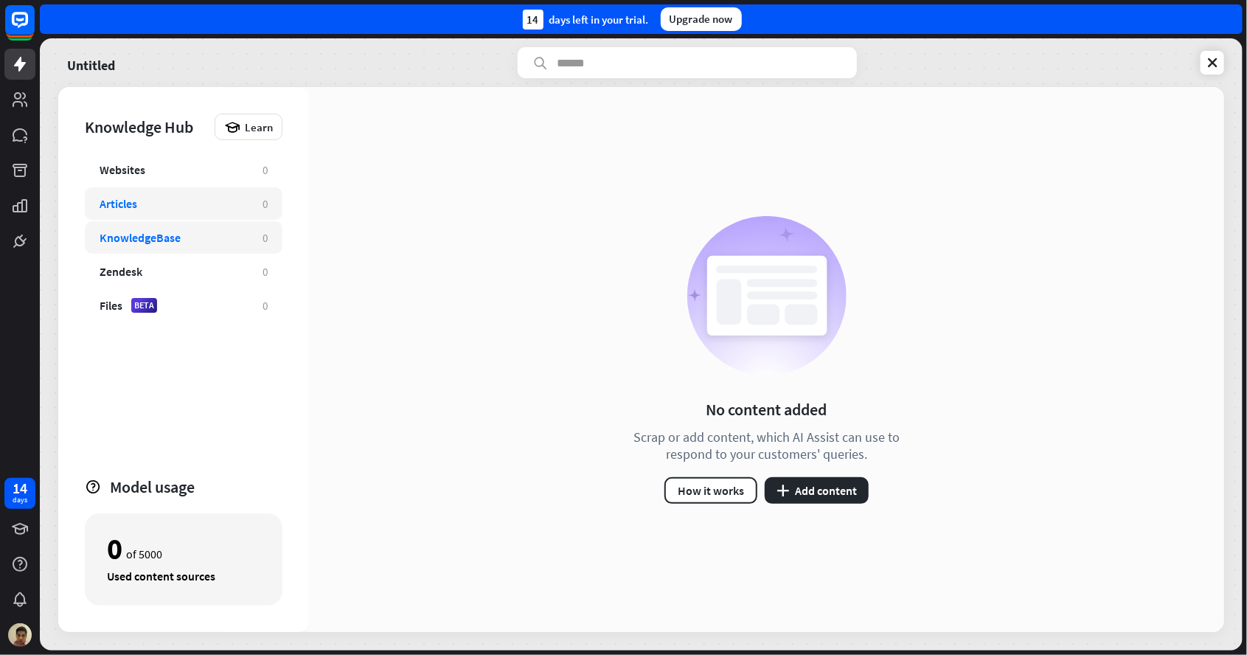
click at [135, 207] on div "Articles" at bounding box center [119, 203] width 38 height 15
click at [810, 497] on button "plus Add content" at bounding box center [817, 490] width 104 height 27
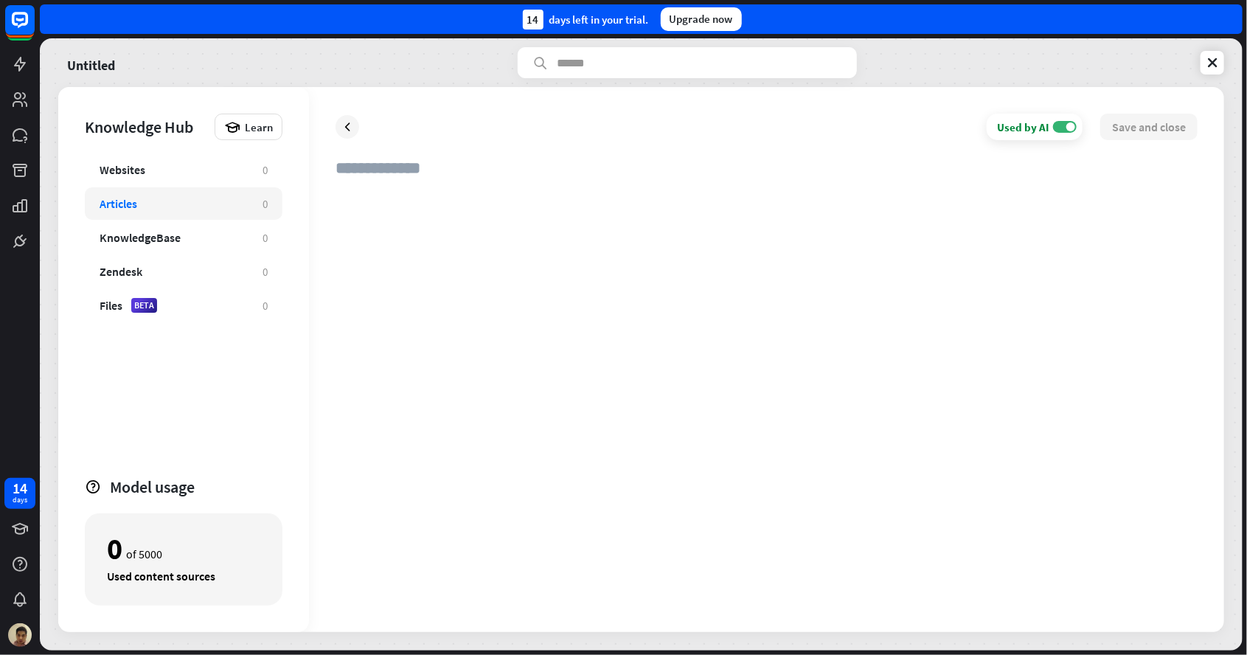
click at [838, 488] on div at bounding box center [767, 397] width 862 height 415
